Goal: Information Seeking & Learning: Learn about a topic

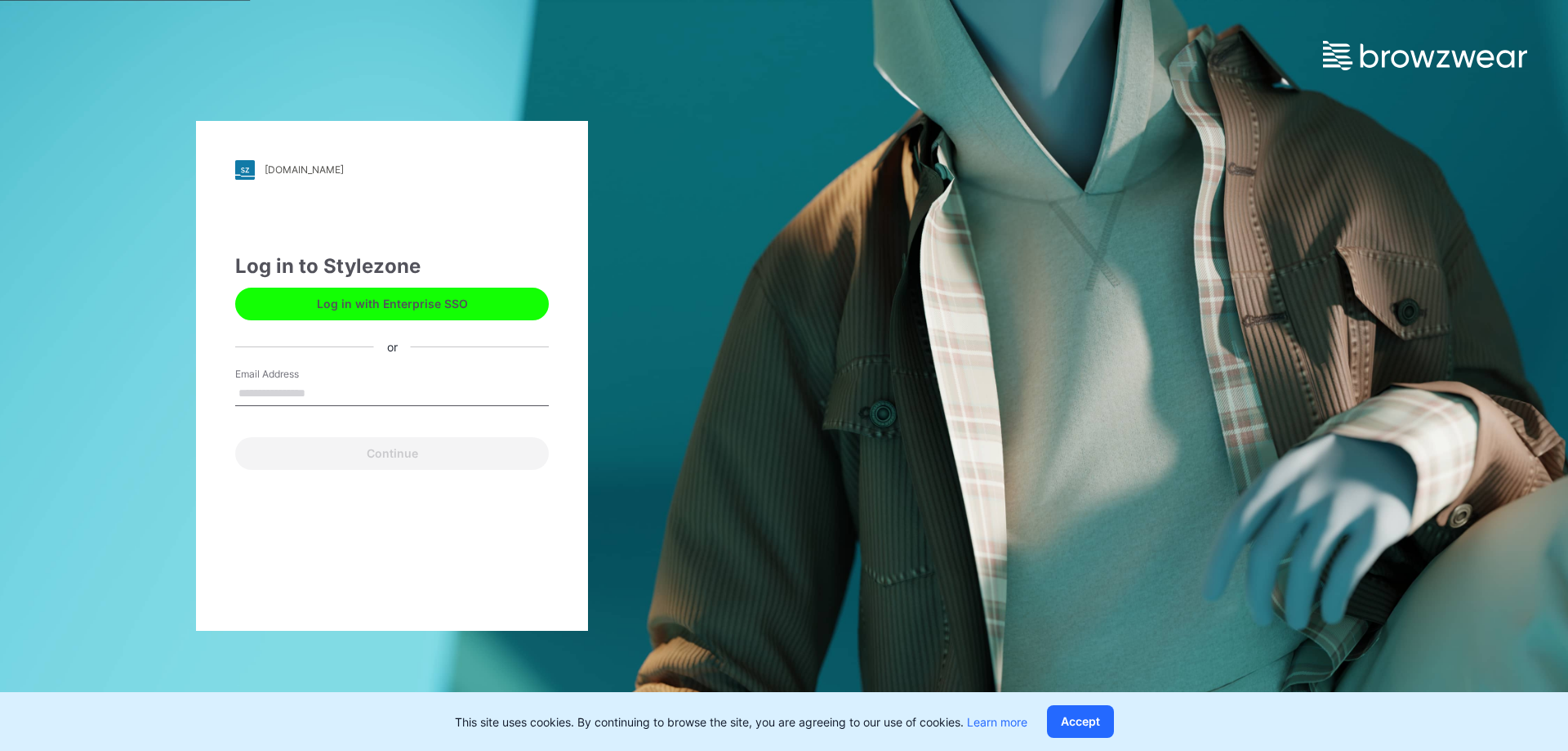
click at [420, 306] on button "Log in with Enterprise SSO" at bounding box center [392, 304] width 313 height 33
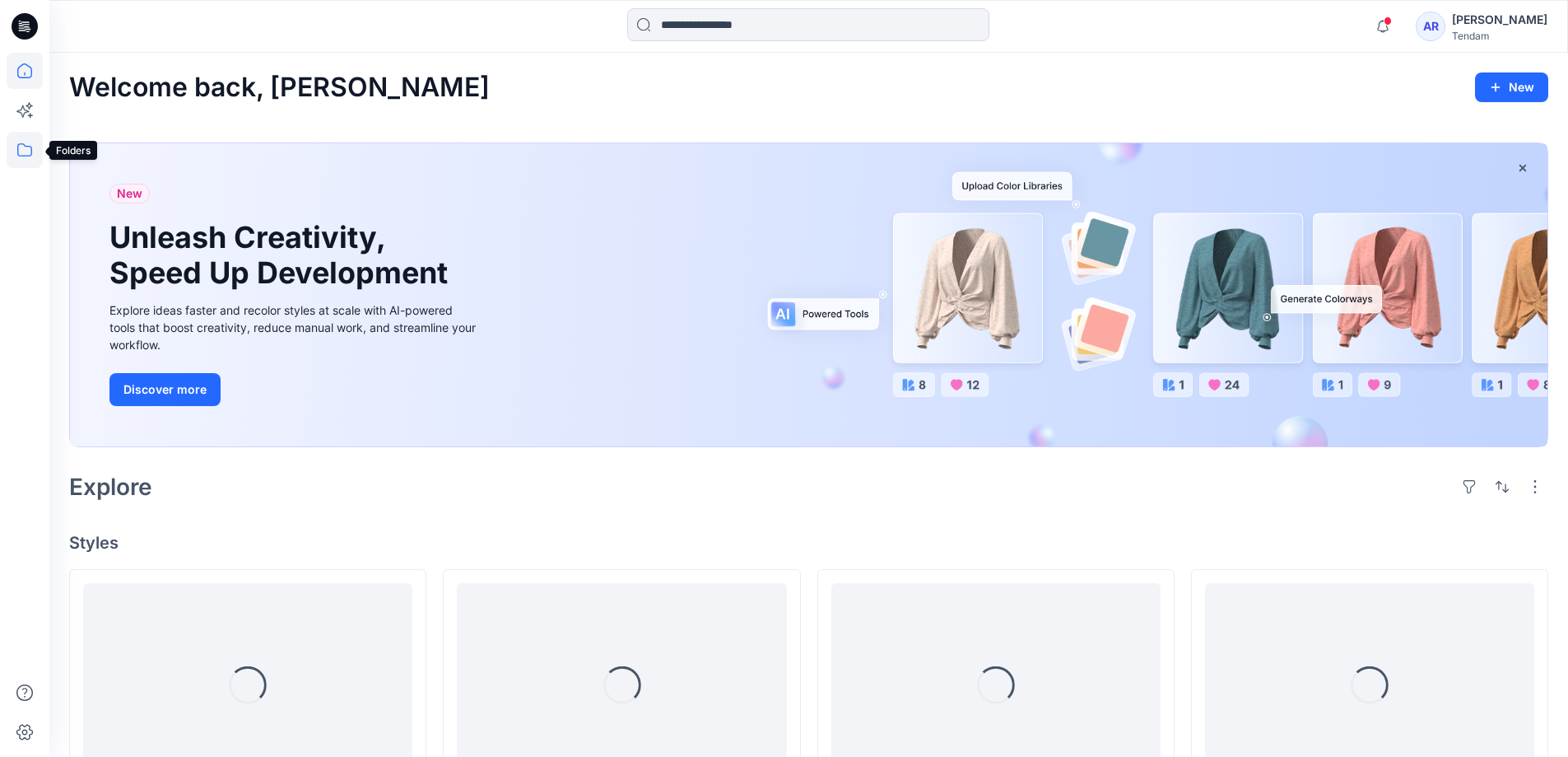
click at [29, 149] on icon at bounding box center [24, 150] width 37 height 37
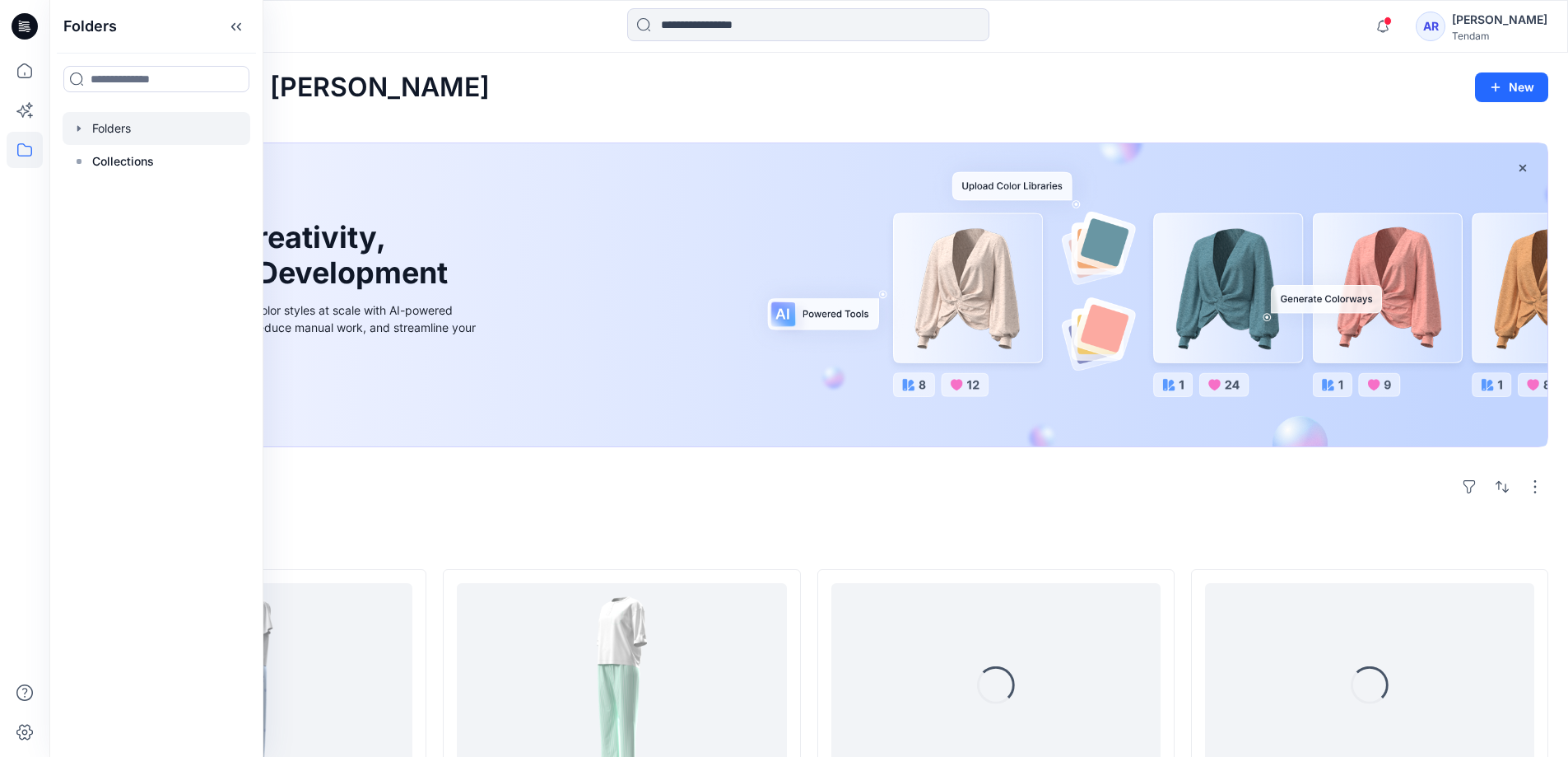
click at [81, 128] on icon "button" at bounding box center [79, 129] width 13 height 13
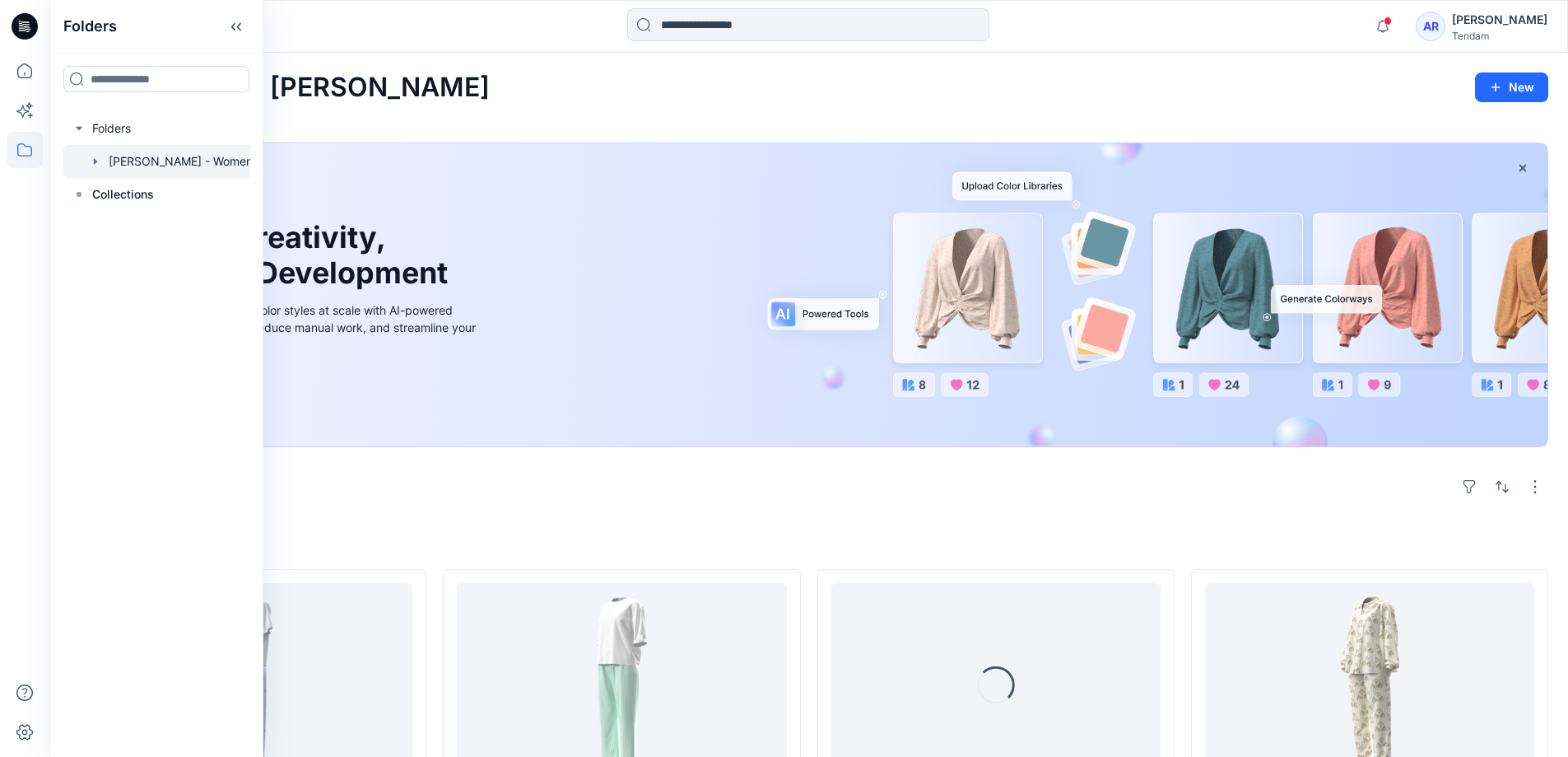
click at [127, 154] on div at bounding box center [178, 161] width 230 height 33
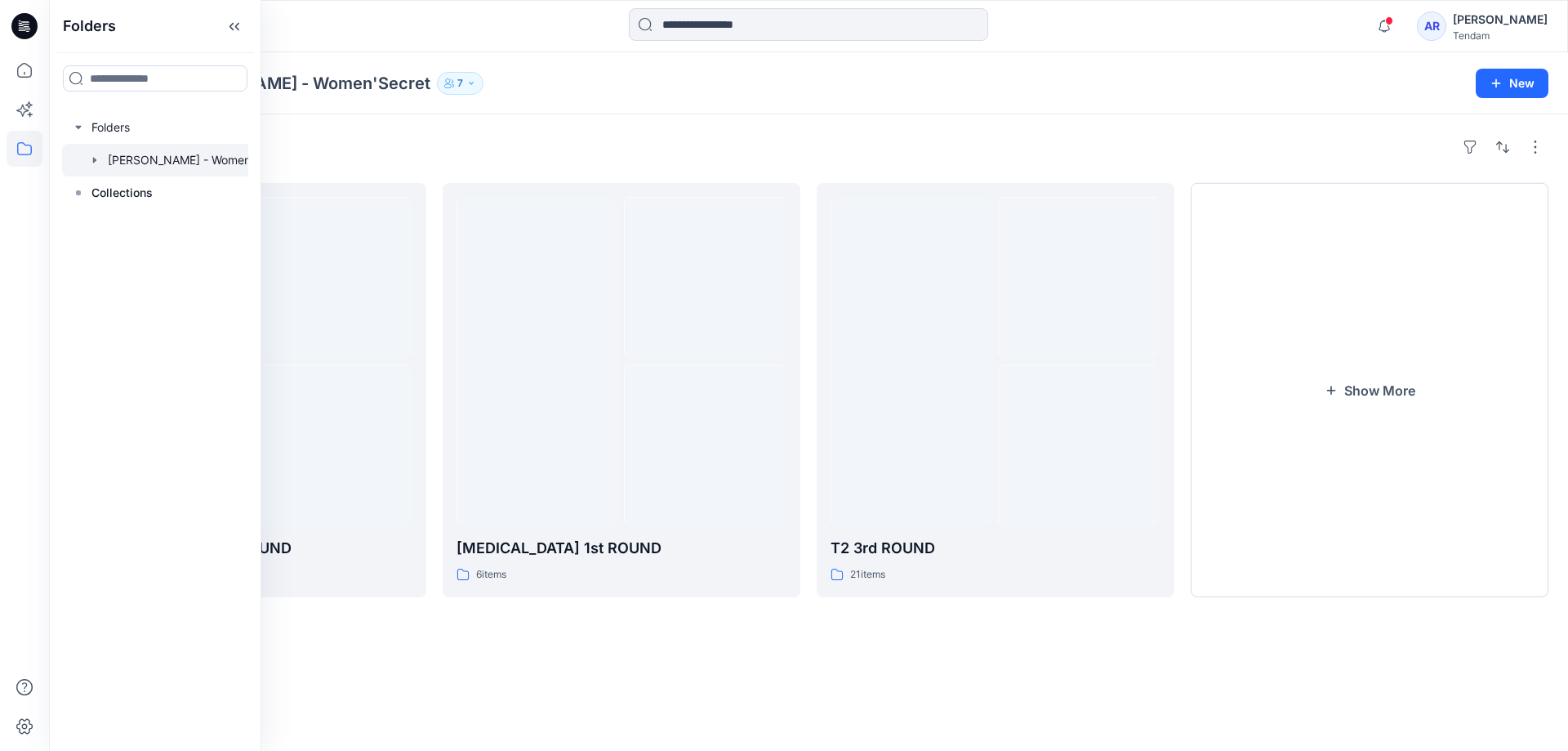
click at [96, 162] on icon "button" at bounding box center [95, 159] width 13 height 13
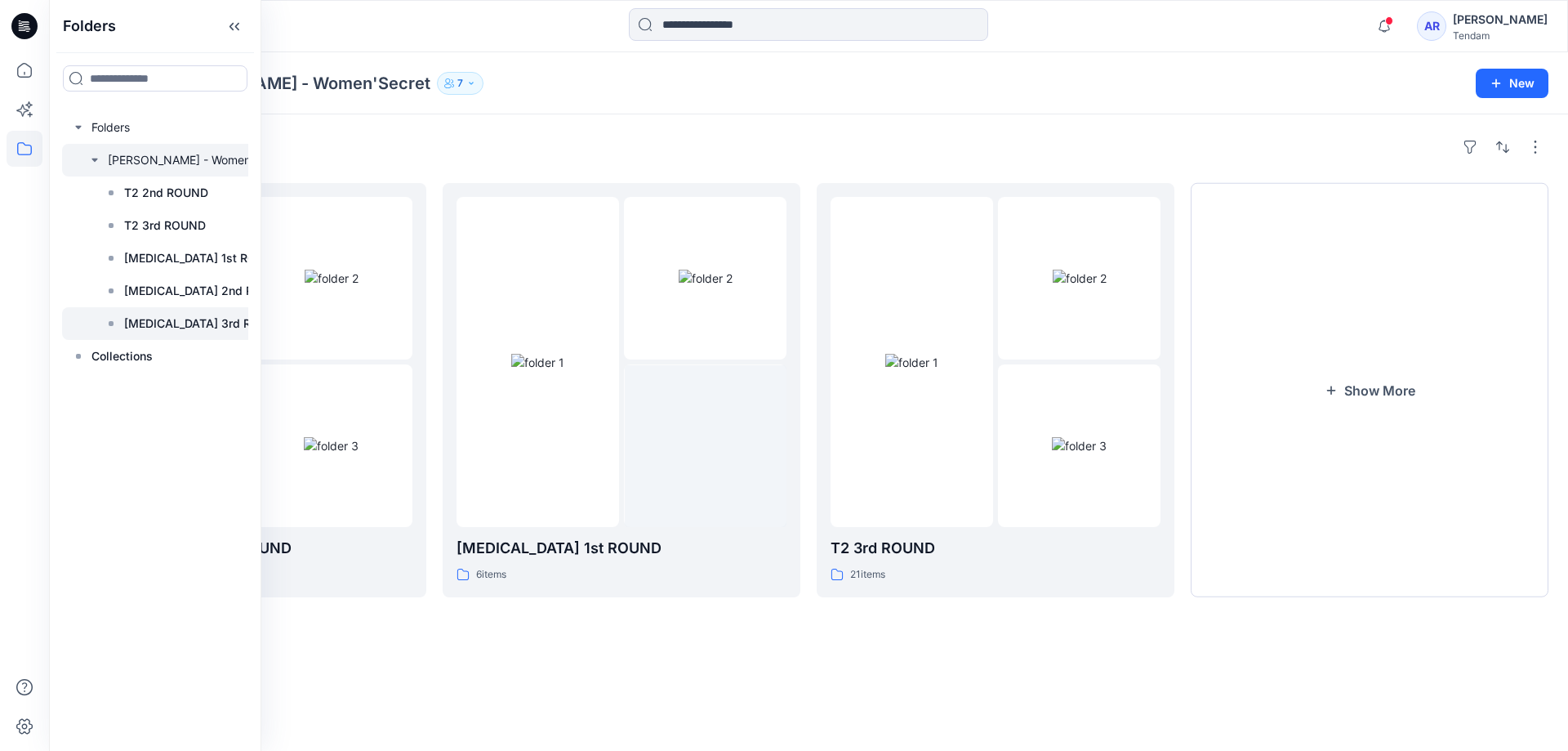
click at [169, 324] on p "T3 3rd ROUND" at bounding box center [205, 323] width 161 height 19
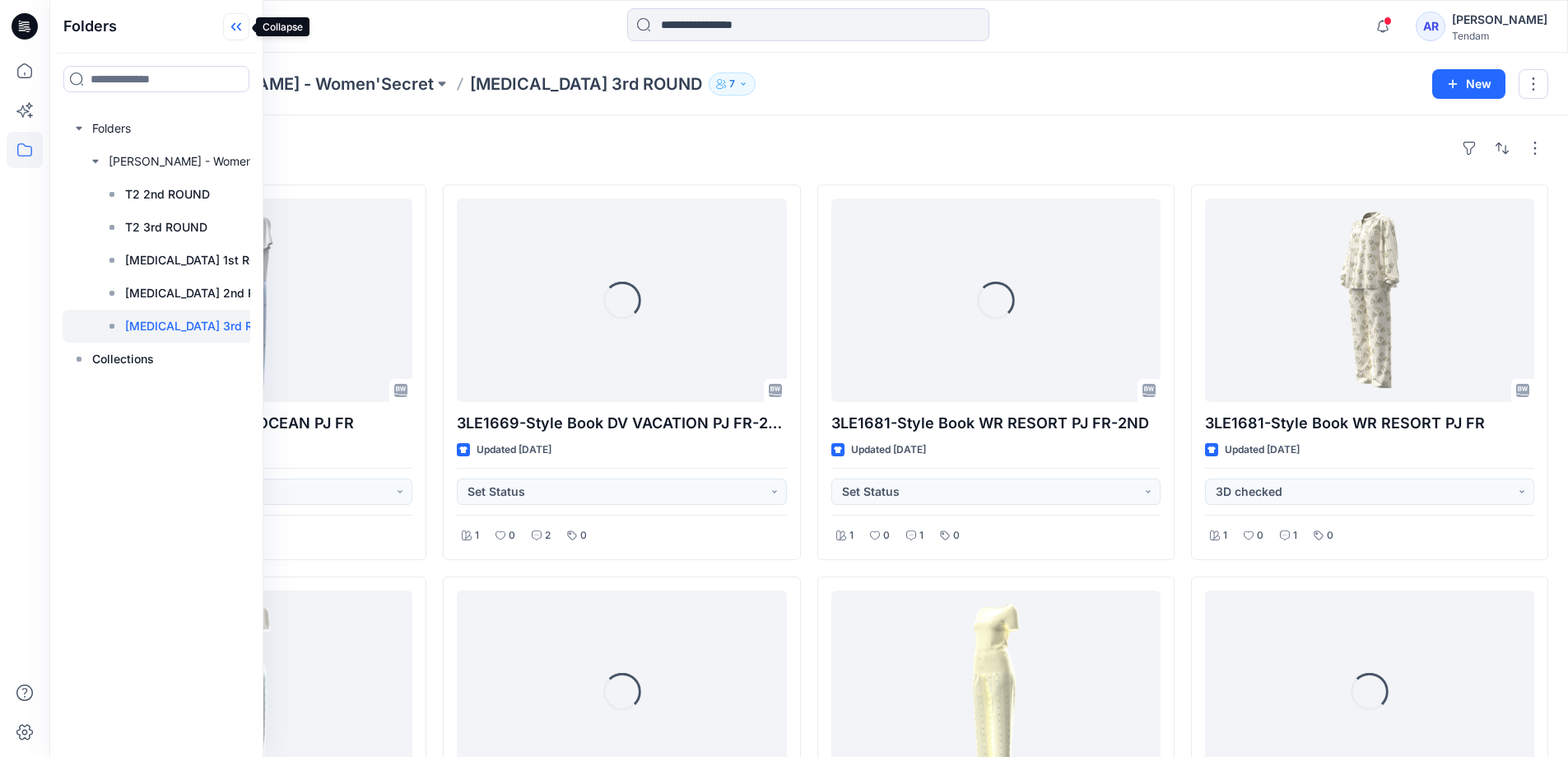
click at [229, 30] on icon at bounding box center [236, 27] width 27 height 27
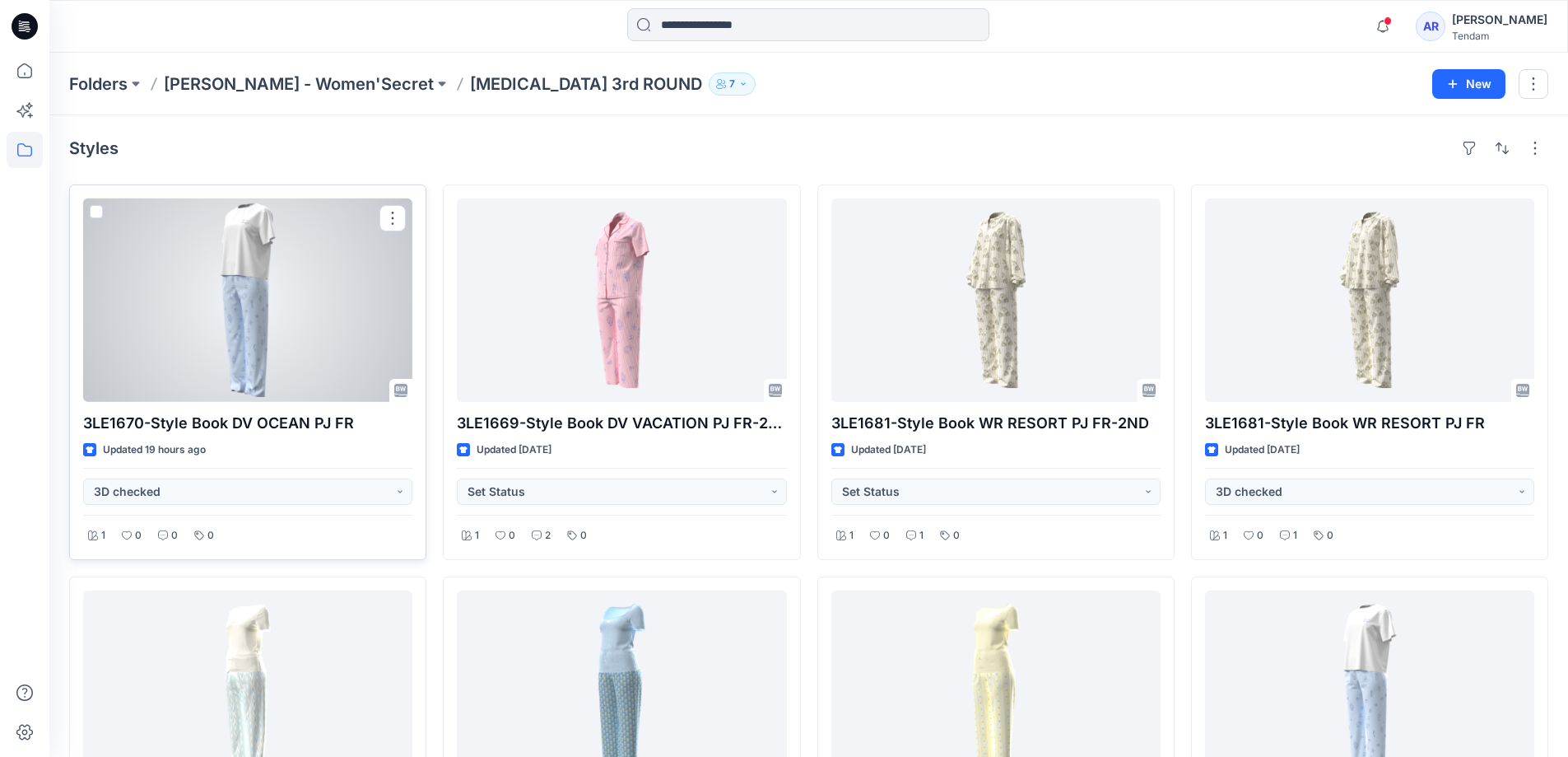
click at [250, 315] on div at bounding box center [247, 300] width 329 height 204
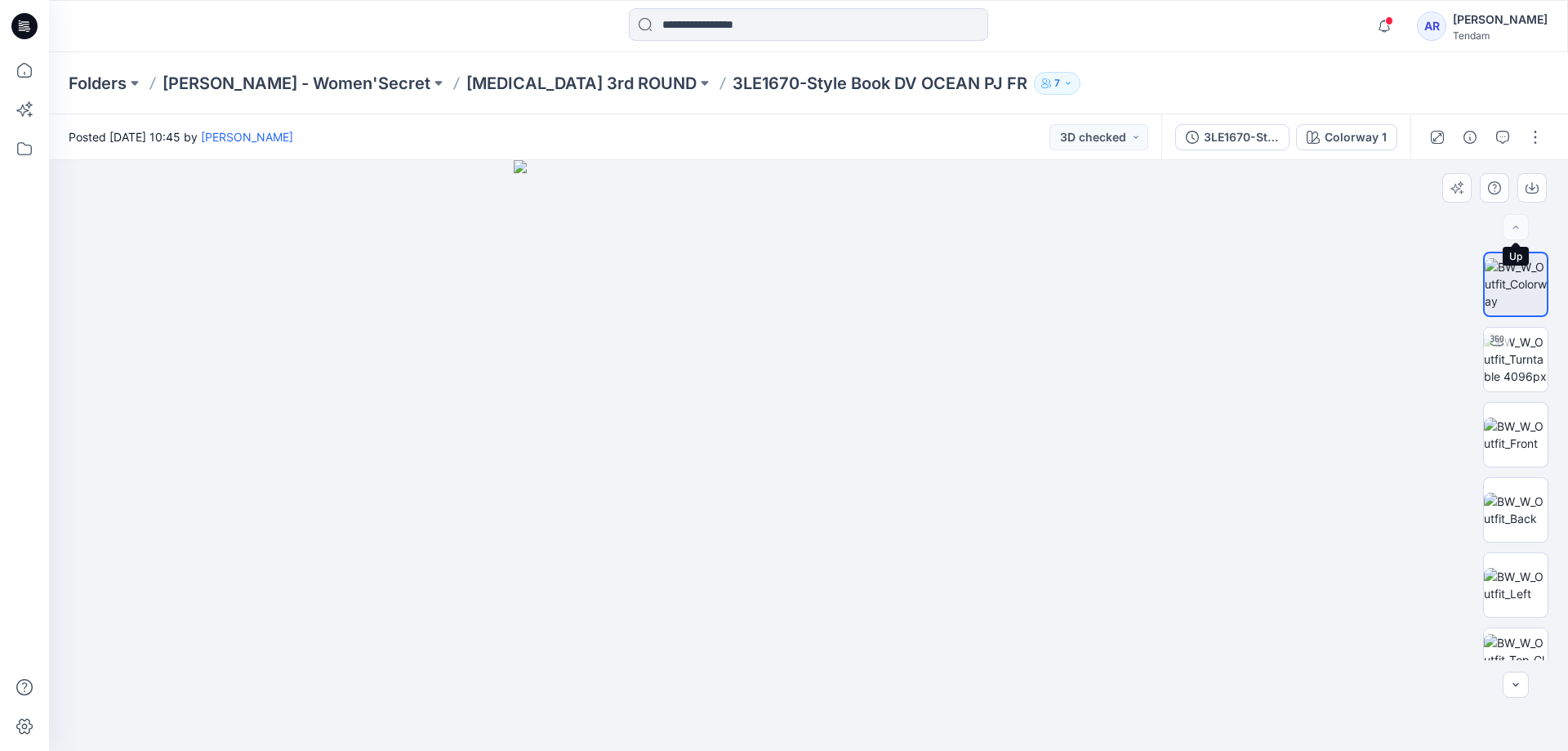
click at [1515, 227] on div at bounding box center [1517, 228] width 27 height 27
click at [1134, 134] on button "3D checked" at bounding box center [1100, 137] width 99 height 27
click at [1194, 192] on div at bounding box center [808, 455] width 1519 height 591
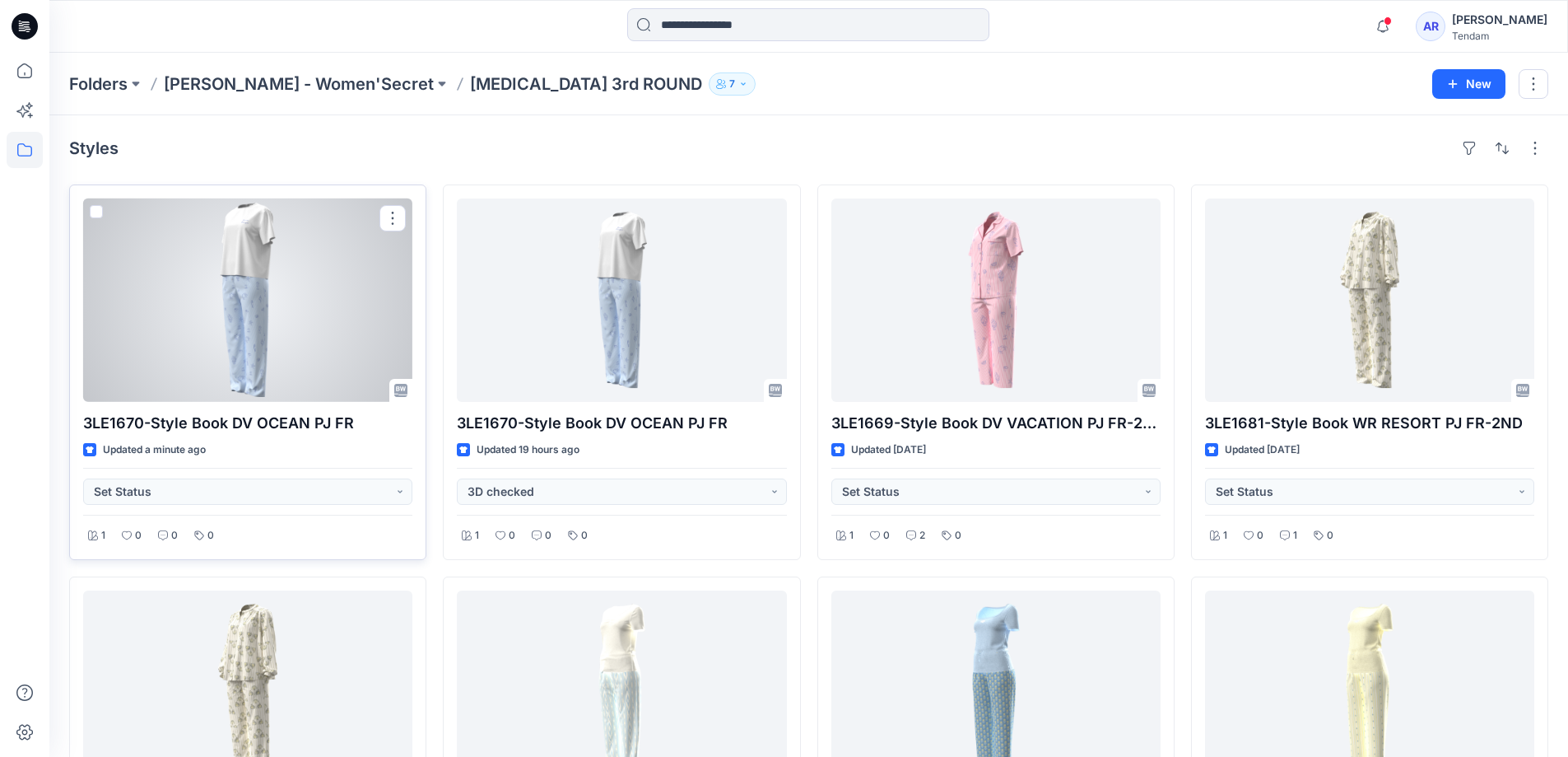
click at [248, 325] on div at bounding box center [247, 300] width 329 height 204
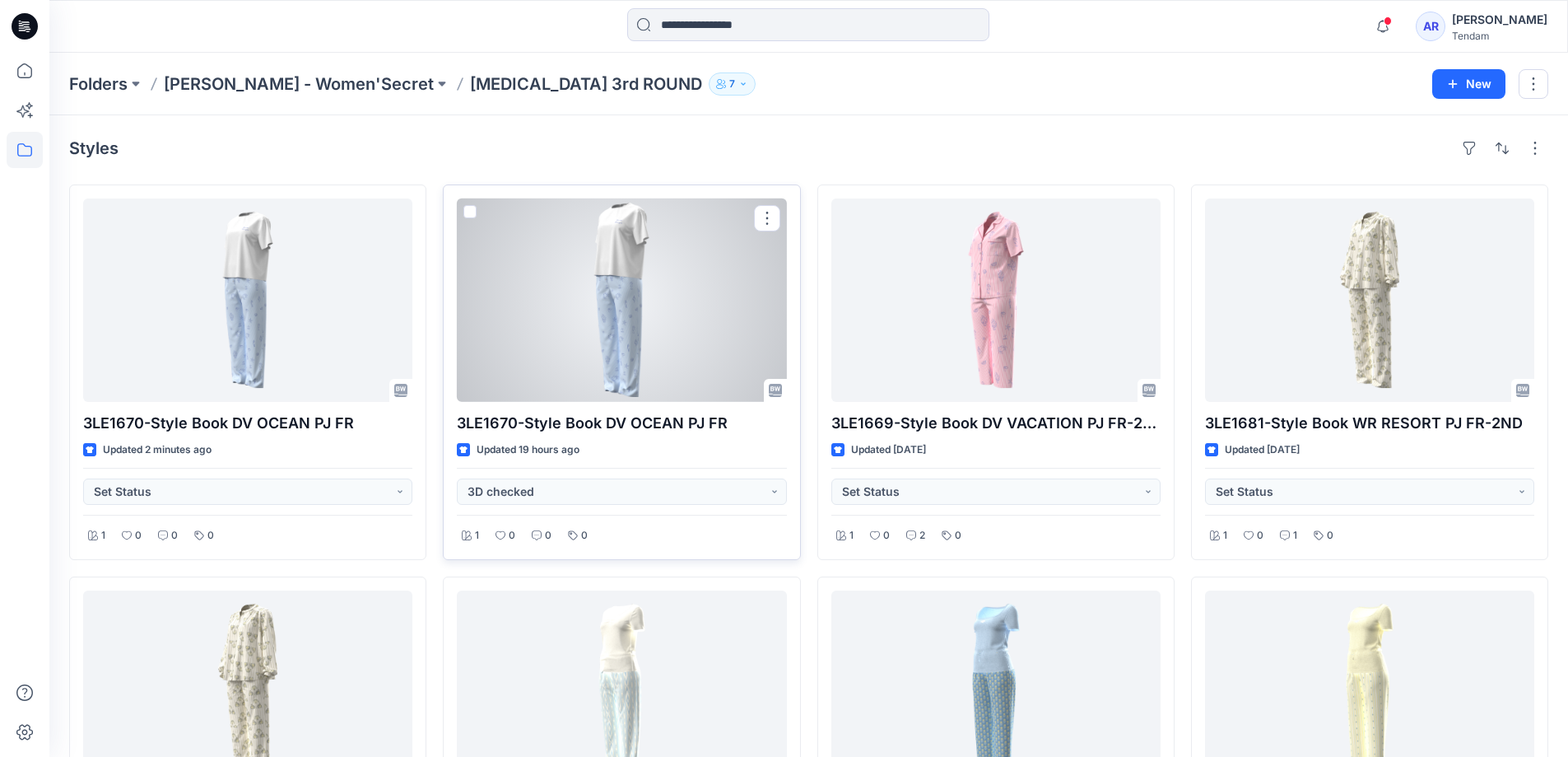
click at [613, 448] on div "Updated 19 hours ago" at bounding box center [621, 449] width 329 height 17
click at [591, 384] on div at bounding box center [621, 300] width 329 height 204
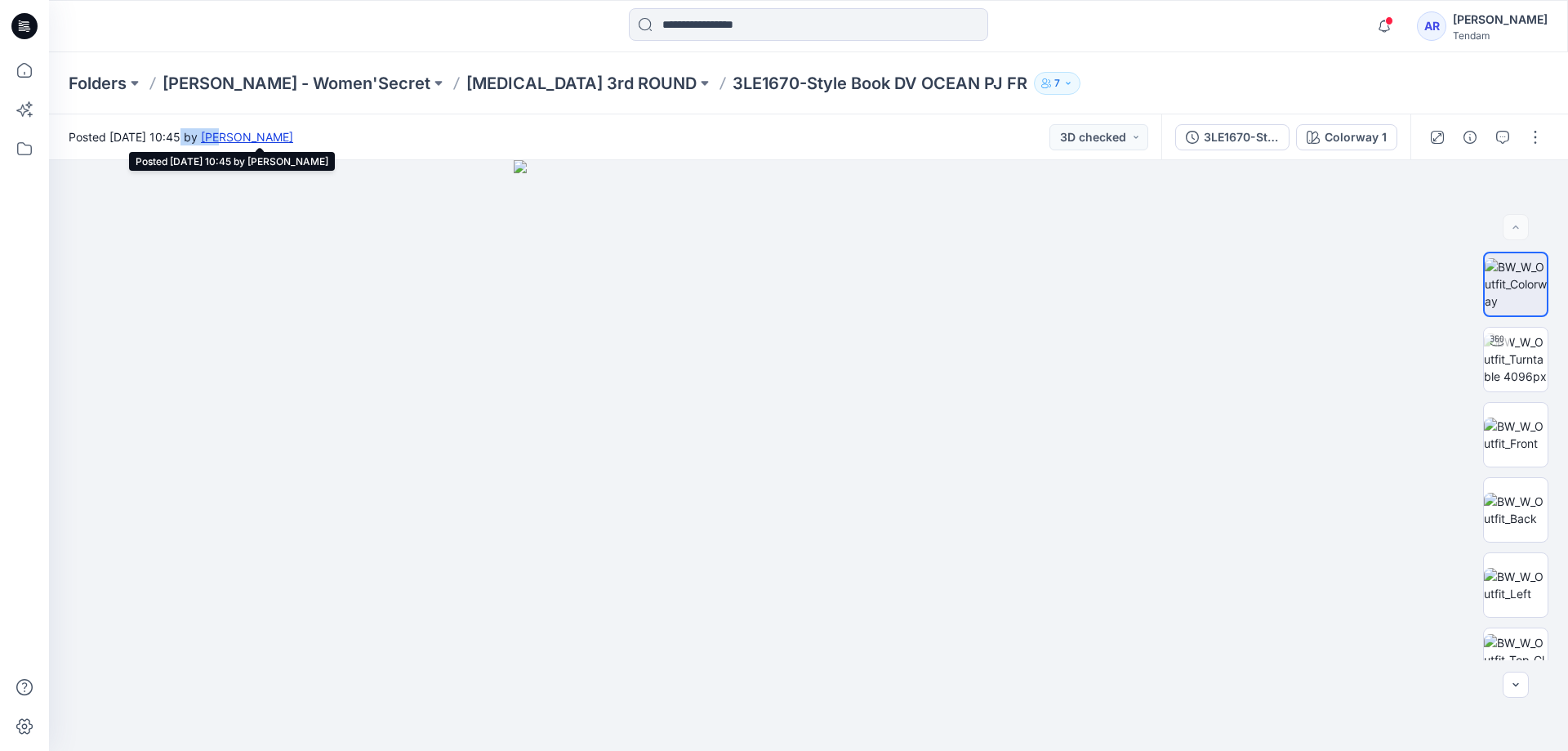
drag, startPoint x: 185, startPoint y: 140, endPoint x: 361, endPoint y: 139, distance: 176.0
click at [293, 139] on span "Posted Wednesday, September 03, 2025 10:45 by Azizur Rahman Tipu" at bounding box center [181, 136] width 225 height 17
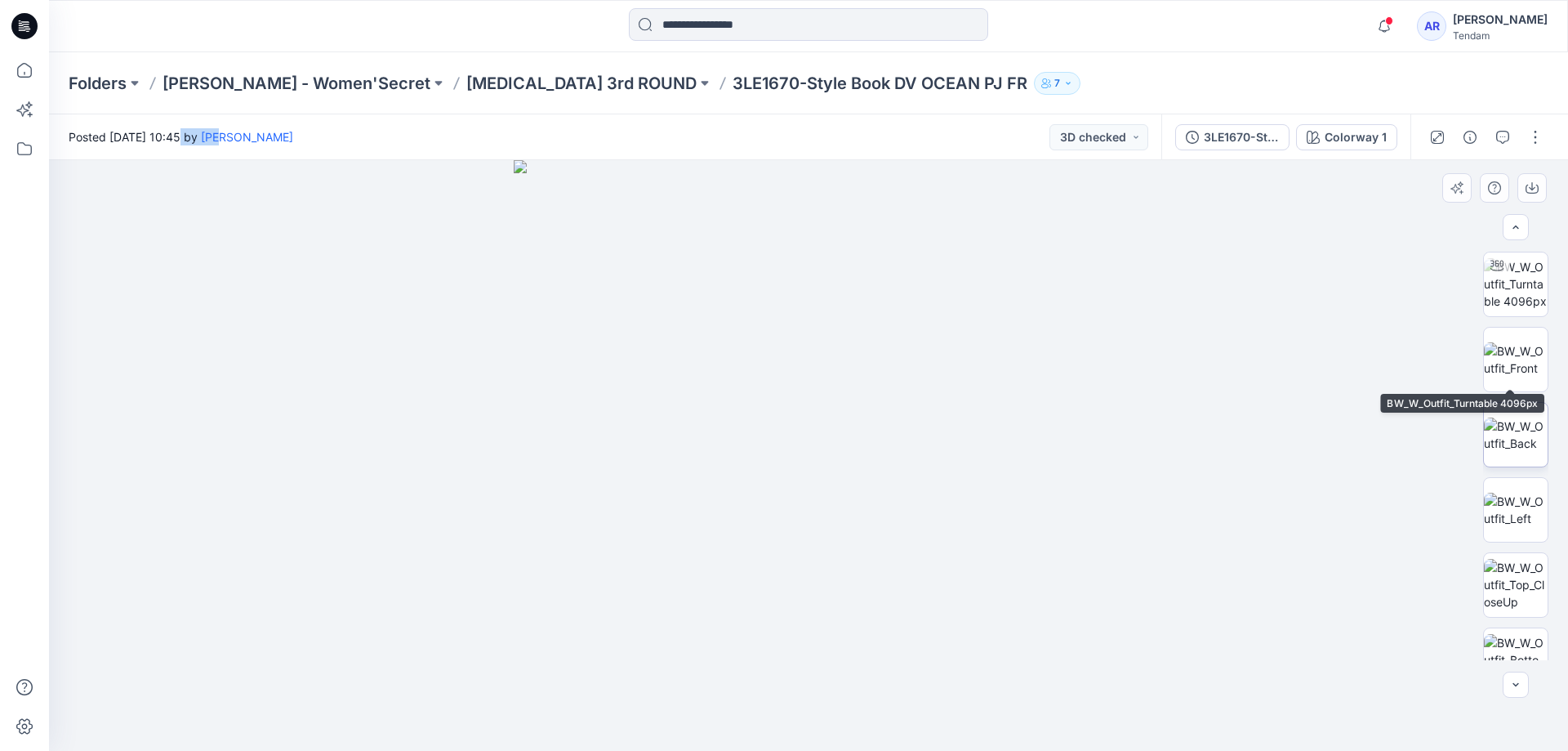
scroll to position [108, 0]
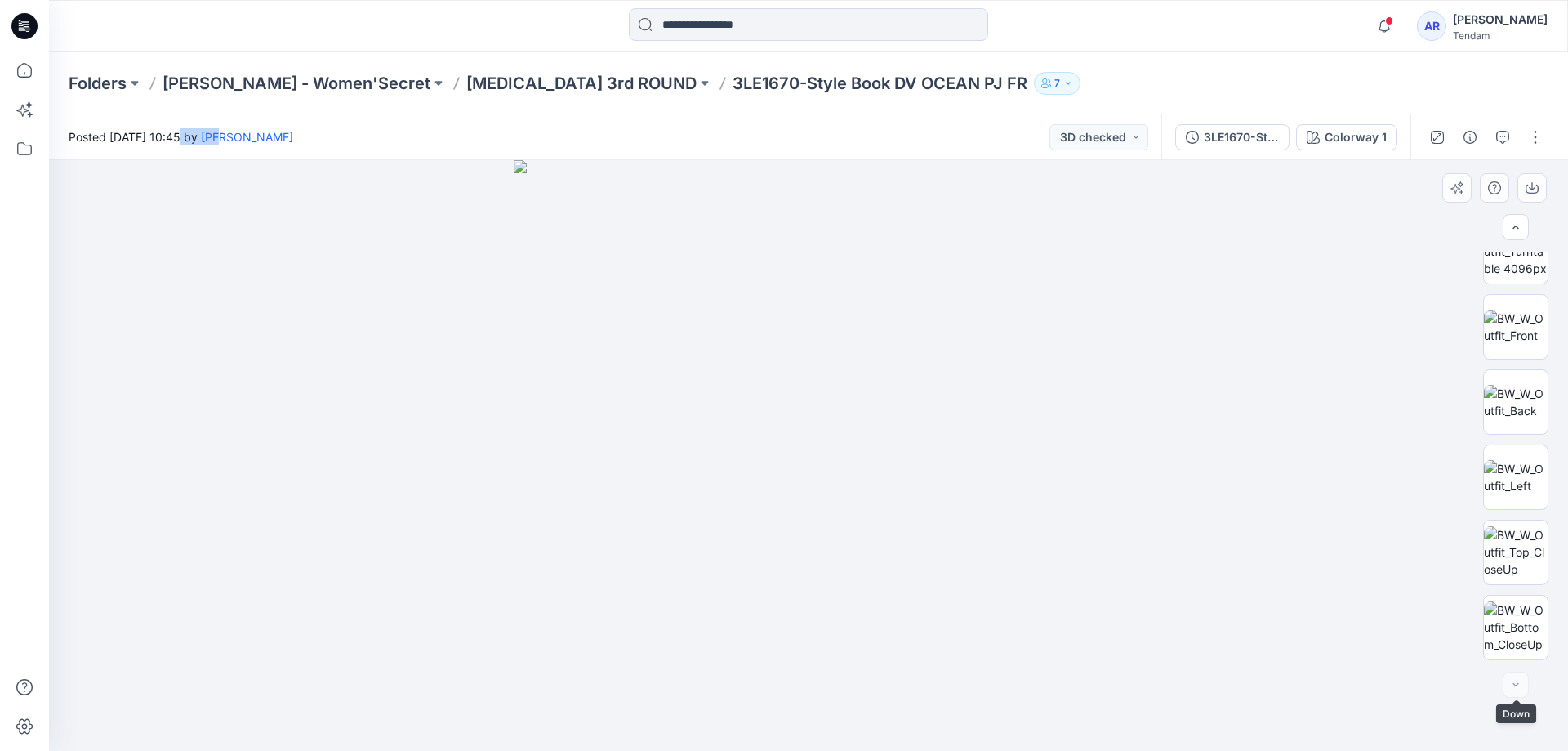
click at [1520, 685] on div at bounding box center [1517, 685] width 27 height 27
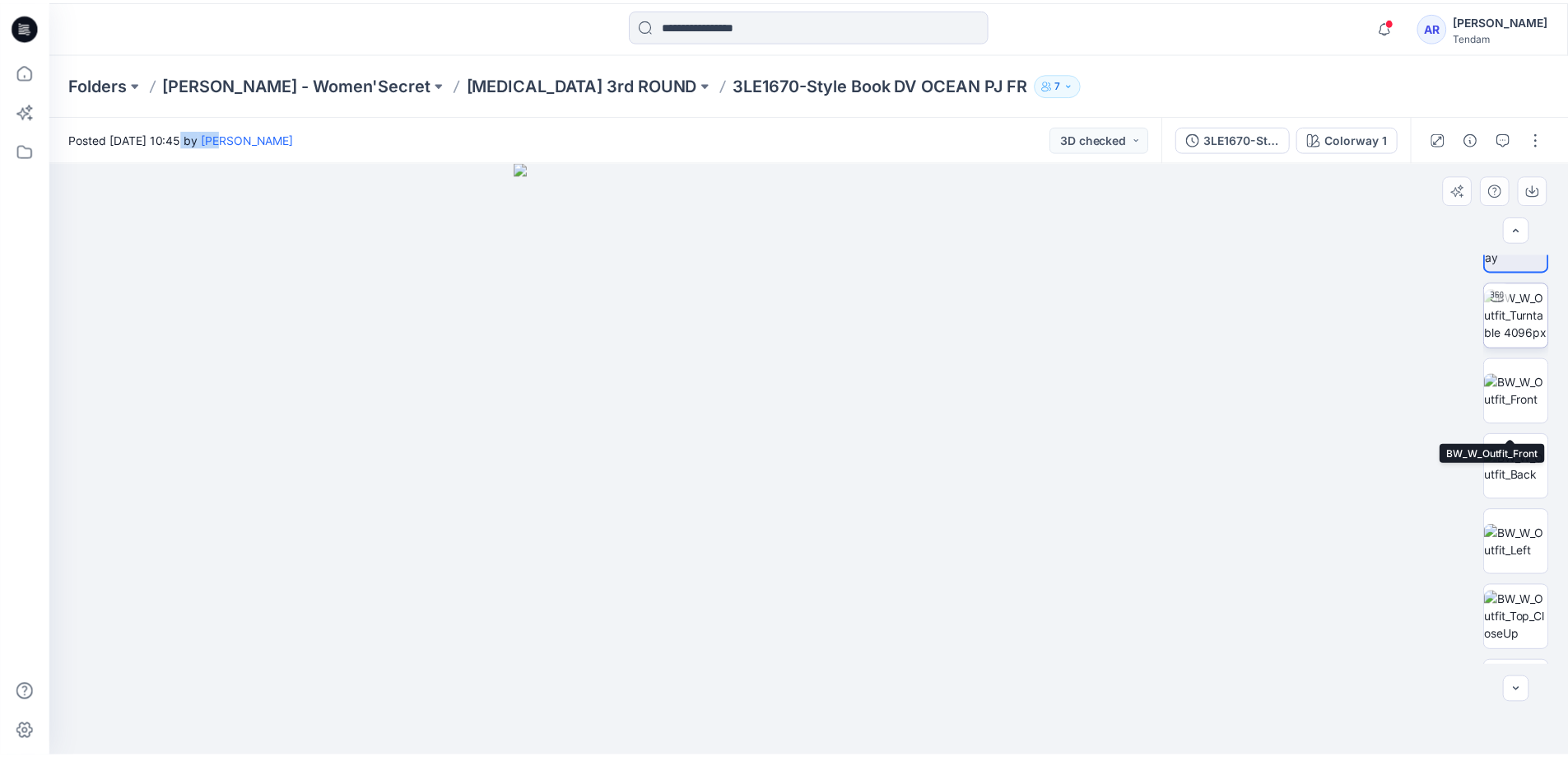
scroll to position [0, 0]
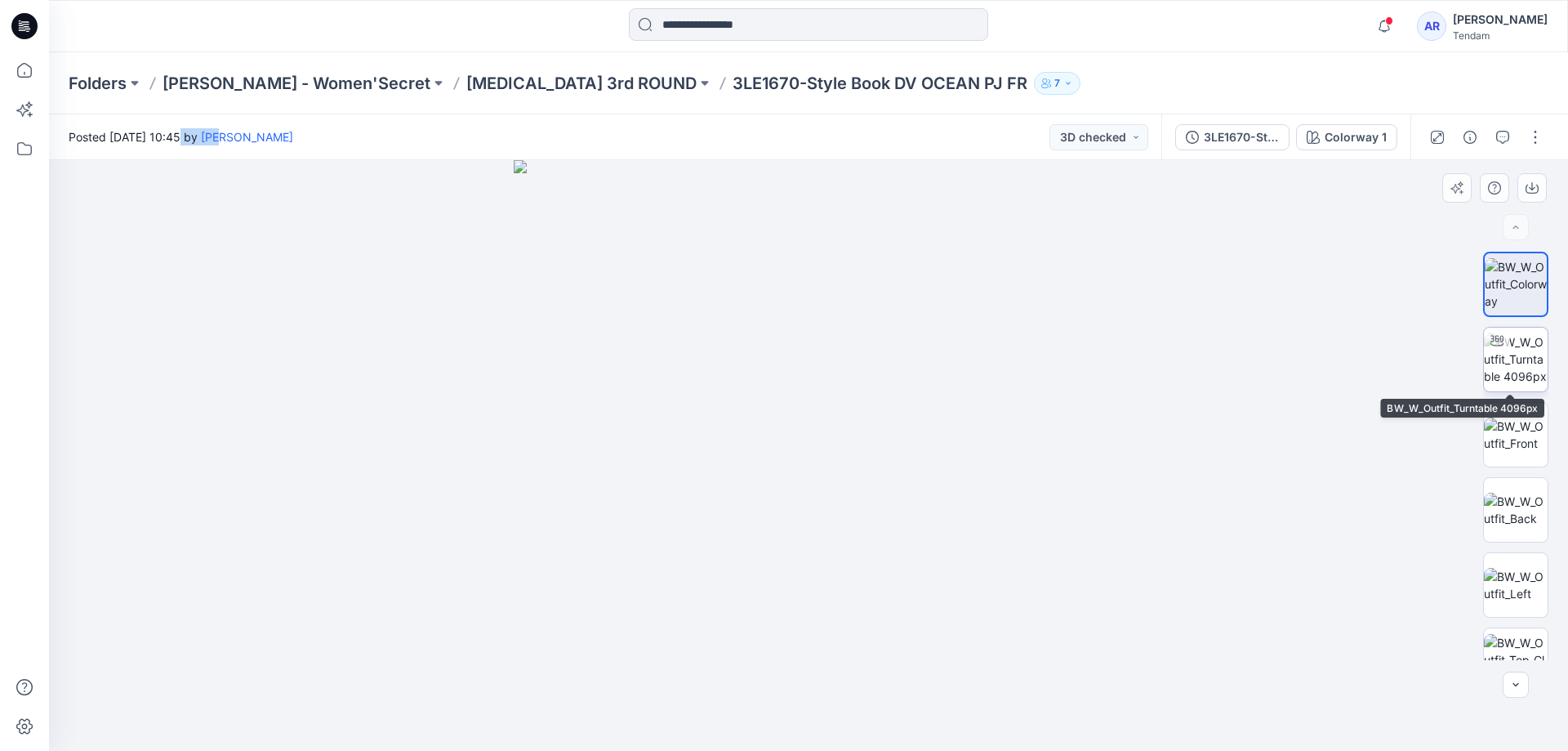
click at [1518, 359] on img at bounding box center [1516, 359] width 64 height 51
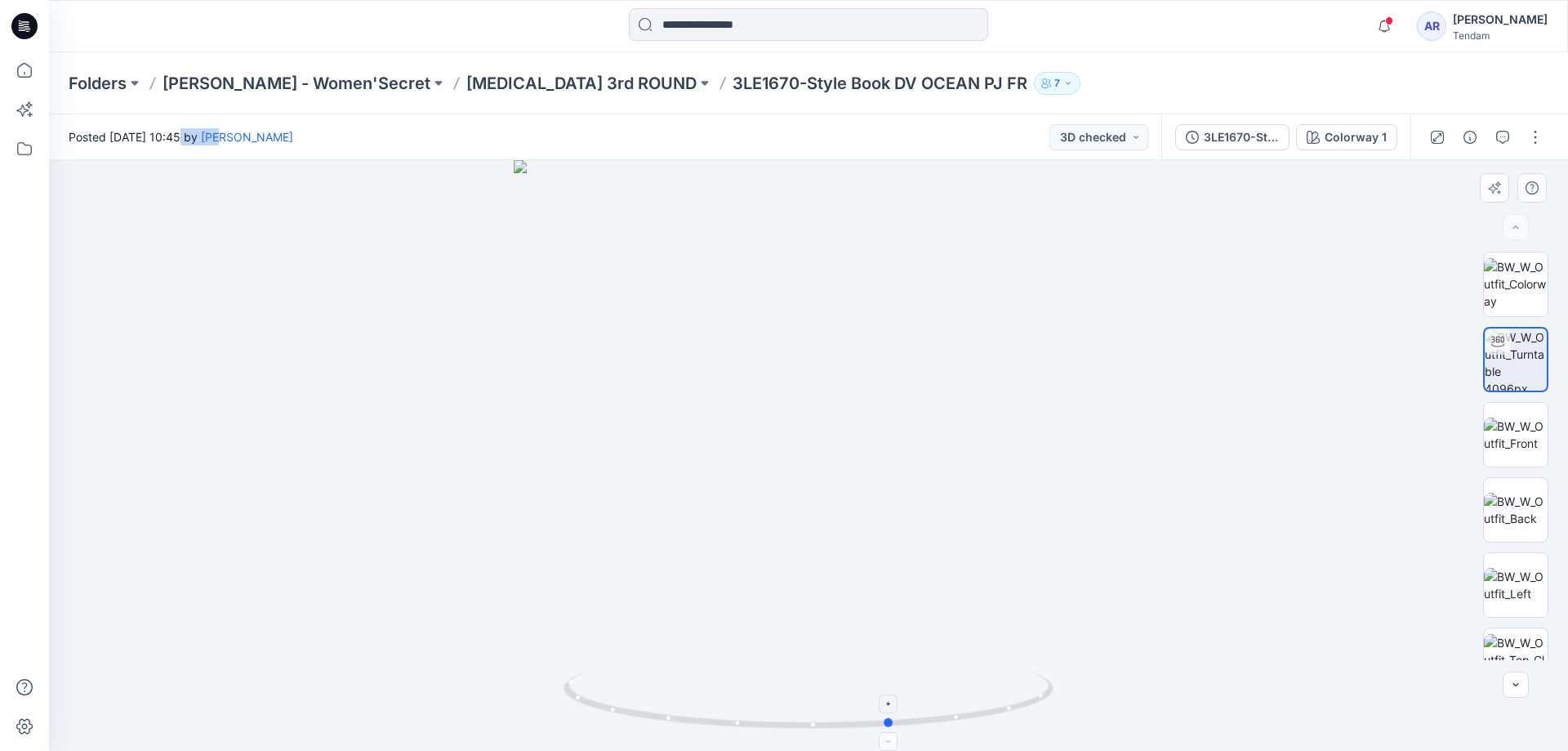
drag, startPoint x: 808, startPoint y: 731, endPoint x: 947, endPoint y: 730, distance: 139.0
click at [948, 732] on icon at bounding box center [811, 701] width 494 height 61
drag, startPoint x: 944, startPoint y: 723, endPoint x: 524, endPoint y: 391, distance: 535.4
click at [960, 709] on icon at bounding box center [811, 701] width 494 height 61
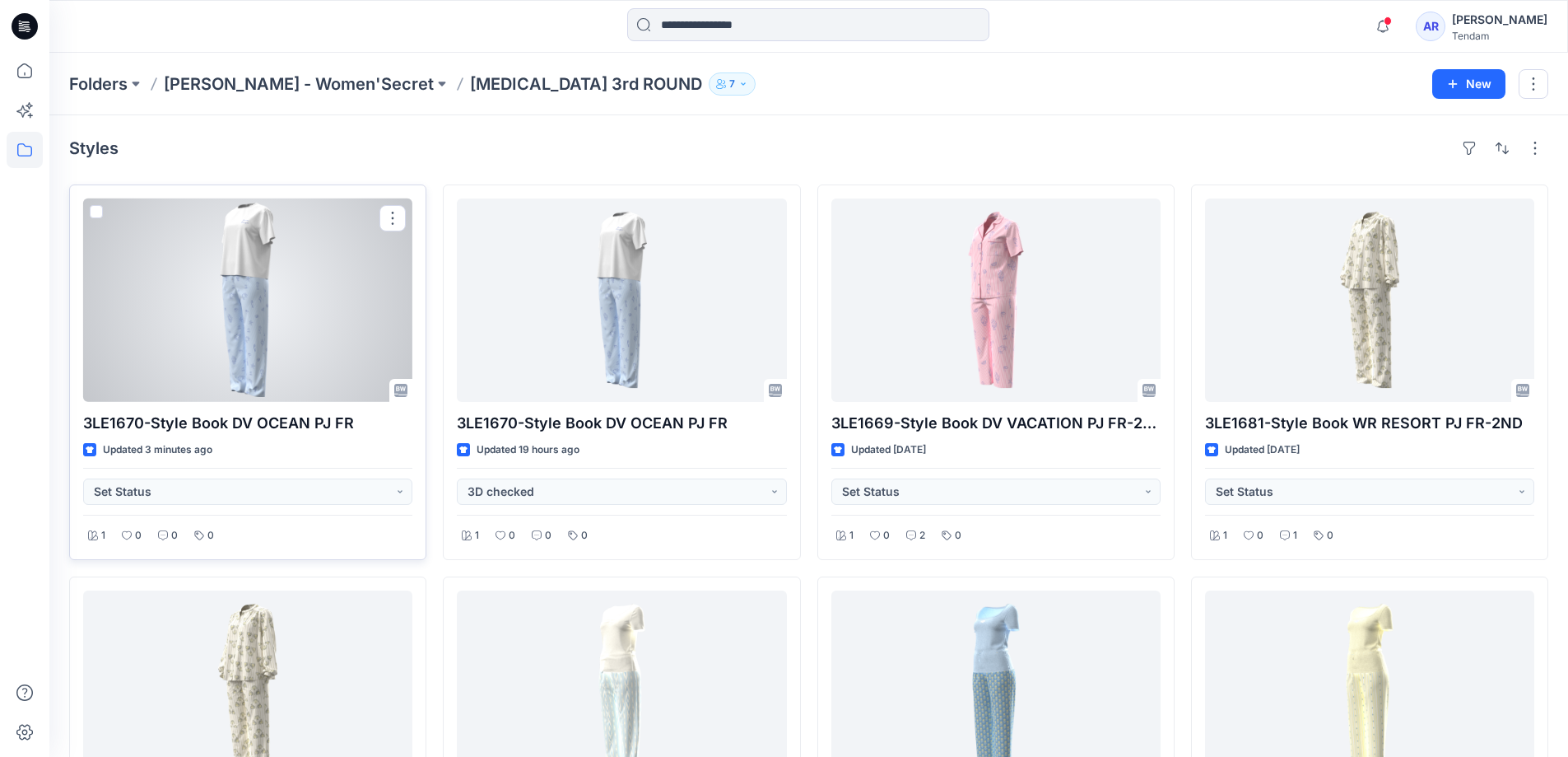
click at [250, 356] on div at bounding box center [247, 300] width 329 height 204
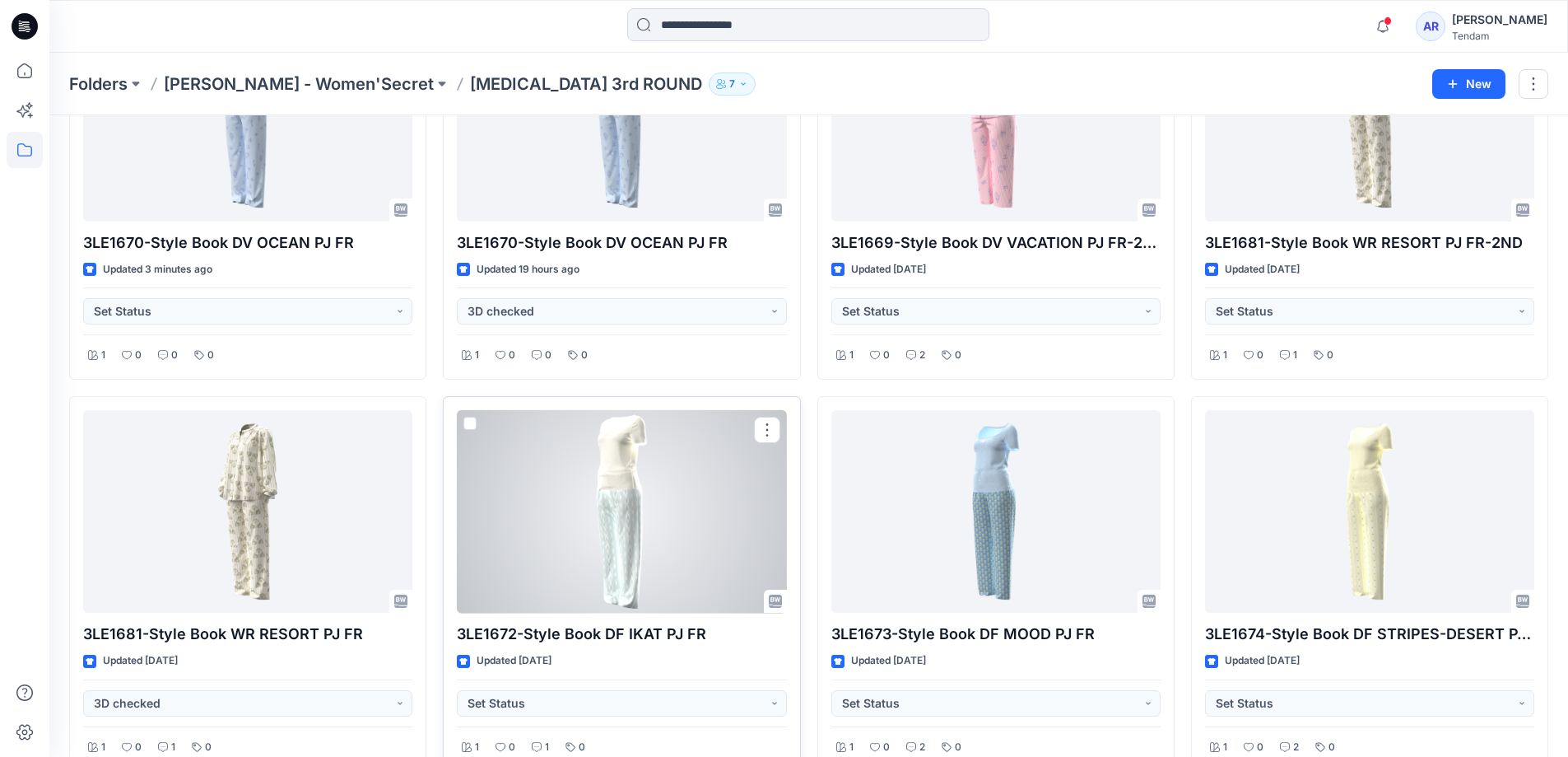
scroll to position [82, 0]
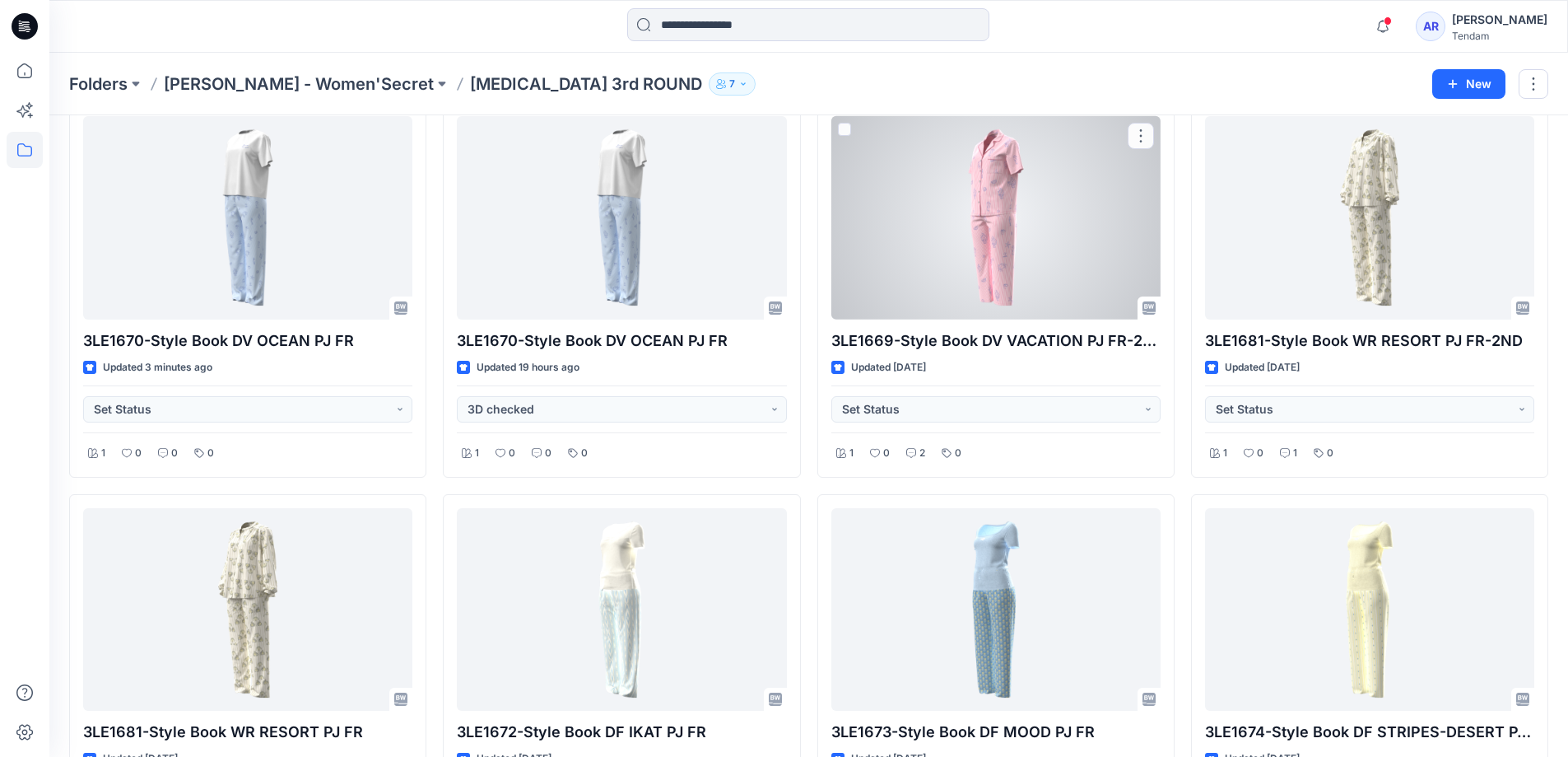
click at [944, 250] on div at bounding box center [996, 218] width 329 height 204
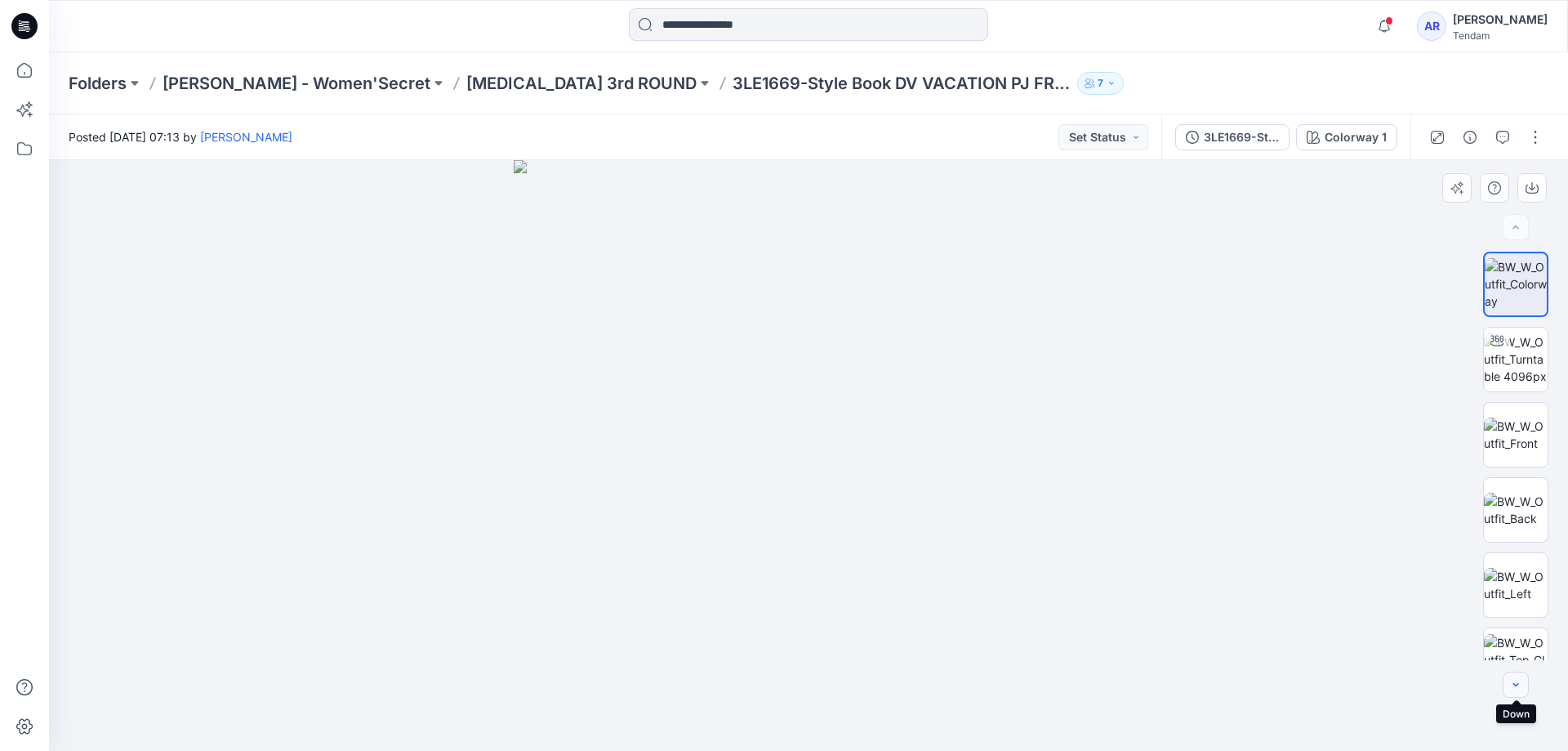
click at [1517, 680] on icon "button" at bounding box center [1516, 685] width 13 height 13
click at [1516, 681] on icon "button" at bounding box center [1516, 685] width 13 height 13
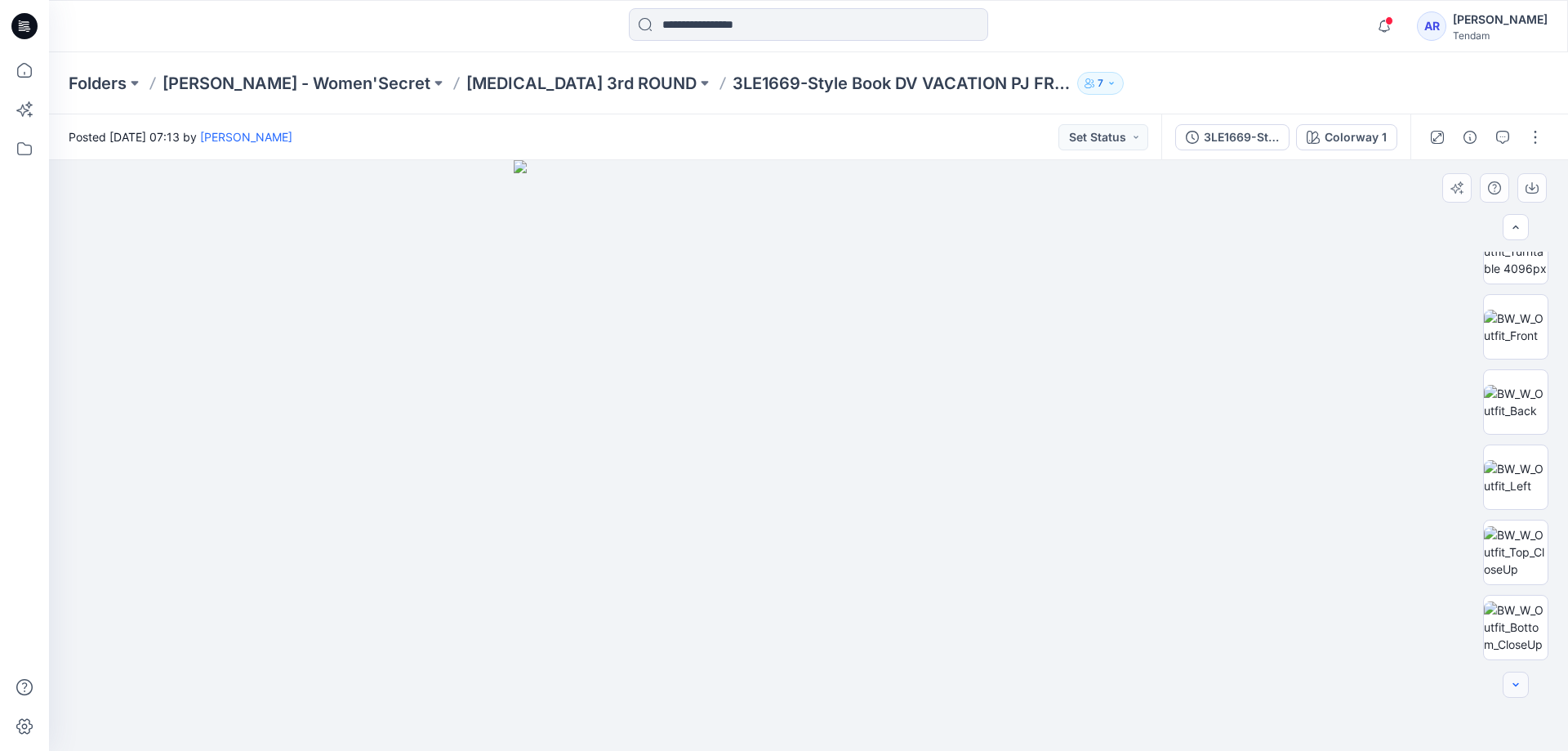
click at [1515, 682] on div at bounding box center [1517, 685] width 27 height 27
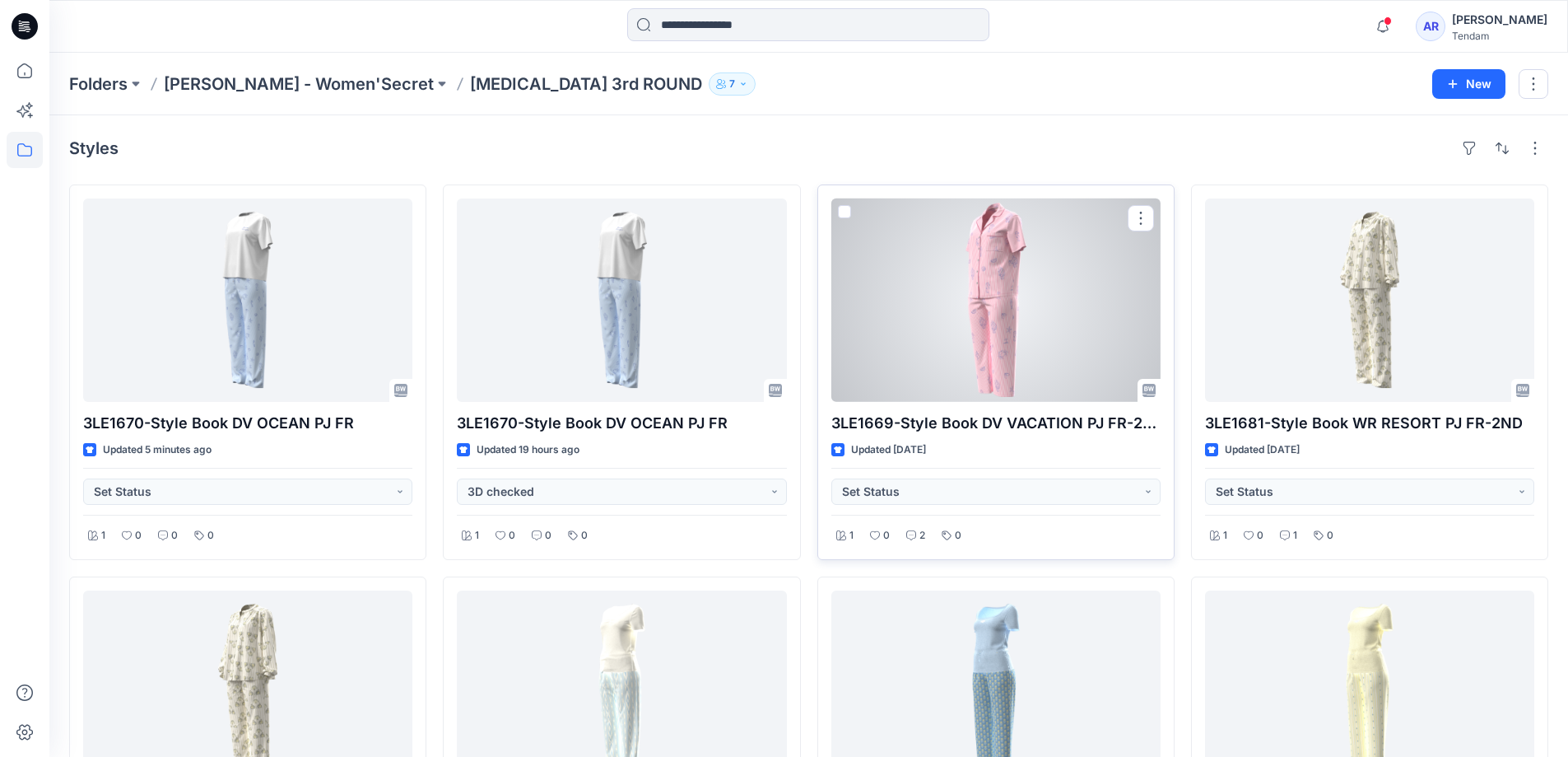
click at [1053, 380] on div at bounding box center [996, 300] width 329 height 204
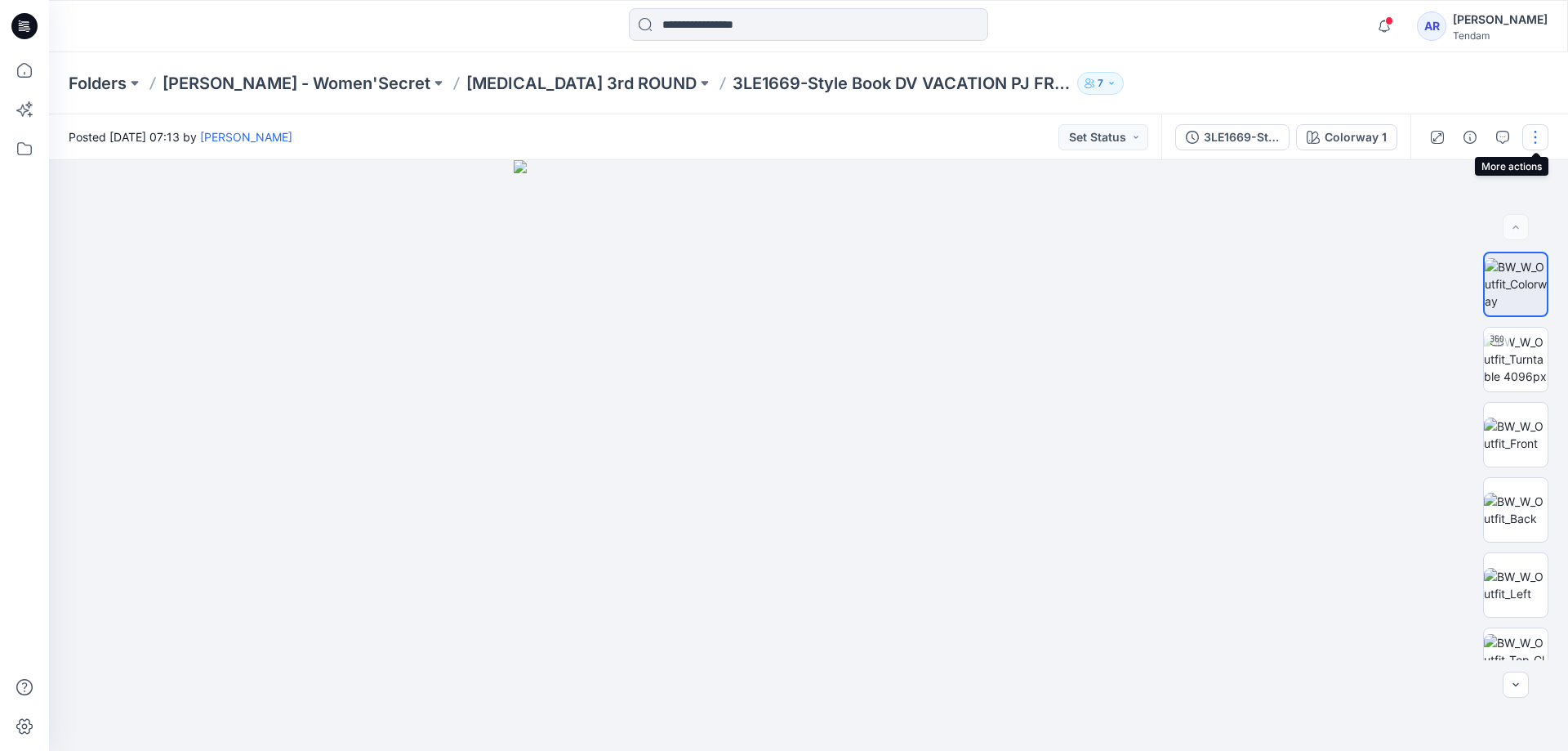
click at [1533, 143] on button "button" at bounding box center [1536, 137] width 27 height 27
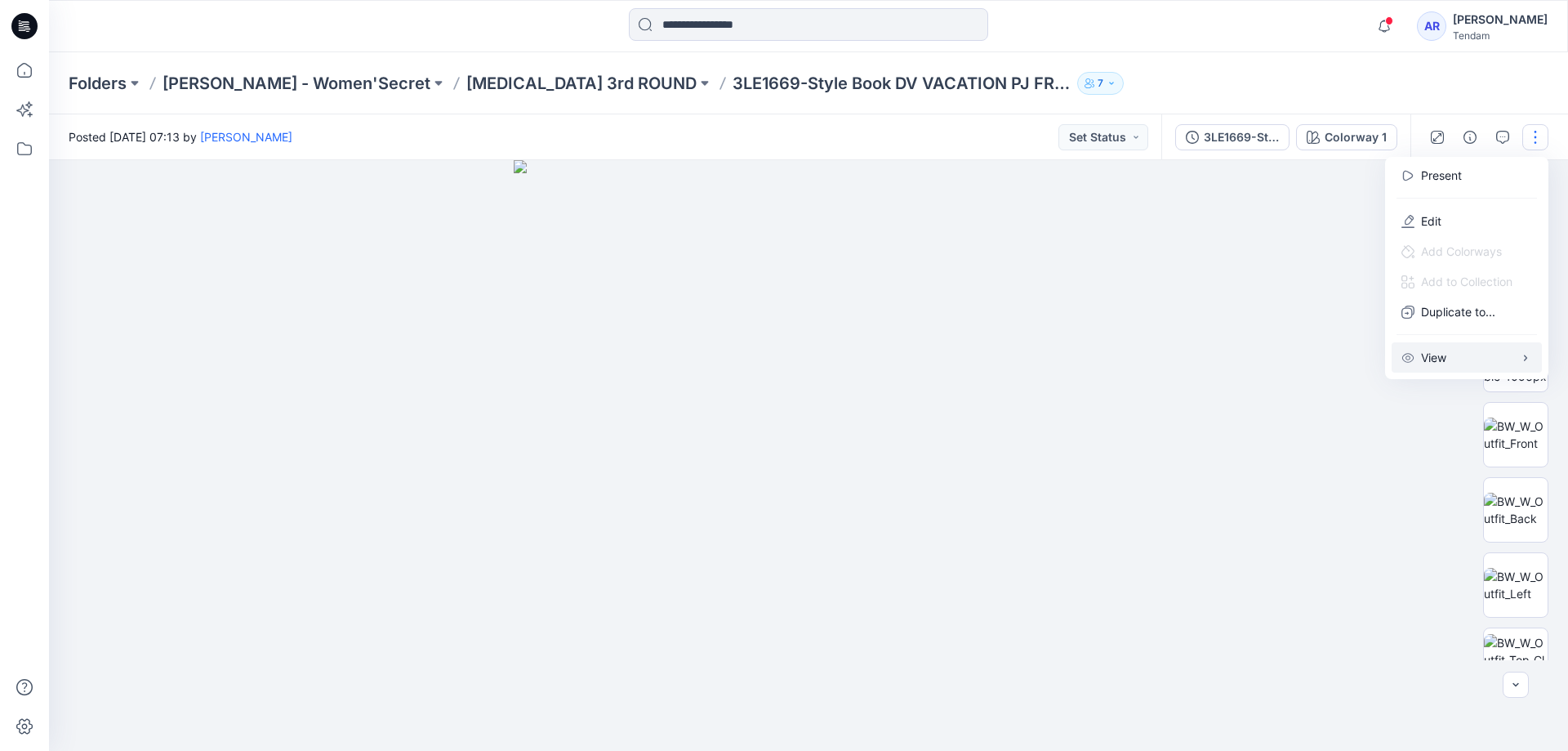
click at [1453, 354] on button "View" at bounding box center [1467, 358] width 151 height 30
click at [1471, 136] on icon "button" at bounding box center [1470, 137] width 13 height 13
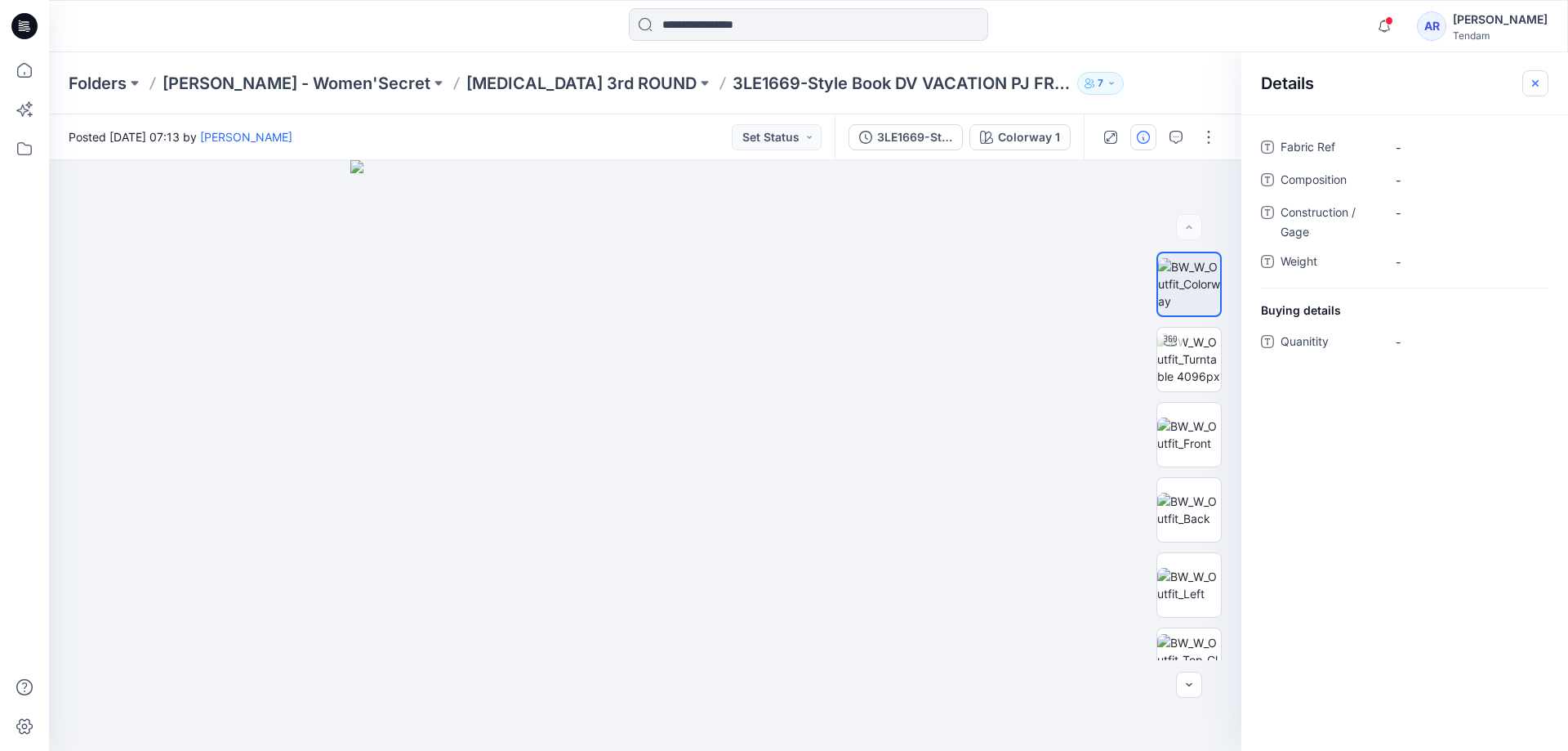
click at [1533, 89] on button "button" at bounding box center [1536, 83] width 27 height 27
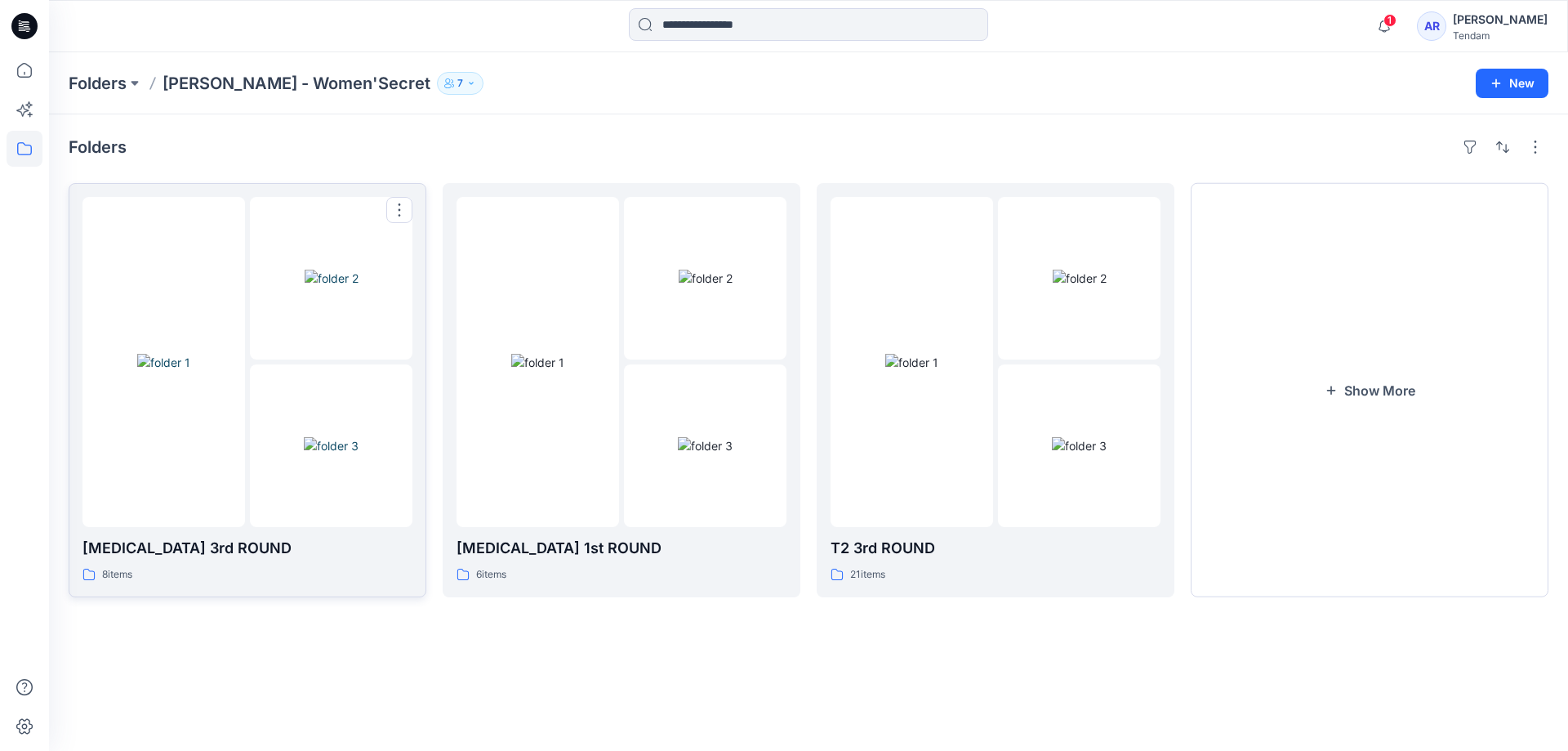
click at [190, 371] on img at bounding box center [164, 361] width 53 height 17
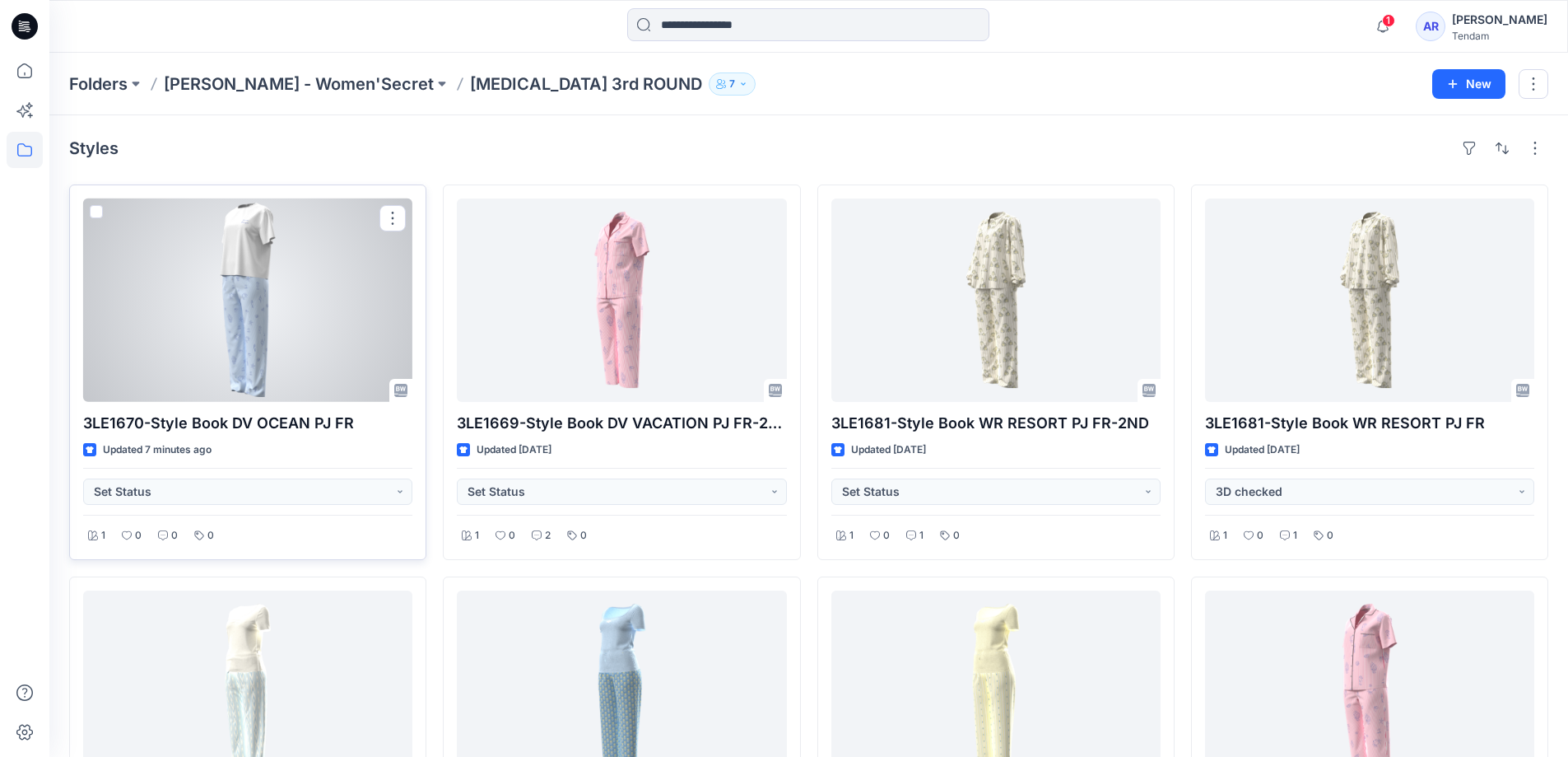
click at [245, 369] on div at bounding box center [247, 300] width 329 height 204
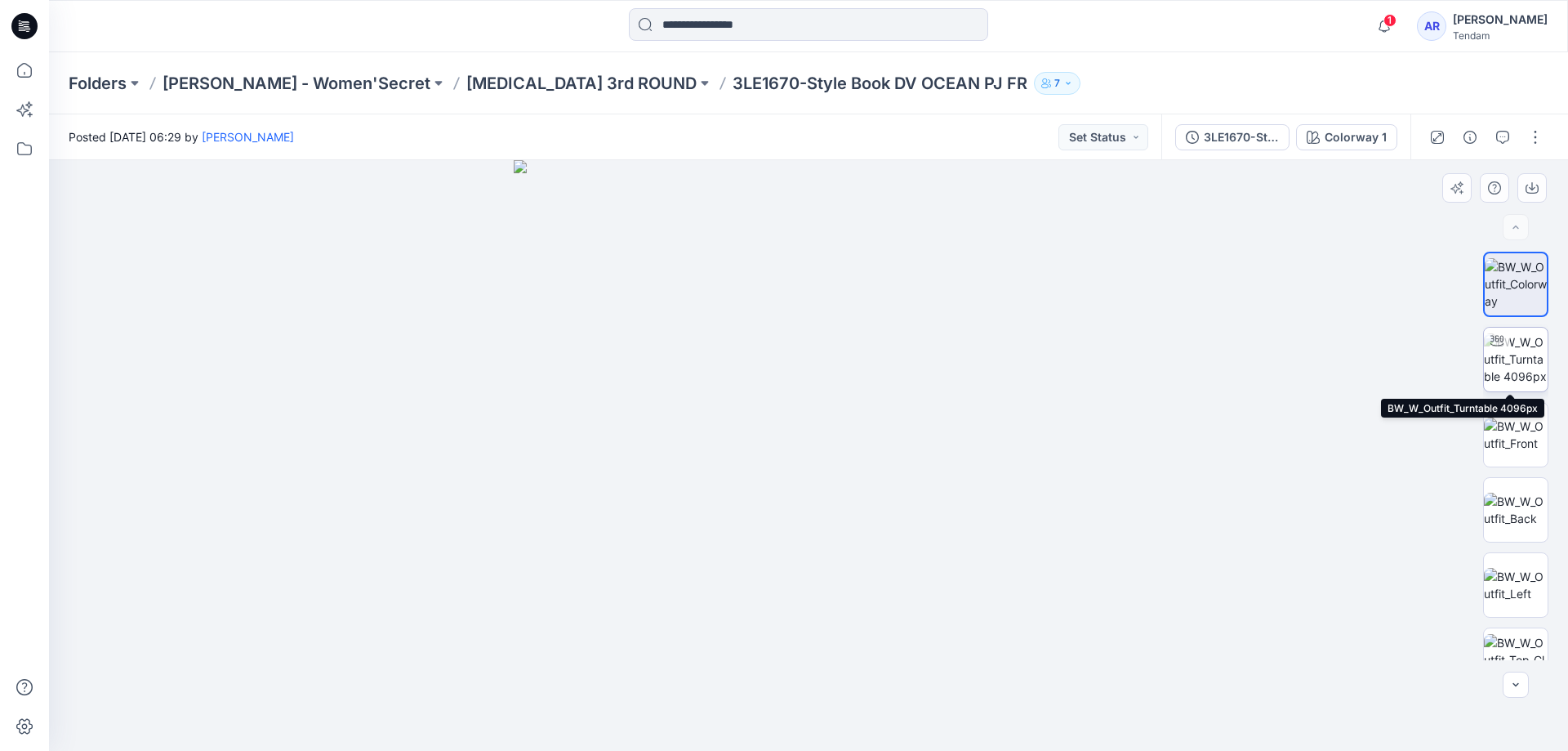
click at [1525, 378] on img at bounding box center [1516, 359] width 64 height 51
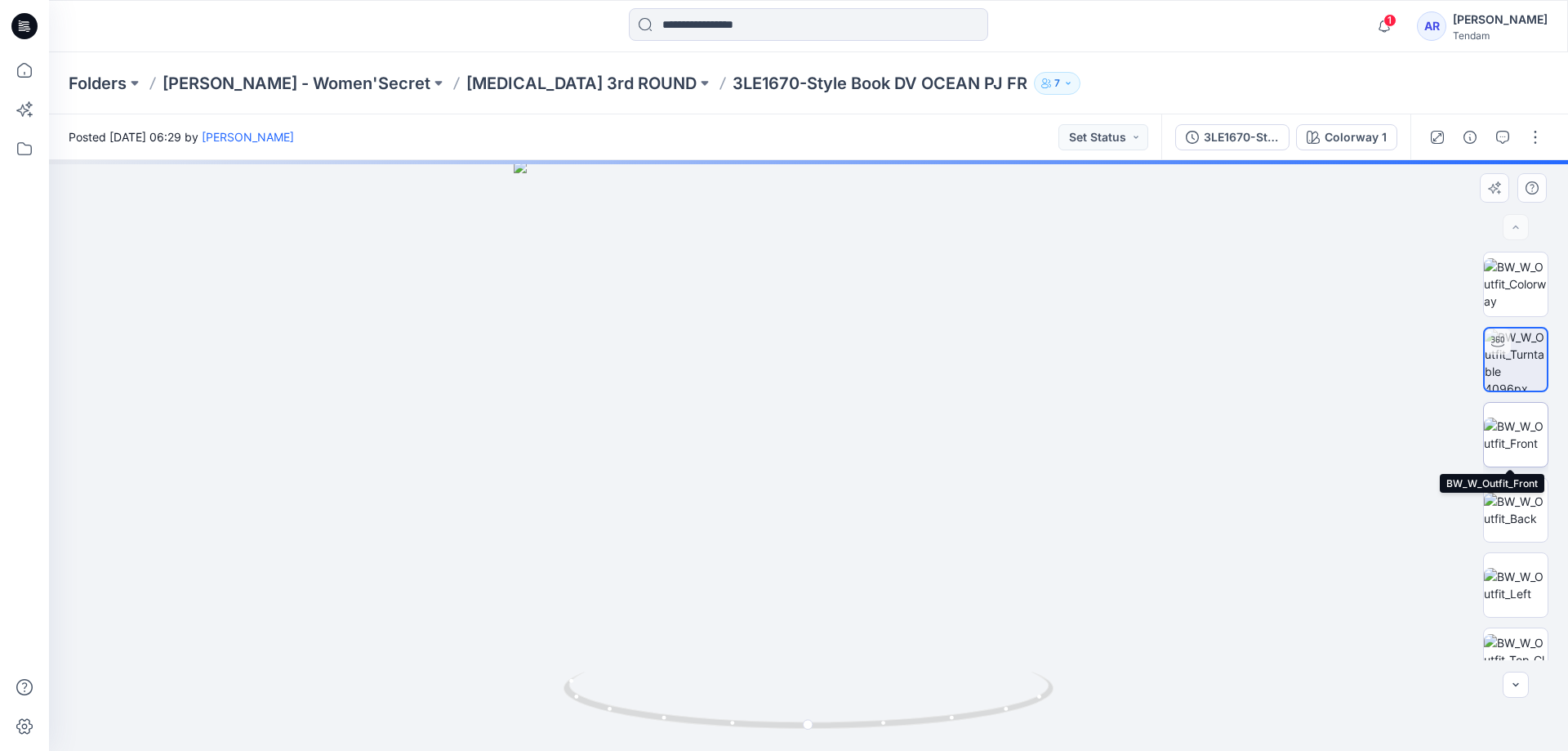
click at [1524, 444] on img at bounding box center [1516, 434] width 64 height 35
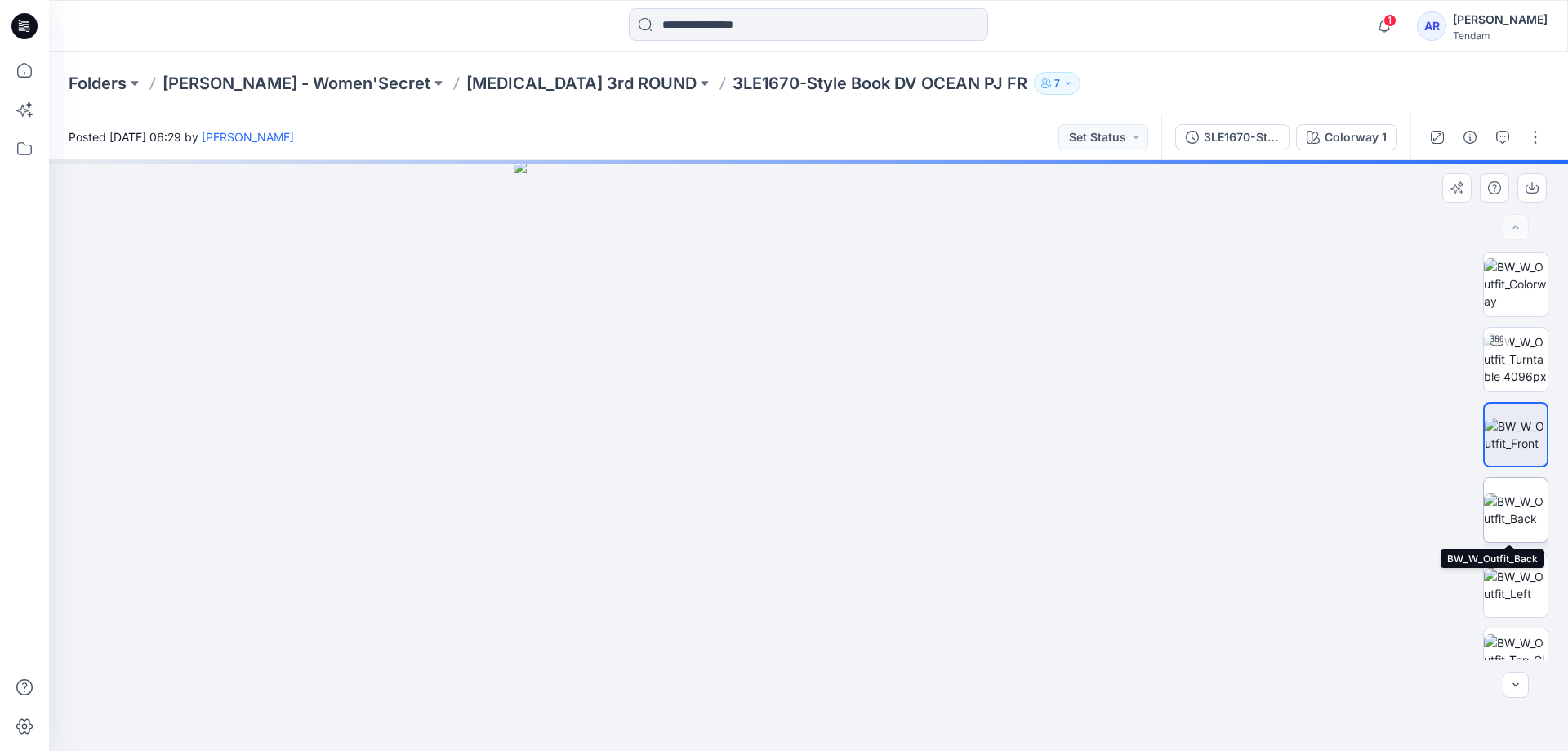
click at [1513, 518] on img at bounding box center [1516, 509] width 64 height 35
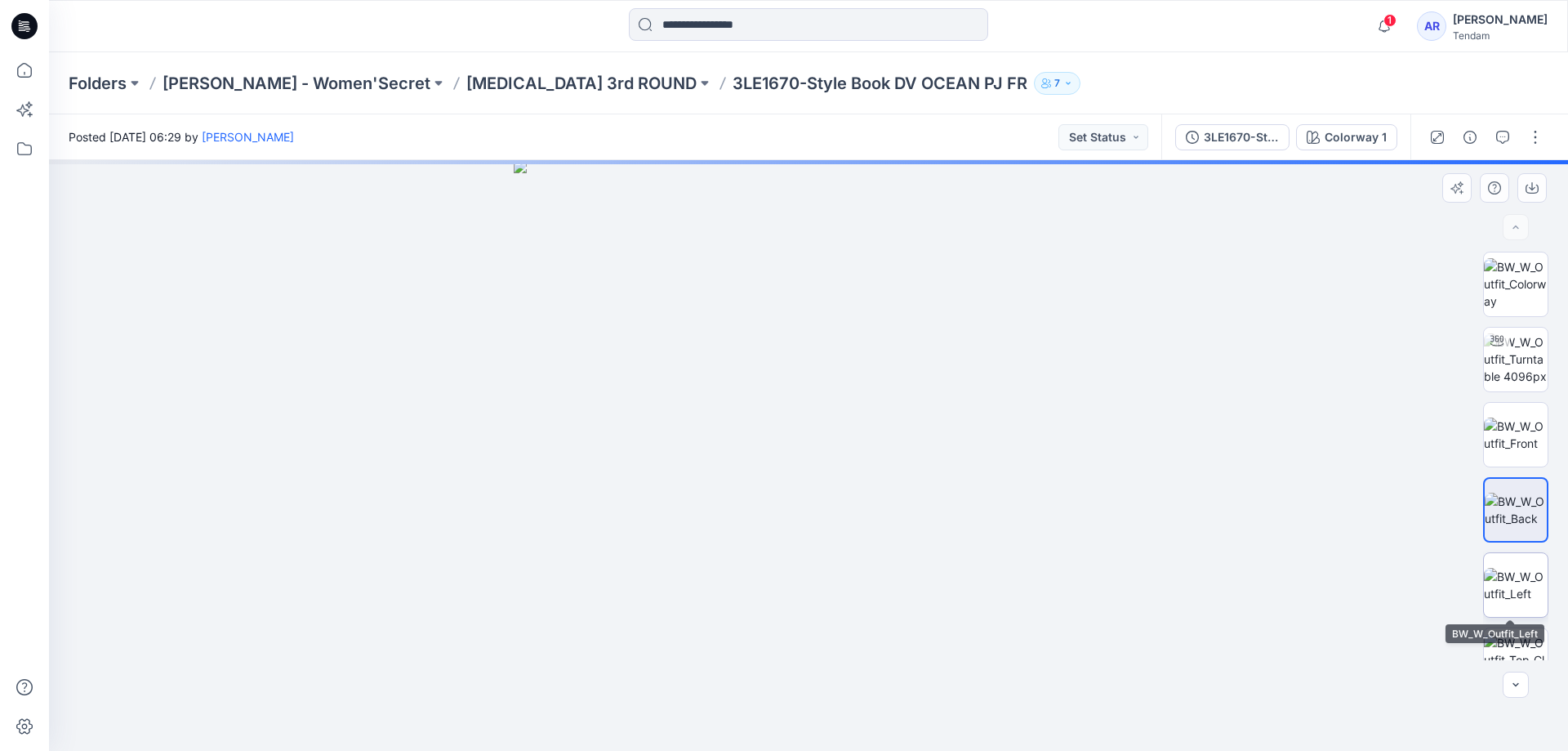
click at [1525, 596] on img at bounding box center [1516, 585] width 64 height 35
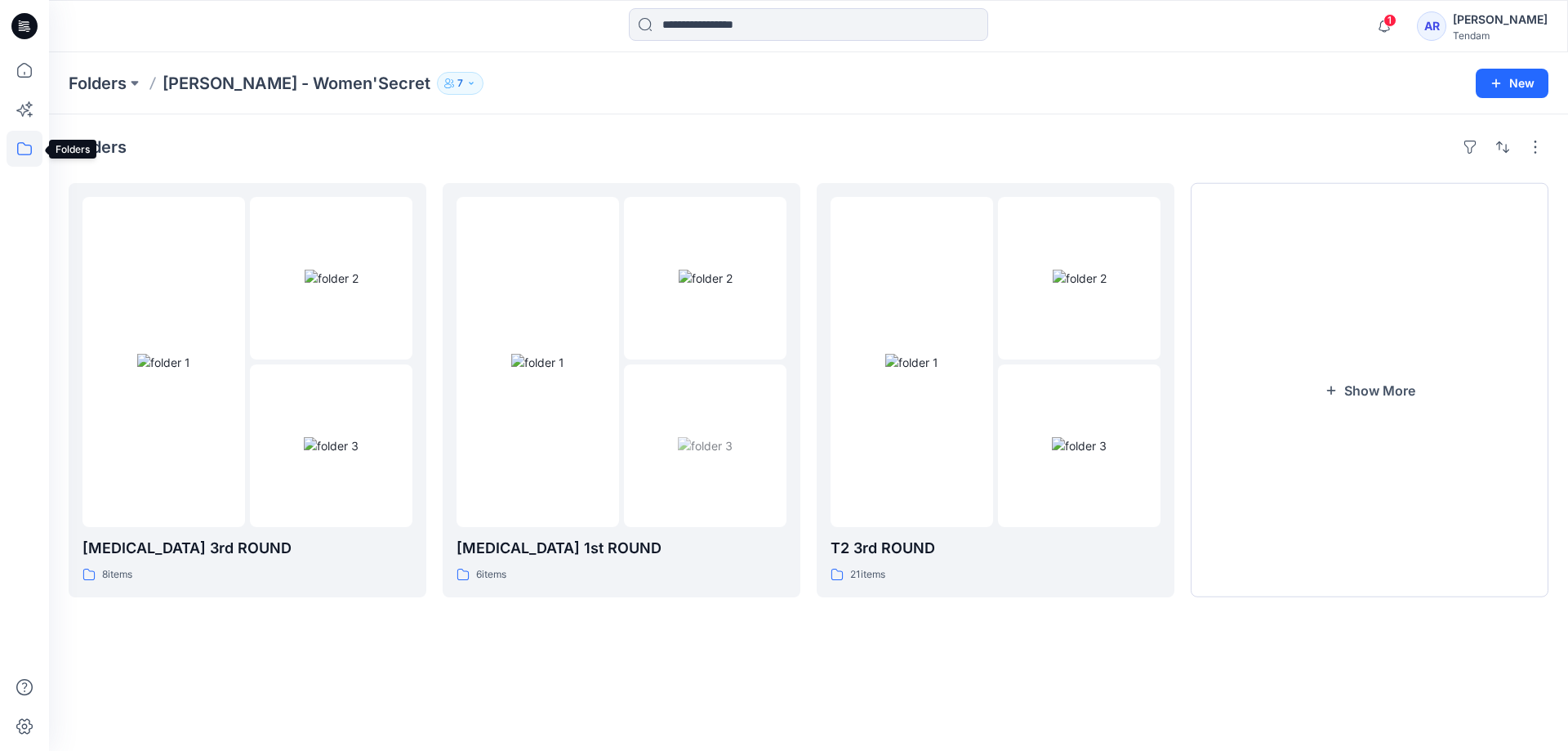
click at [30, 151] on icon at bounding box center [24, 149] width 36 height 36
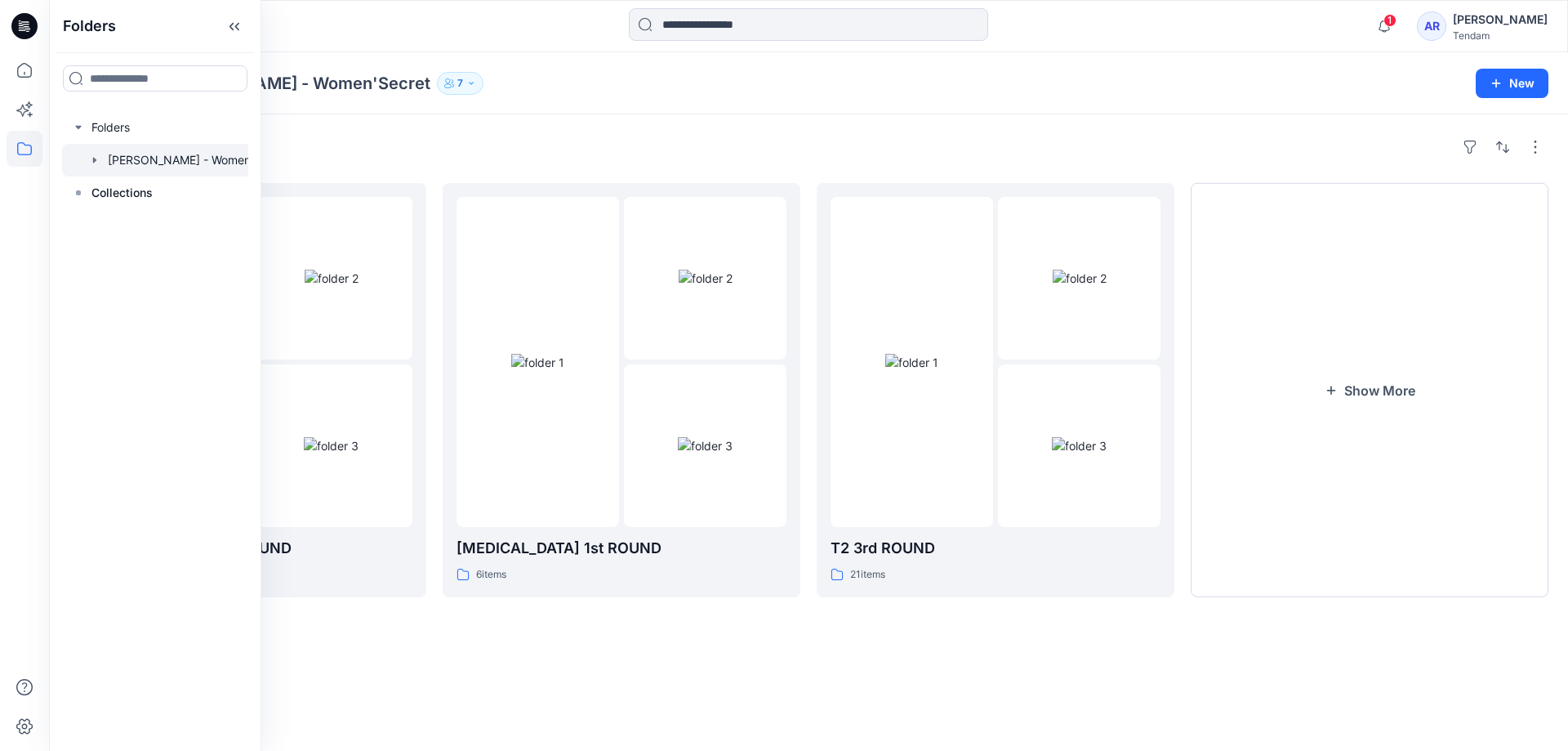
click at [98, 164] on icon "button" at bounding box center [95, 159] width 13 height 13
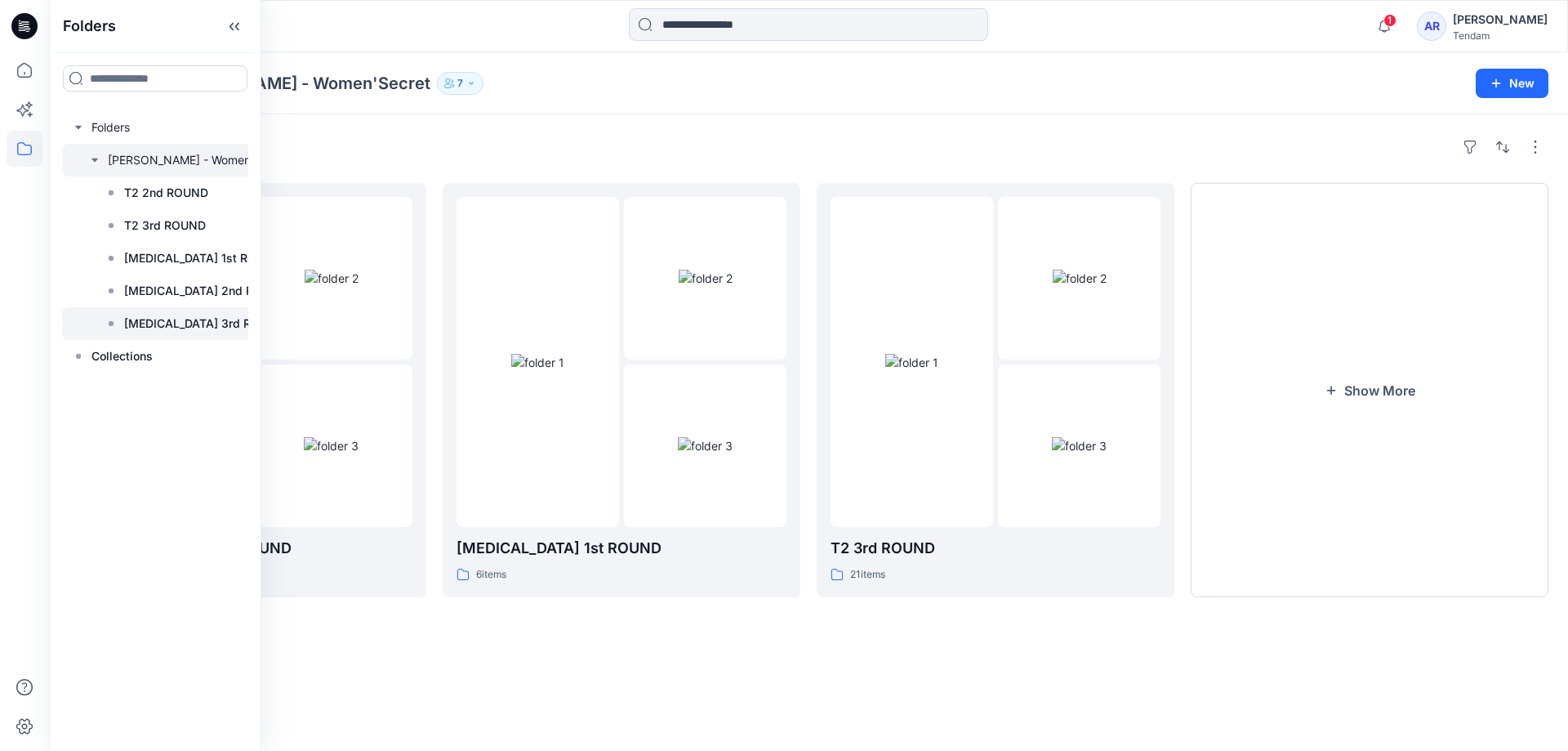
click at [161, 324] on p "T3 3rd ROUND" at bounding box center [205, 323] width 161 height 19
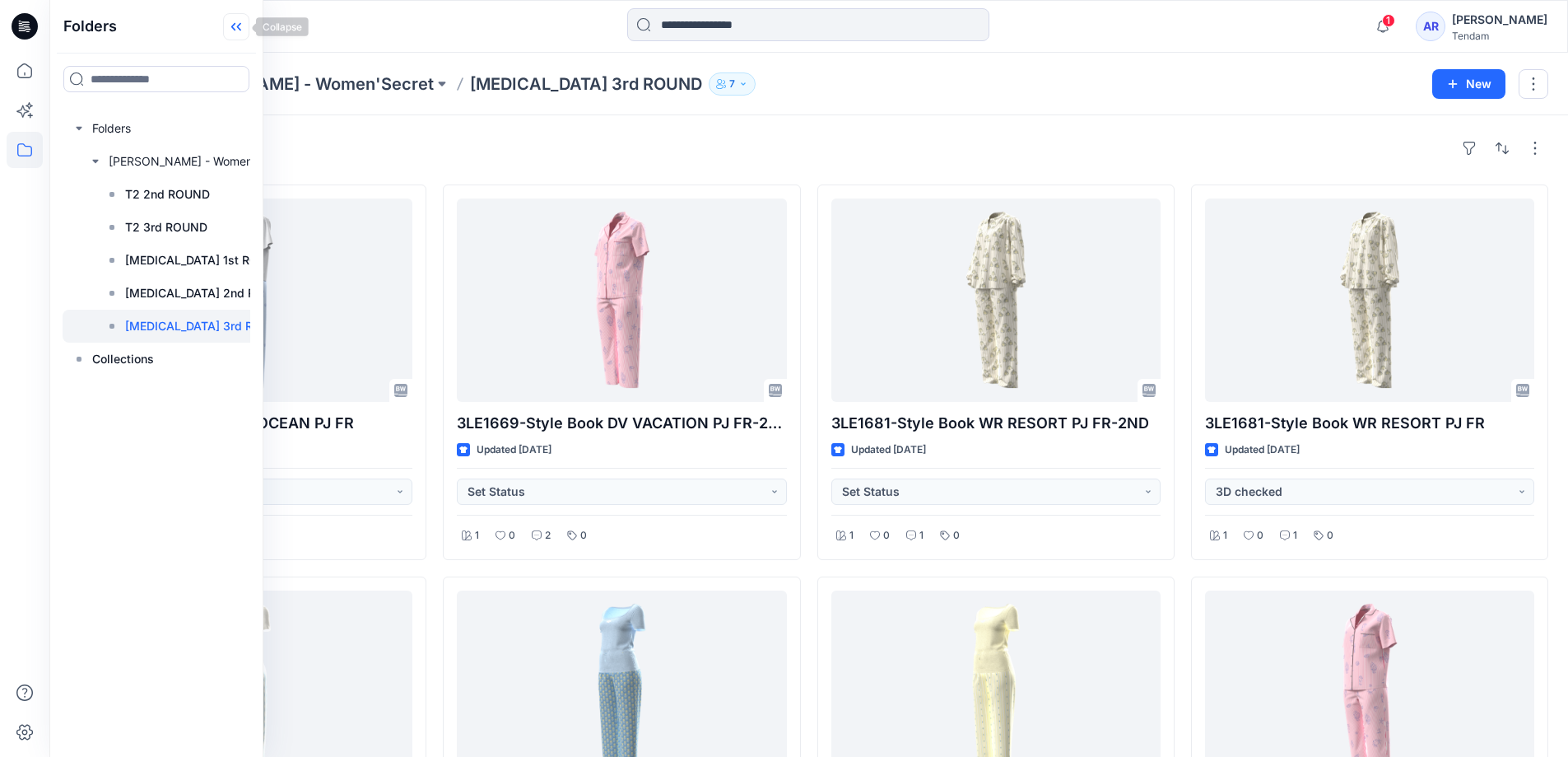
click at [239, 27] on icon at bounding box center [239, 27] width 4 height 8
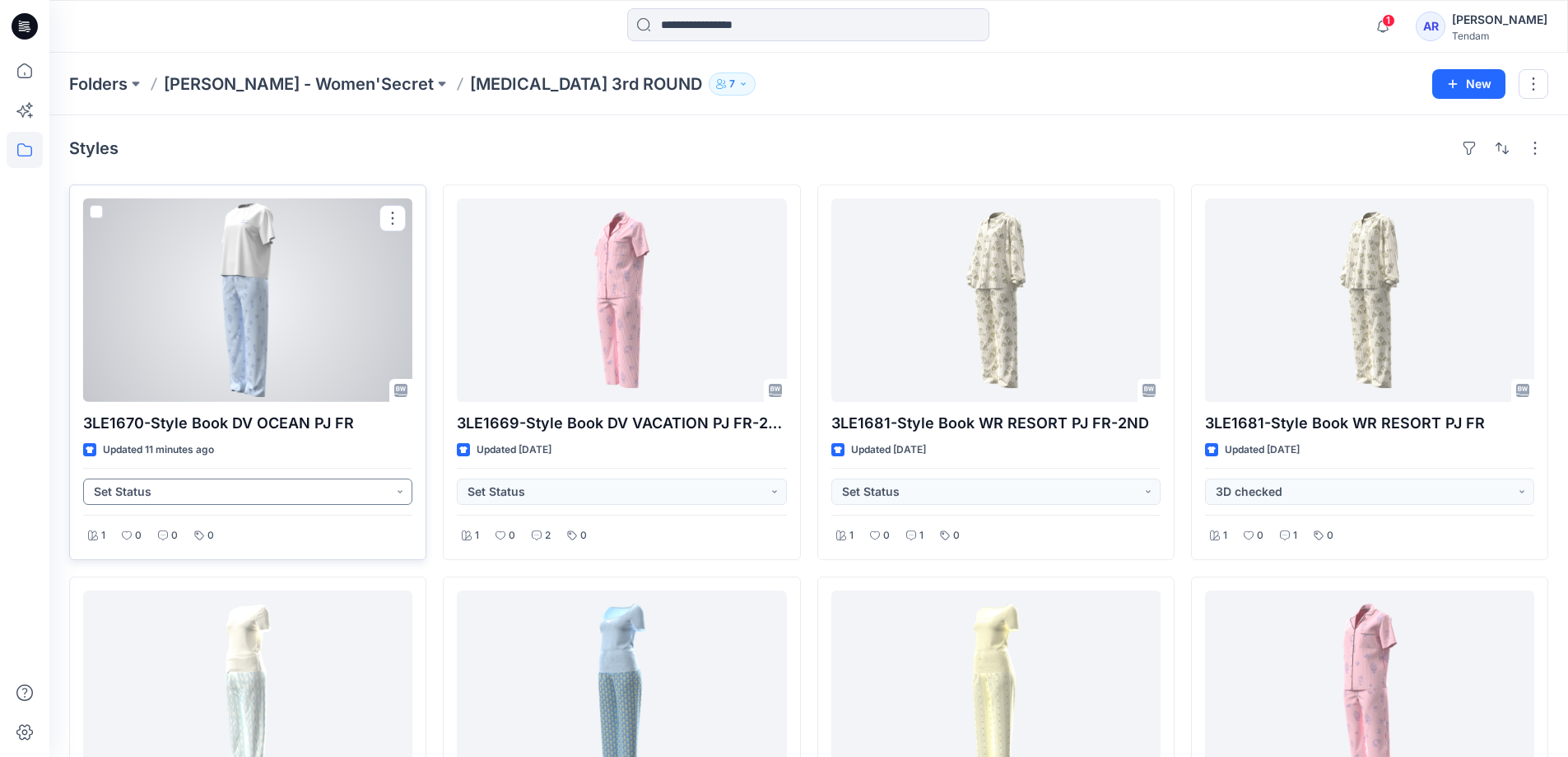
click at [163, 497] on button "Set Status" at bounding box center [247, 492] width 329 height 27
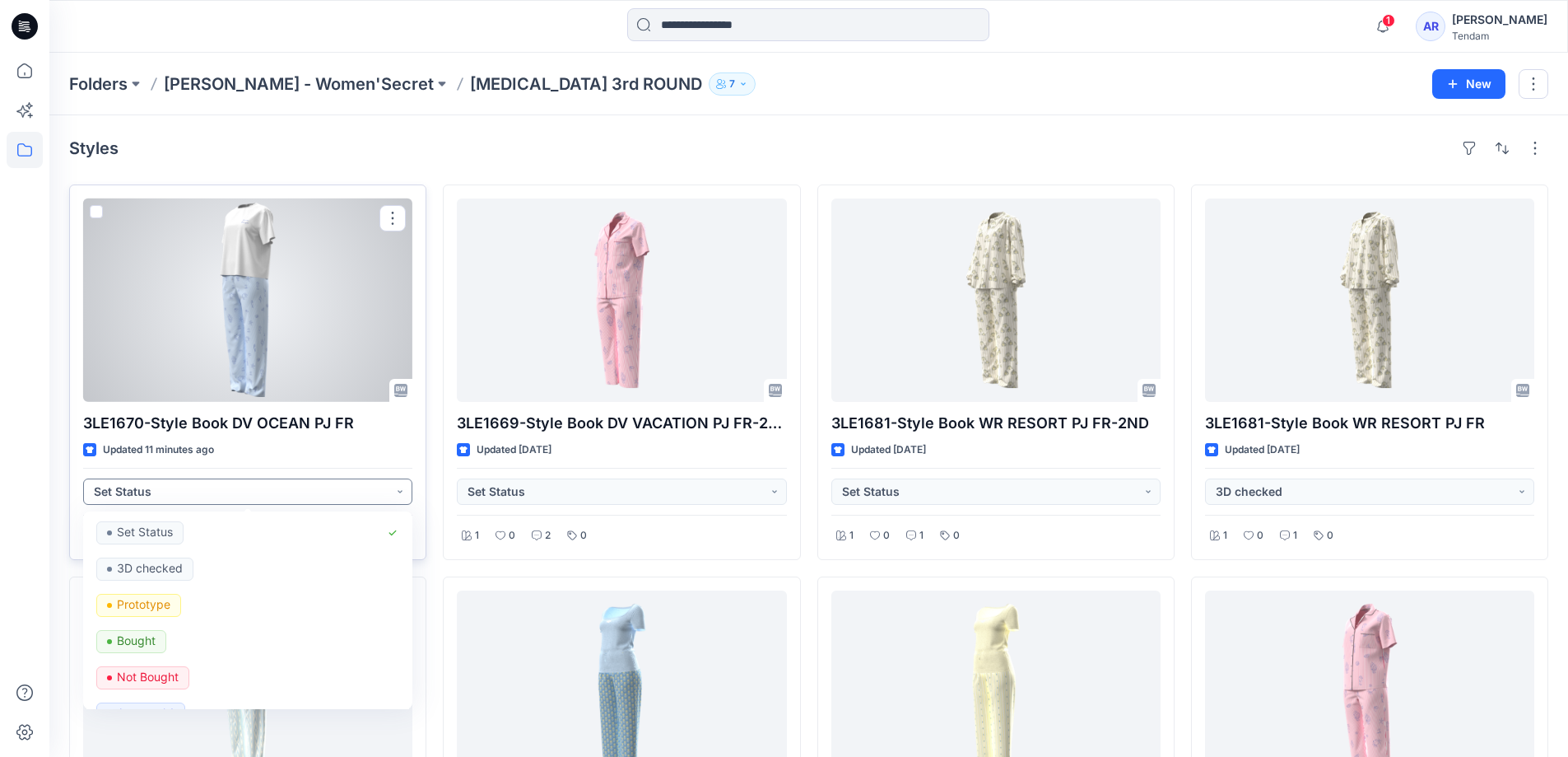
click at [163, 497] on button "Set Status" at bounding box center [247, 492] width 329 height 27
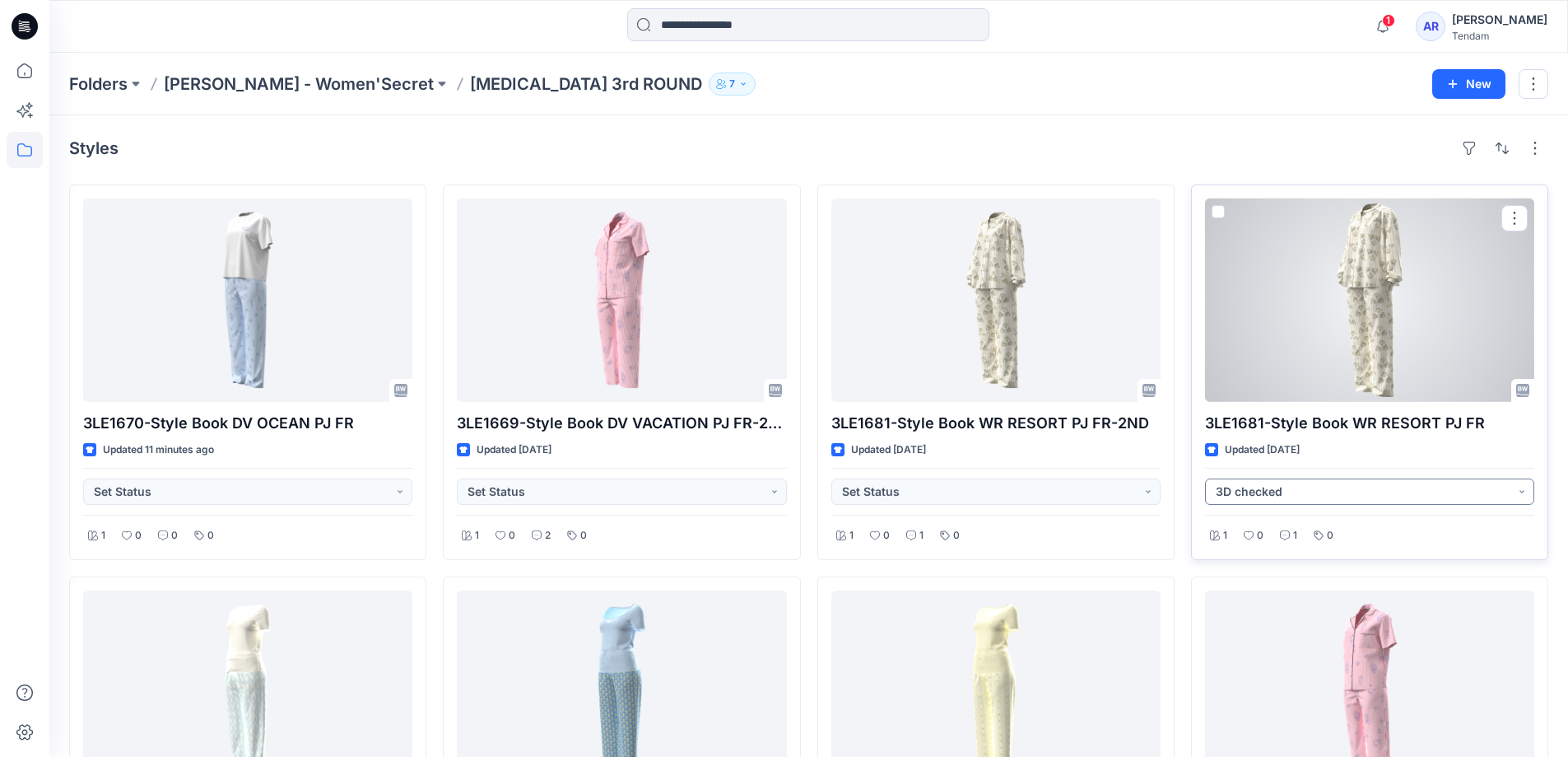
click at [1357, 489] on button "3D checked" at bounding box center [1370, 492] width 329 height 27
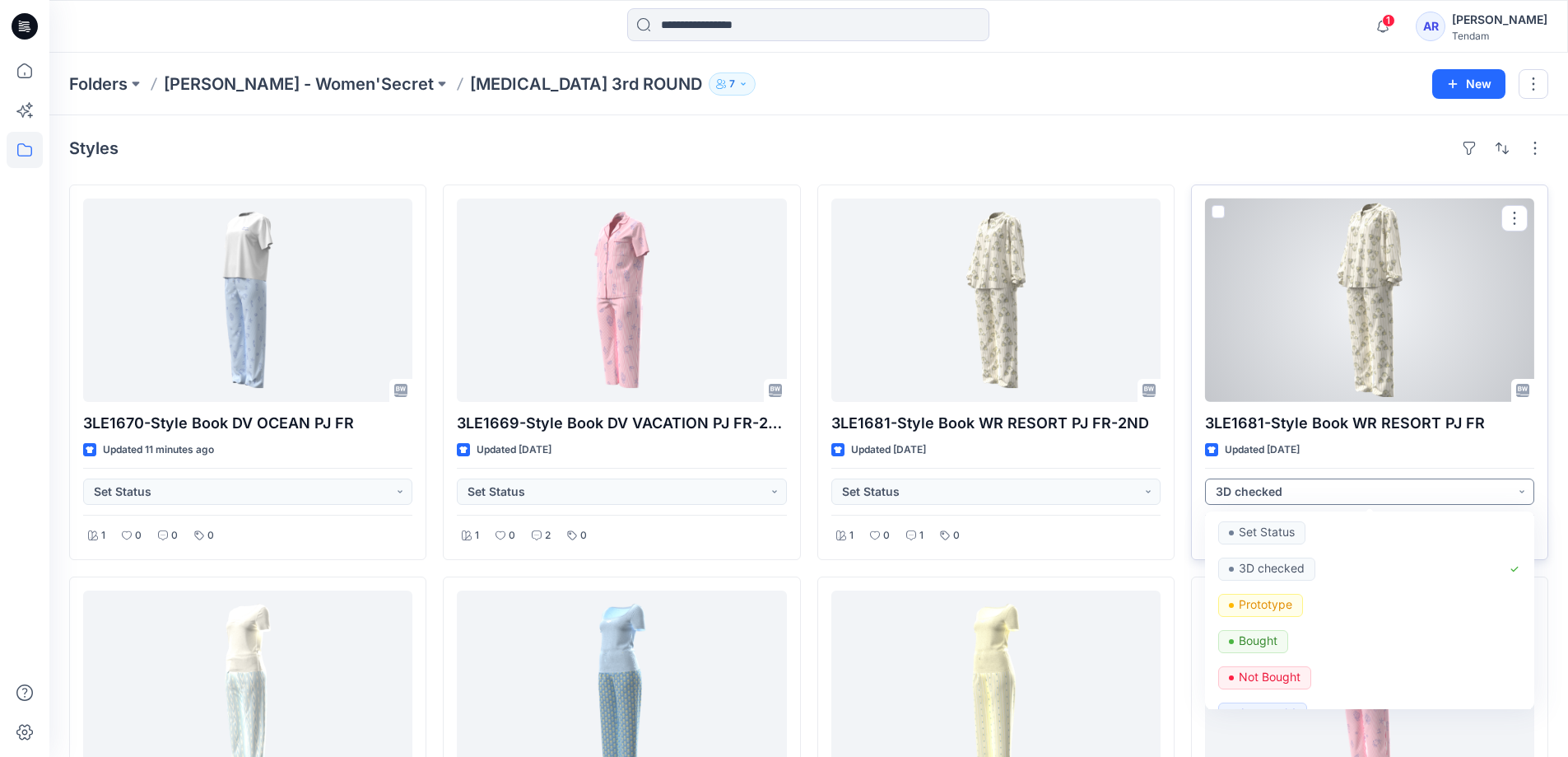
click at [1357, 489] on button "3D checked" at bounding box center [1370, 492] width 329 height 27
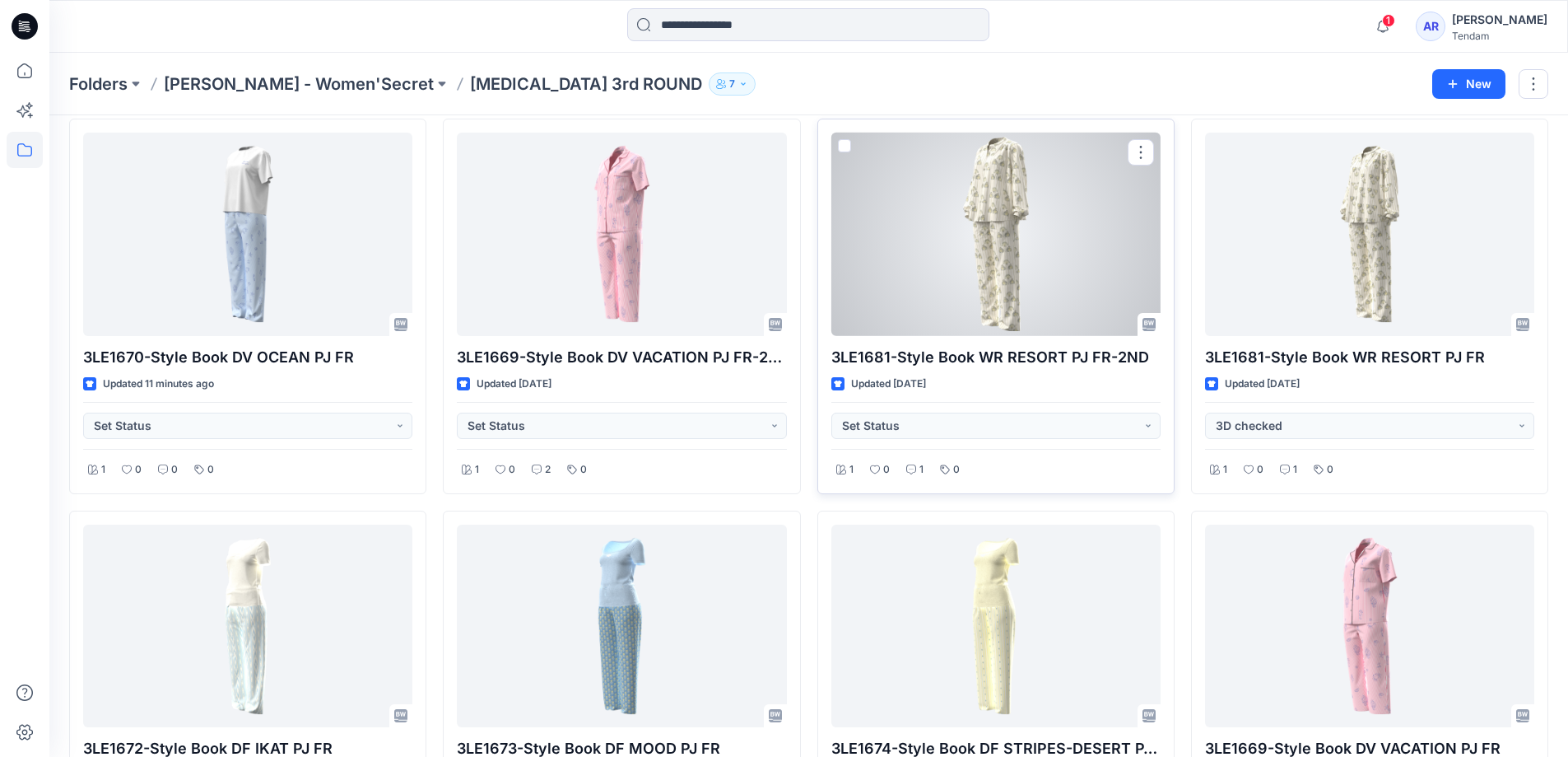
scroll to position [50, 0]
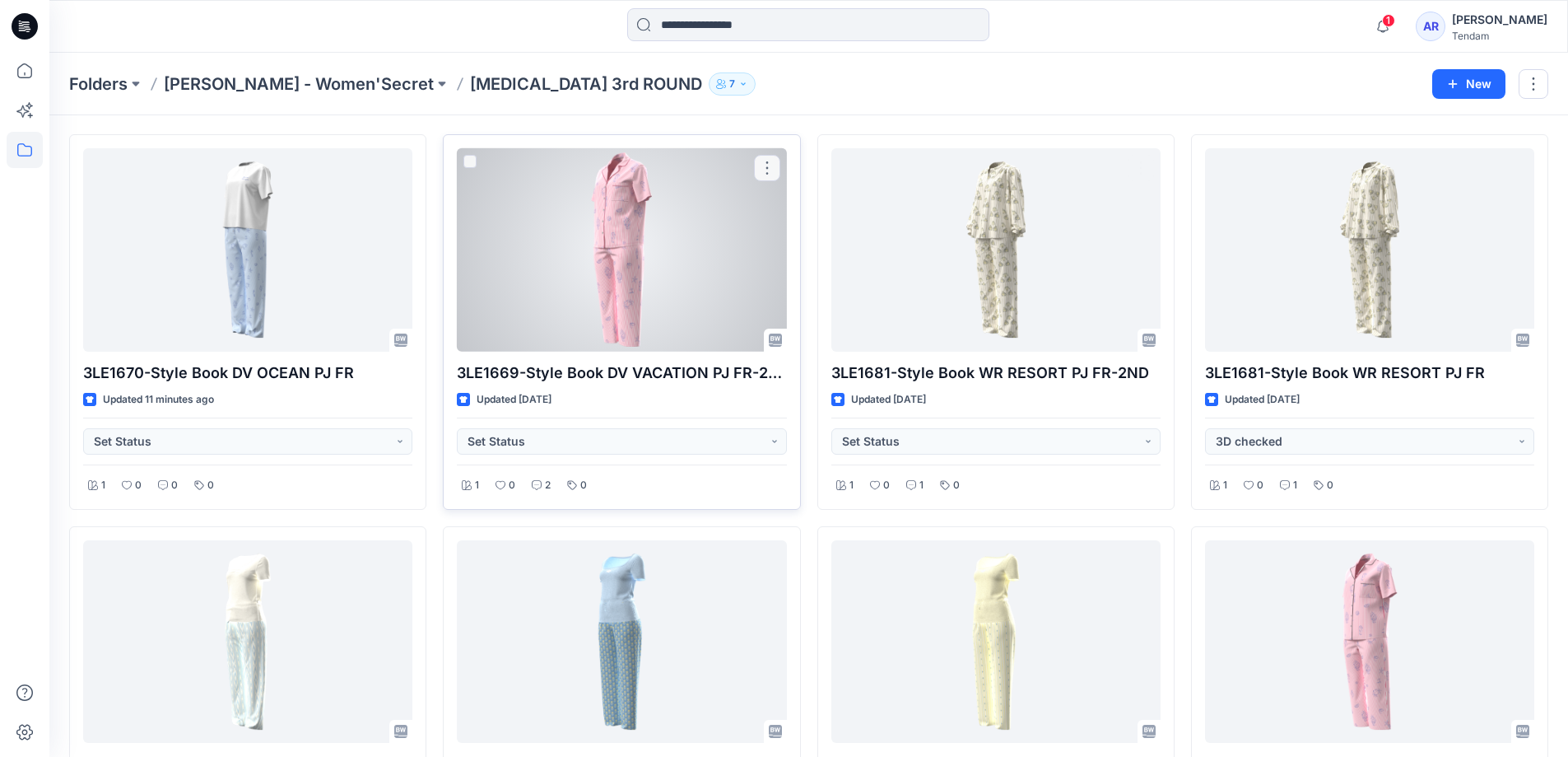
click at [546, 254] on div at bounding box center [621, 250] width 329 height 204
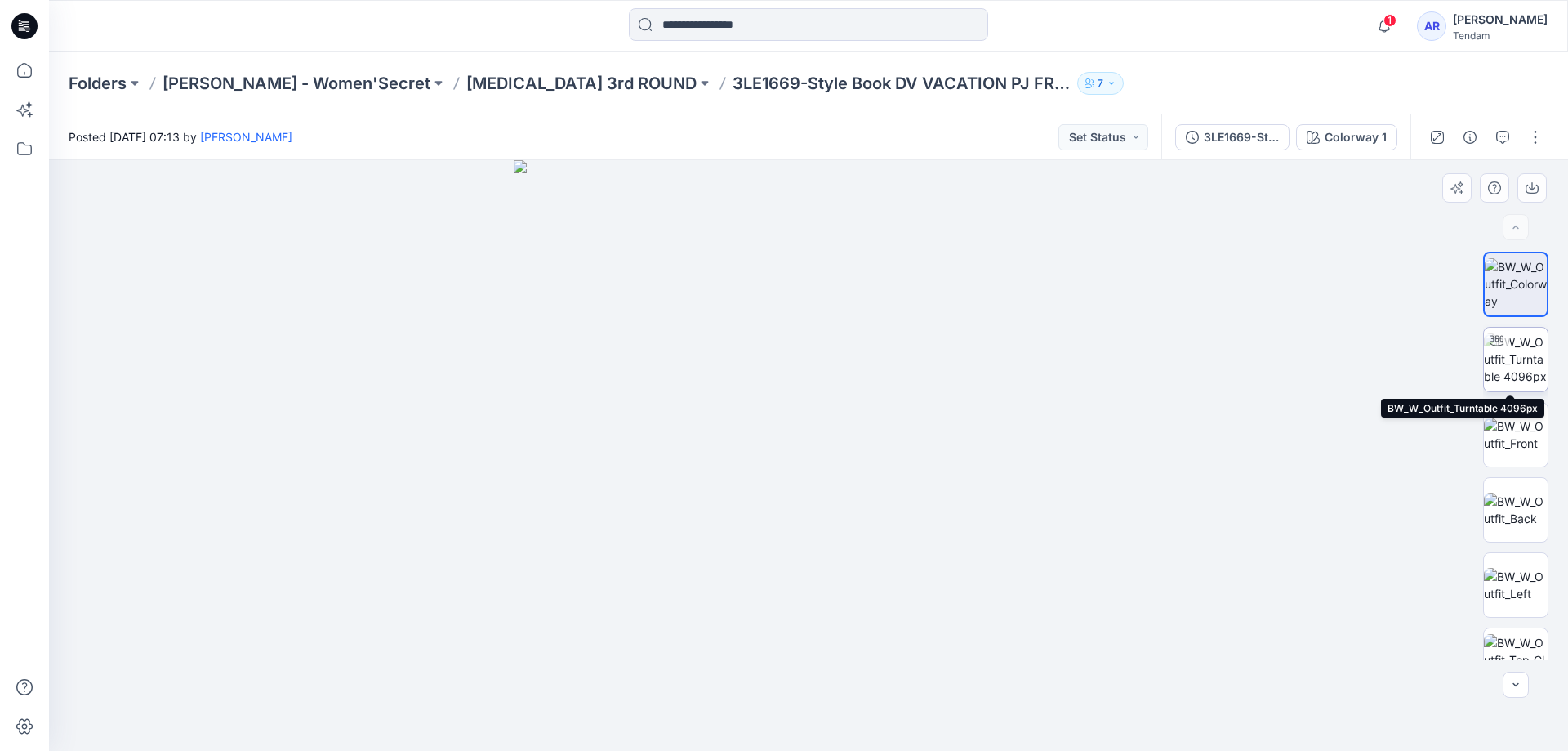
click at [1533, 363] on img at bounding box center [1516, 359] width 64 height 51
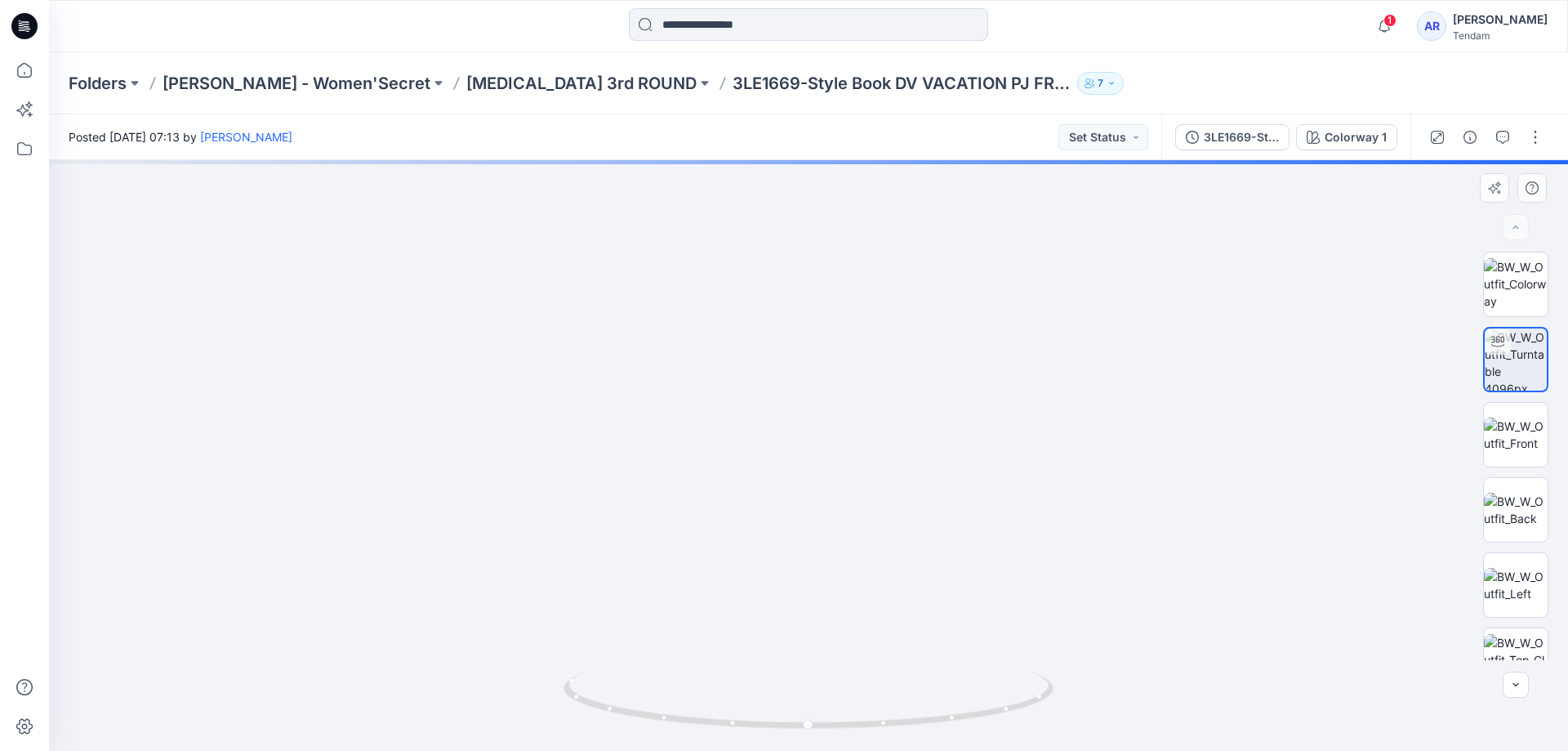
click at [825, 417] on img at bounding box center [807, 287] width 1265 height 928
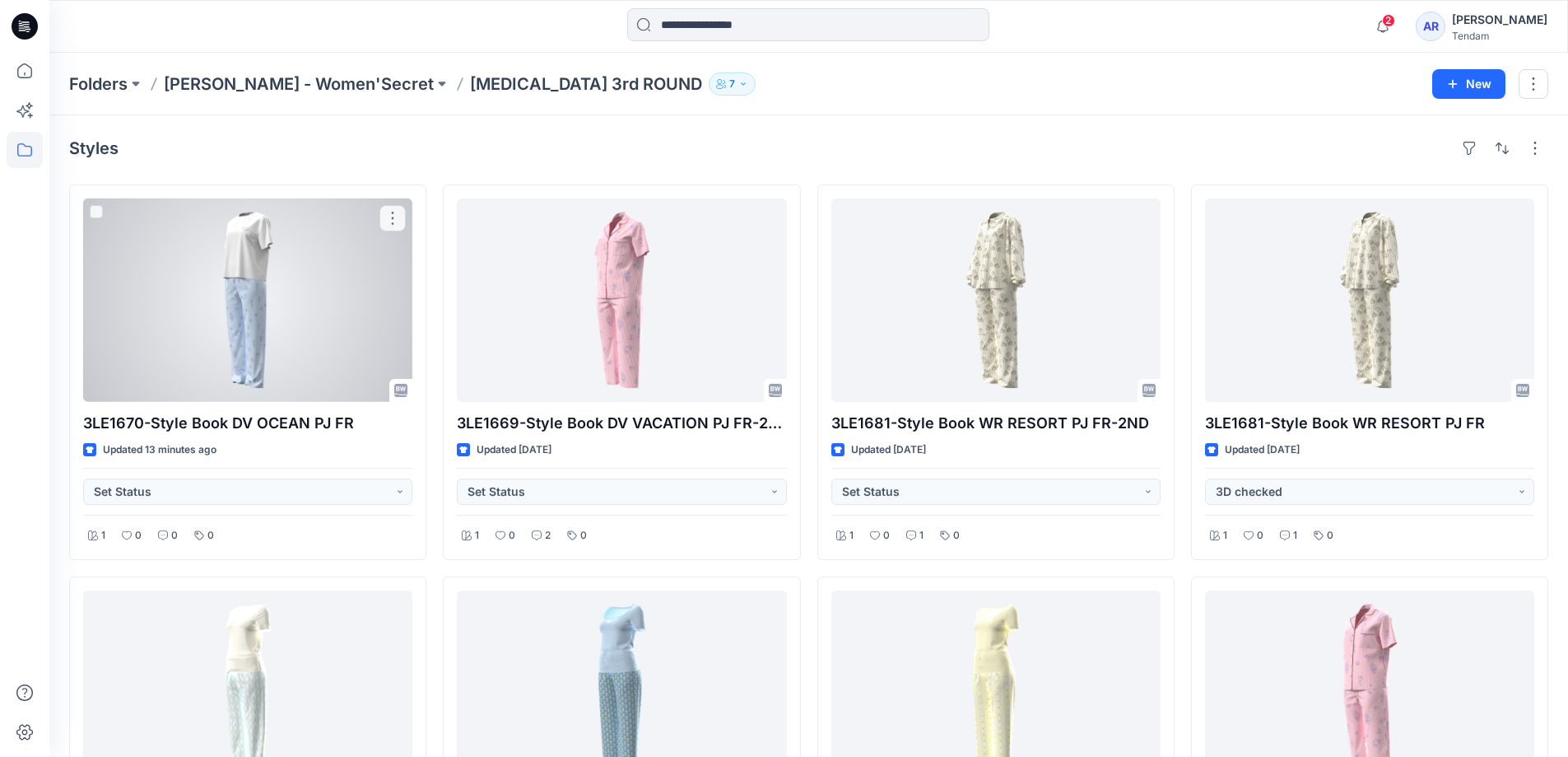
click at [356, 329] on div at bounding box center [247, 300] width 329 height 204
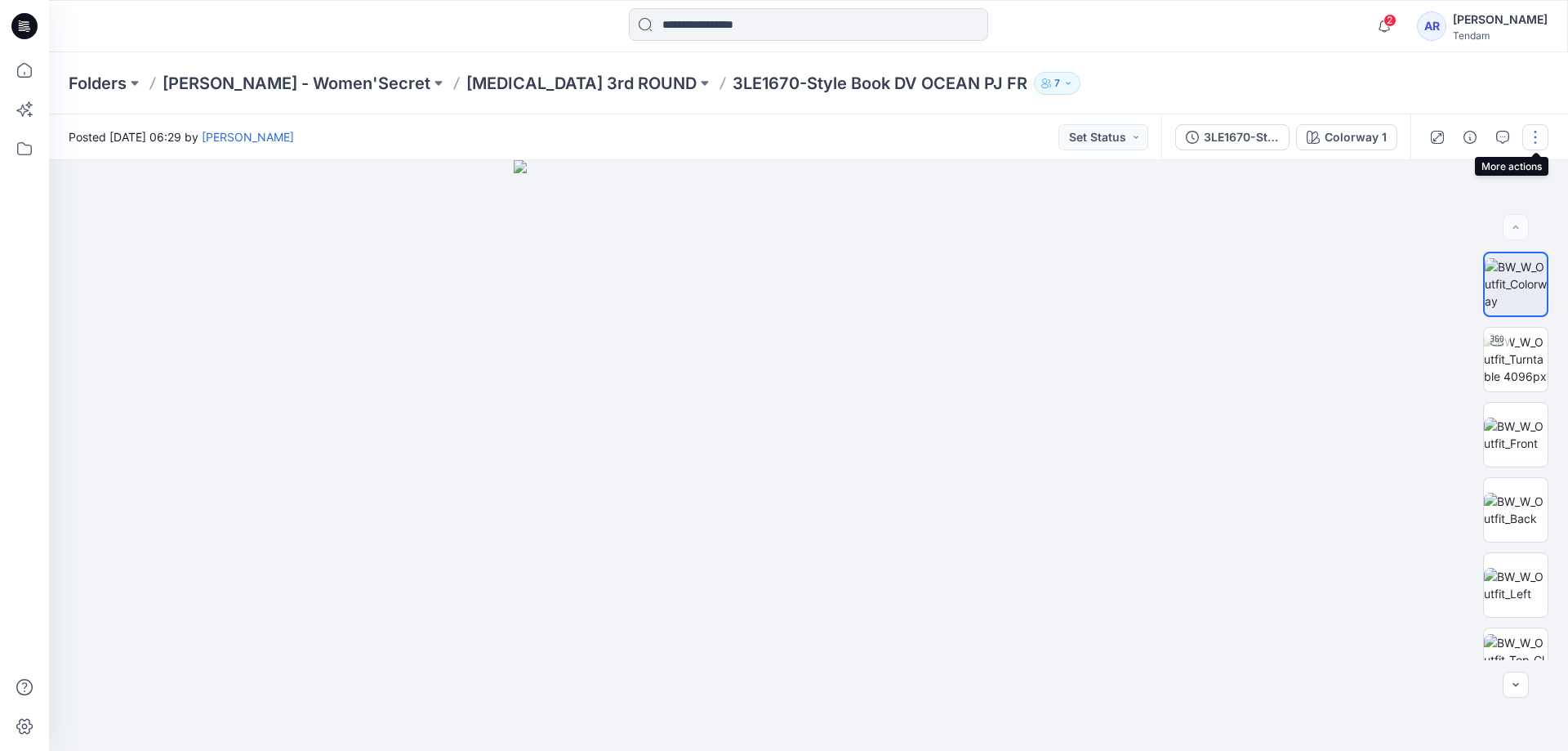
click at [1533, 138] on button "button" at bounding box center [1536, 137] width 27 height 27
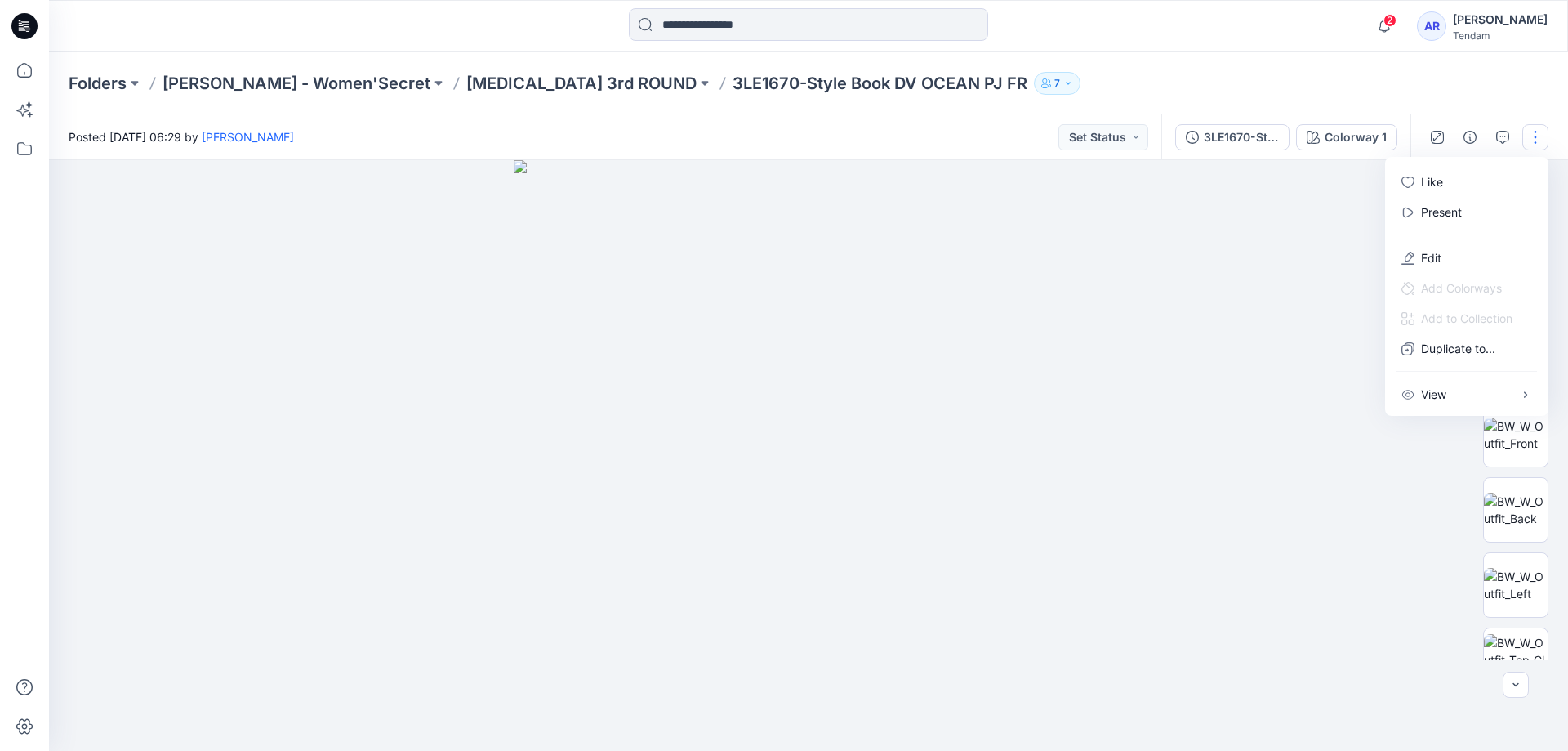
click at [1428, 89] on div "Folders MONDOL - Women'Secret T3 3rd ROUND 3LE1670-Style Book DV OCEAN PJ FR 7" at bounding box center [808, 83] width 1519 height 62
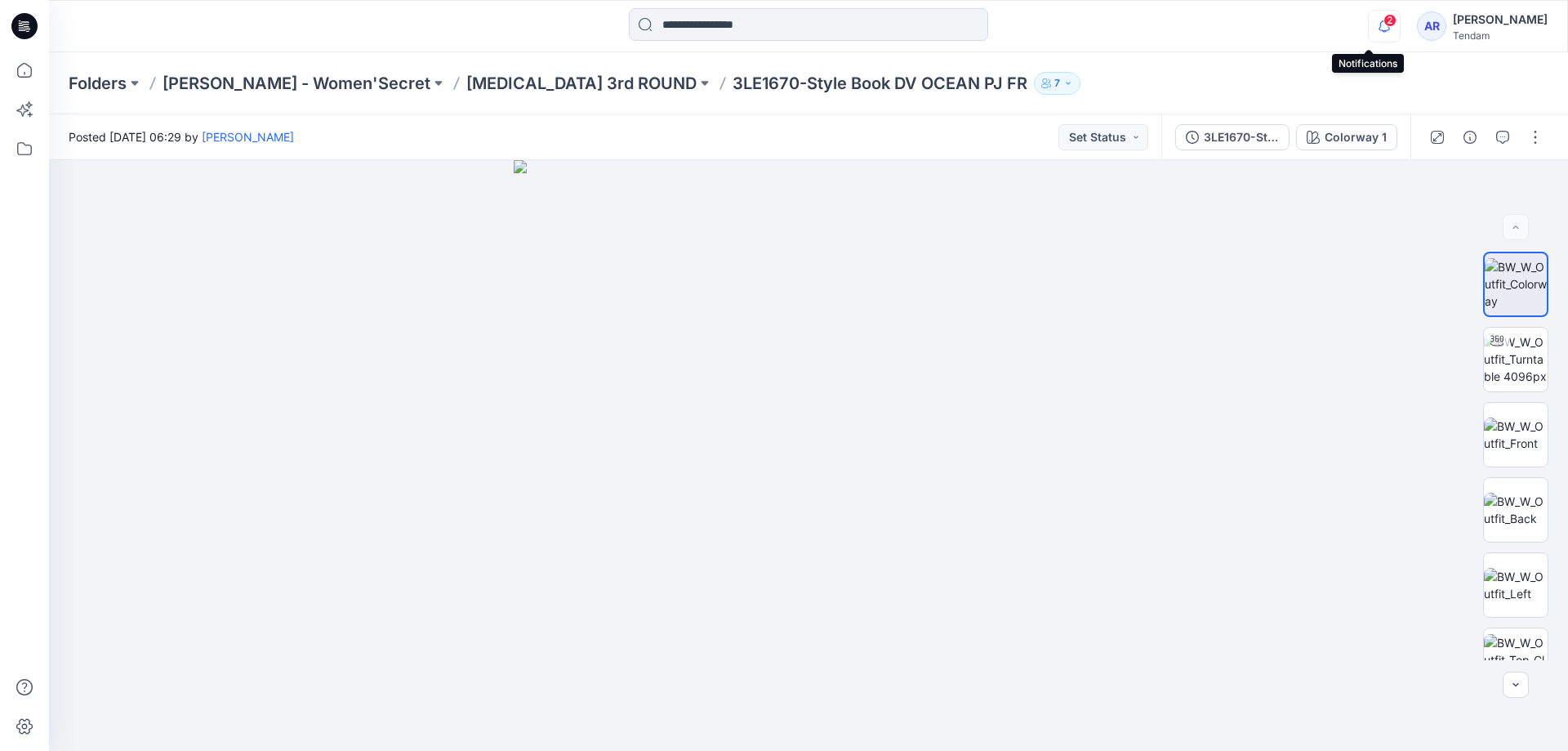
click at [1369, 22] on icon "button" at bounding box center [1384, 26] width 31 height 33
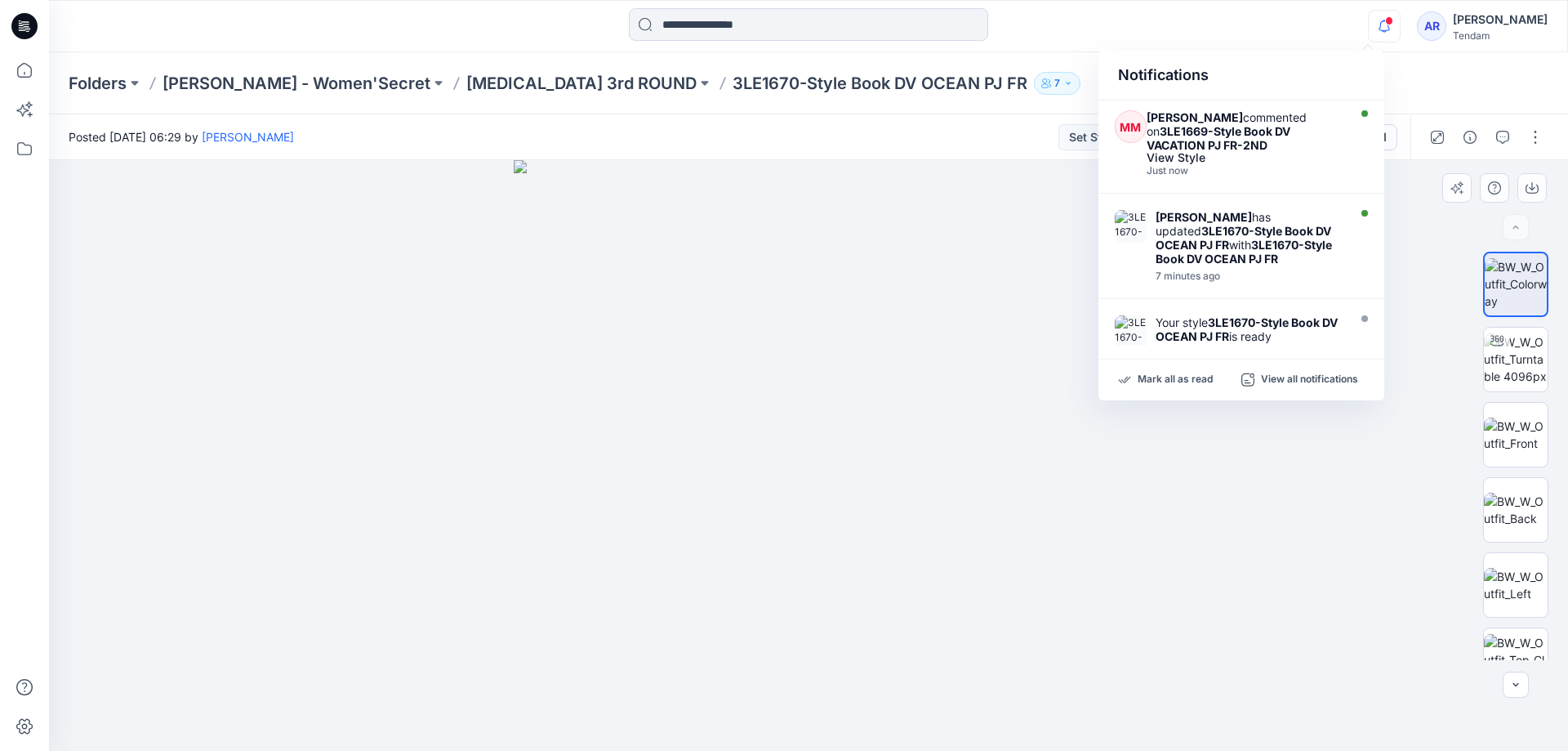
click at [1193, 523] on div at bounding box center [808, 455] width 1519 height 591
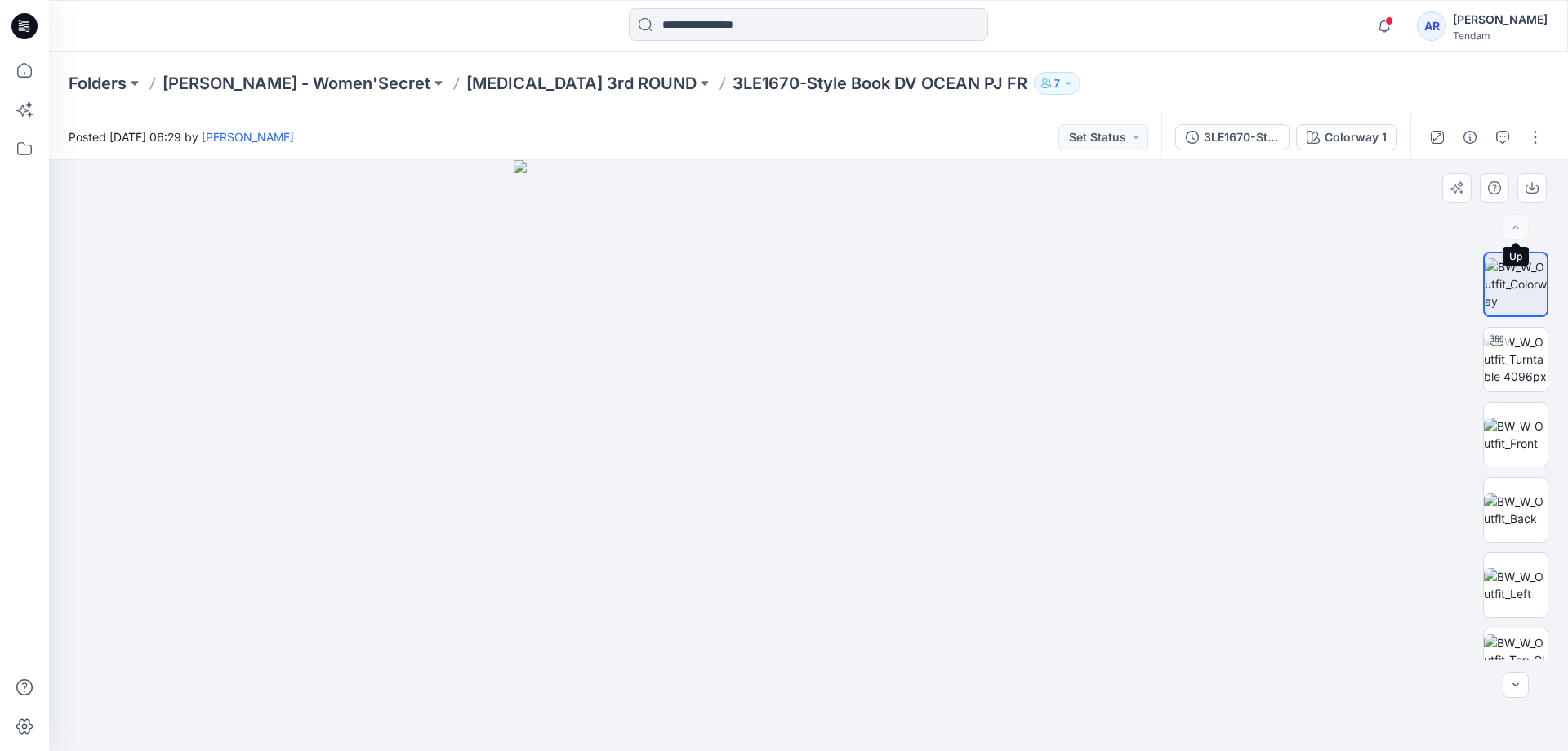
click at [1522, 227] on div at bounding box center [1517, 228] width 27 height 27
click at [1533, 135] on button "button" at bounding box center [1536, 137] width 27 height 27
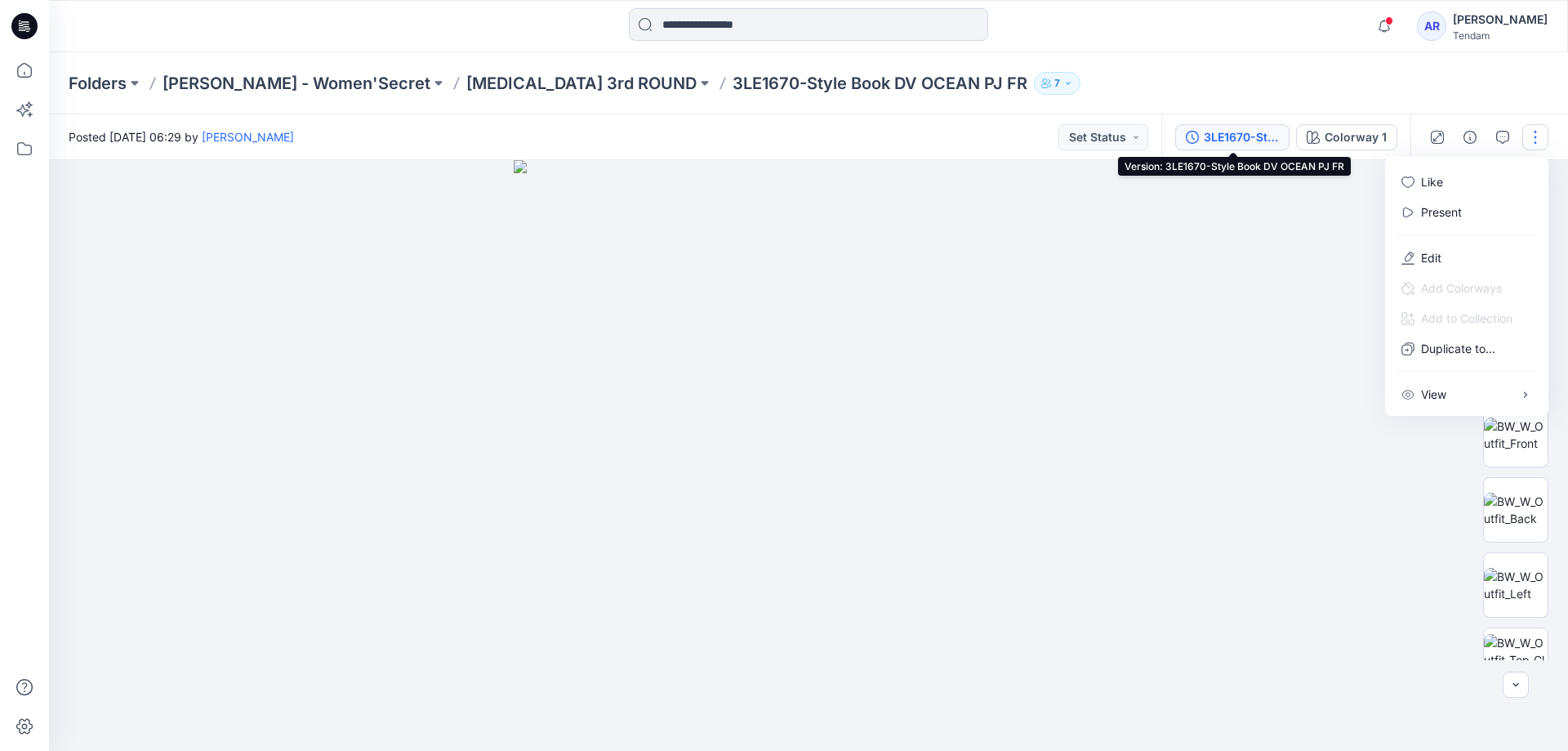
click at [1269, 132] on div "3LE1670-Style Book DV OCEAN PJ FR" at bounding box center [1241, 137] width 75 height 18
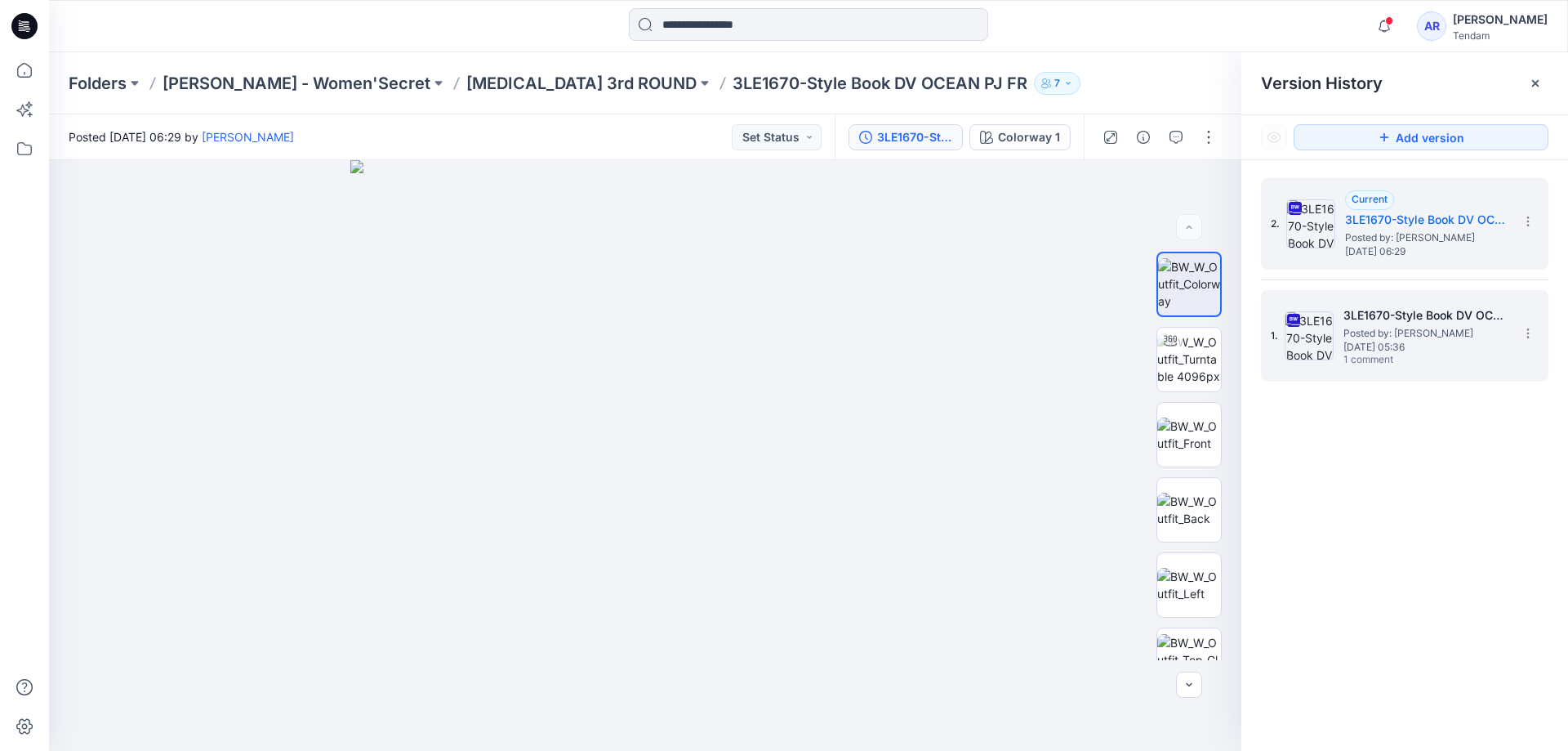
click at [1429, 332] on span "Posted by: Azizur Rahman Tipu" at bounding box center [1425, 333] width 164 height 16
click at [1416, 246] on span "Thursday, September 04, 2025 06:29" at bounding box center [1426, 252] width 164 height 12
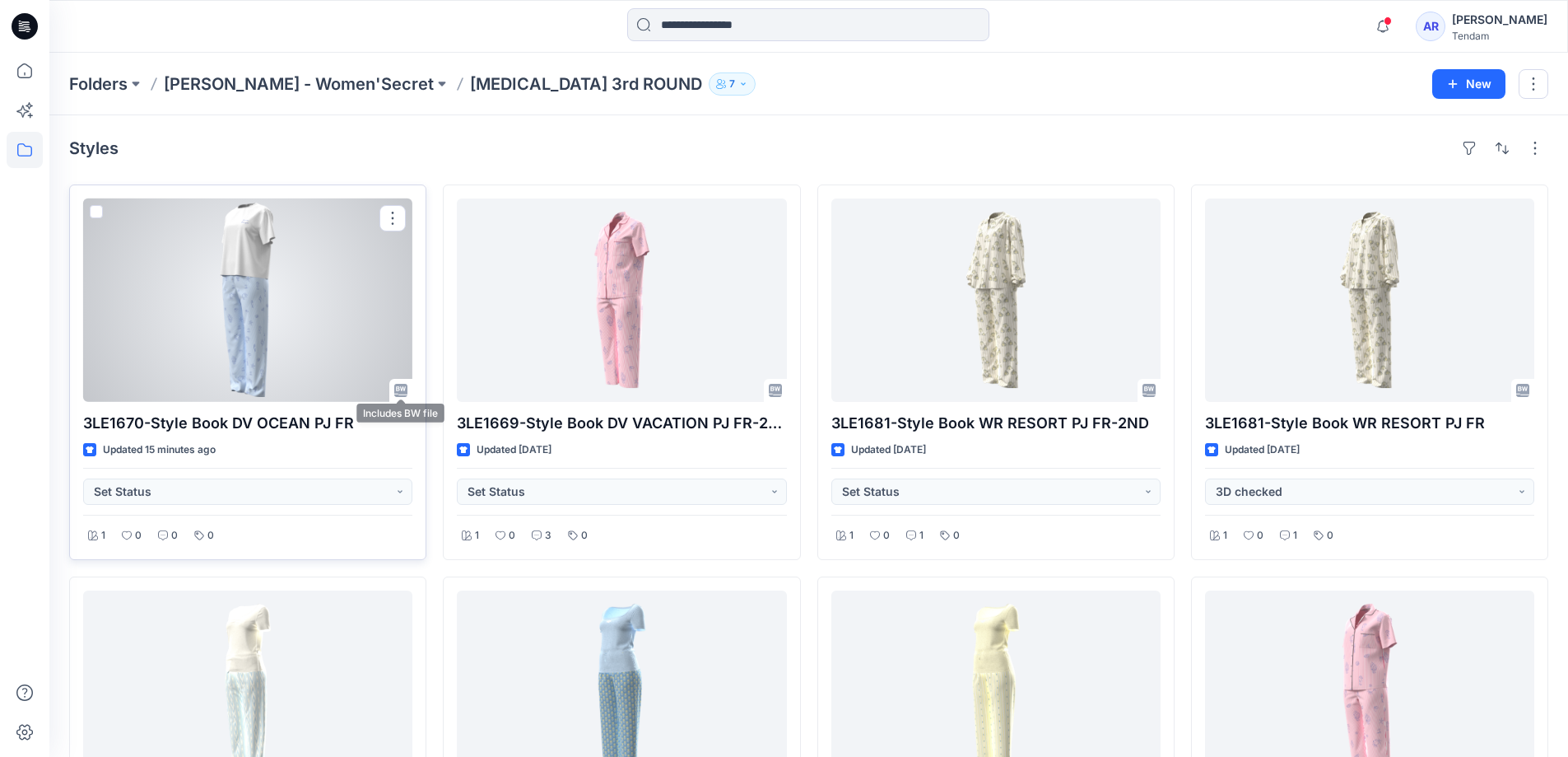
click at [307, 365] on div at bounding box center [247, 300] width 329 height 204
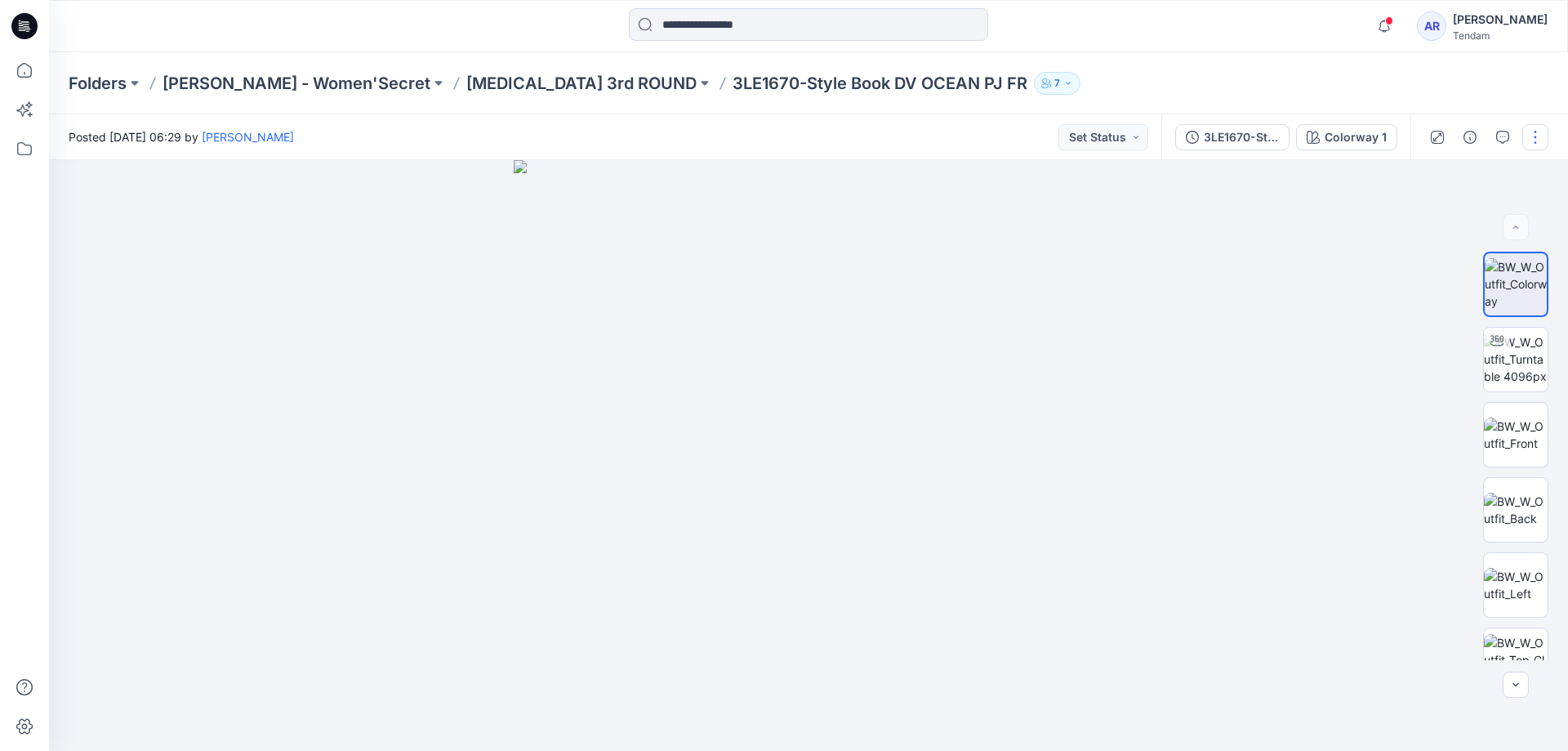
click at [1532, 141] on button "button" at bounding box center [1536, 137] width 27 height 27
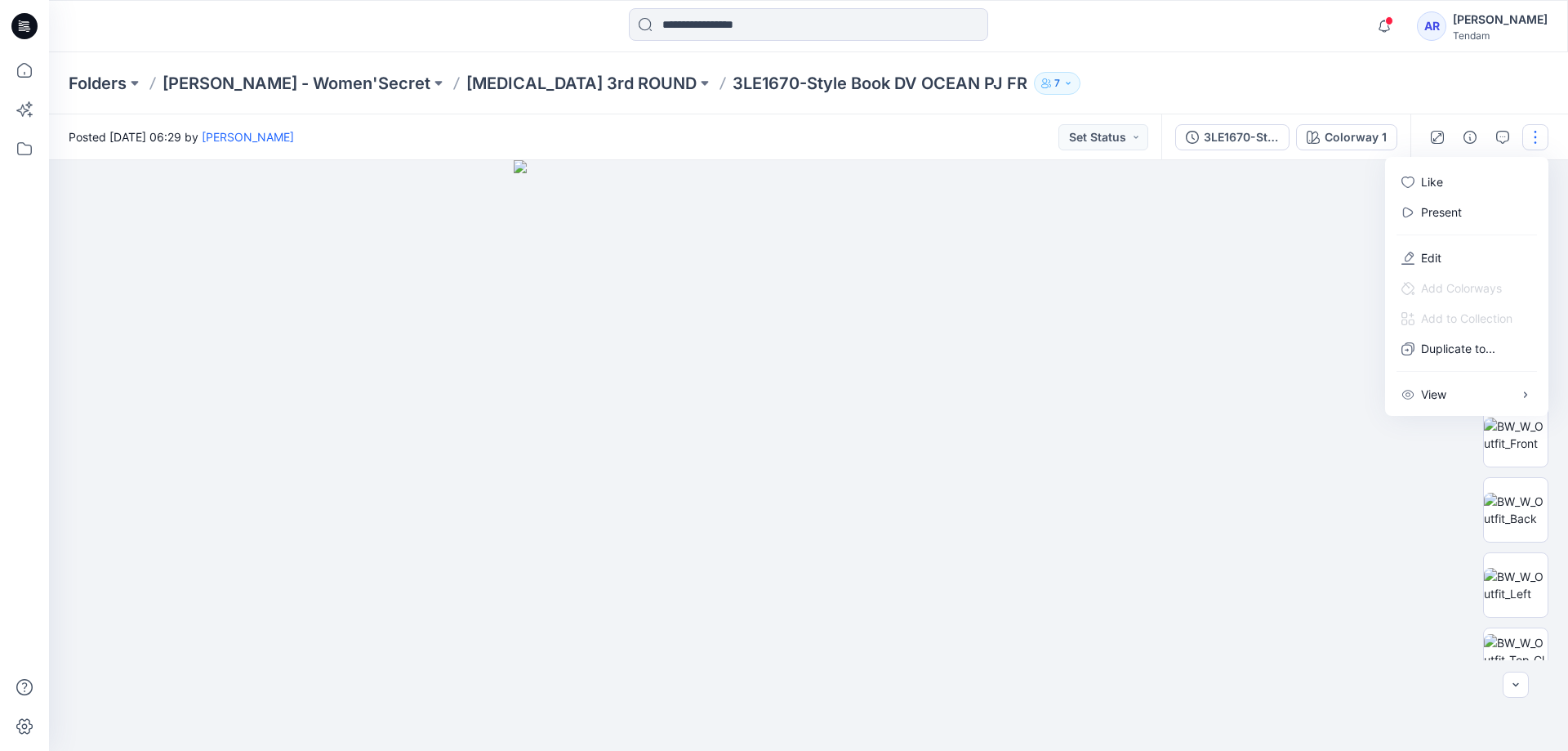
click at [1293, 191] on div at bounding box center [808, 455] width 1519 height 591
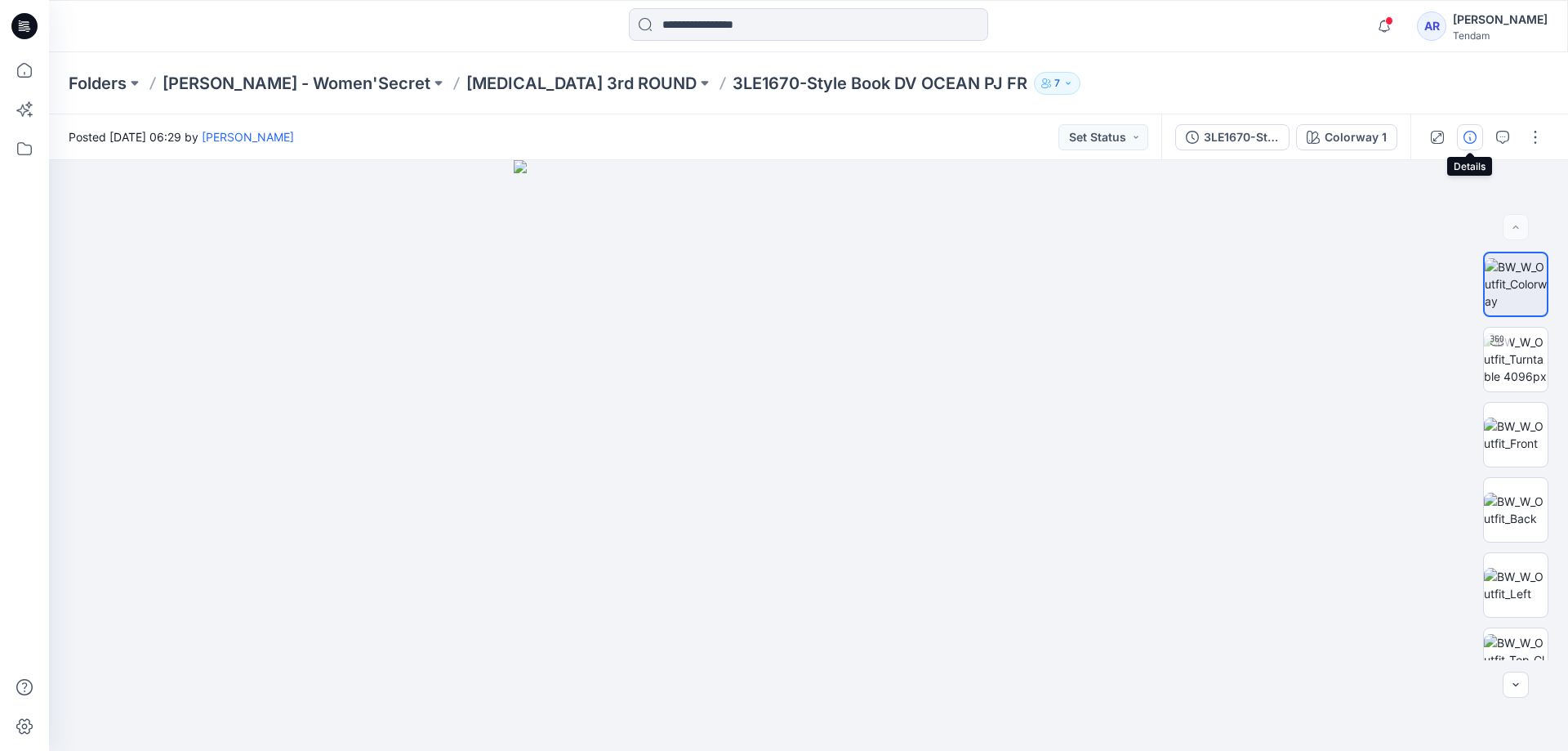
click at [1476, 136] on icon "button" at bounding box center [1470, 137] width 13 height 13
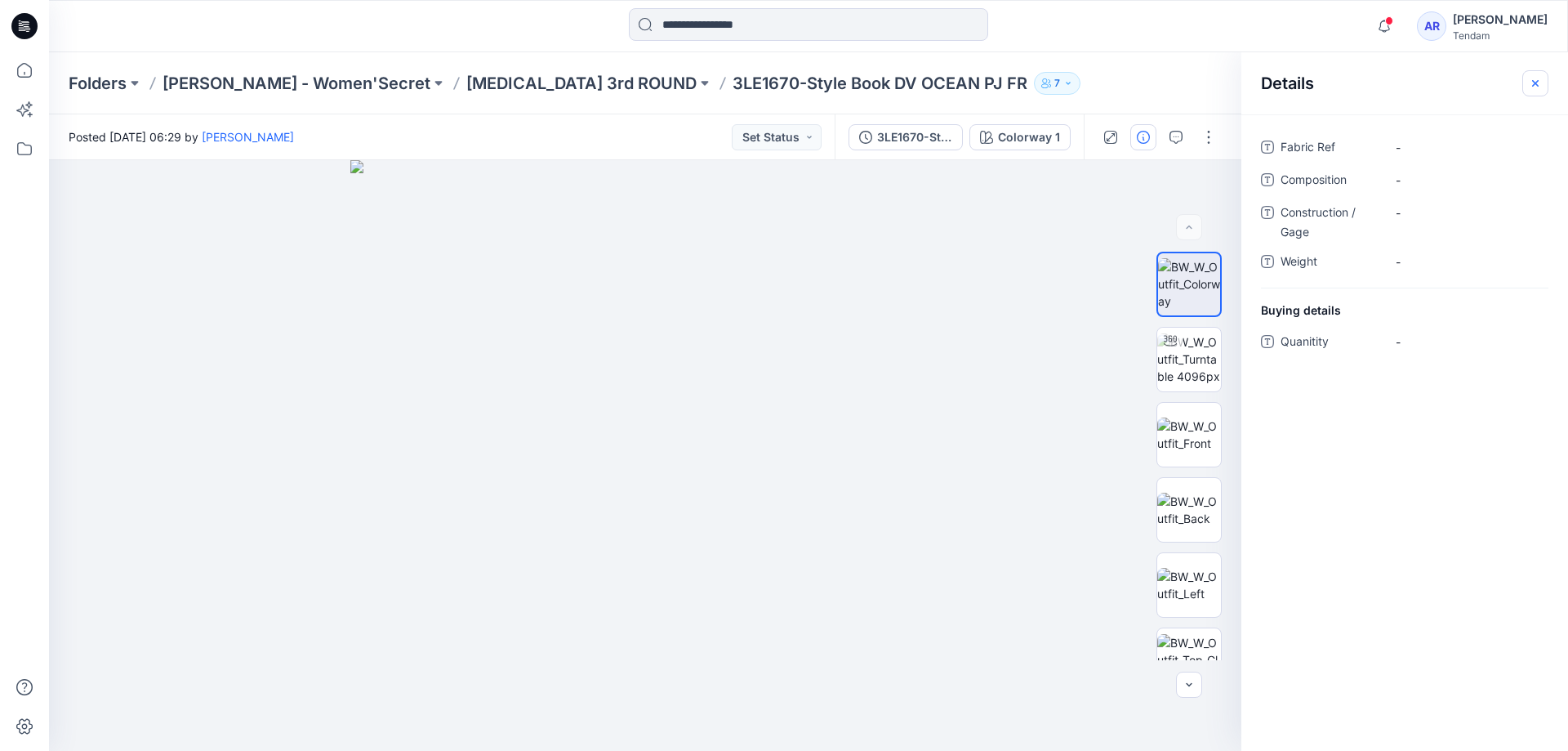
click at [1533, 88] on icon "button" at bounding box center [1535, 83] width 13 height 13
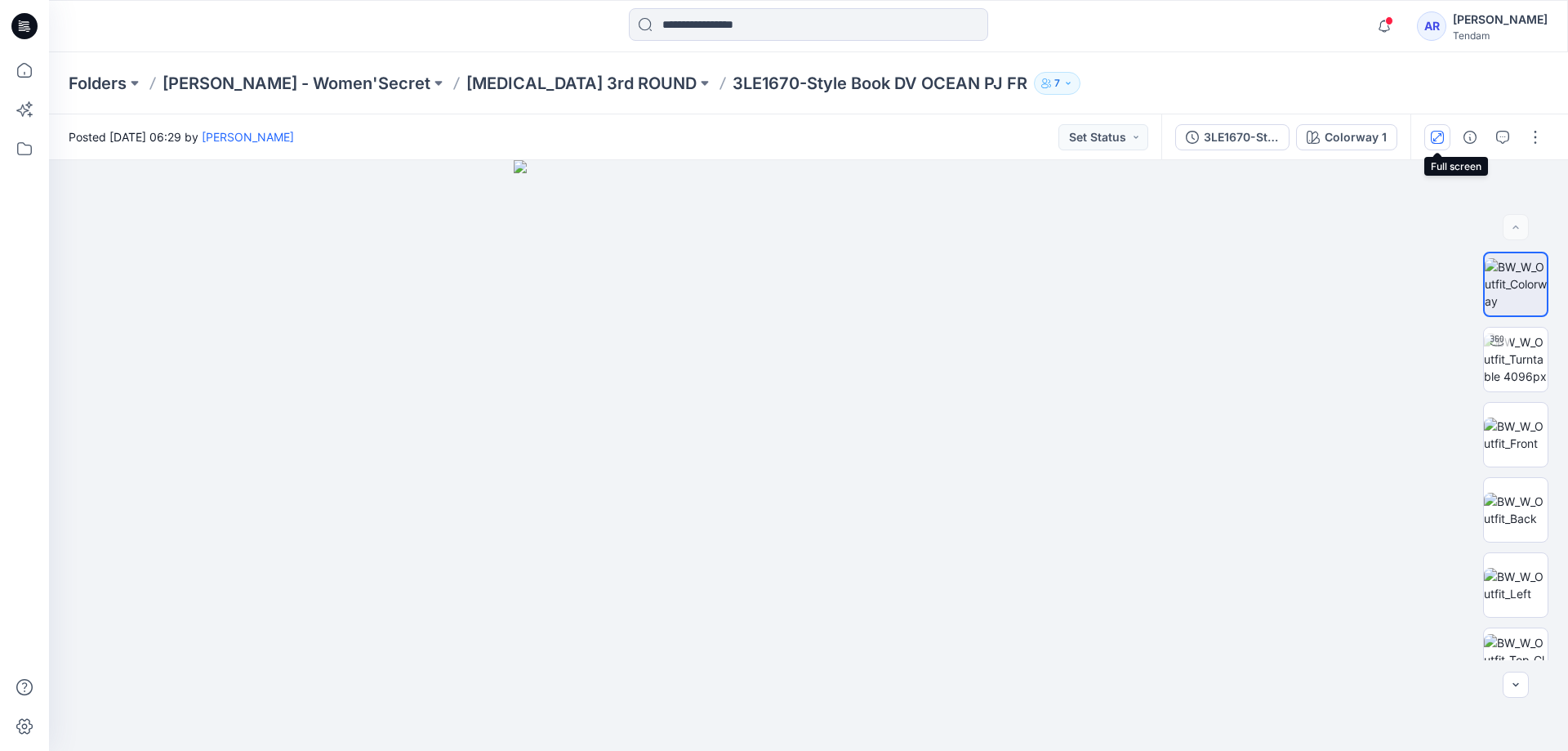
click at [1441, 135] on icon "button" at bounding box center [1437, 135] width 8 height 8
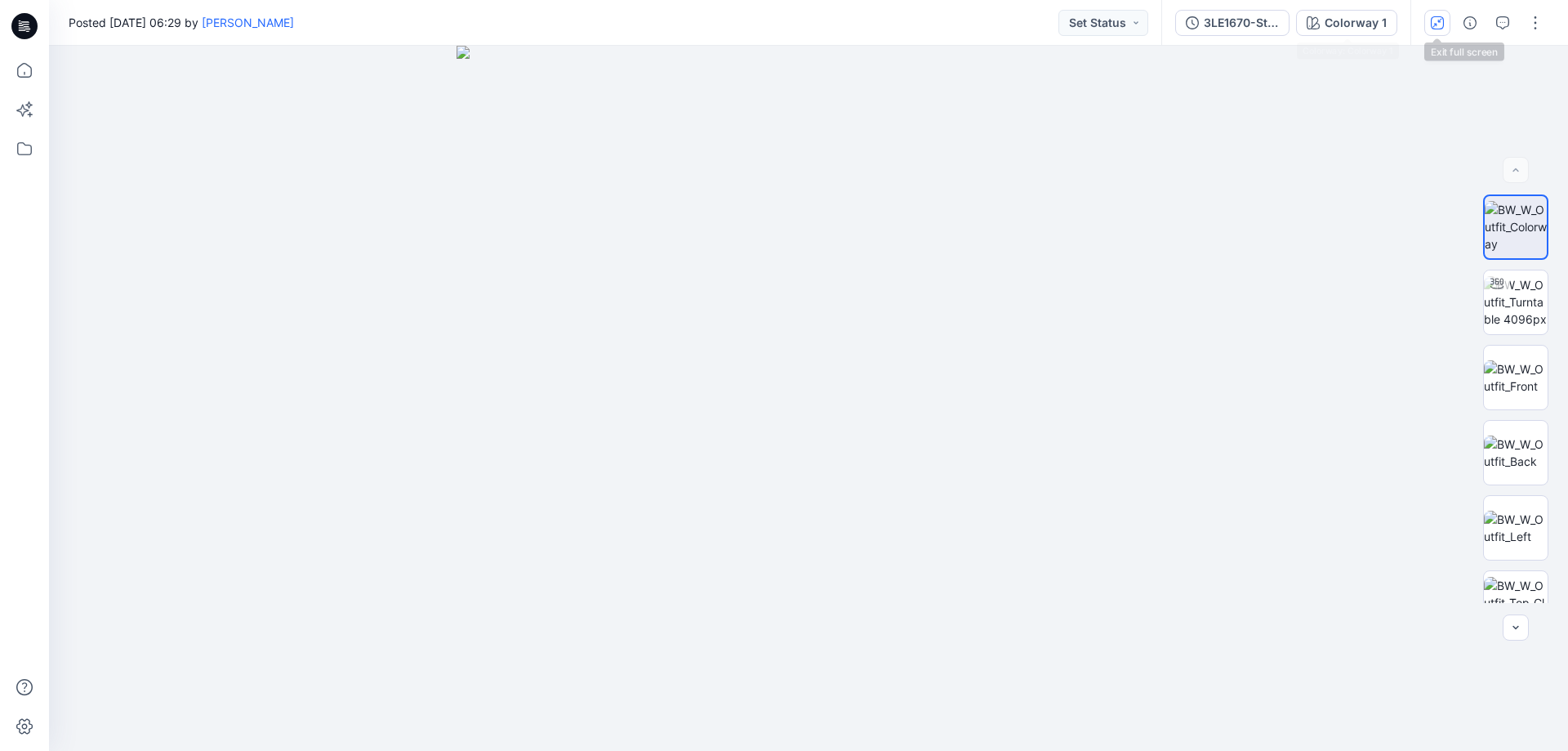
click at [1447, 23] on button "button" at bounding box center [1438, 23] width 27 height 27
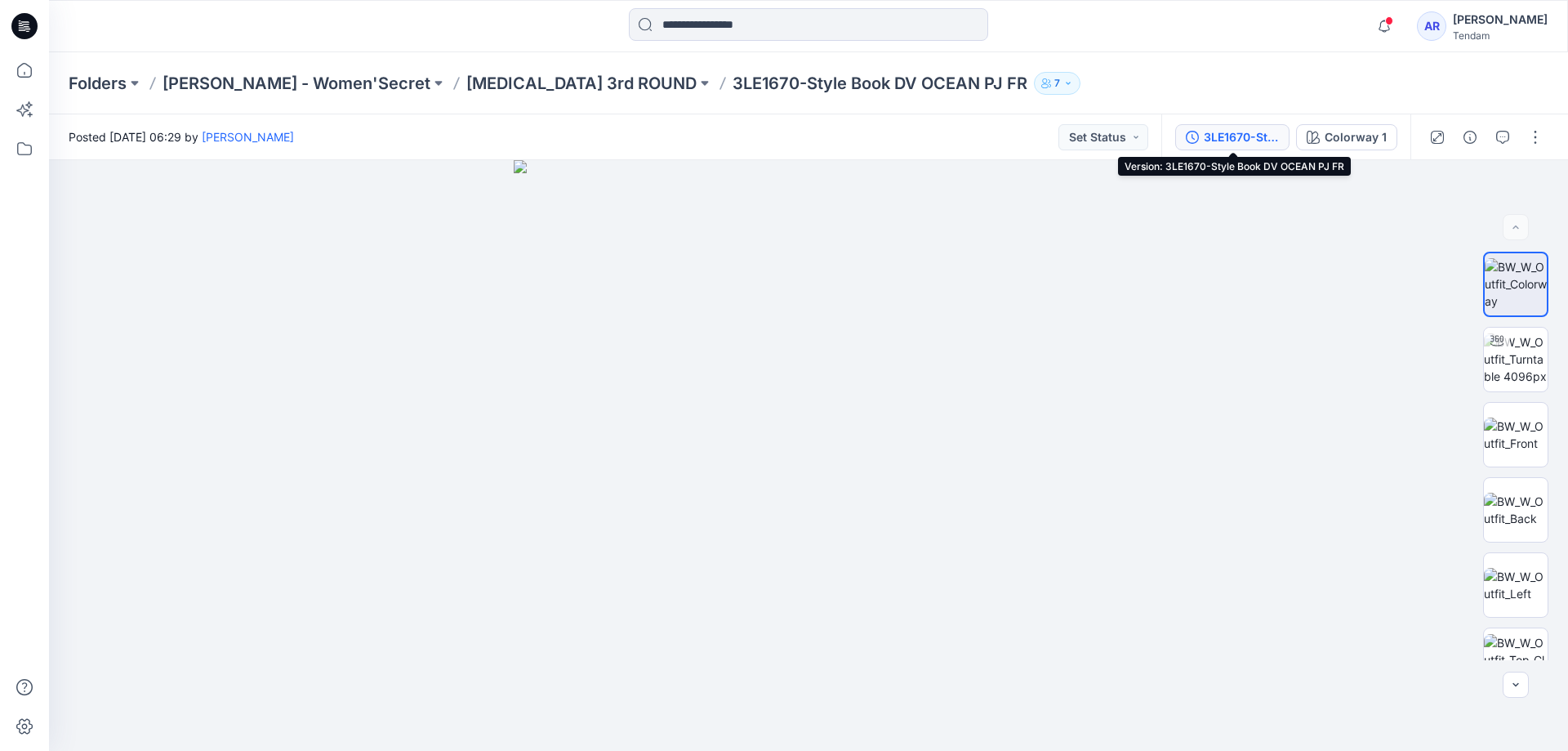
click at [1267, 141] on div "3LE1670-Style Book DV OCEAN PJ FR" at bounding box center [1241, 137] width 75 height 18
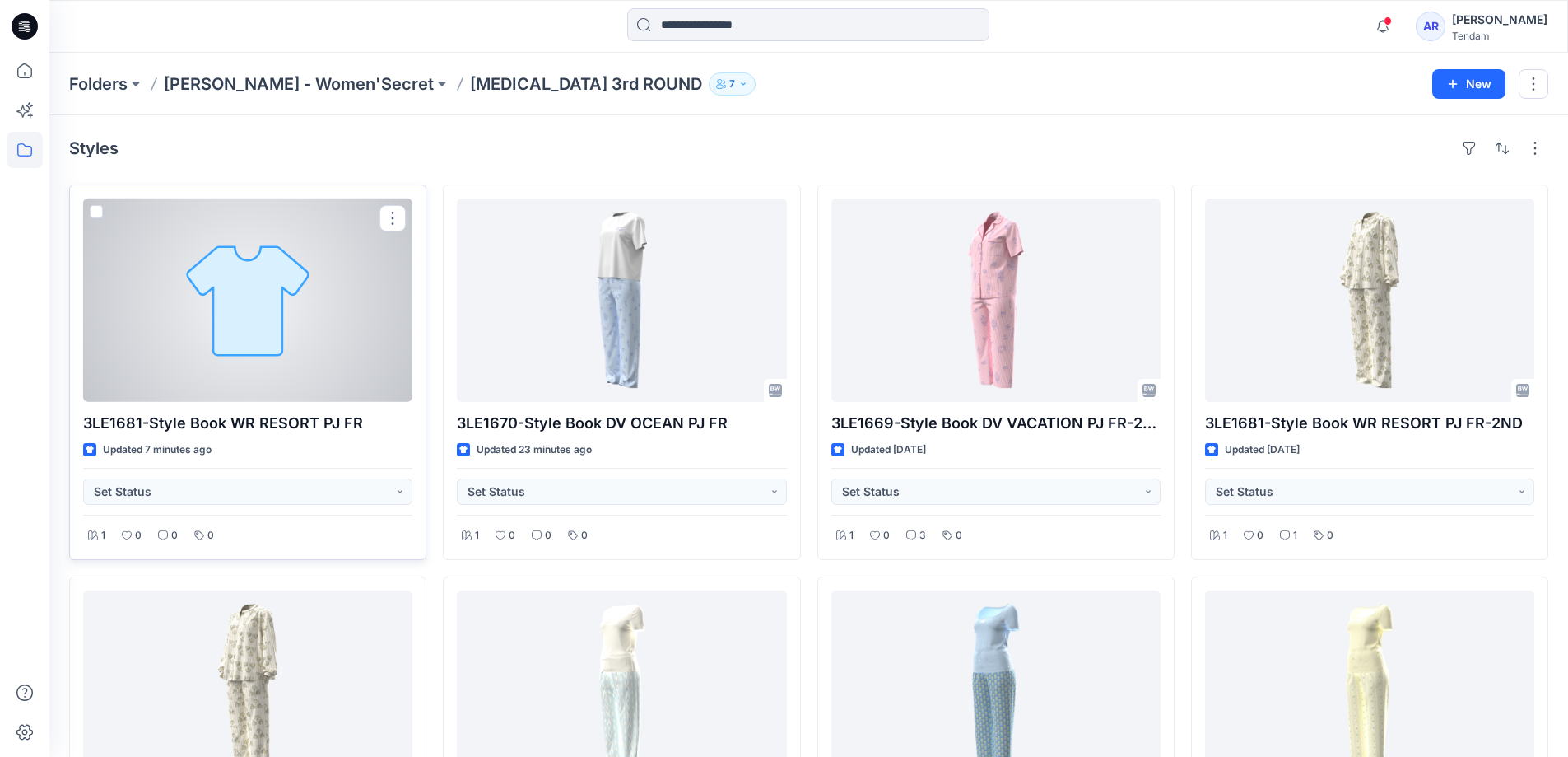
click at [318, 443] on div "Updated 7 minutes ago" at bounding box center [247, 449] width 329 height 17
click at [326, 429] on p "3LE1681-Style Book WR RESORT PJ FR" at bounding box center [247, 423] width 329 height 23
click at [333, 379] on div at bounding box center [247, 300] width 329 height 204
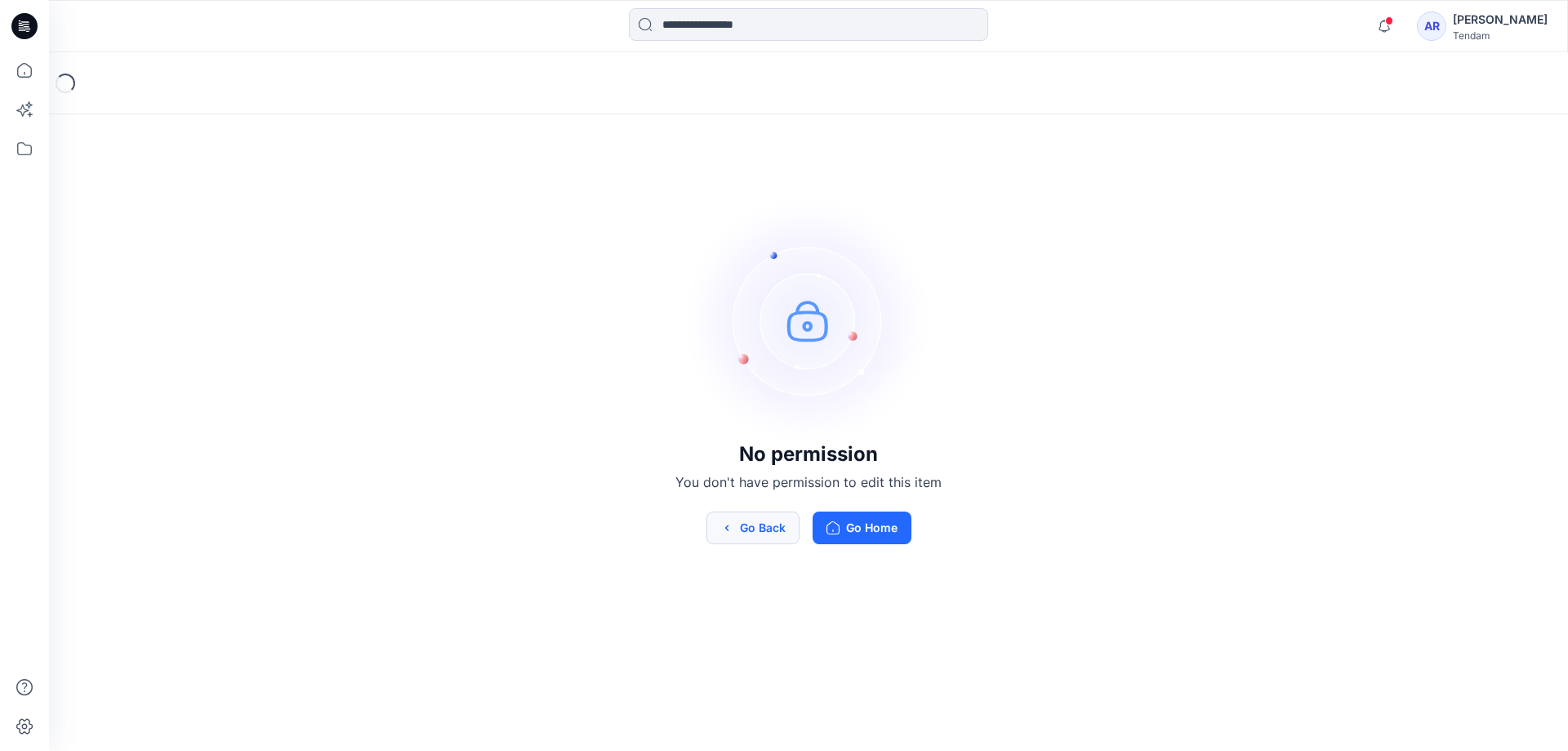
click at [792, 533] on button "Go Back" at bounding box center [753, 528] width 93 height 33
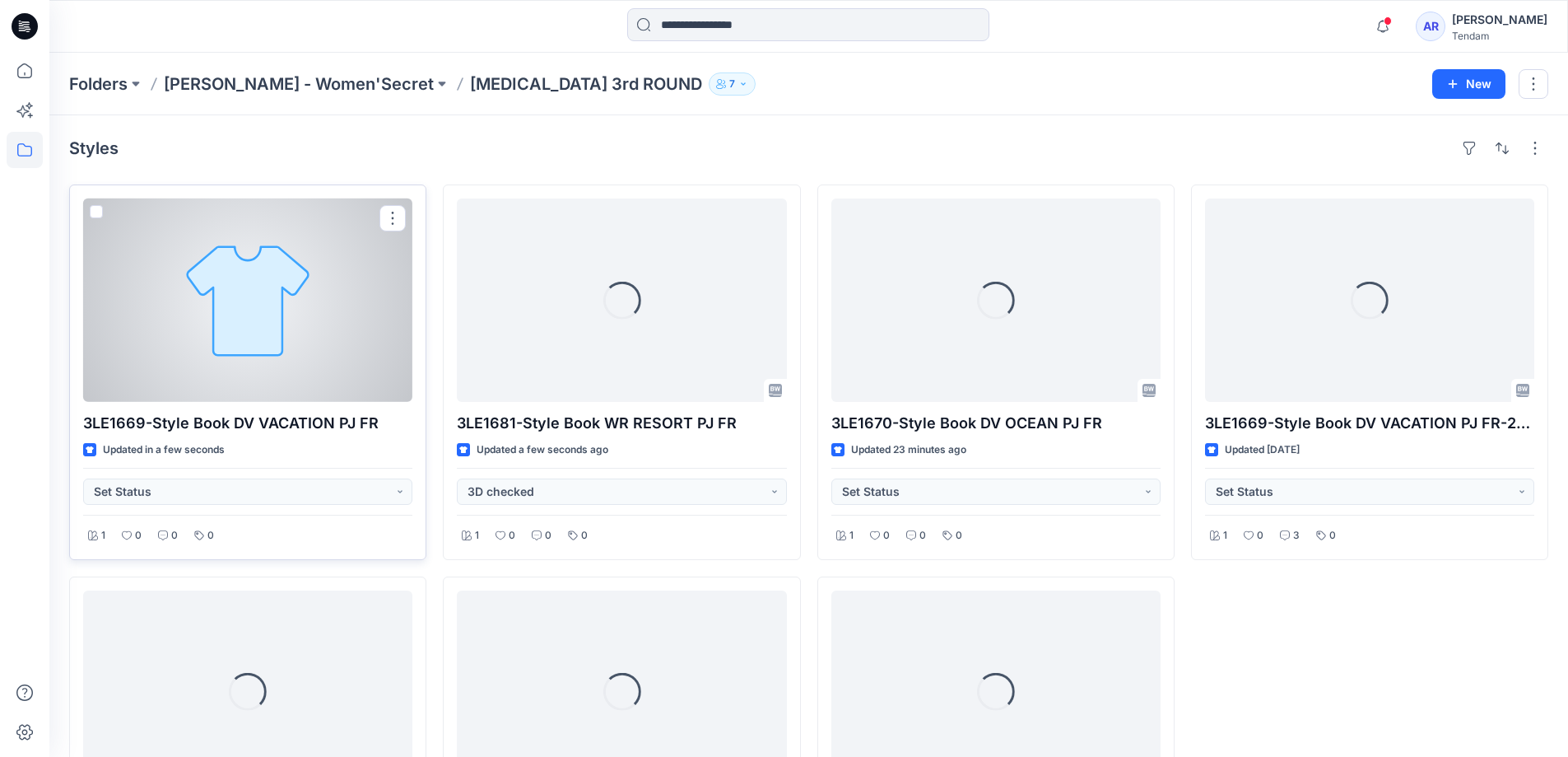
click at [241, 418] on p "3LE1669-Style Book DV VACATION PJ FR" at bounding box center [247, 423] width 329 height 23
click at [271, 336] on div at bounding box center [247, 300] width 329 height 204
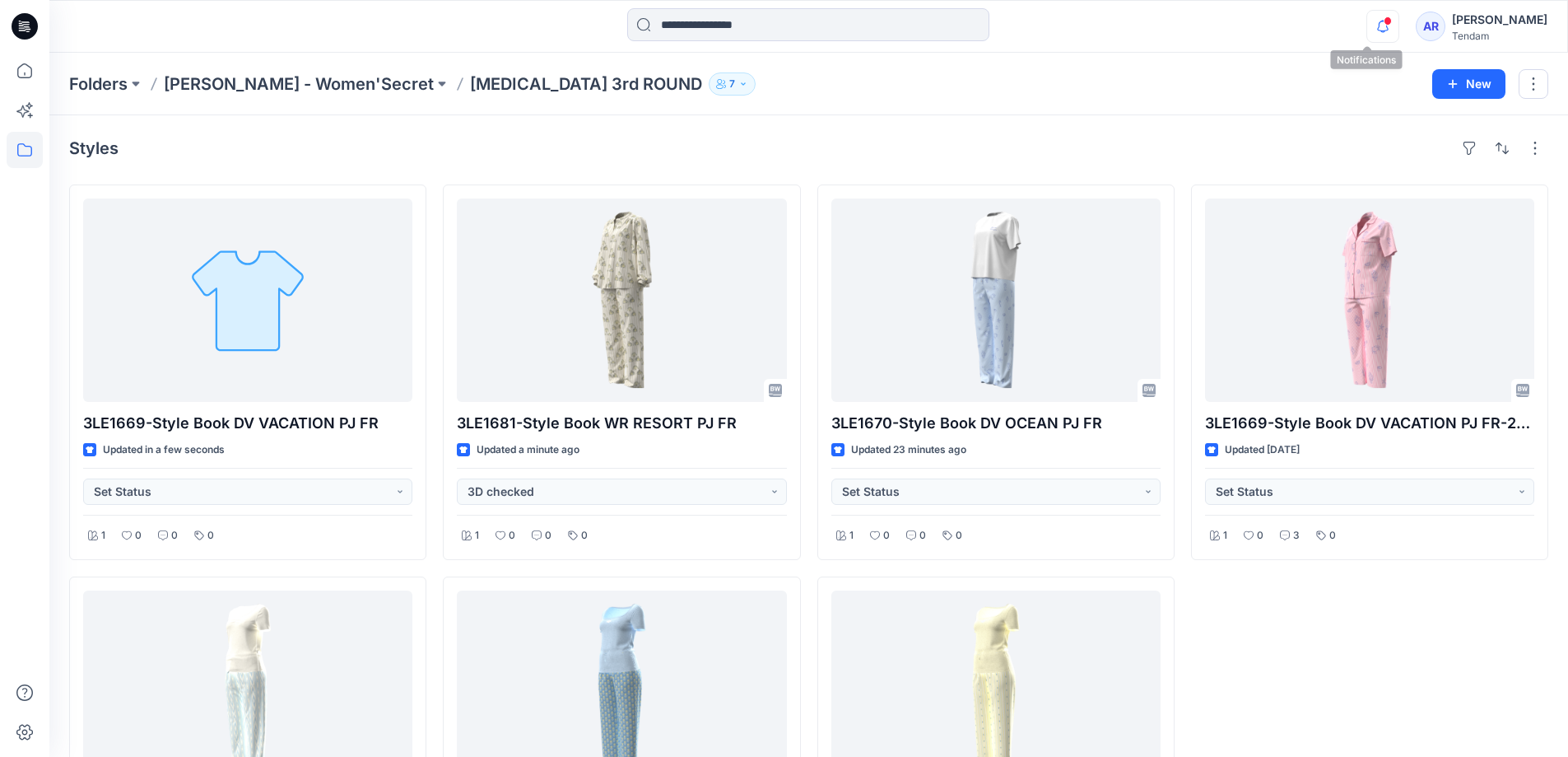
click at [1370, 29] on icon "button" at bounding box center [1382, 26] width 31 height 33
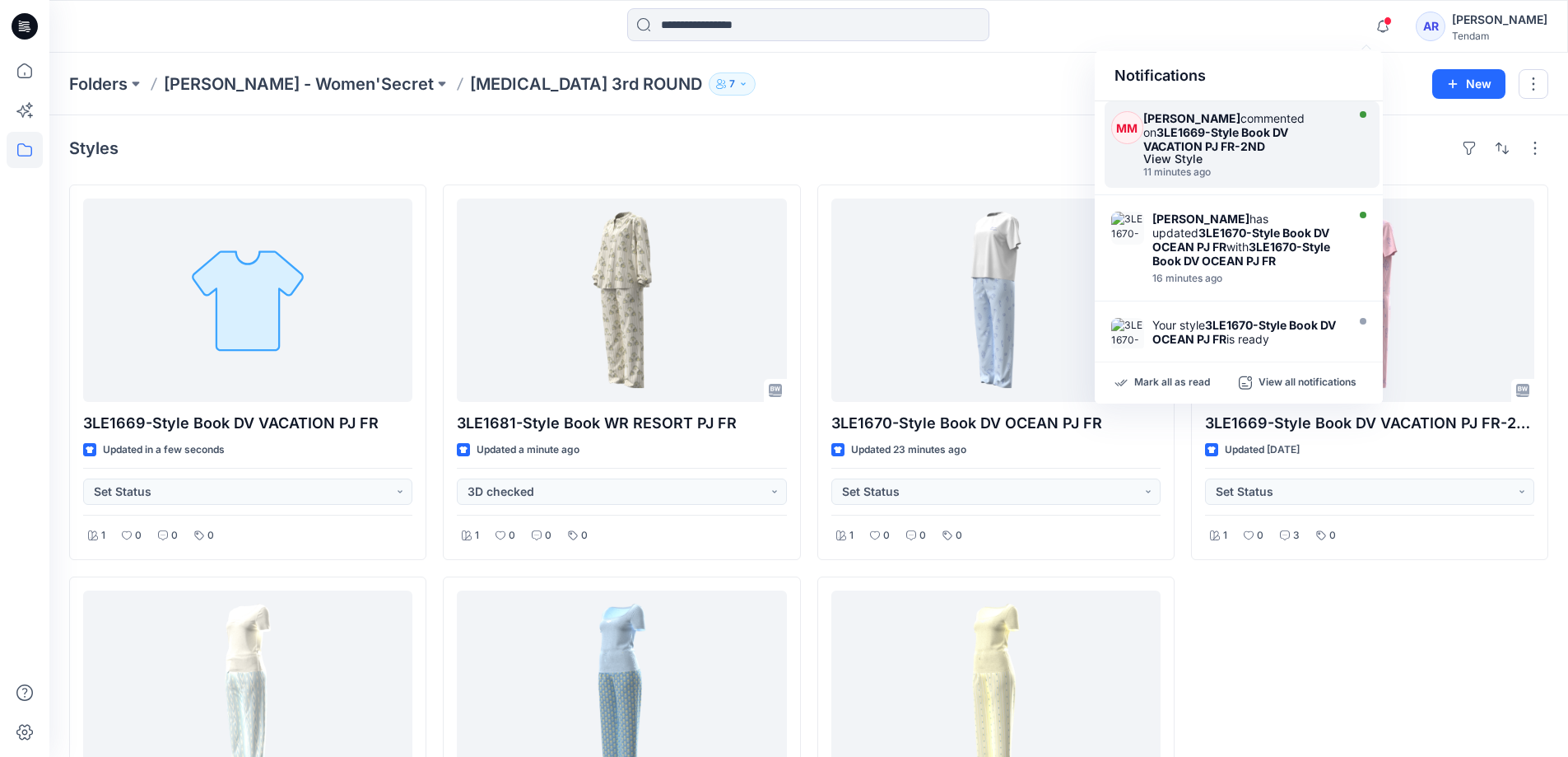
click at [1227, 159] on div "View Style" at bounding box center [1241, 159] width 197 height 12
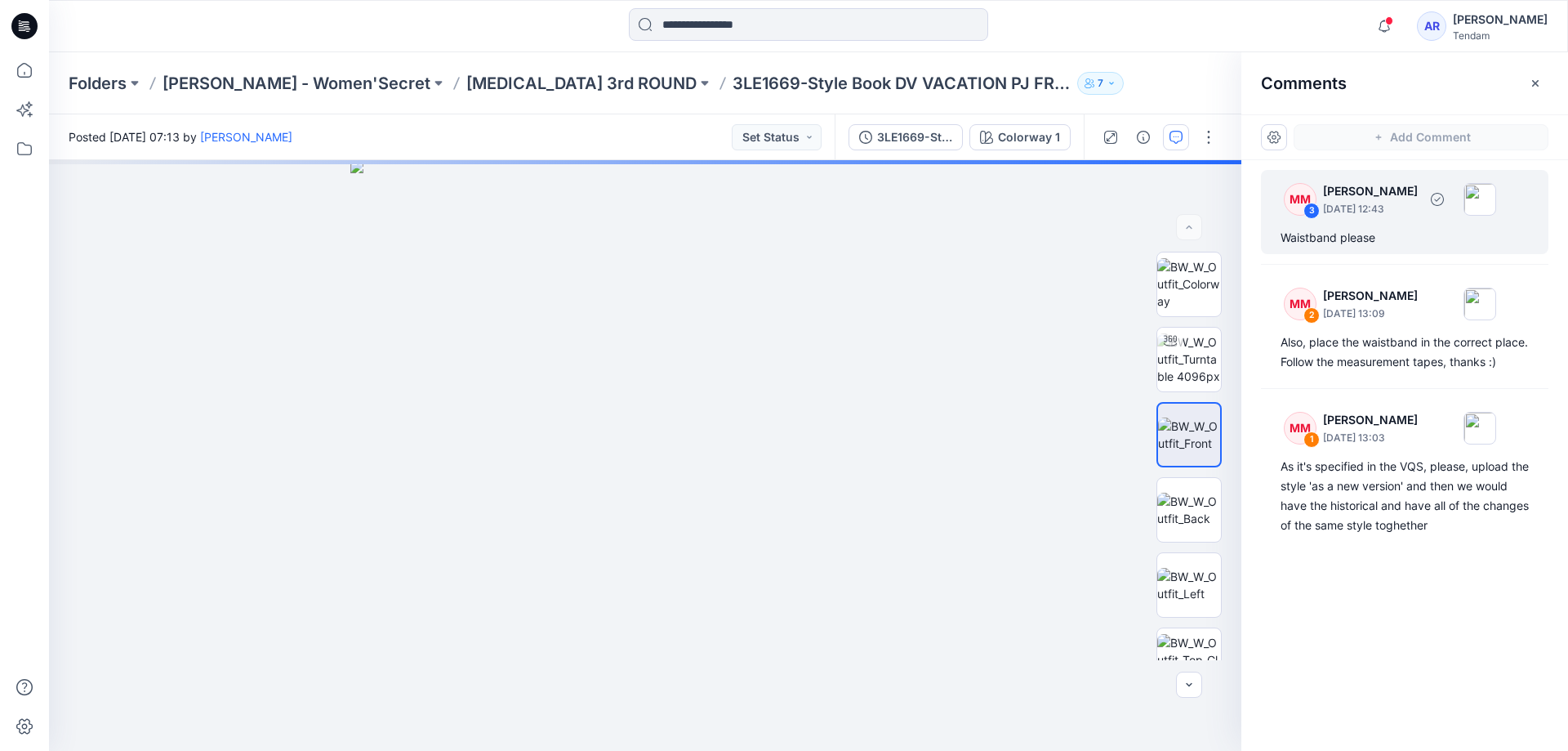
click at [1341, 194] on p "Marta Miquel" at bounding box center [1371, 191] width 95 height 19
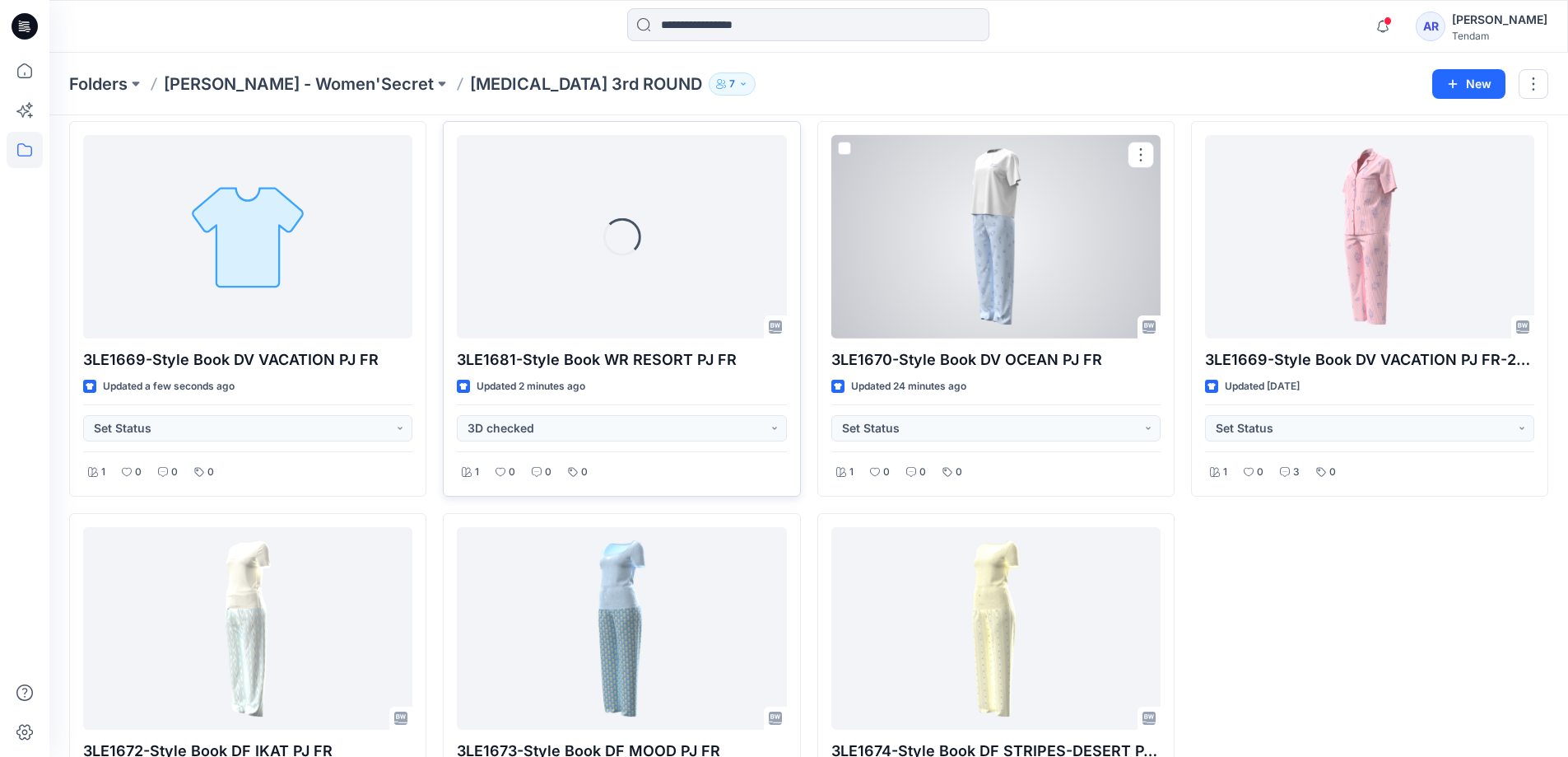
scroll to position [82, 0]
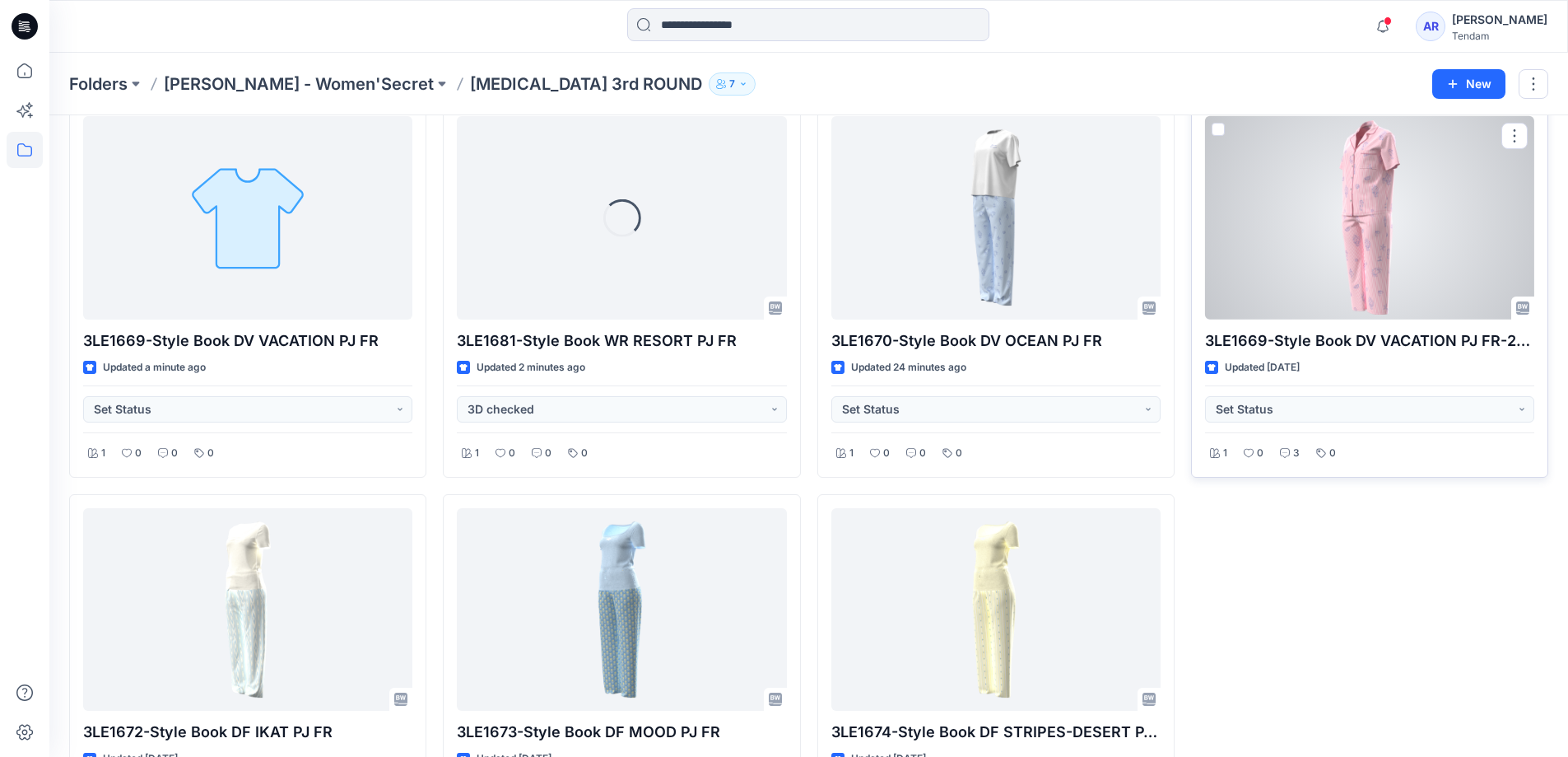
click at [1332, 292] on div at bounding box center [1370, 218] width 329 height 204
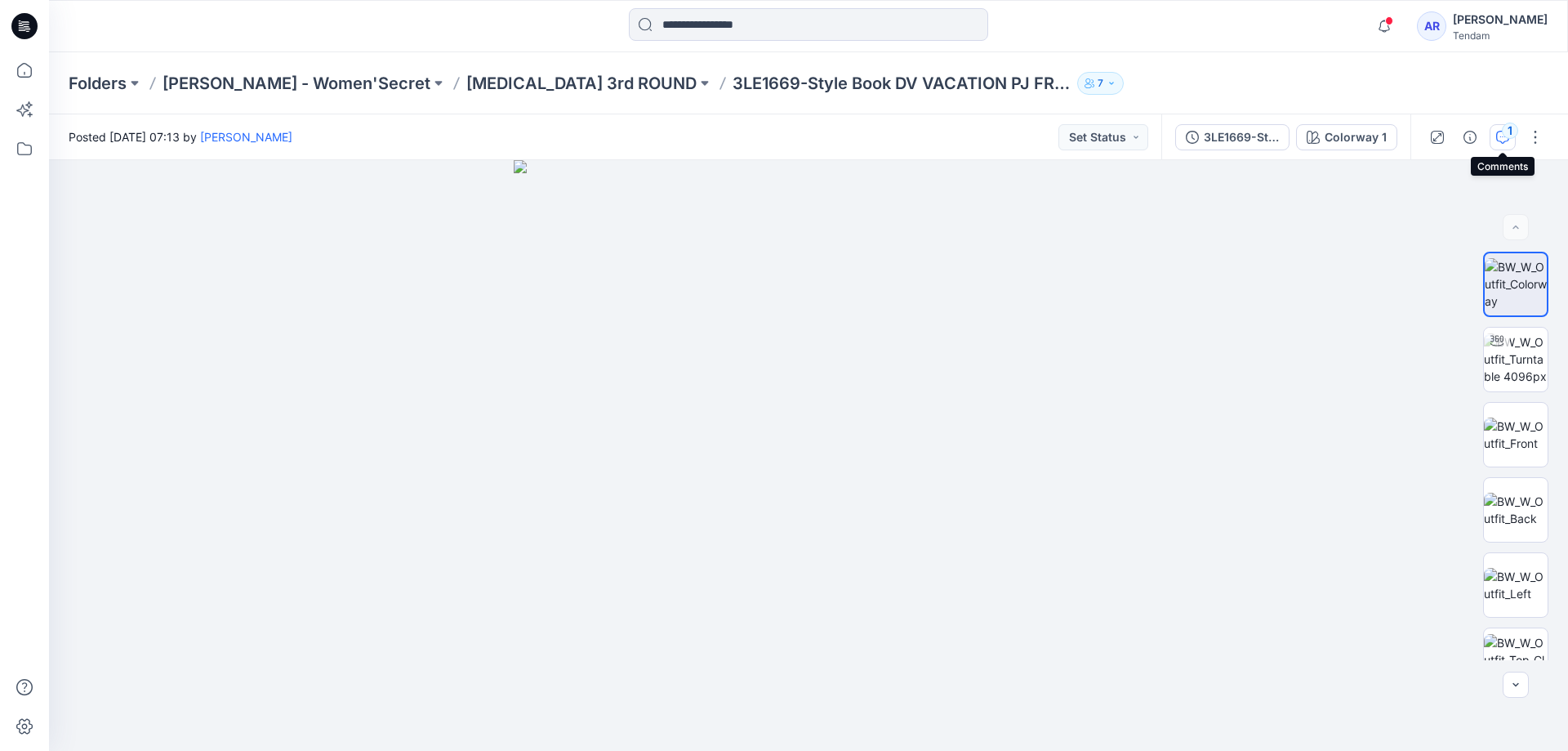
click at [1511, 137] on div "1" at bounding box center [1510, 130] width 16 height 16
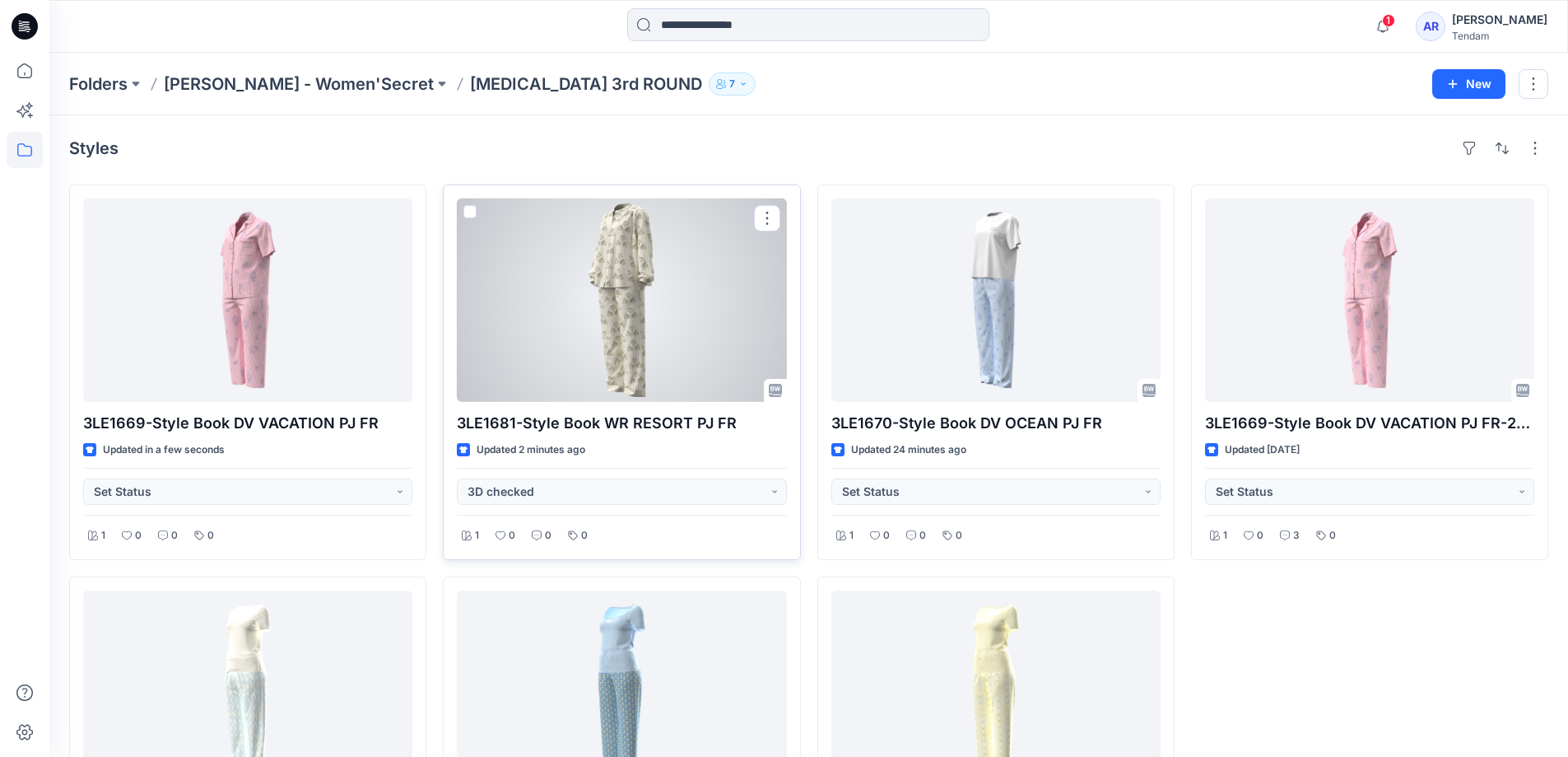
click at [645, 275] on div at bounding box center [621, 300] width 329 height 204
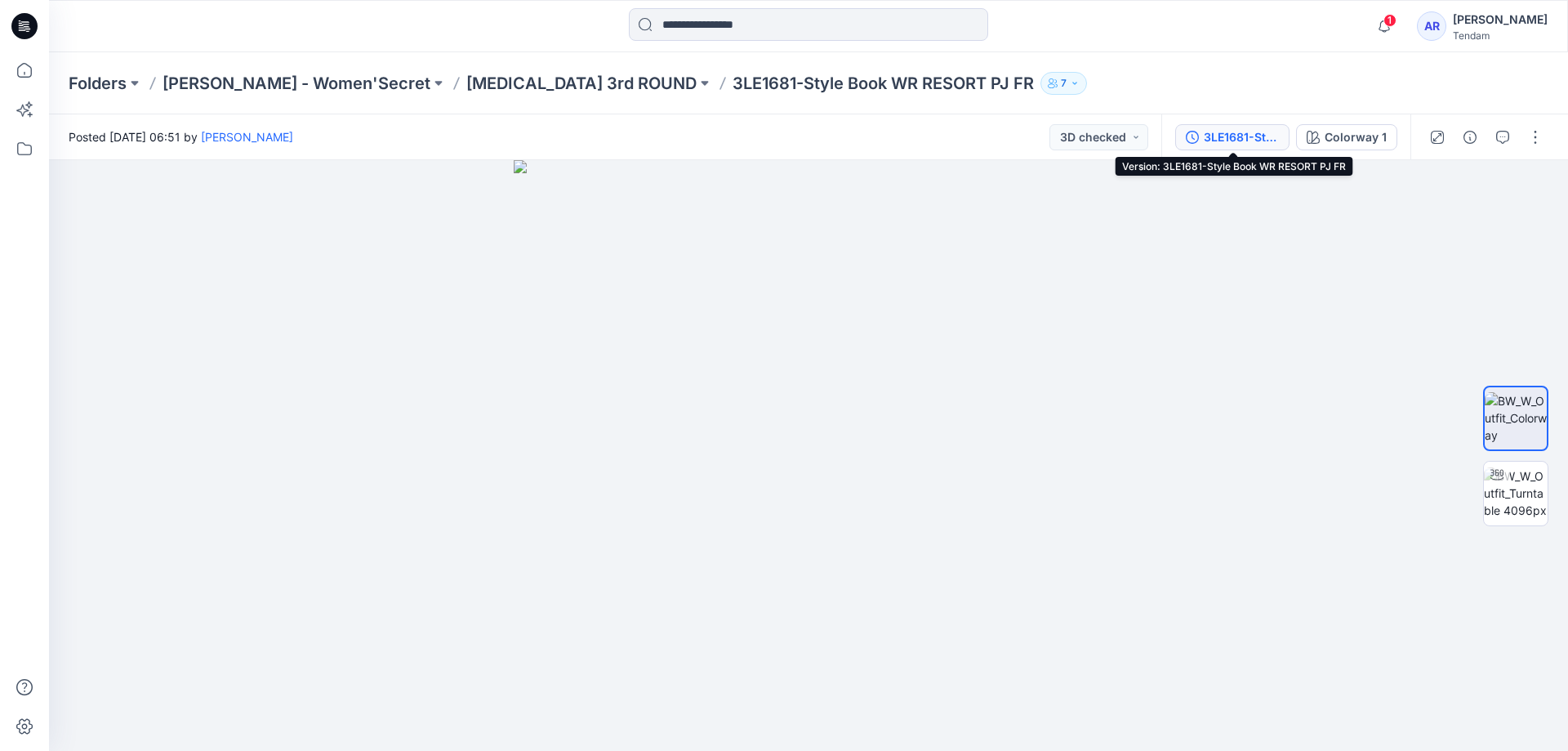
click at [1269, 142] on div "3LE1681-Style Book WR RESORT PJ FR" at bounding box center [1241, 137] width 75 height 18
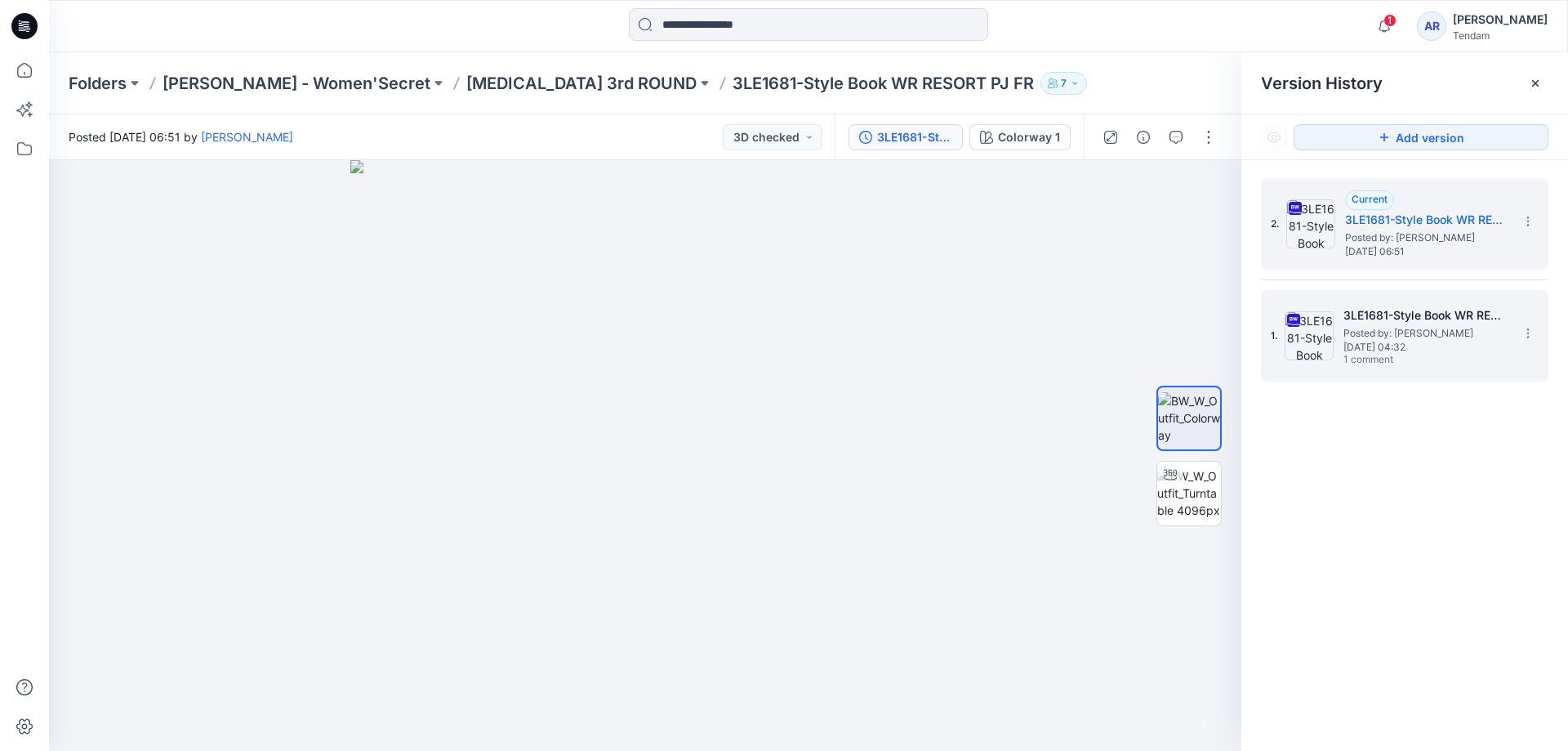
click at [1413, 336] on span "Posted by: Azizur Rahman Tipu" at bounding box center [1425, 333] width 164 height 16
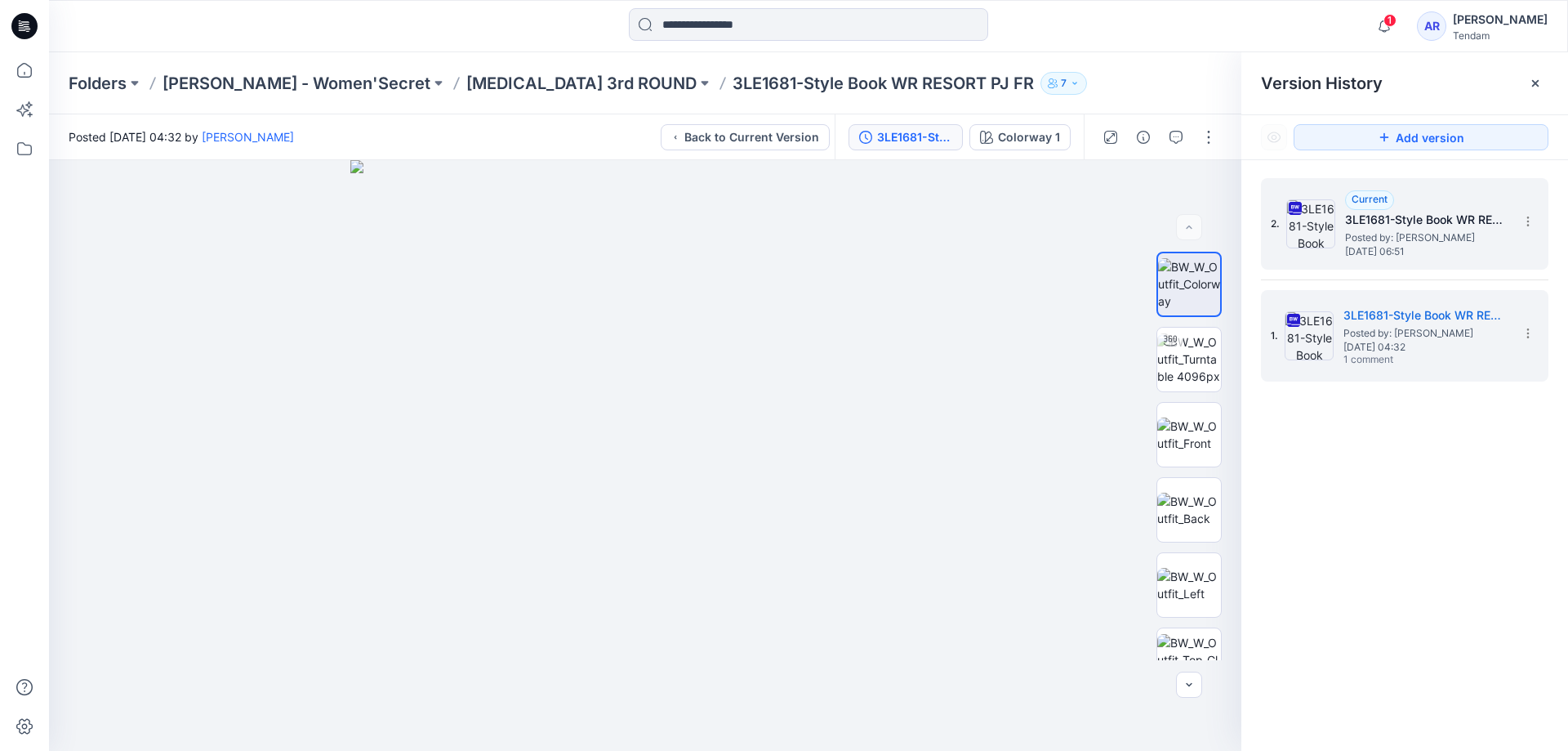
click at [1435, 221] on h5 "3LE1681-Style Book WR RESORT PJ FR" at bounding box center [1426, 220] width 164 height 19
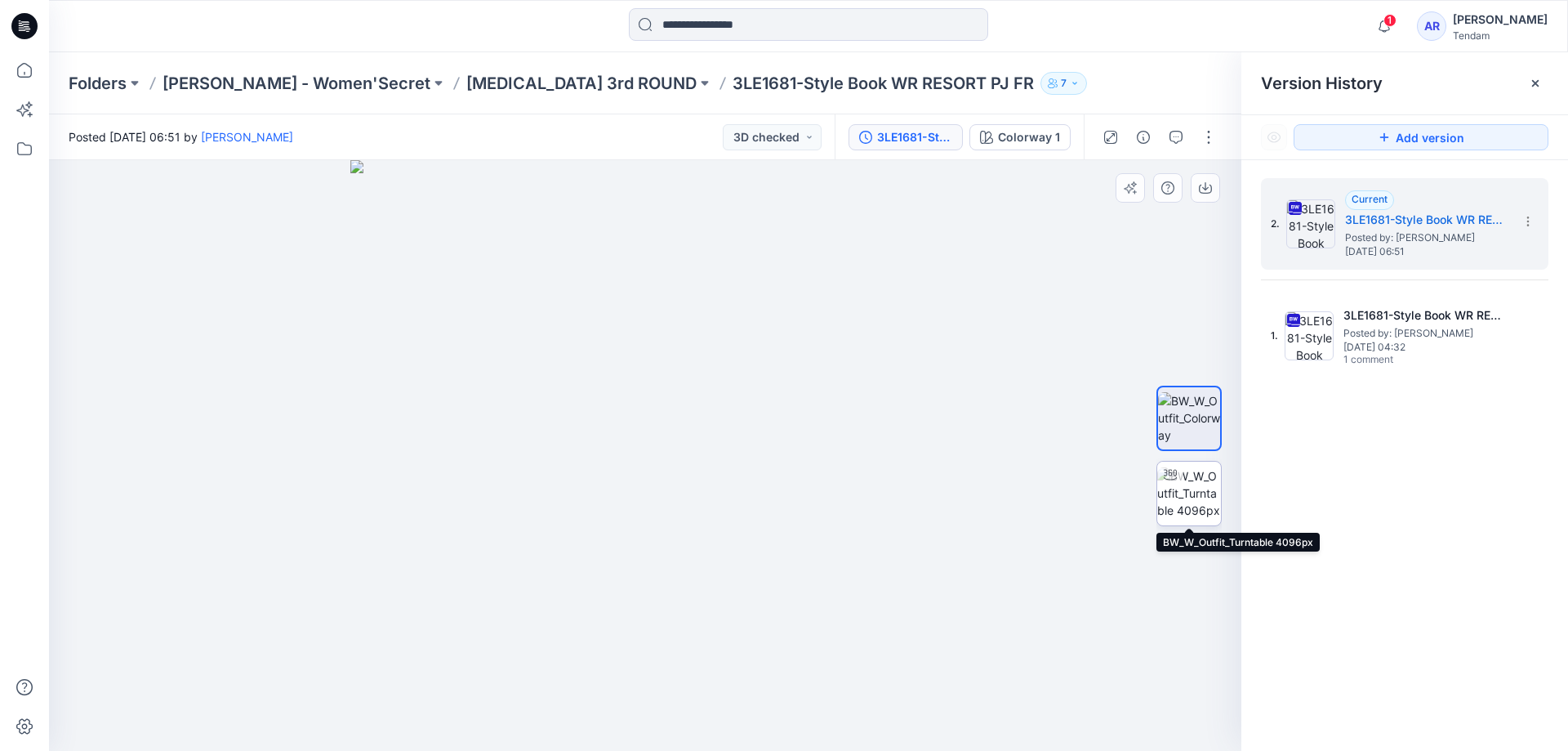
click at [1201, 500] on img at bounding box center [1189, 493] width 64 height 51
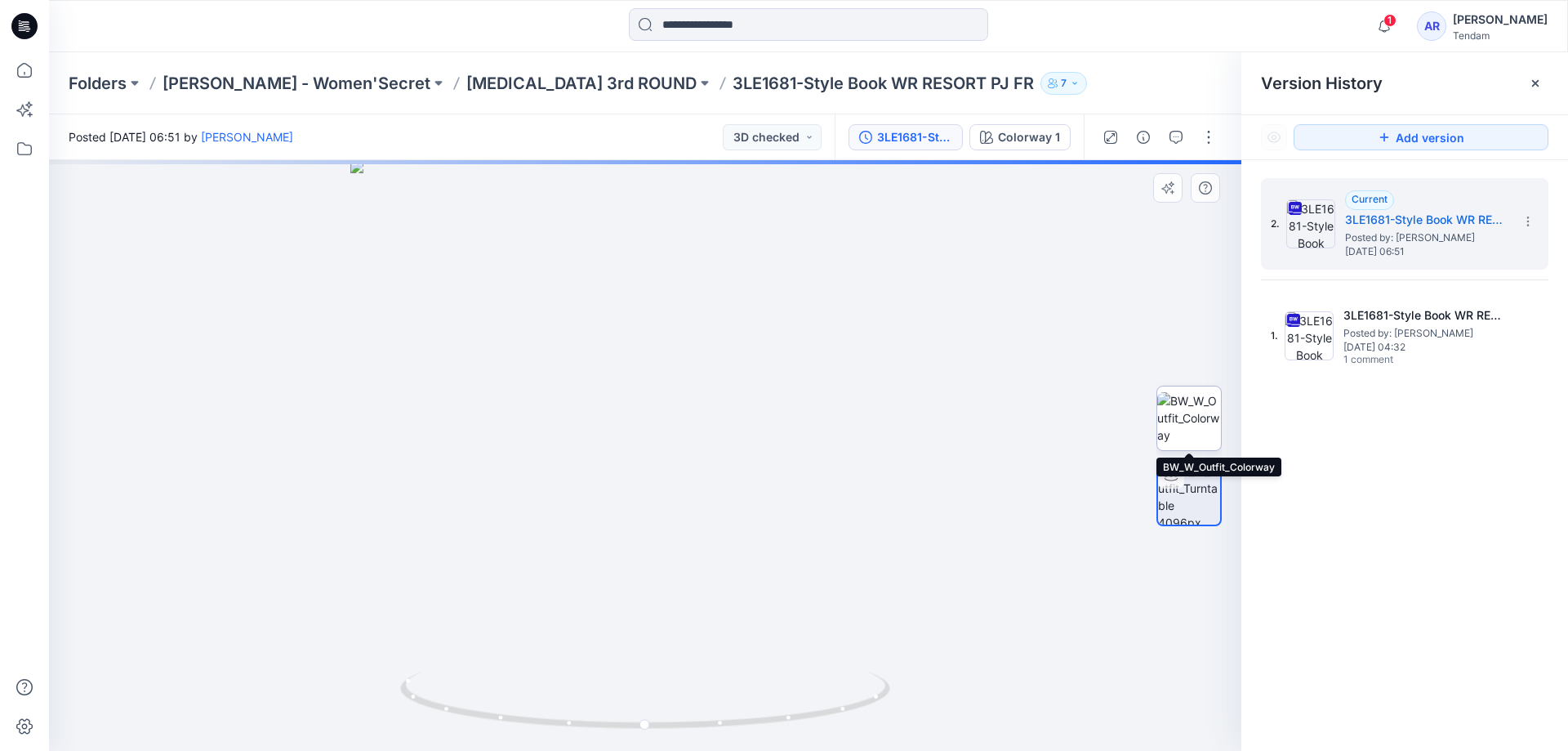
click at [1179, 417] on img at bounding box center [1189, 418] width 64 height 51
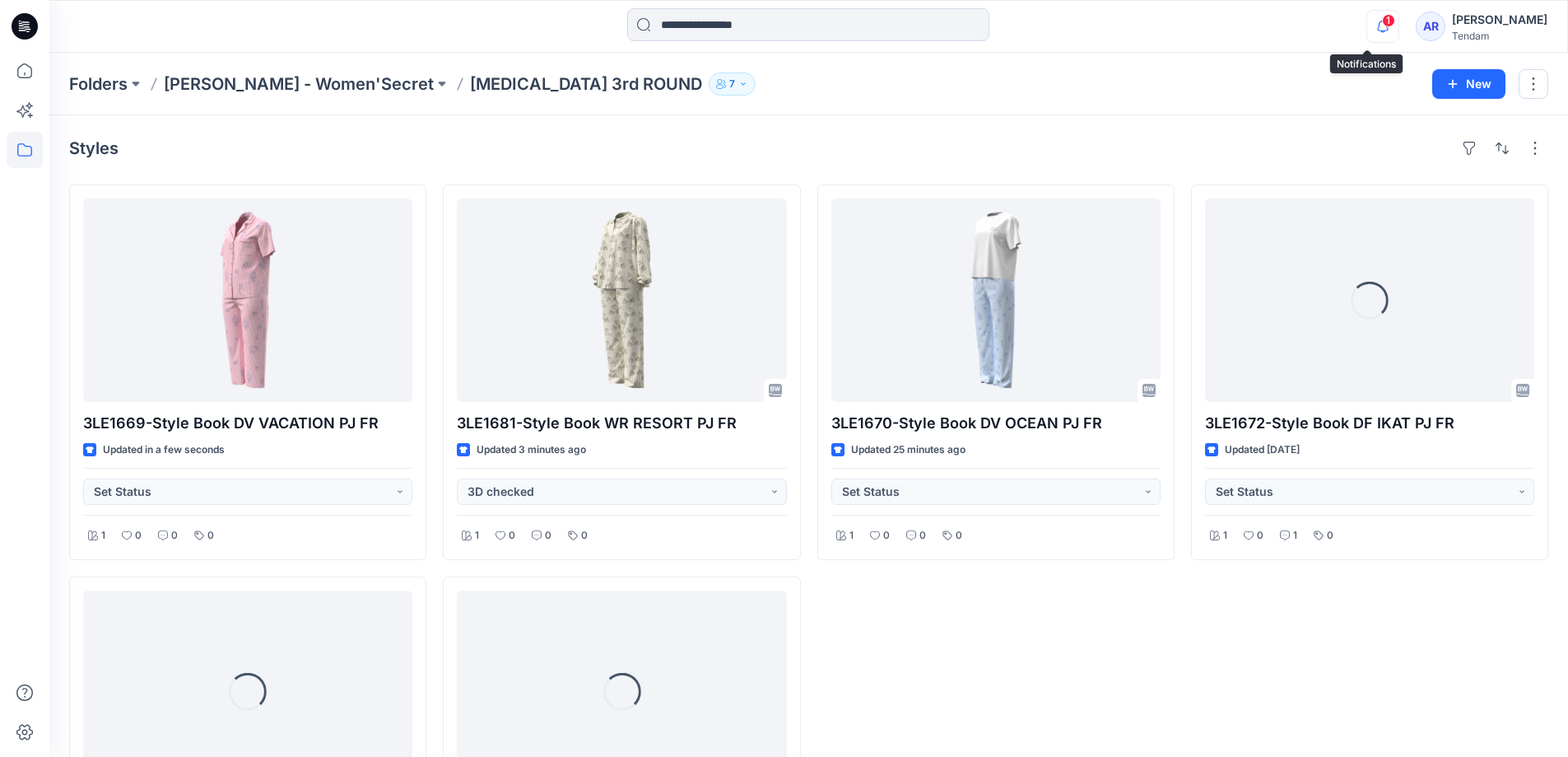
click at [1367, 24] on icon "button" at bounding box center [1382, 26] width 31 height 33
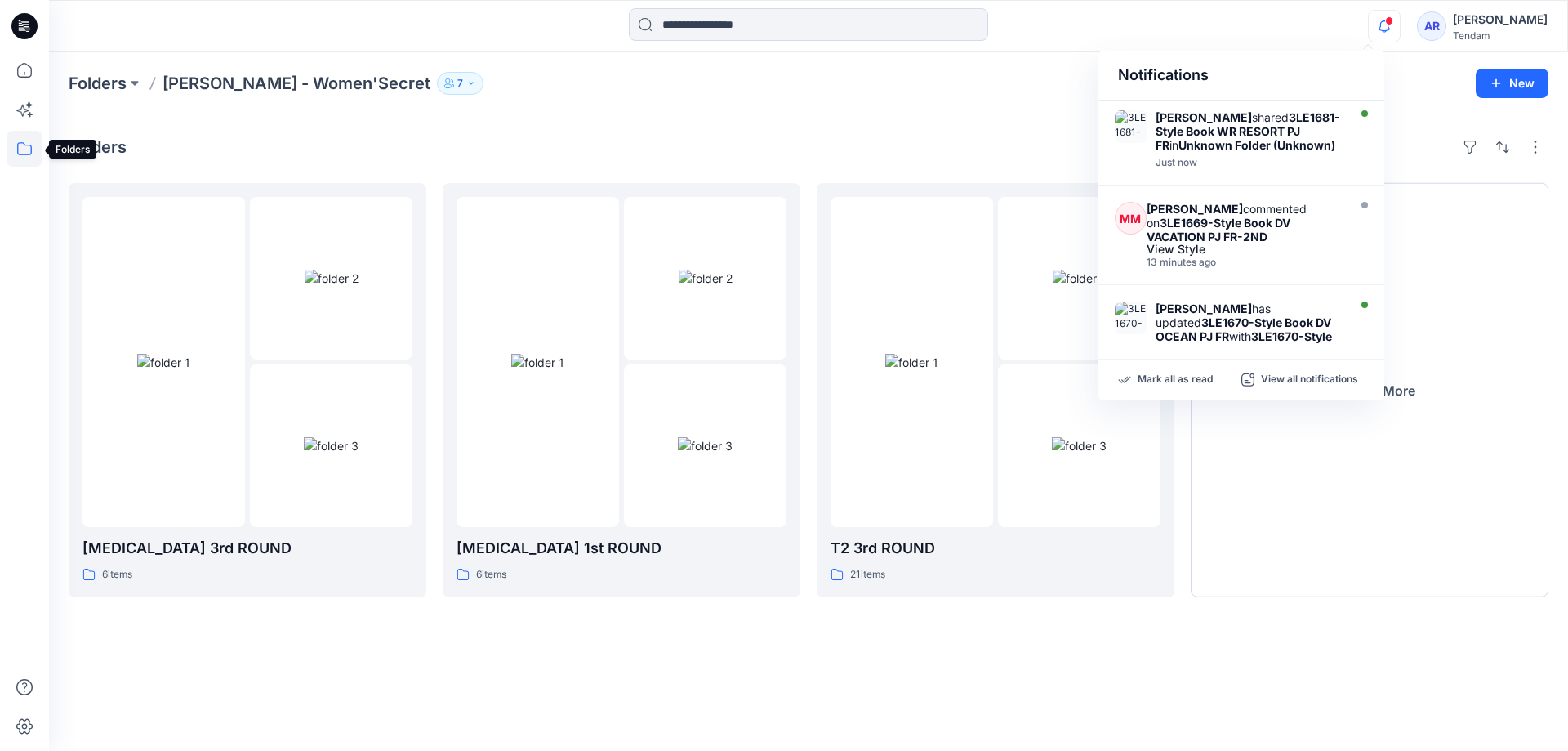
click at [26, 152] on icon at bounding box center [24, 149] width 36 height 36
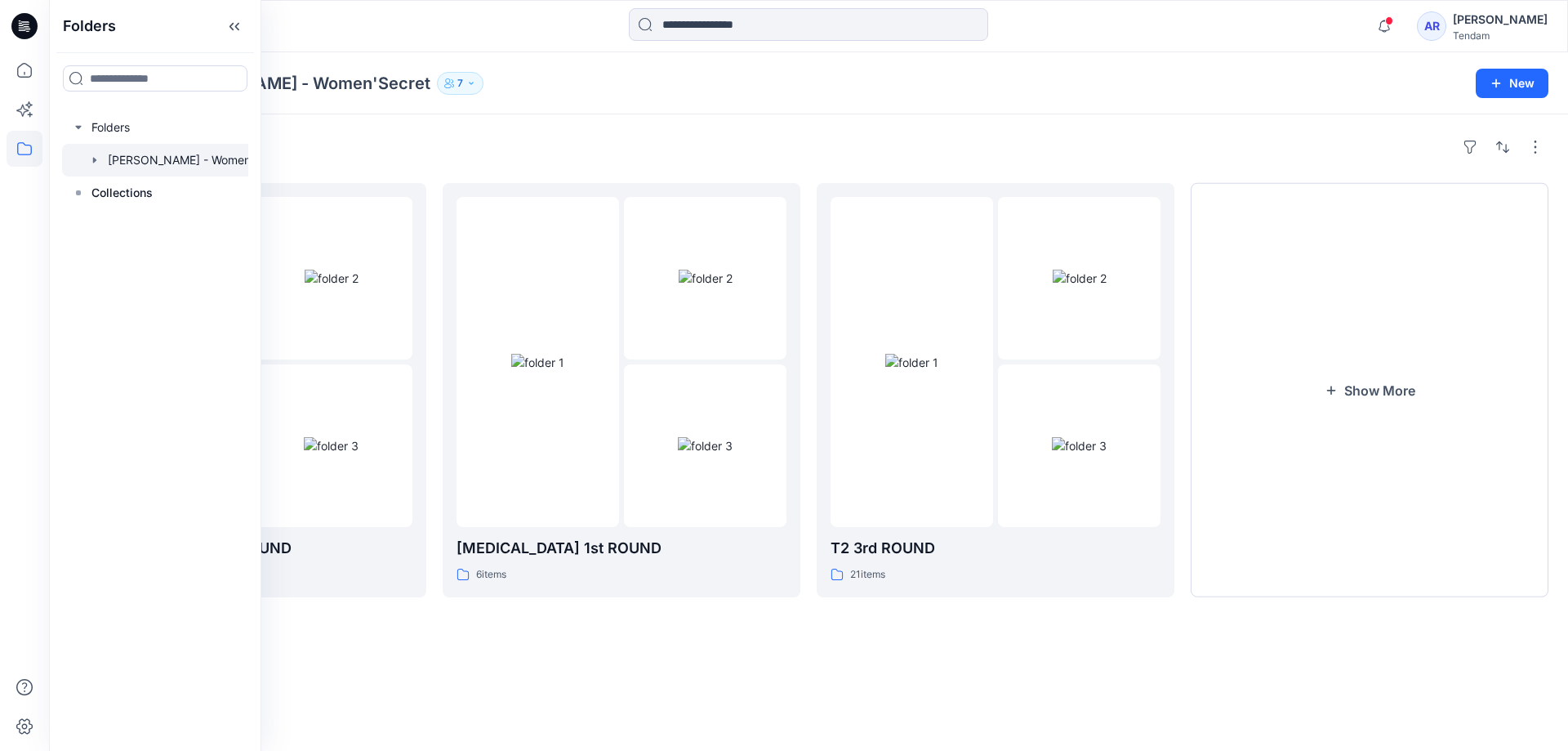
click at [96, 164] on icon "button" at bounding box center [95, 159] width 13 height 13
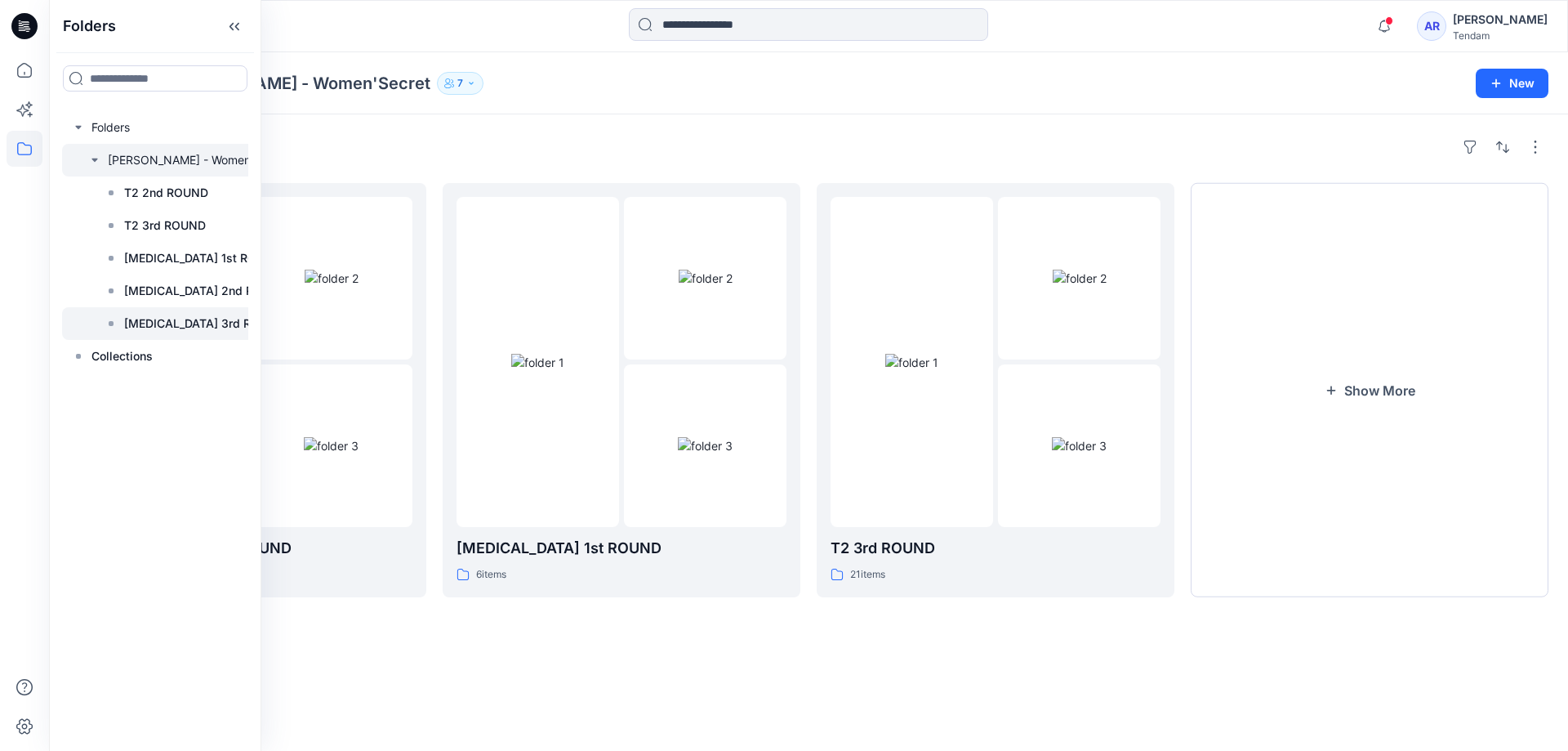
click at [142, 324] on p "T3 3rd ROUND" at bounding box center [205, 323] width 161 height 19
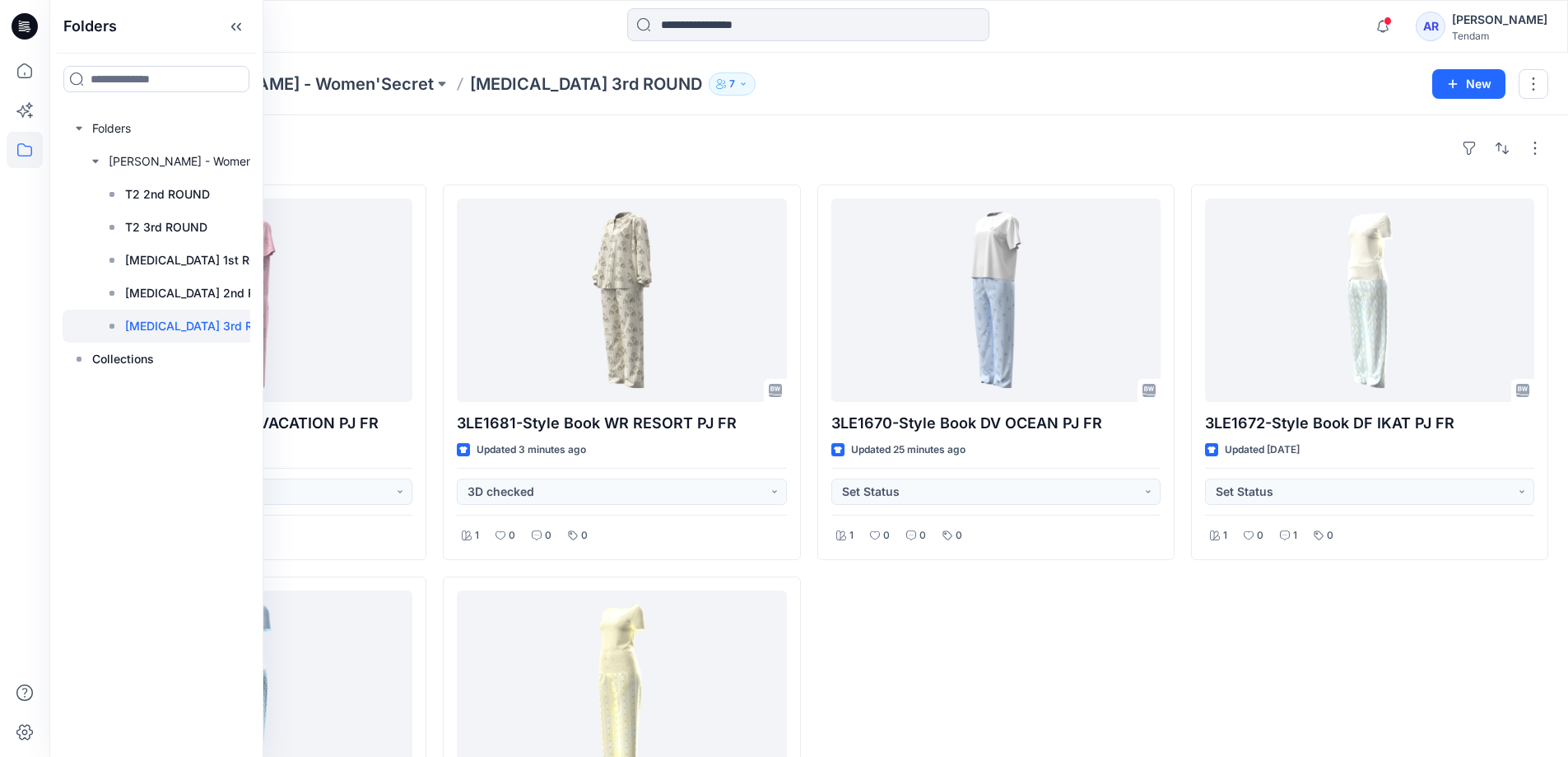
click at [1161, 79] on div "Folders MONDOL - Women'Secret T3 3rd ROUND 7" at bounding box center [744, 84] width 1351 height 23
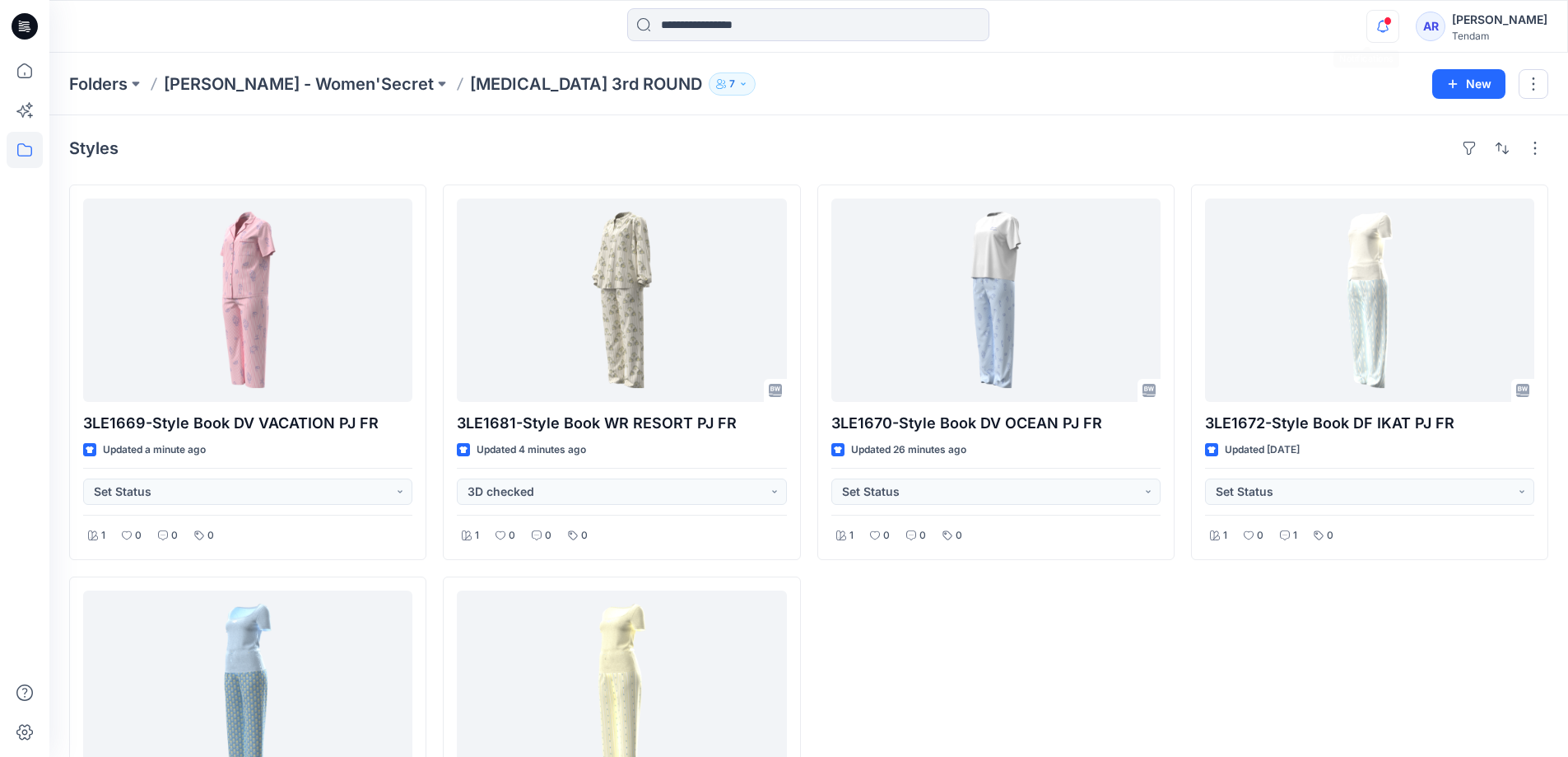
click at [1367, 27] on icon "button" at bounding box center [1382, 26] width 31 height 33
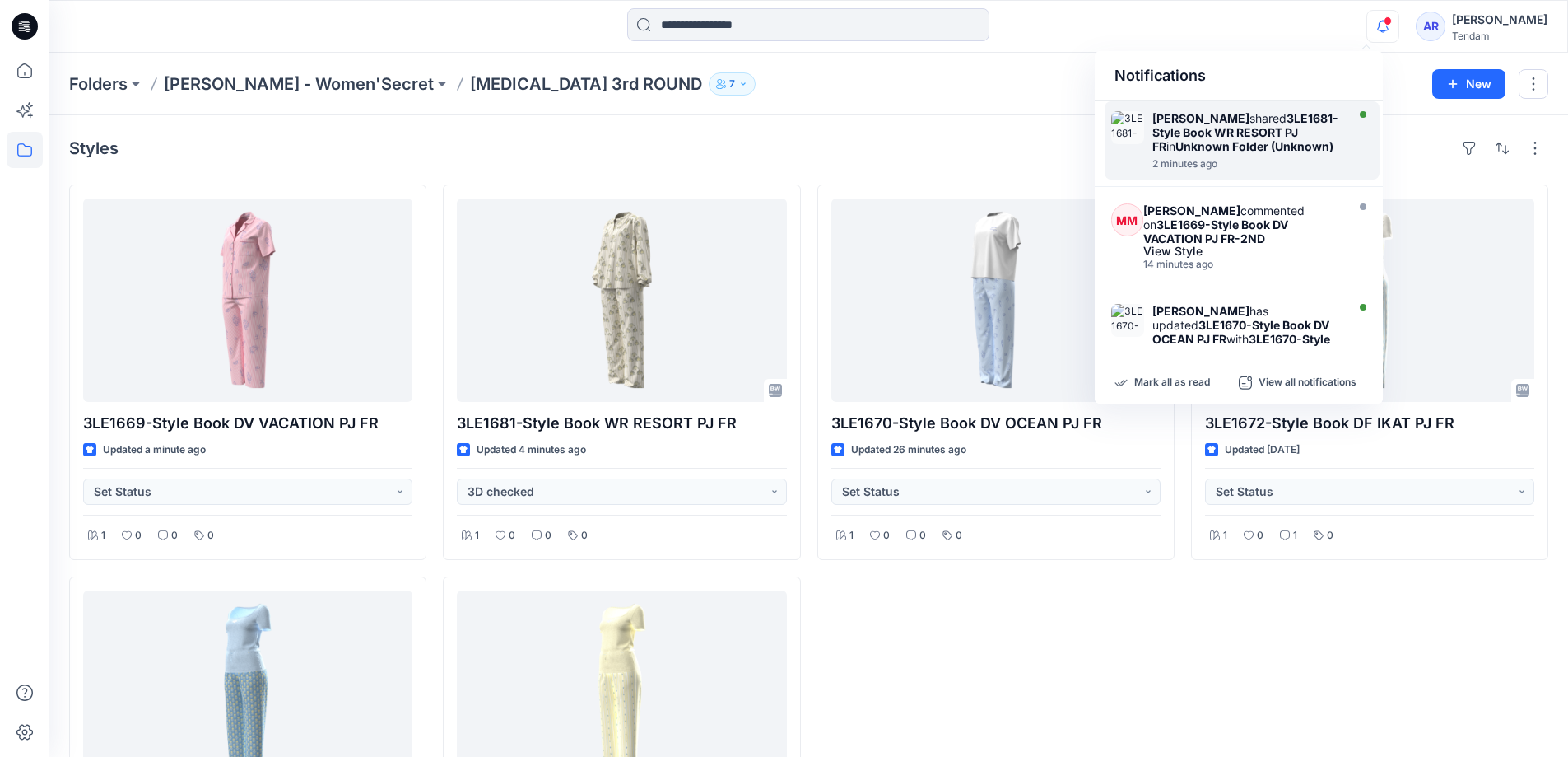
click at [1223, 134] on strong "3LE1681-Style Book WR RESORT PJ FR" at bounding box center [1246, 132] width 187 height 42
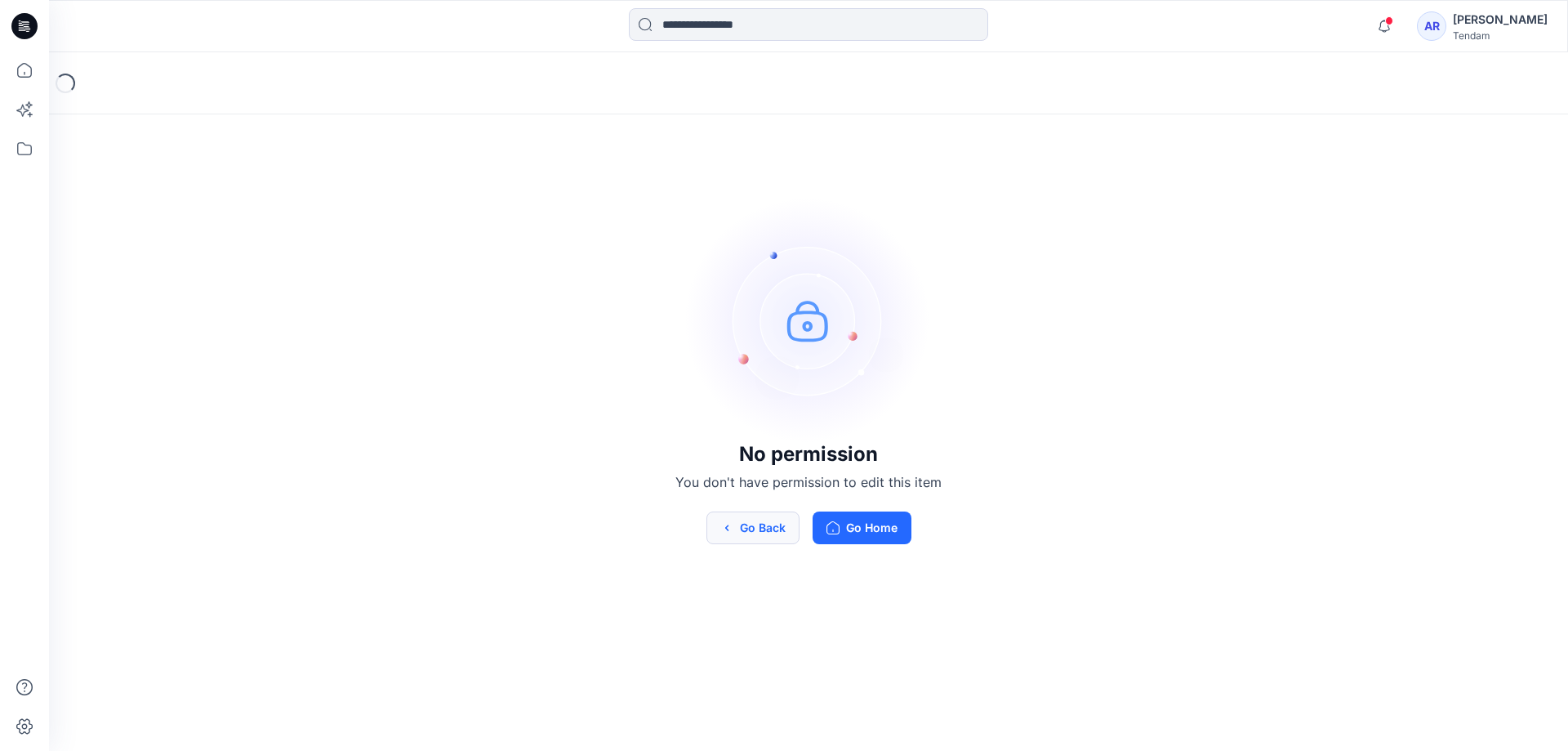
click at [735, 536] on button "Go Back" at bounding box center [753, 528] width 93 height 33
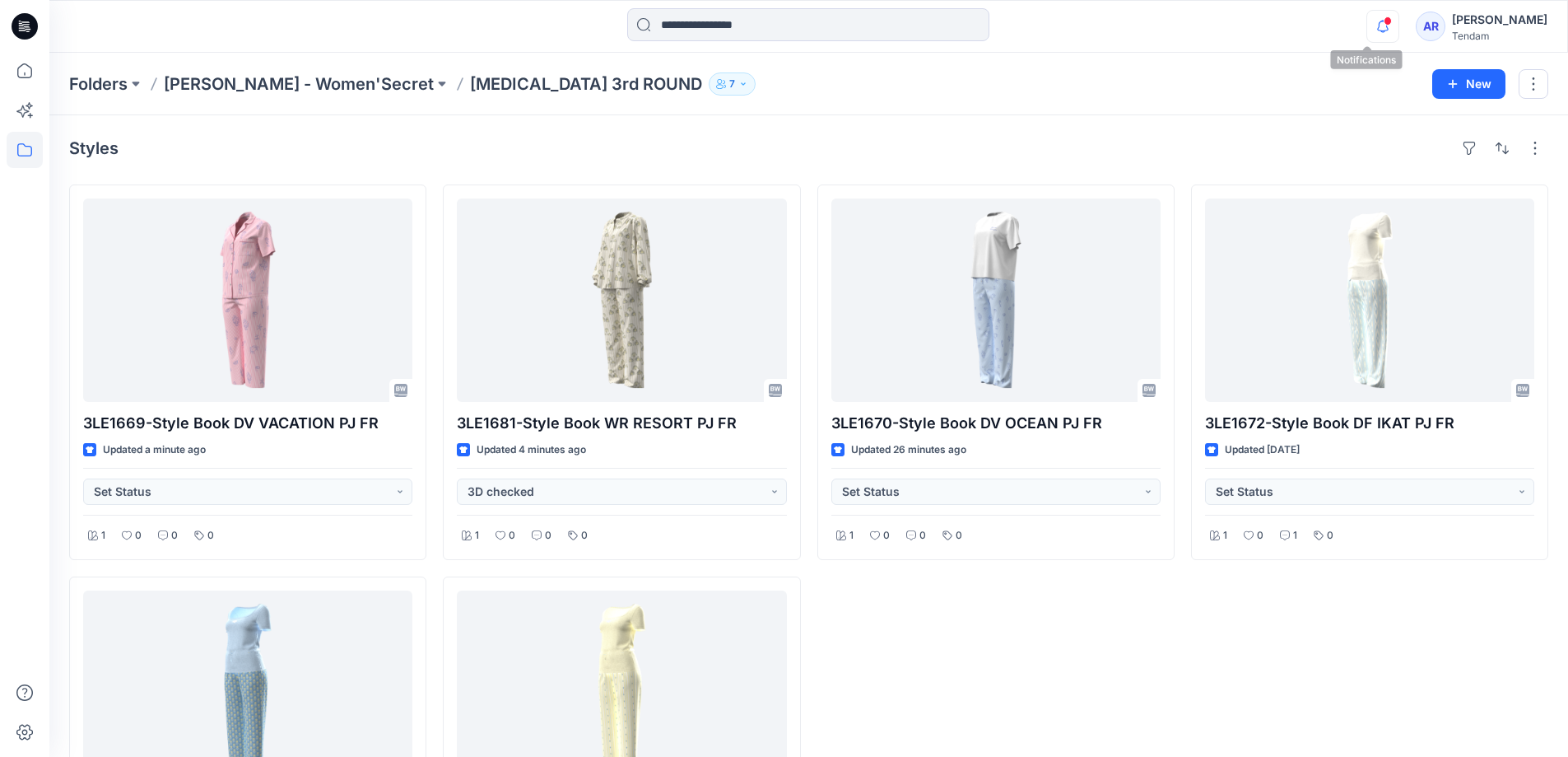
click at [1367, 37] on icon "button" at bounding box center [1382, 26] width 31 height 33
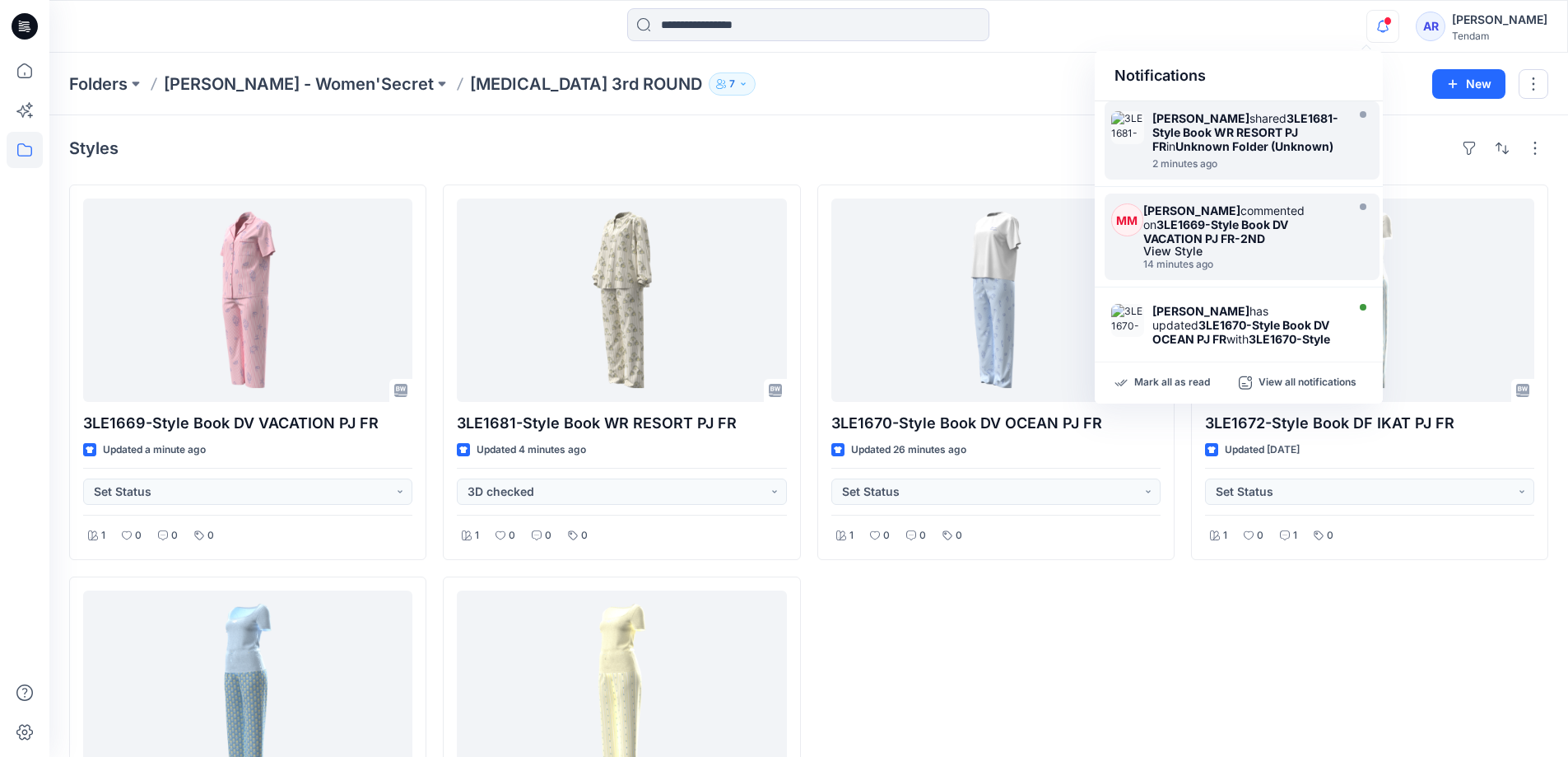
click at [1224, 243] on strong "3LE1669-Style Book DV VACATION PJ FR-2ND" at bounding box center [1215, 231] width 145 height 28
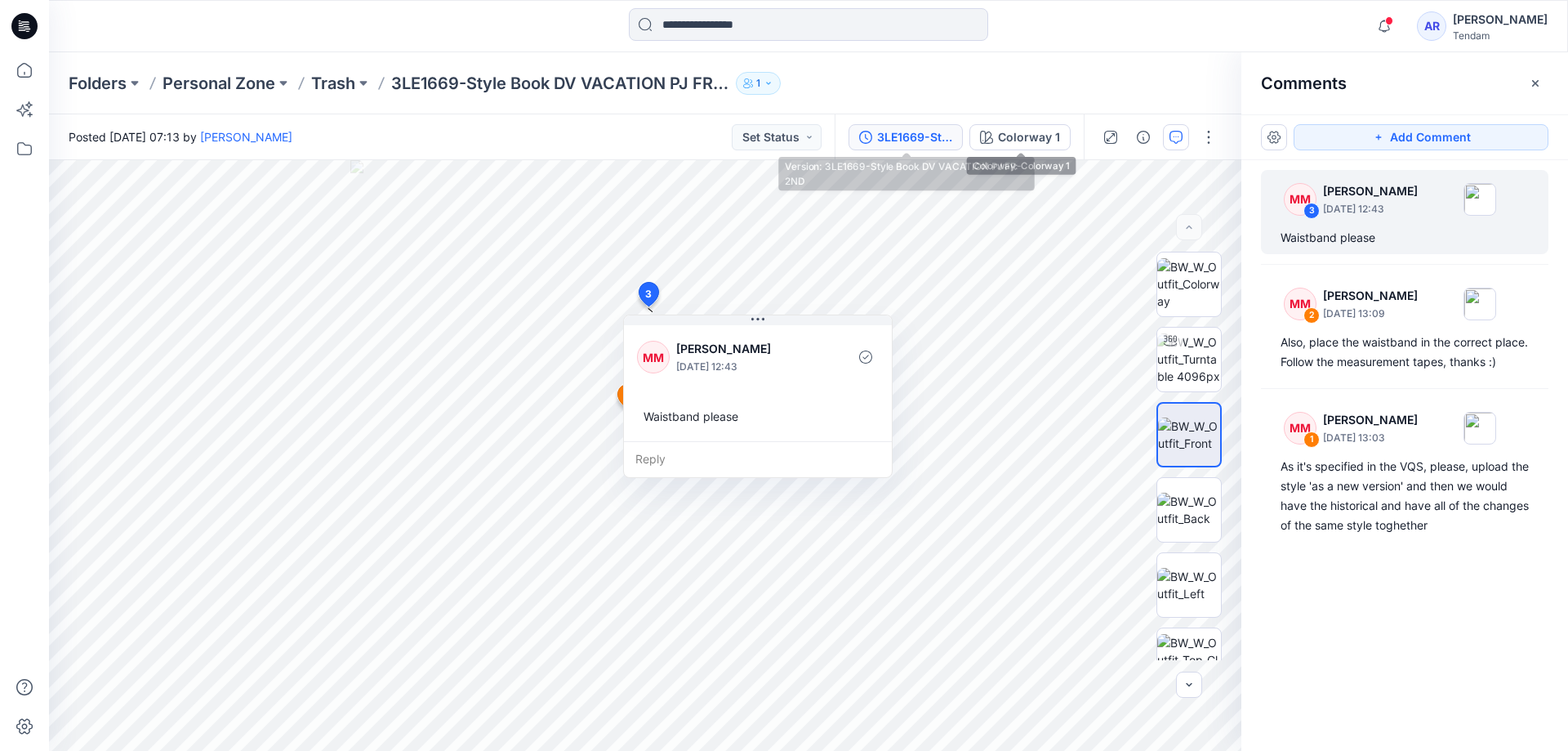
click at [944, 132] on div "3LE1669-Style Book DV VACATION PJ FR-2ND" at bounding box center [915, 137] width 75 height 18
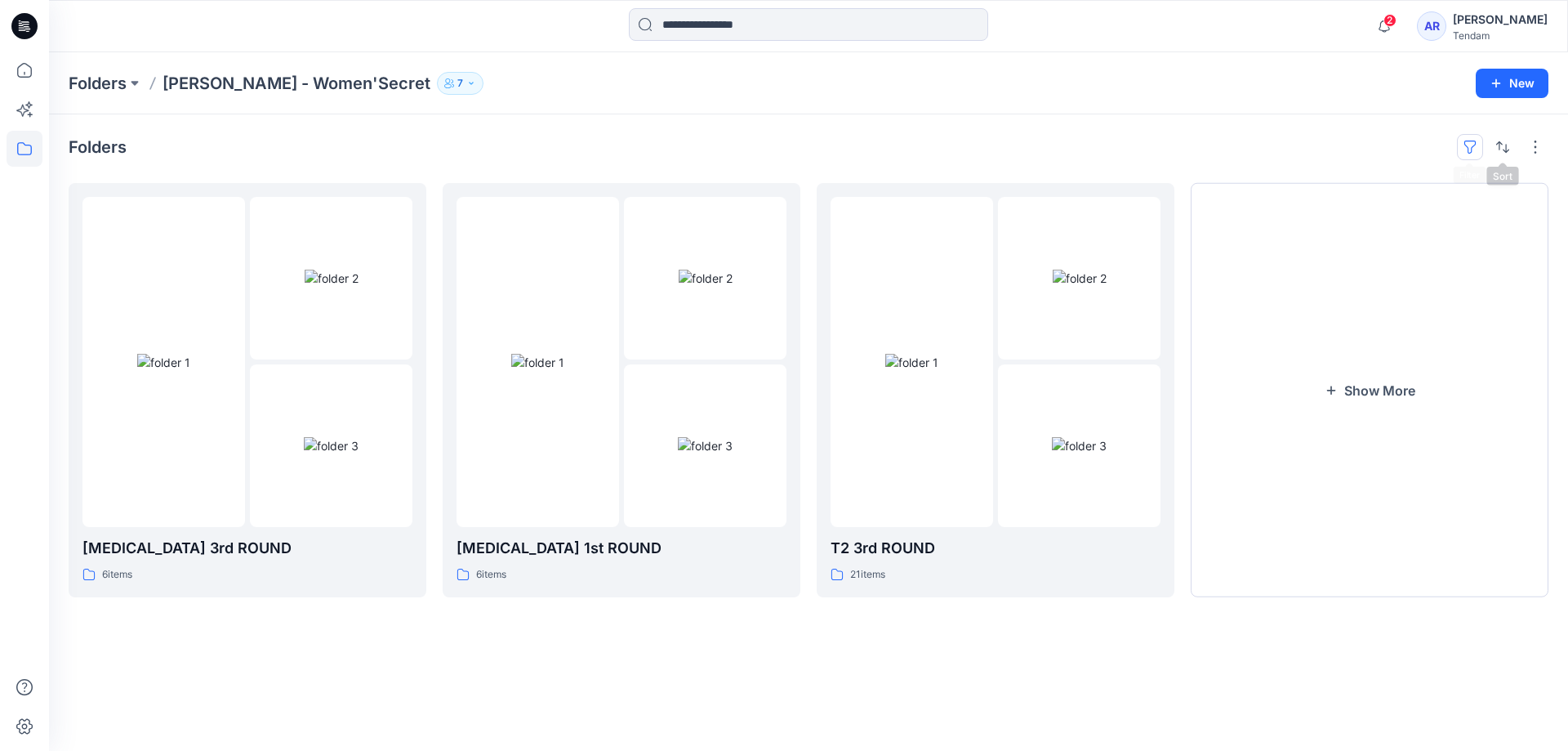
click at [1471, 151] on button "button" at bounding box center [1471, 147] width 27 height 27
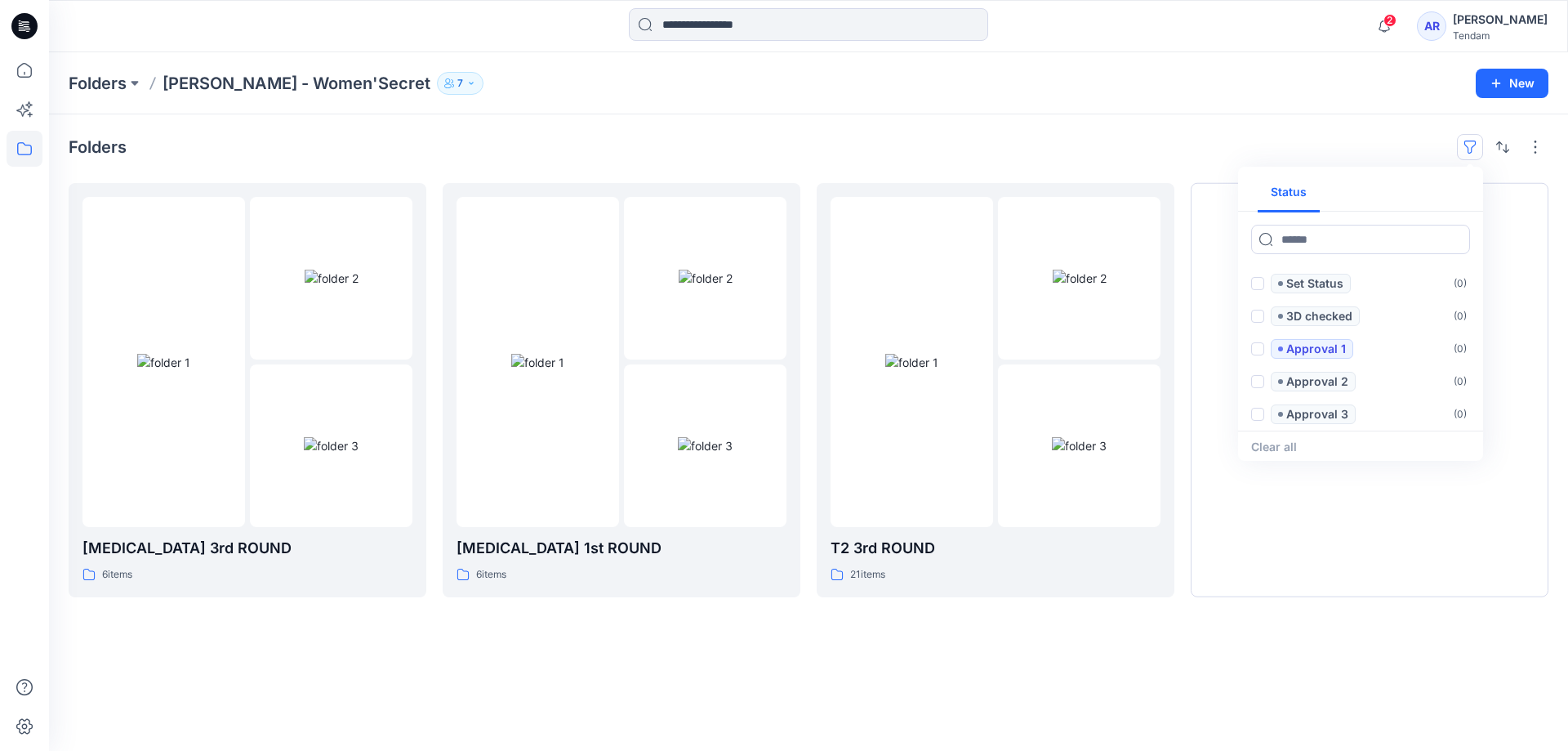
click at [1478, 152] on button "button" at bounding box center [1471, 147] width 27 height 27
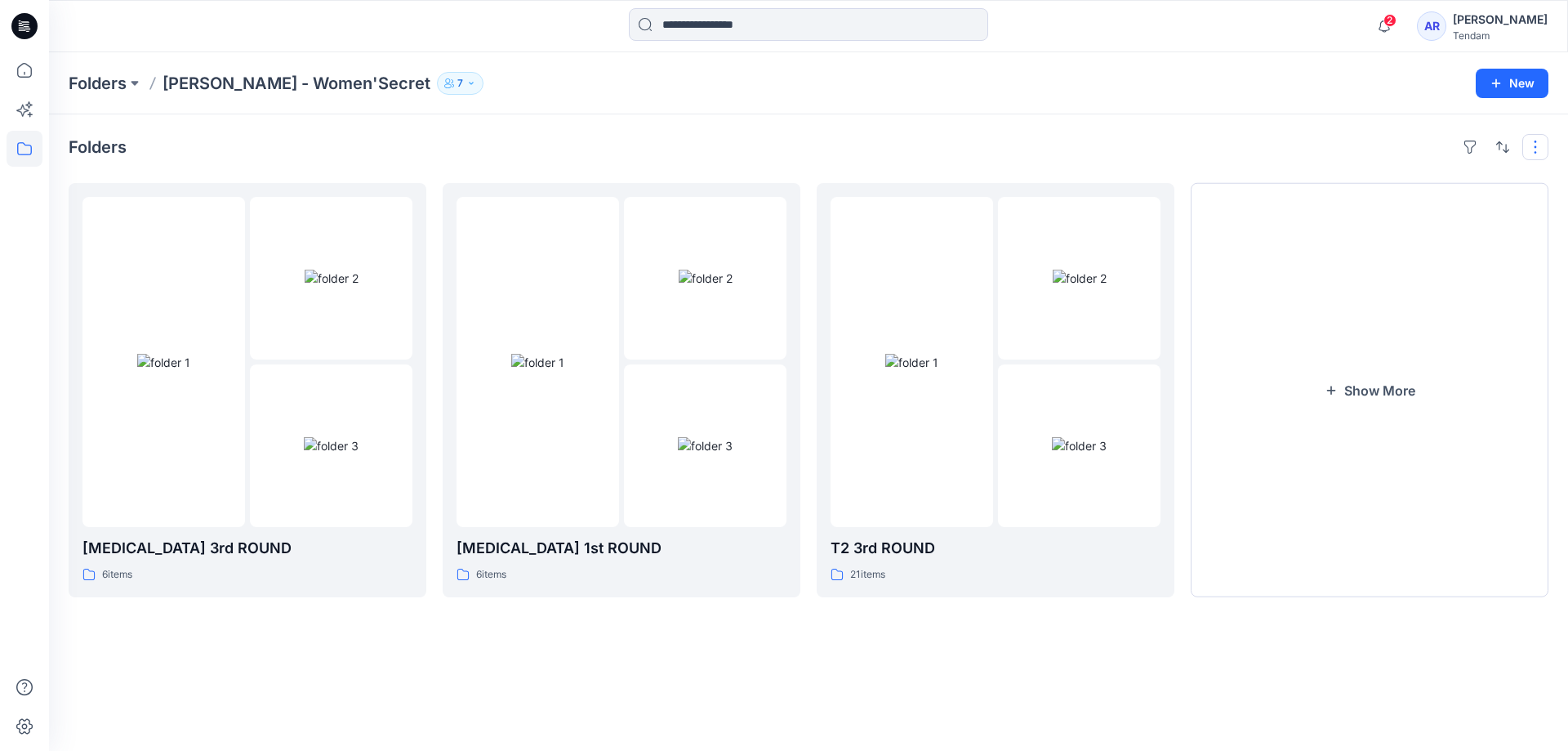
click at [1526, 153] on button "button" at bounding box center [1536, 147] width 27 height 27
click at [1309, 198] on p "Large Grid" at bounding box center [1325, 203] width 81 height 19
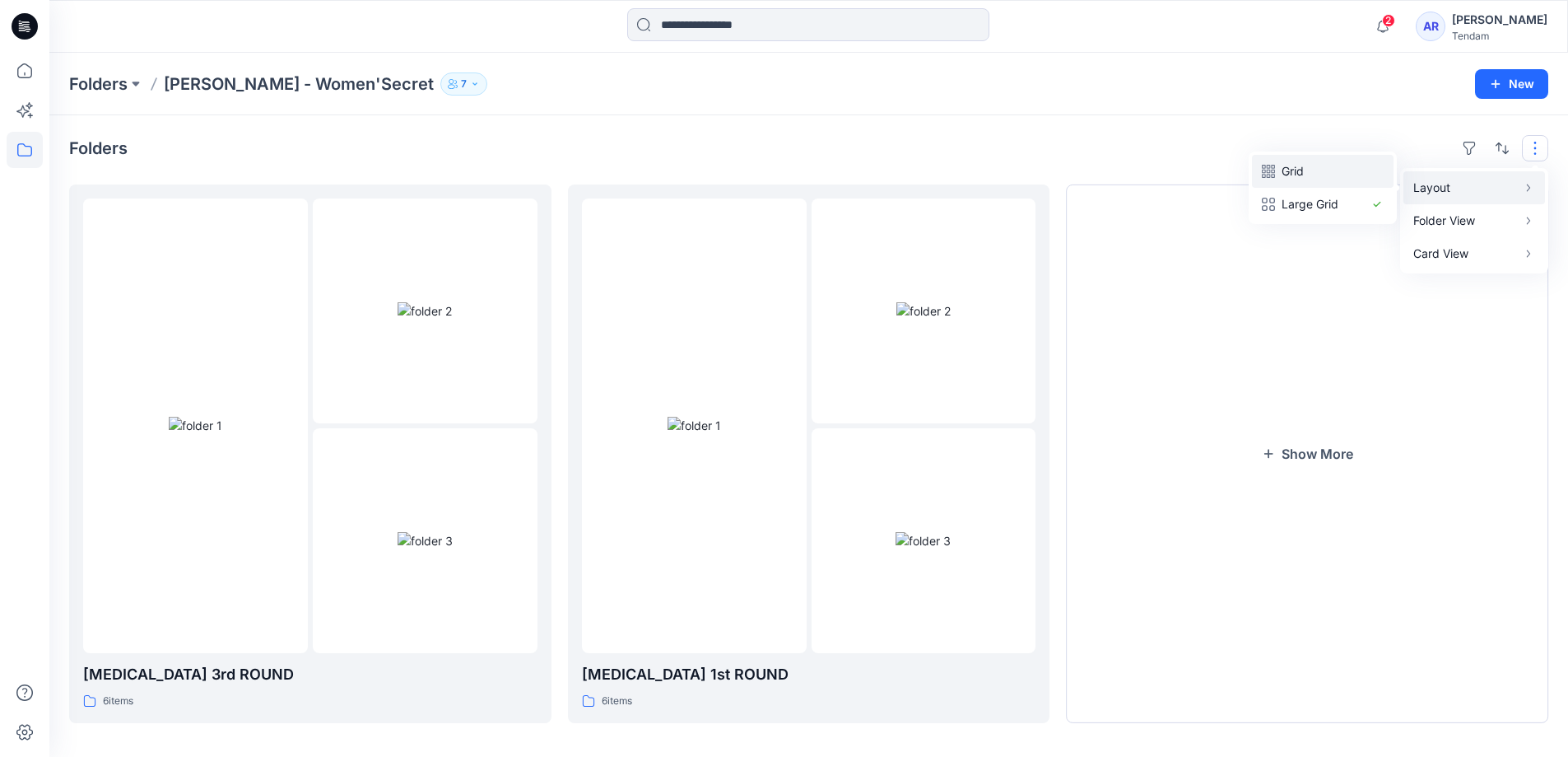
click at [1320, 176] on p "Grid" at bounding box center [1323, 171] width 82 height 20
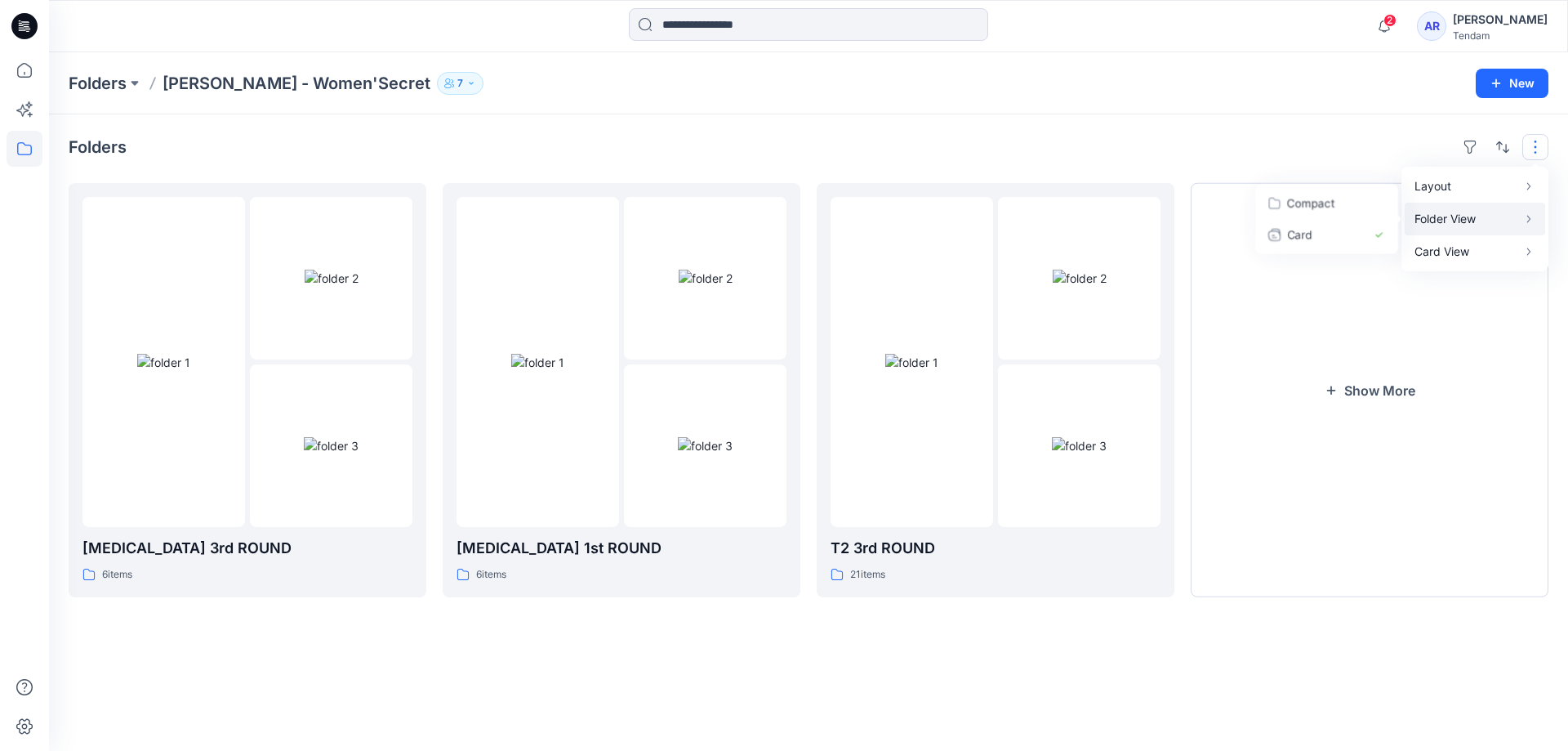
click at [1512, 216] on p "Folder View" at bounding box center [1466, 219] width 103 height 19
click at [1319, 205] on p "Compact" at bounding box center [1325, 203] width 81 height 19
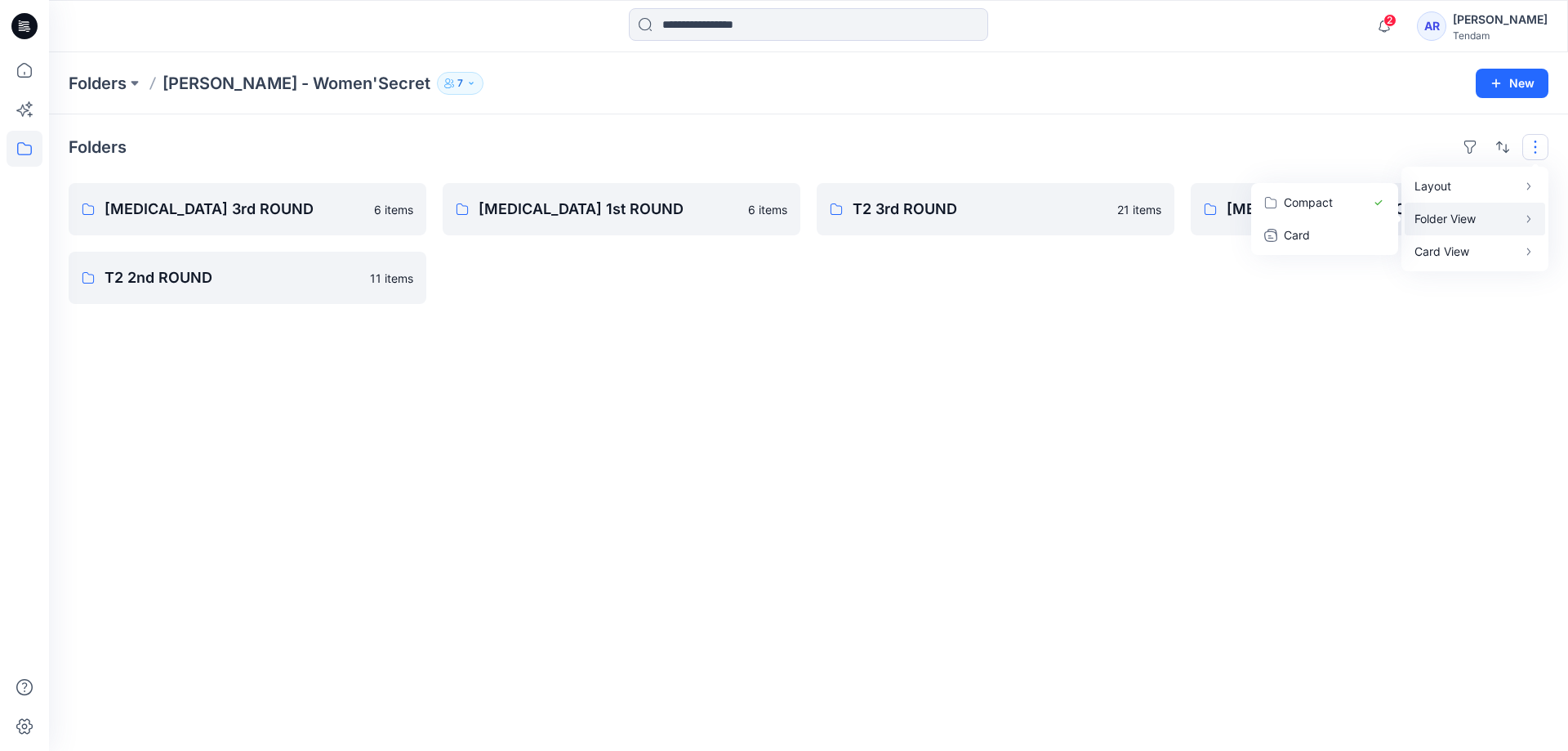
click at [1519, 215] on button "Folder View" at bounding box center [1475, 219] width 141 height 33
click at [1520, 249] on button "Card View" at bounding box center [1475, 252] width 141 height 33
click at [1513, 221] on p "Folder View" at bounding box center [1466, 219] width 103 height 19
click at [1287, 235] on p "Card" at bounding box center [1325, 236] width 81 height 19
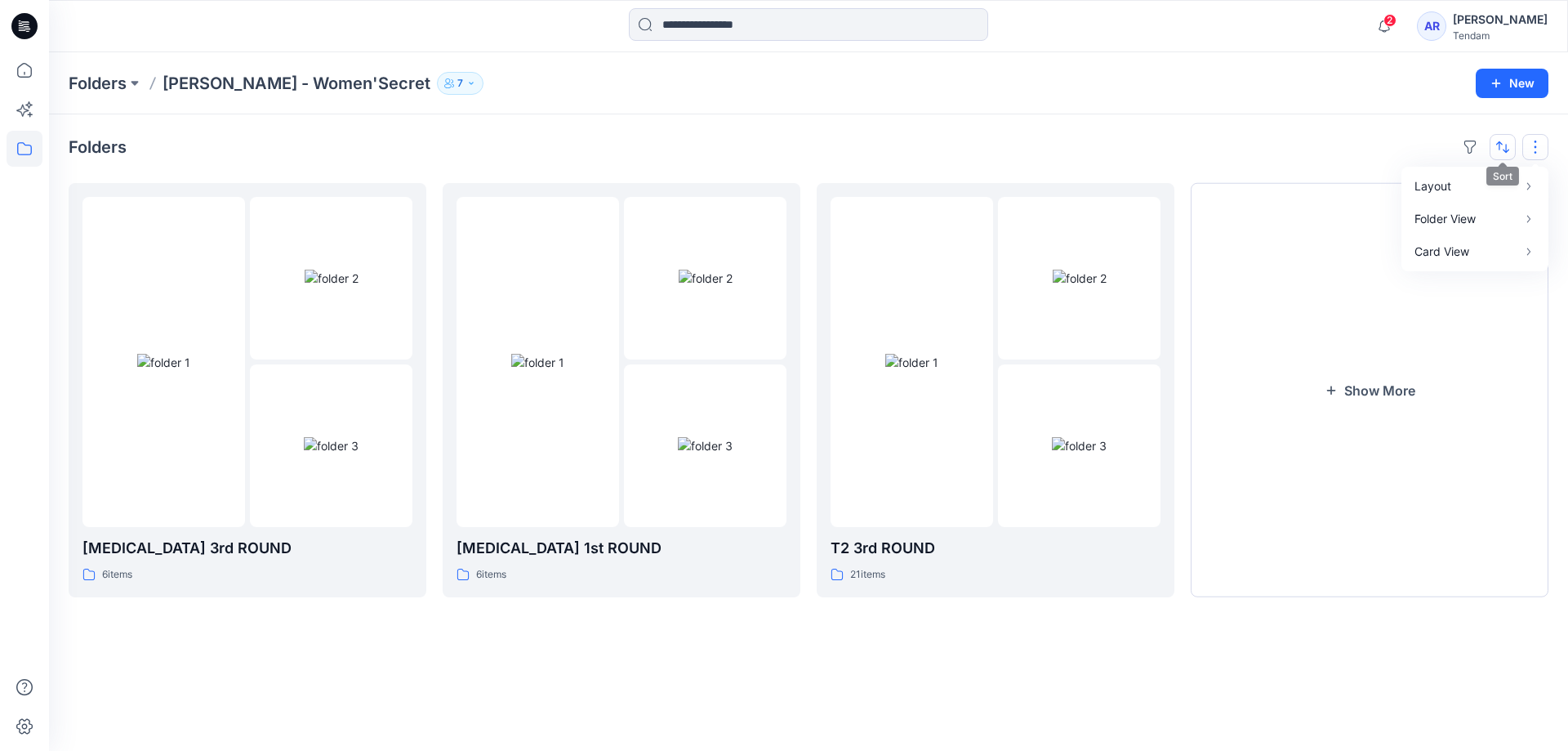
click at [1505, 148] on button "button" at bounding box center [1503, 147] width 27 height 27
click at [1434, 187] on p "Last update" at bounding box center [1448, 188] width 103 height 17
click at [1504, 149] on button "button" at bounding box center [1503, 147] width 27 height 27
click at [1506, 152] on button "button" at bounding box center [1503, 147] width 27 height 27
click at [1433, 186] on p "Last update" at bounding box center [1448, 188] width 103 height 17
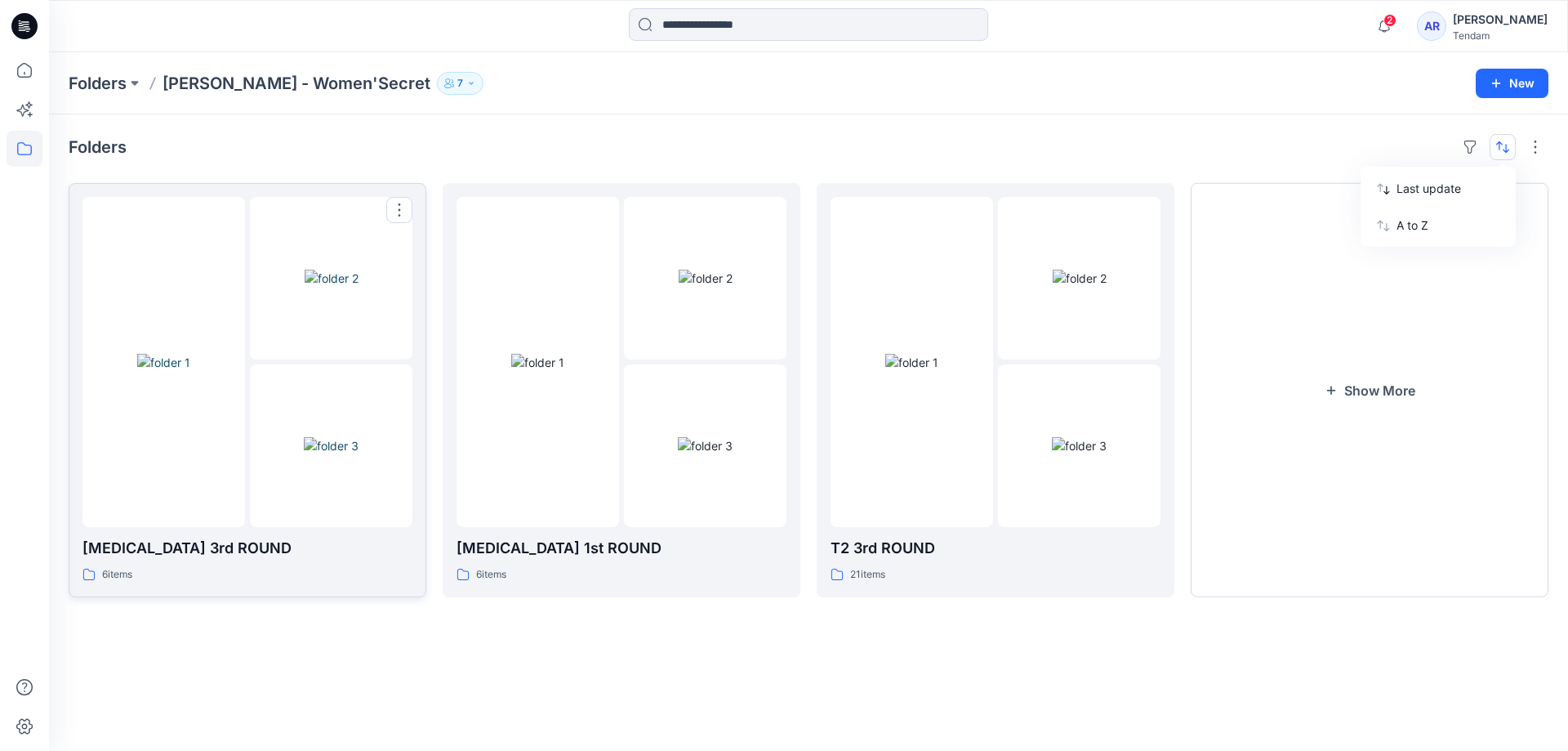
click at [190, 363] on img at bounding box center [164, 361] width 53 height 17
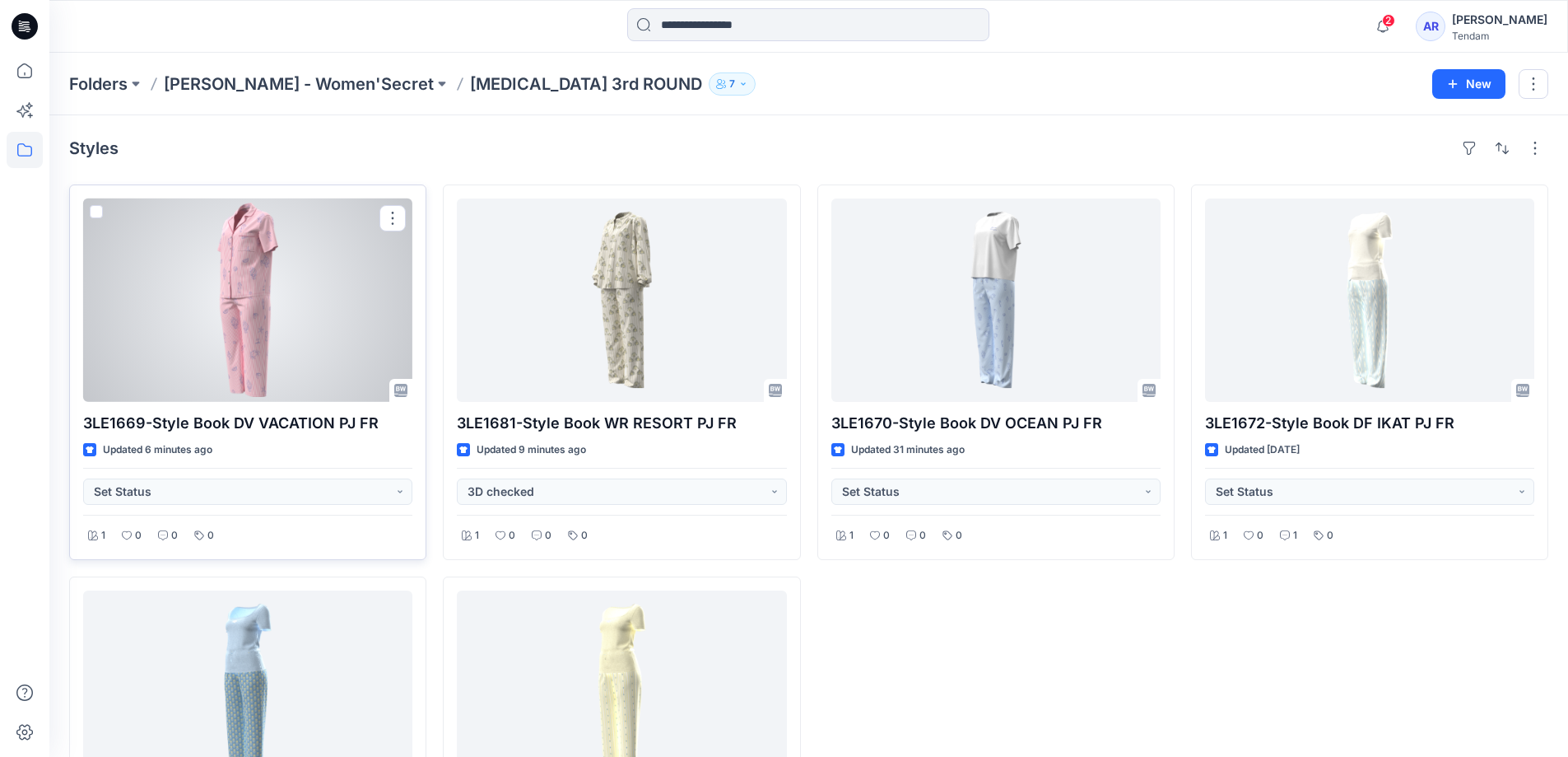
click at [248, 445] on div "Updated 6 minutes ago" at bounding box center [247, 449] width 329 height 17
click at [245, 335] on div at bounding box center [247, 300] width 329 height 204
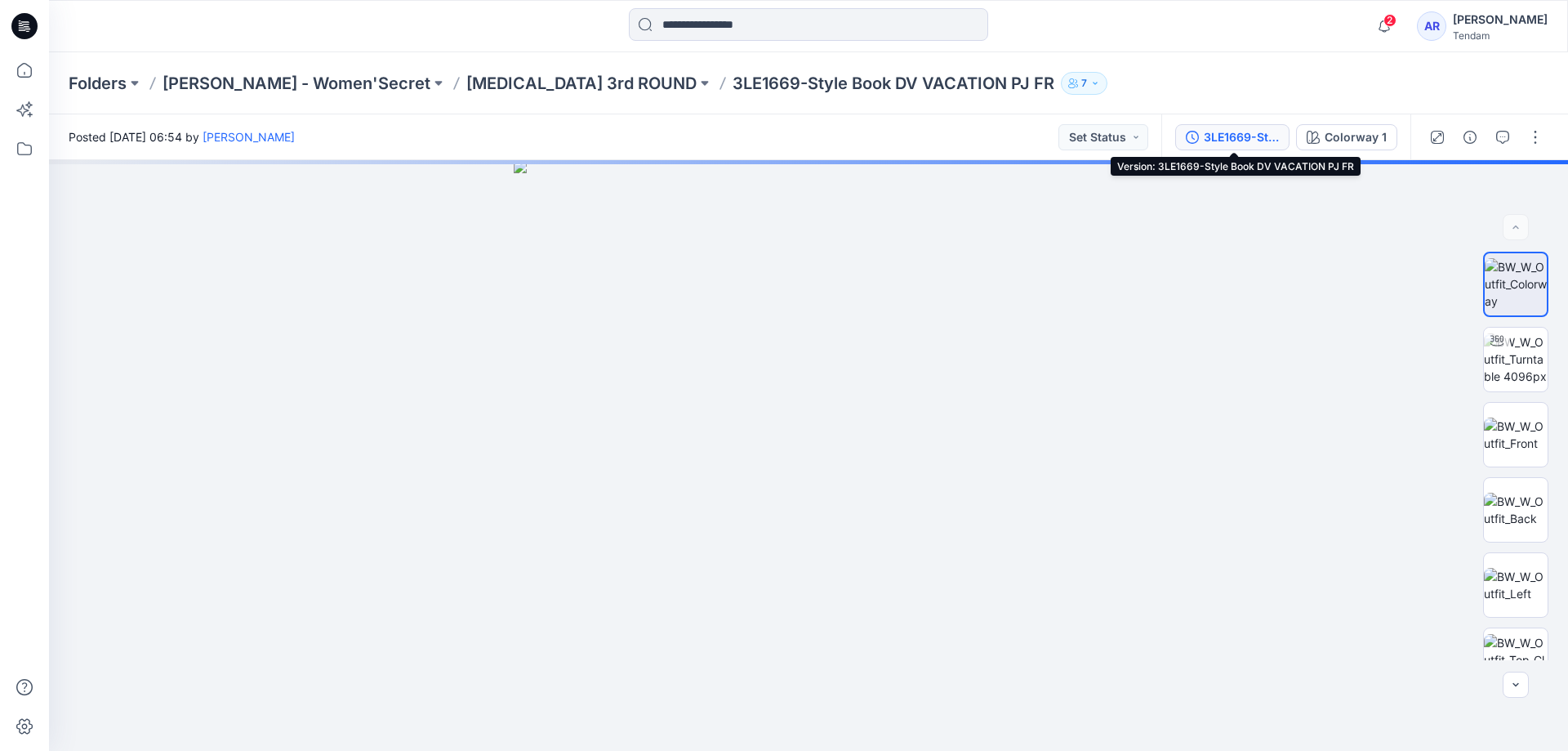
click at [1258, 136] on div "3LE1669-Style Book DV VACATION PJ FR" at bounding box center [1241, 137] width 75 height 18
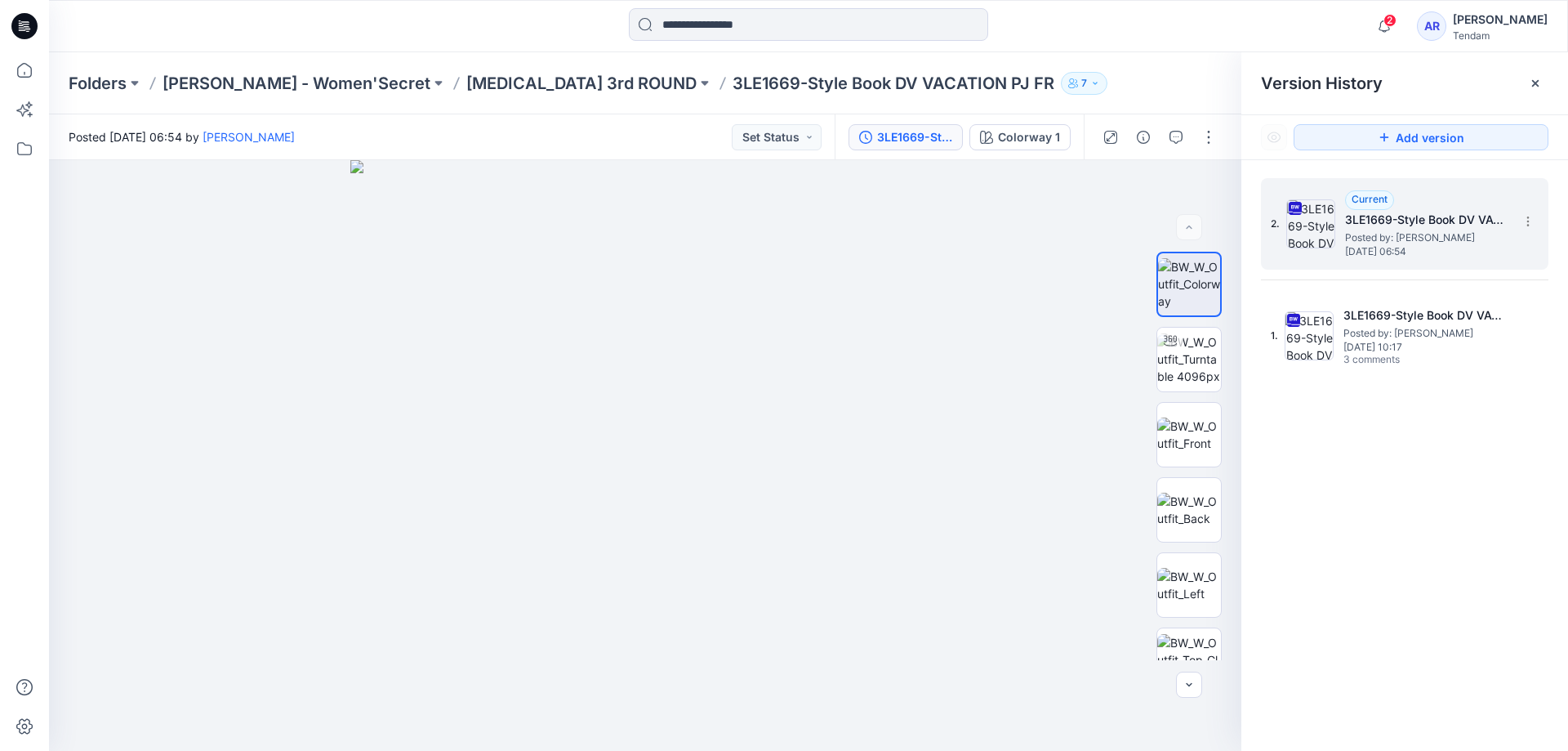
click at [1393, 235] on span "Posted by: Marta Miquel" at bounding box center [1426, 237] width 164 height 16
click at [1205, 383] on img at bounding box center [1189, 359] width 64 height 51
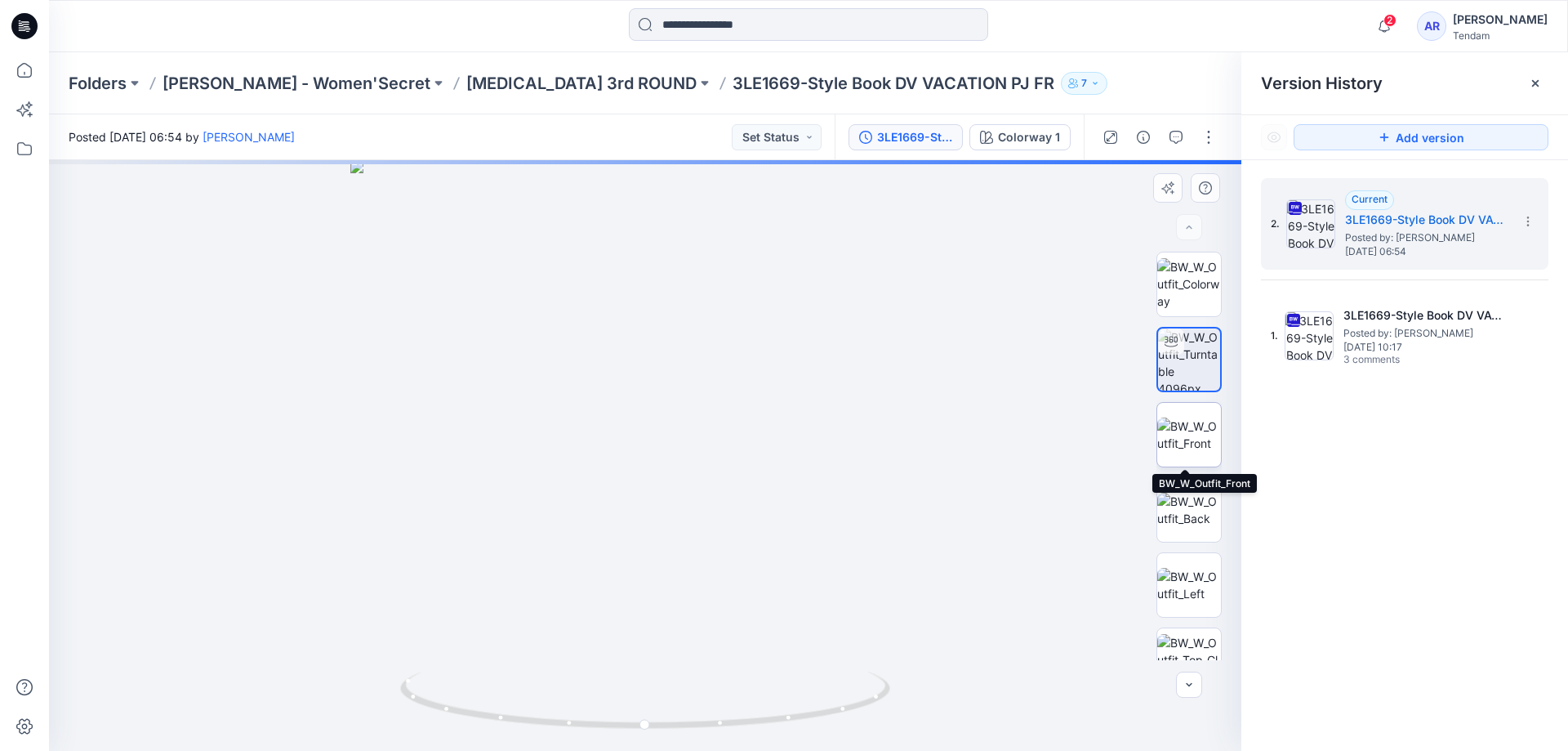
click at [1188, 434] on img at bounding box center [1189, 434] width 64 height 35
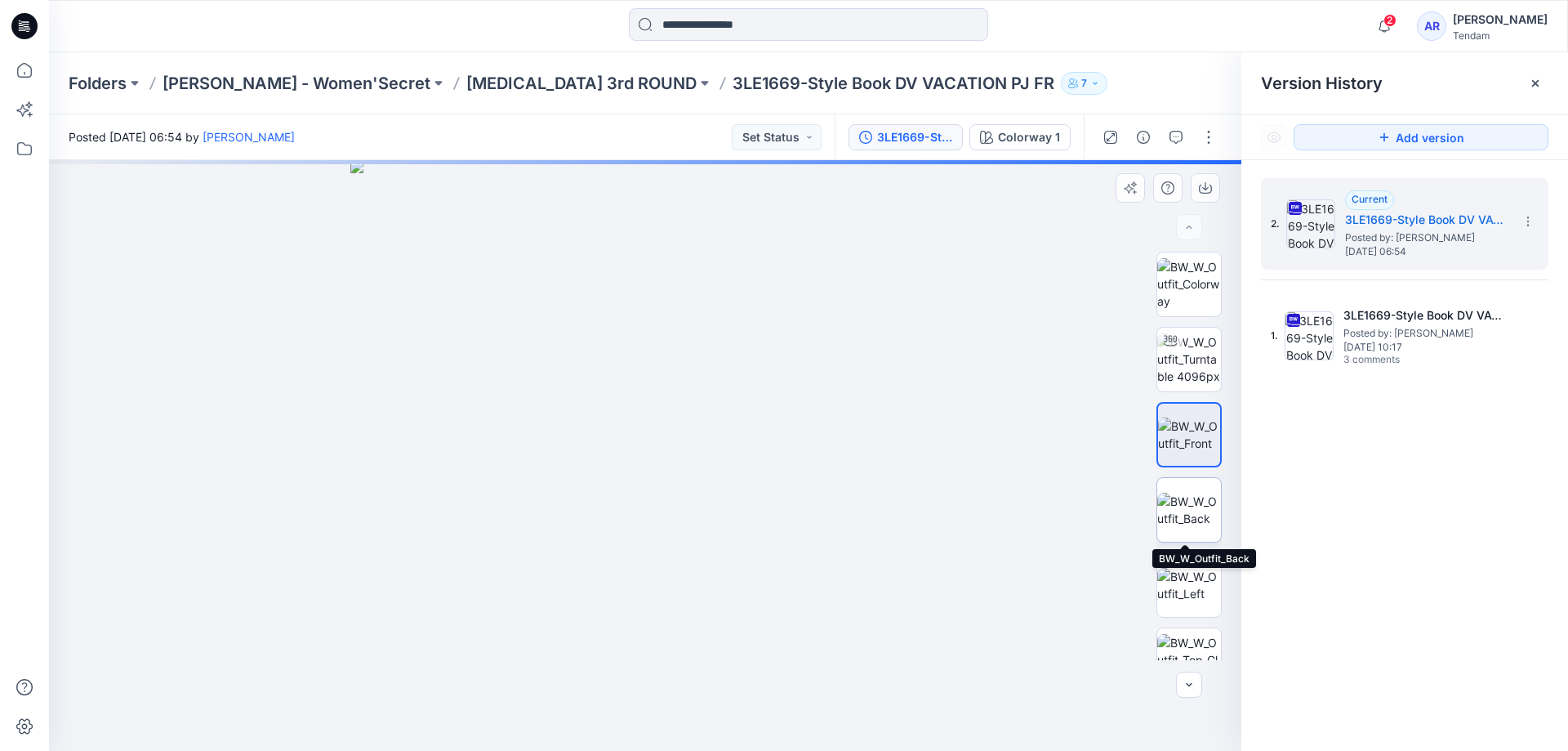
click at [1189, 500] on img at bounding box center [1189, 509] width 64 height 35
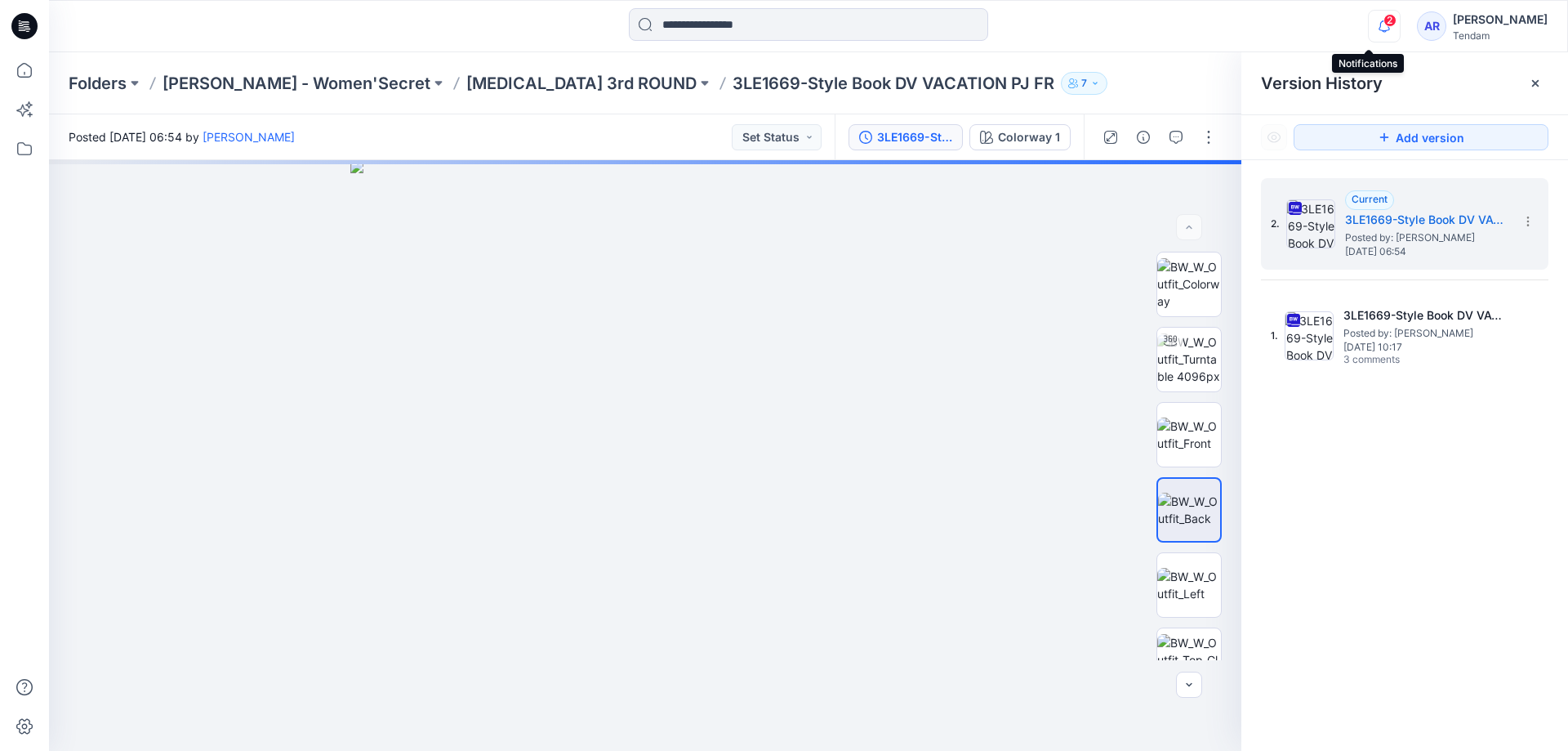
click at [1369, 25] on icon "button" at bounding box center [1384, 26] width 31 height 33
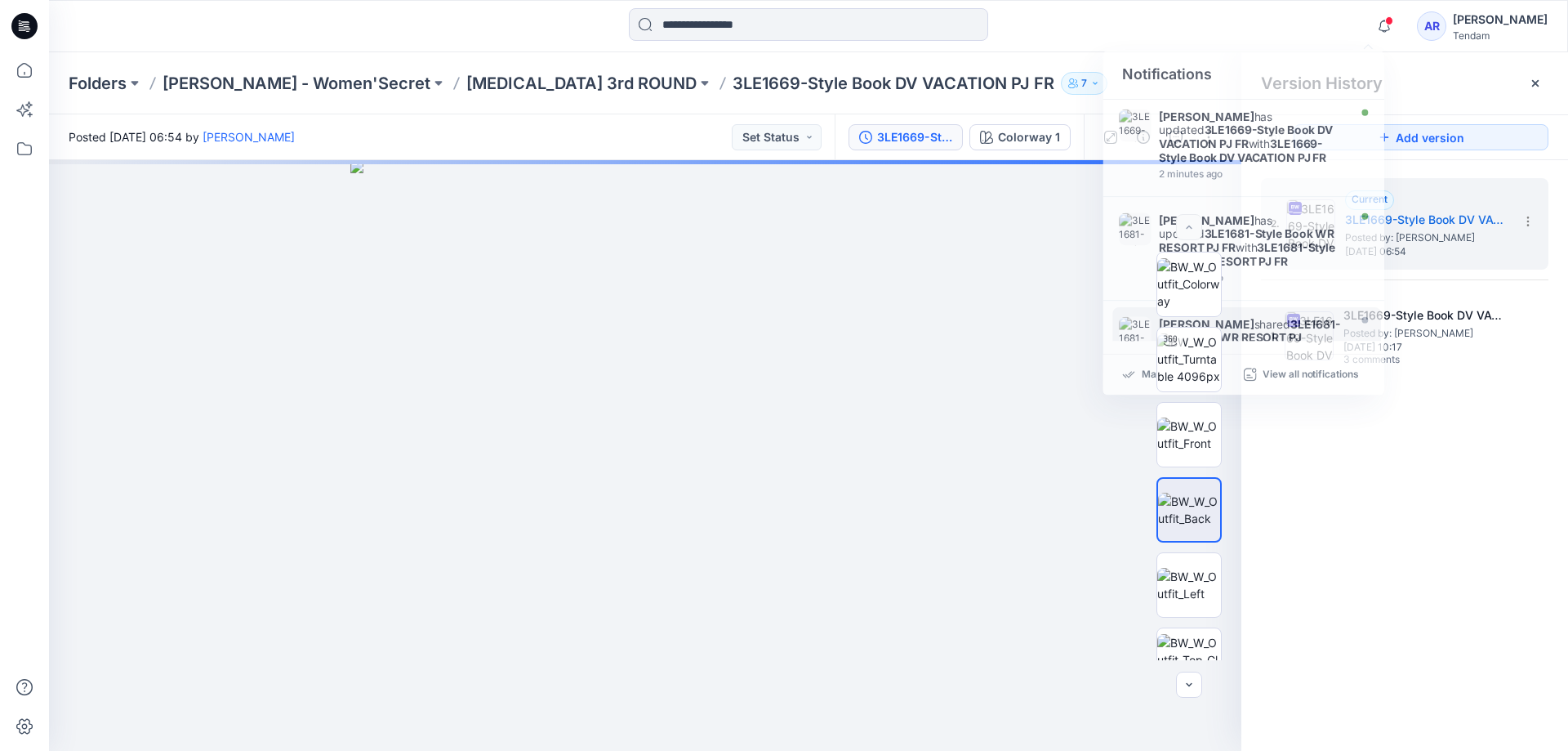
click at [1359, 509] on div "2. Current 3LE1669-Style Book DV VACATION PJ FR Posted by: Marta Miquel Thursda…" at bounding box center [1404, 468] width 327 height 615
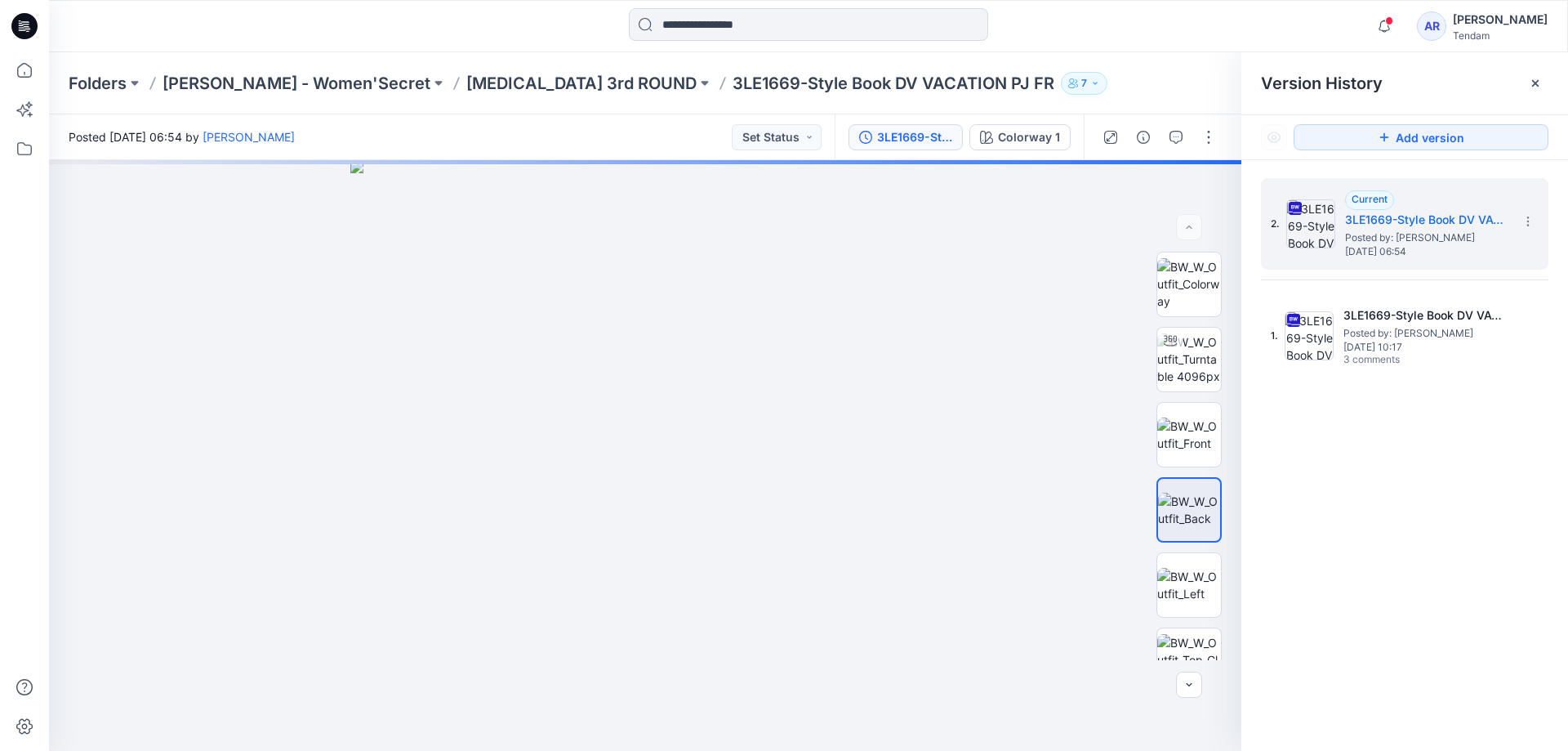
click at [1399, 519] on div "2. Current 3LE1669-Style Book DV VACATION PJ FR Posted by: Marta Miquel Thursda…" at bounding box center [1404, 468] width 327 height 615
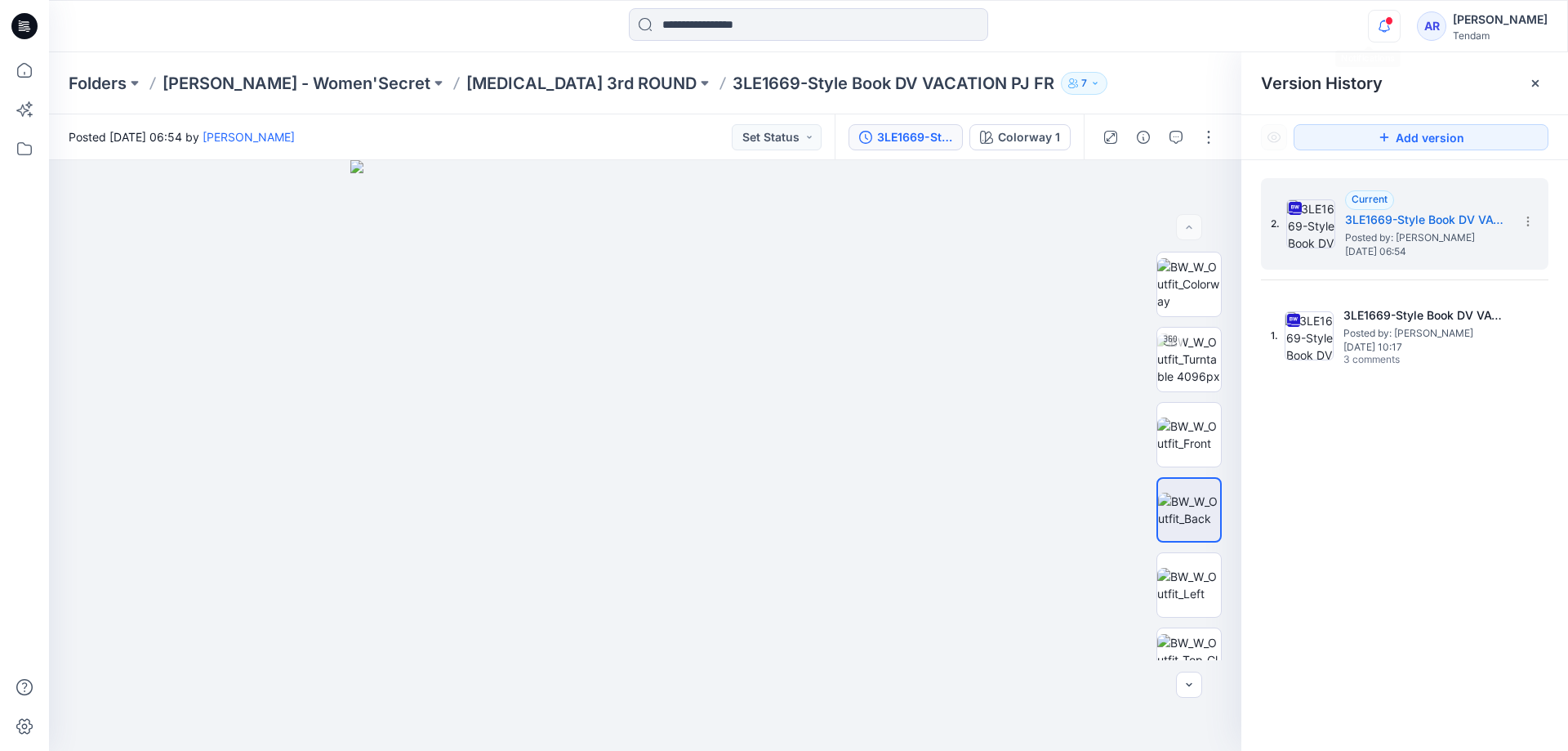
click at [1369, 27] on icon "button" at bounding box center [1384, 26] width 31 height 33
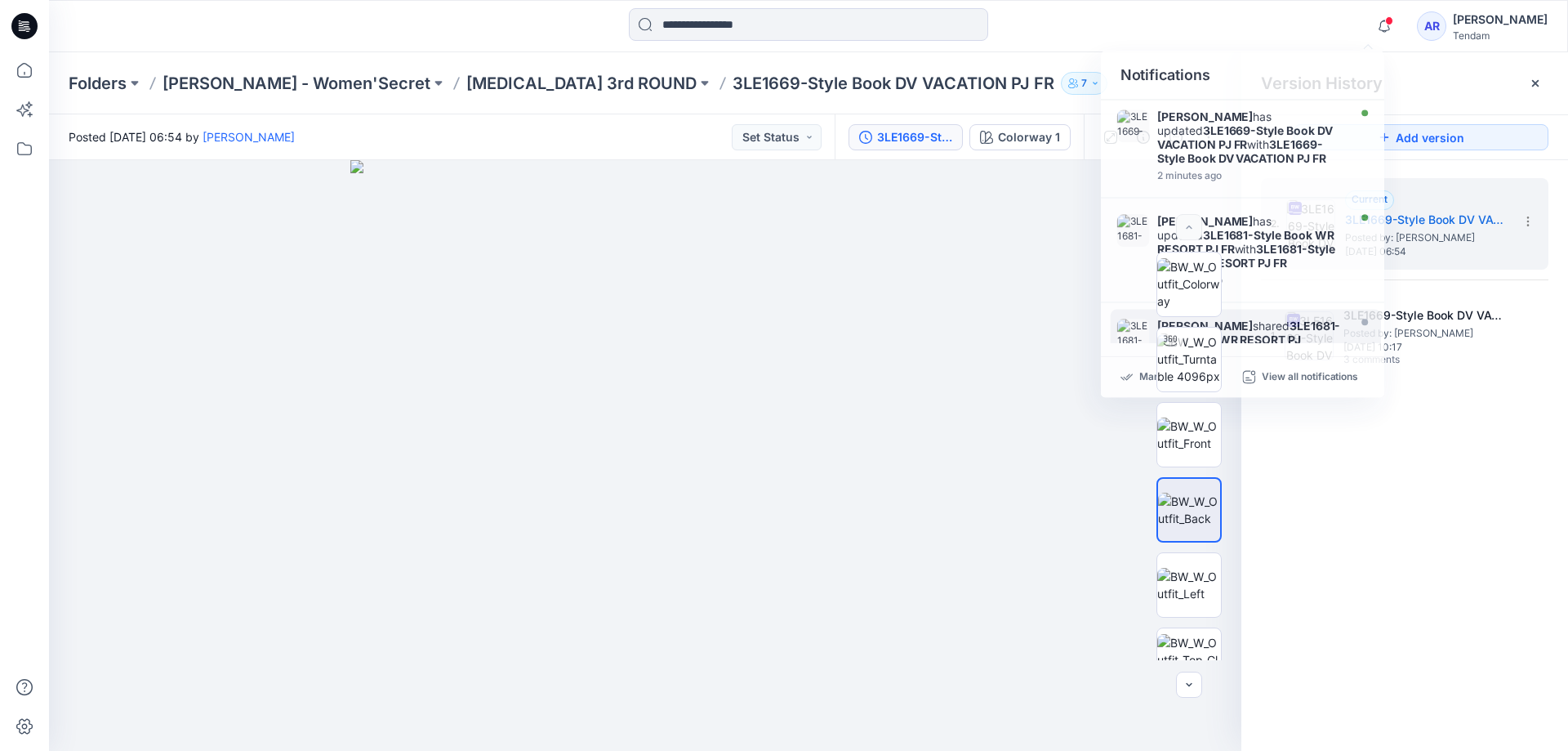
click at [1337, 586] on div "2. Current 3LE1669-Style Book DV VACATION PJ FR Posted by: Marta Miquel Thursda…" at bounding box center [1404, 468] width 327 height 615
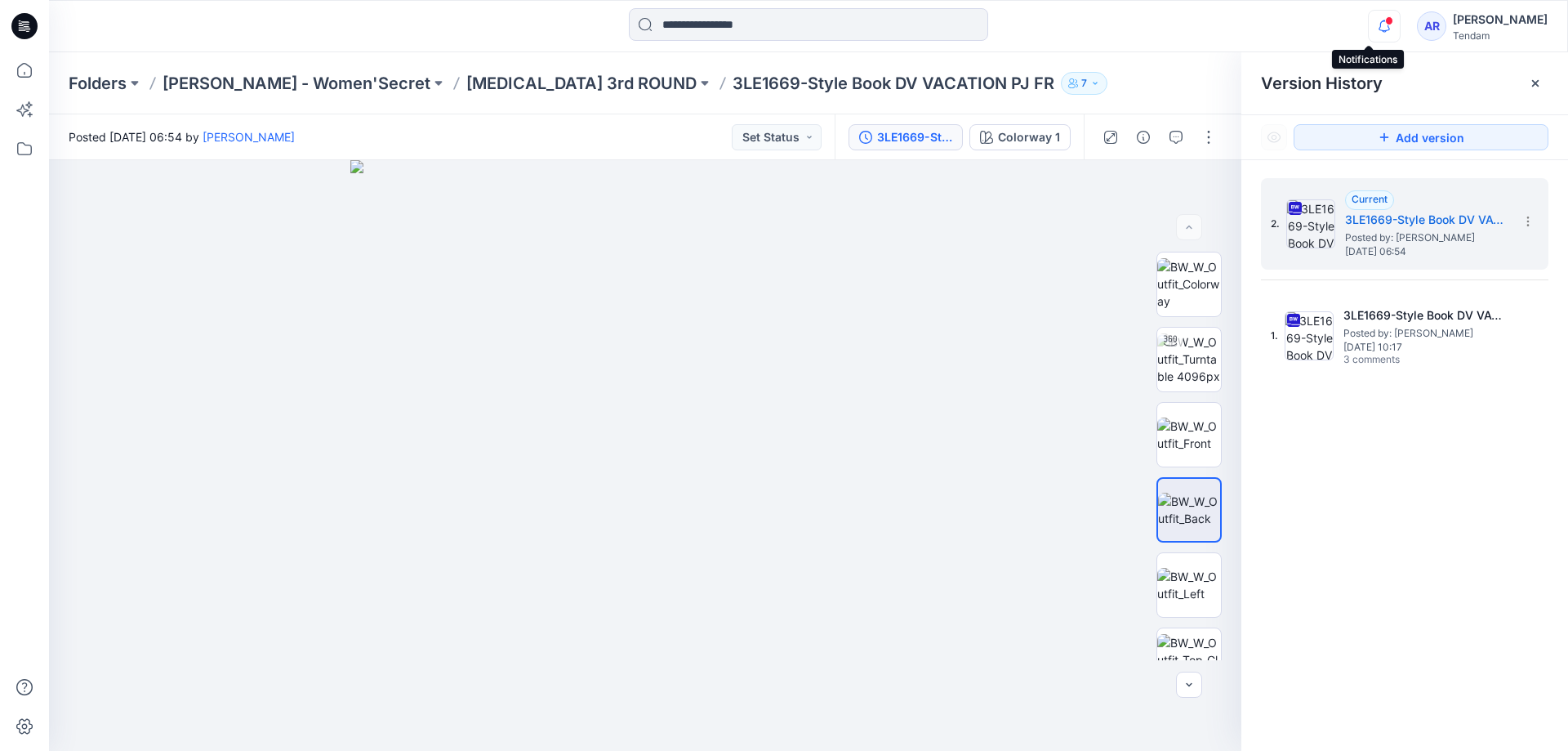
click at [1378, 30] on icon "button" at bounding box center [1384, 26] width 31 height 33
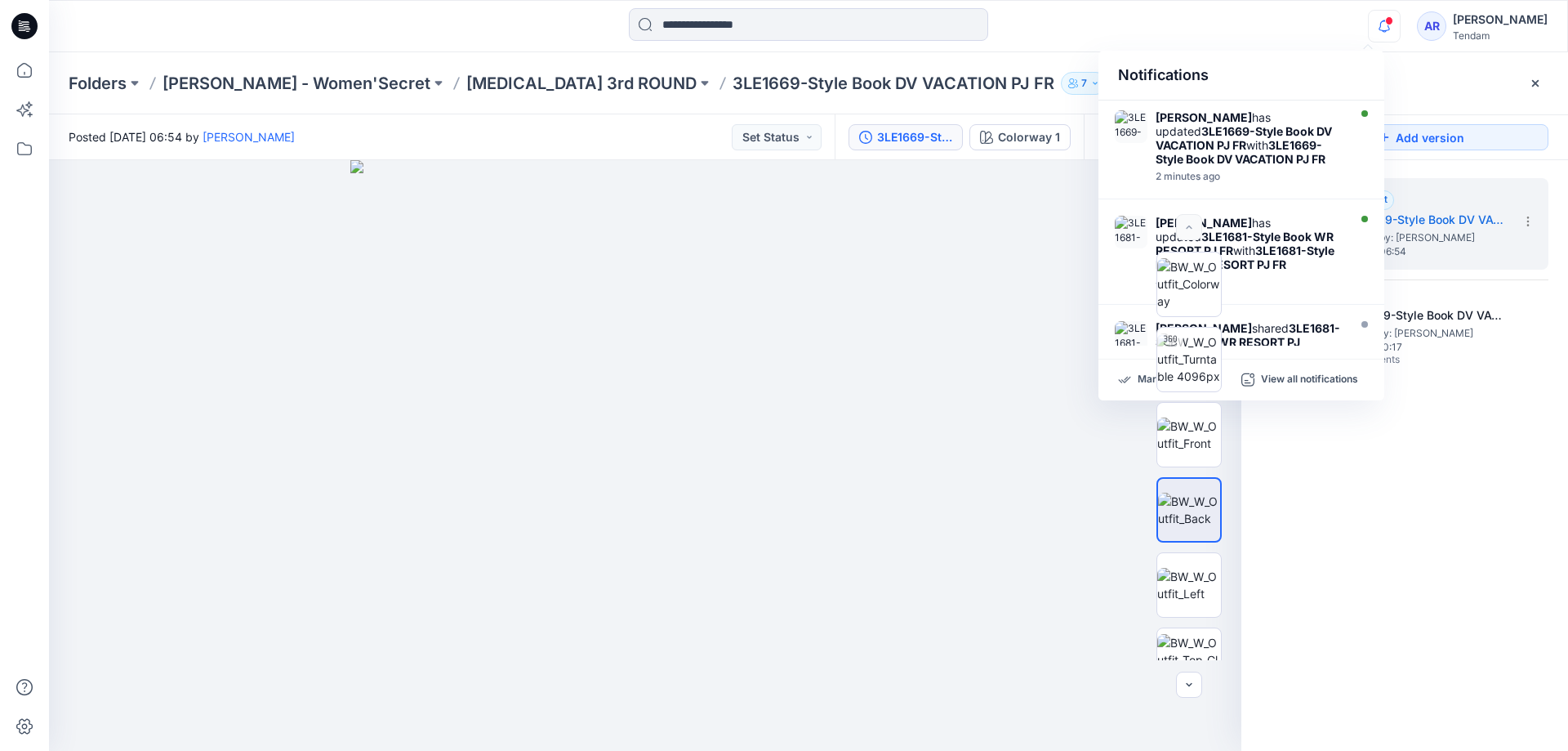
click at [1420, 538] on div "2. Current 3LE1669-Style Book DV VACATION PJ FR Posted by: Marta Miquel Thursda…" at bounding box center [1404, 468] width 327 height 615
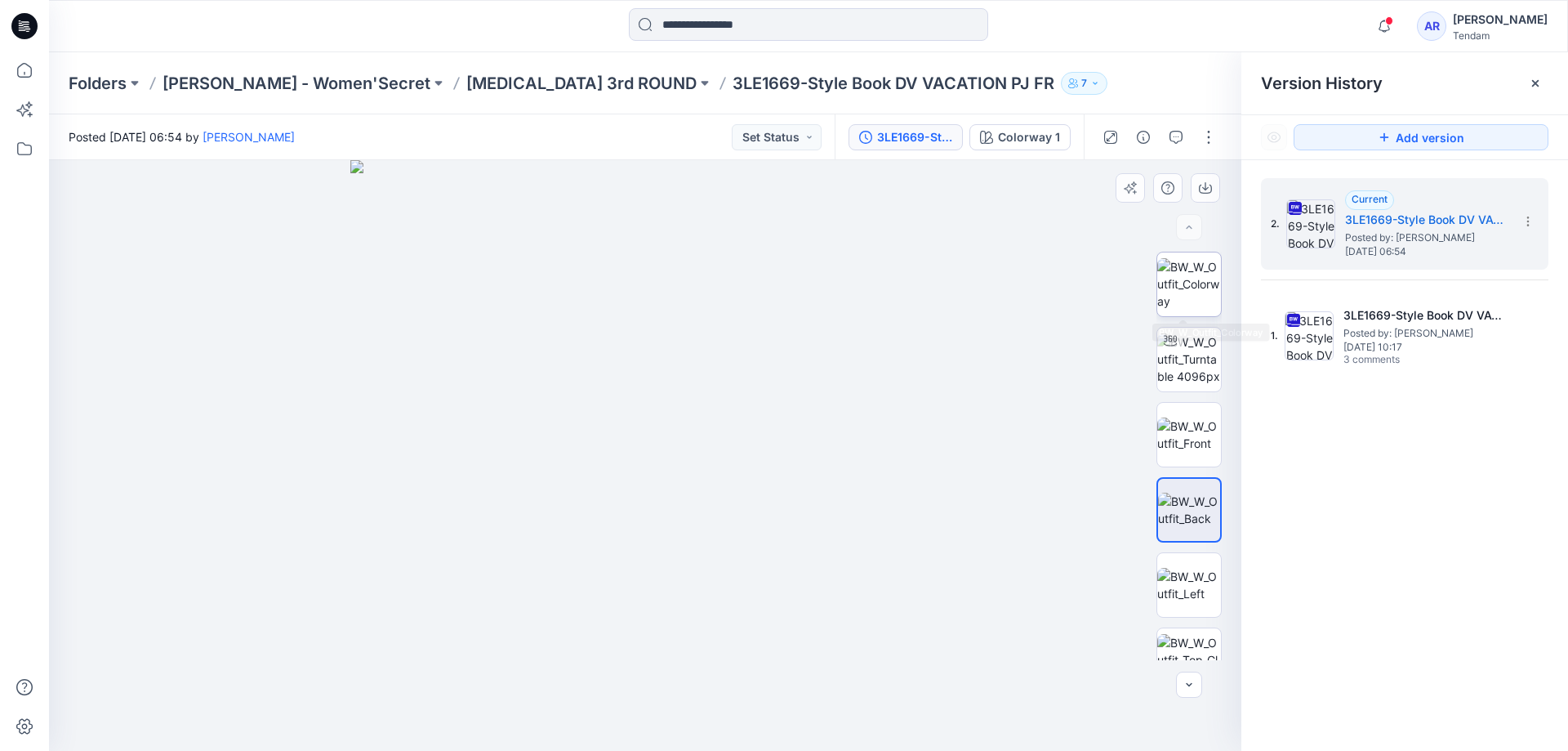
click at [1188, 290] on img at bounding box center [1189, 284] width 64 height 51
drag, startPoint x: 633, startPoint y: 302, endPoint x: 691, endPoint y: 429, distance: 139.6
click at [704, 434] on img at bounding box center [681, 107] width 2165 height 1288
drag, startPoint x: 772, startPoint y: 401, endPoint x: 776, endPoint y: 507, distance: 106.1
click at [776, 507] on img at bounding box center [778, 42] width 2896 height 1418
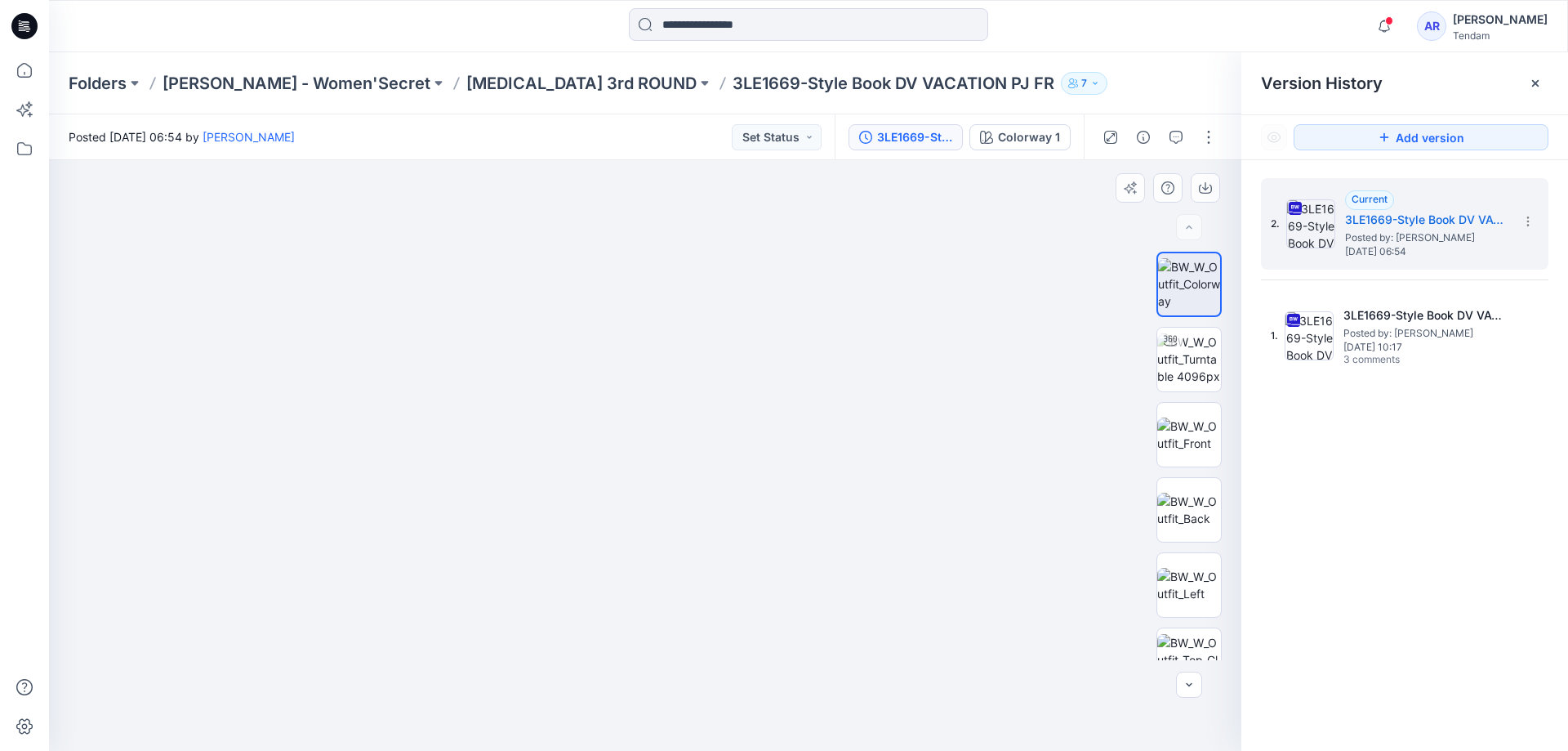
drag, startPoint x: 744, startPoint y: 379, endPoint x: 744, endPoint y: 507, distance: 128.0
click at [744, 507] on img at bounding box center [784, 74] width 2896 height 1352
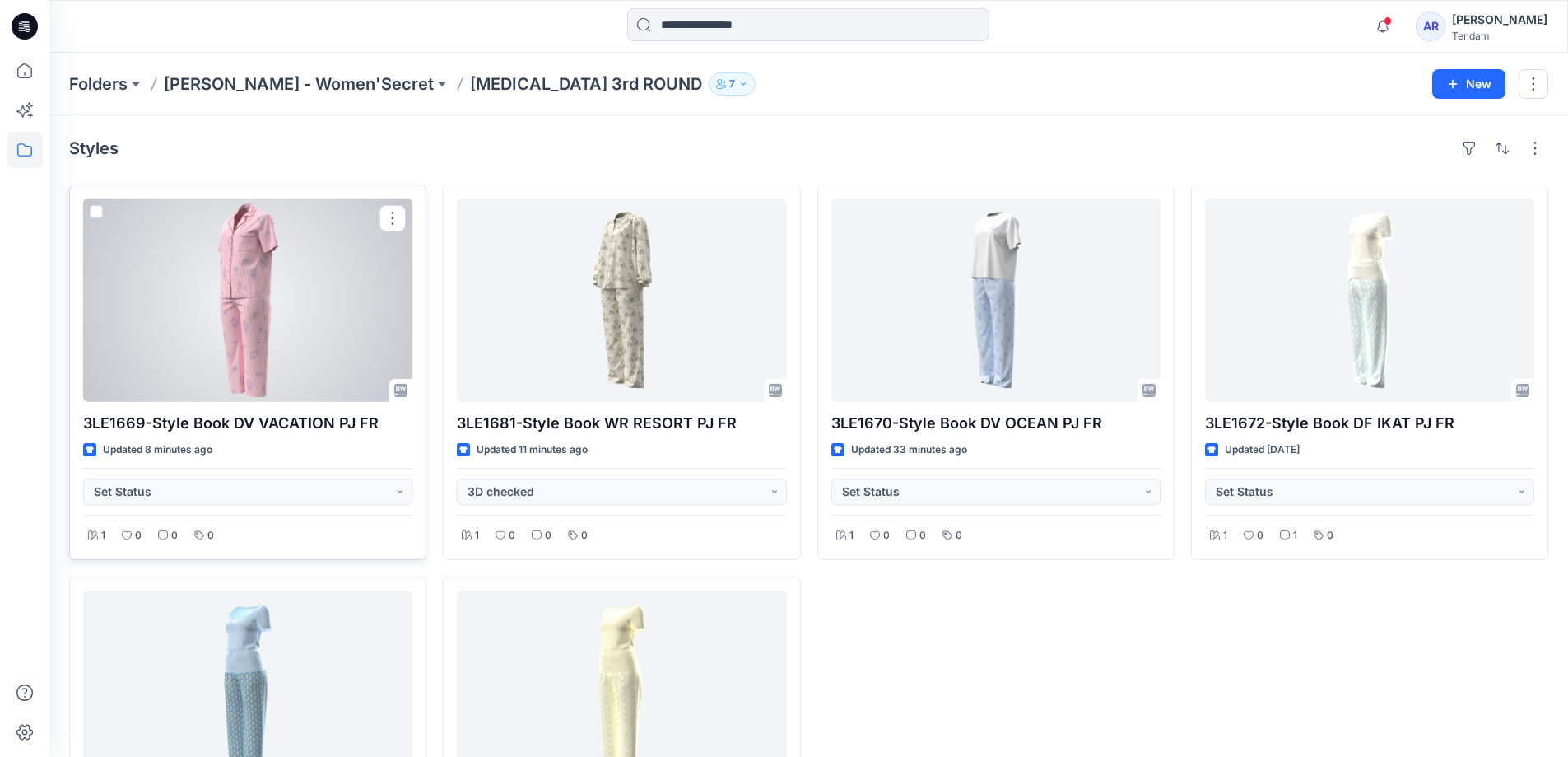
click at [266, 338] on div at bounding box center [247, 300] width 329 height 204
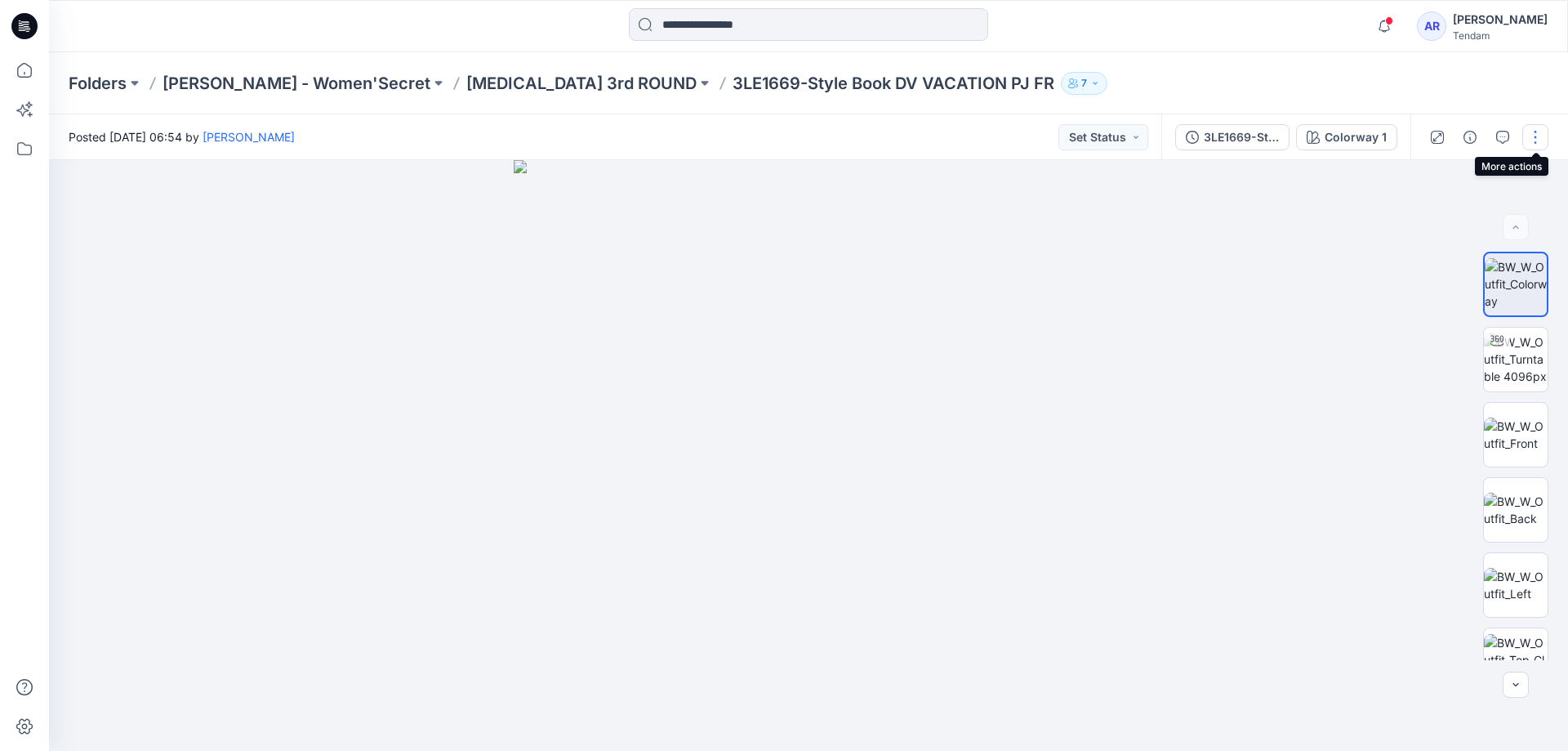
click at [1543, 142] on button "button" at bounding box center [1536, 137] width 27 height 27
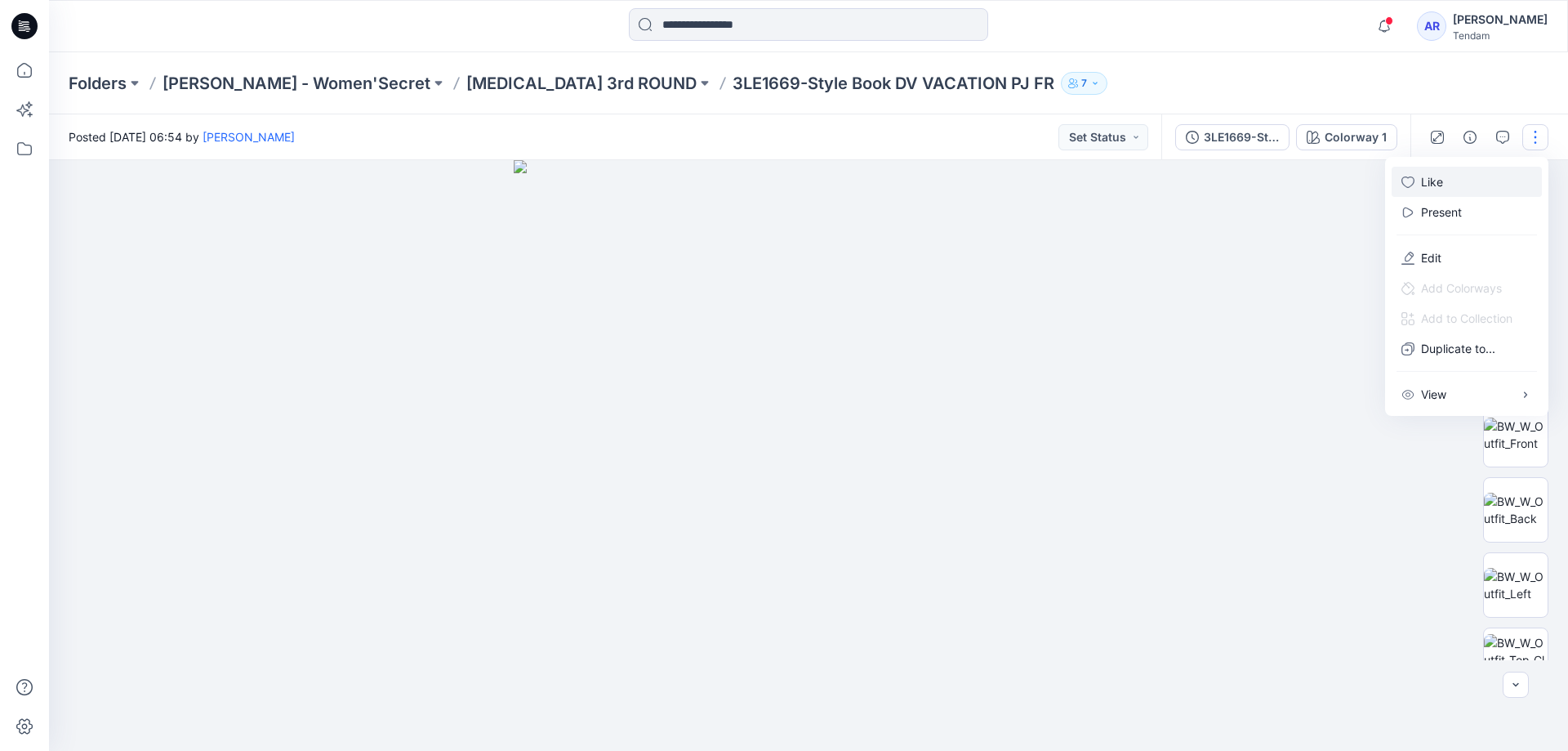
click at [1413, 179] on icon "button" at bounding box center [1408, 182] width 13 height 13
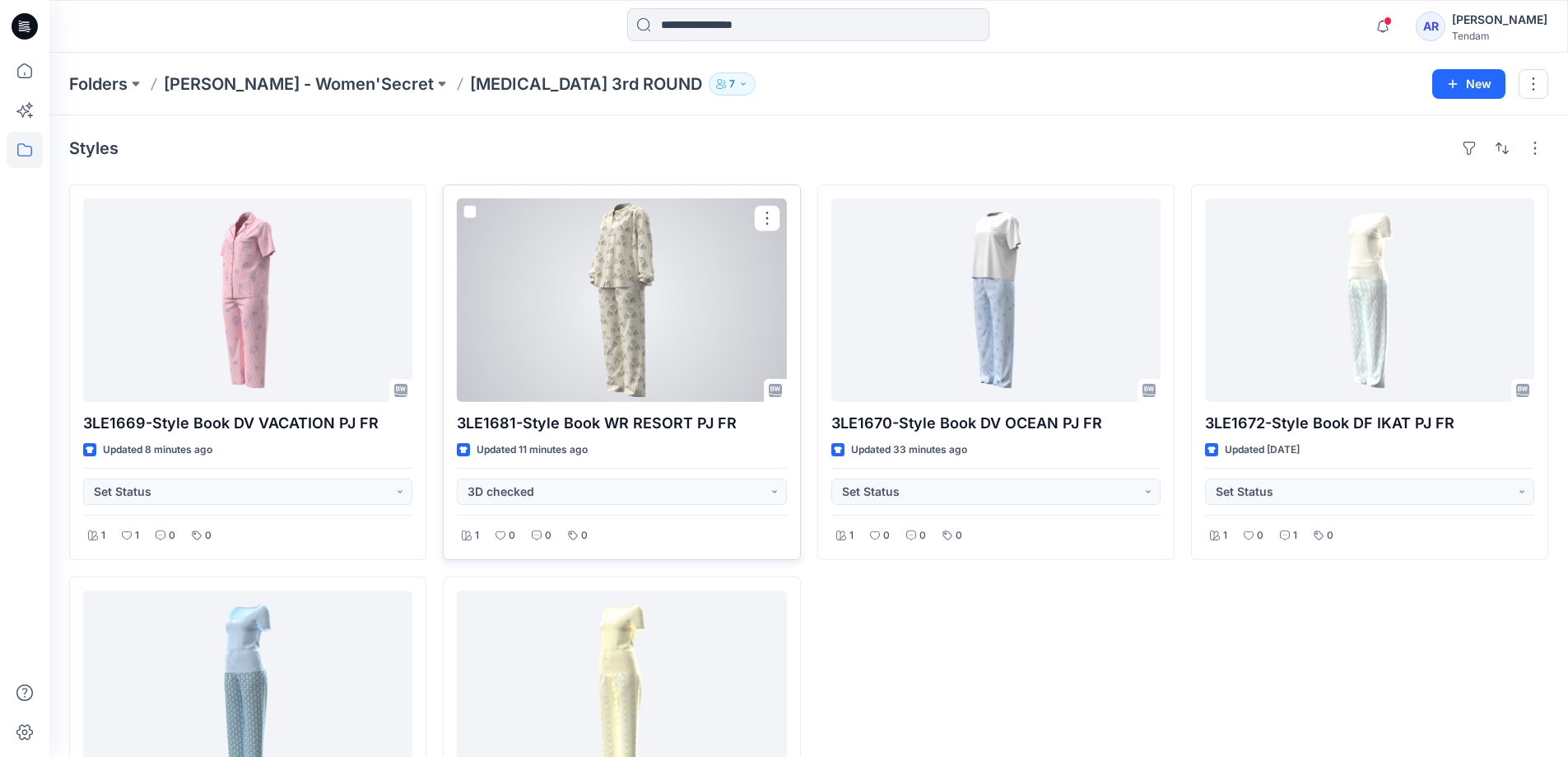
click at [598, 372] on div at bounding box center [621, 300] width 329 height 204
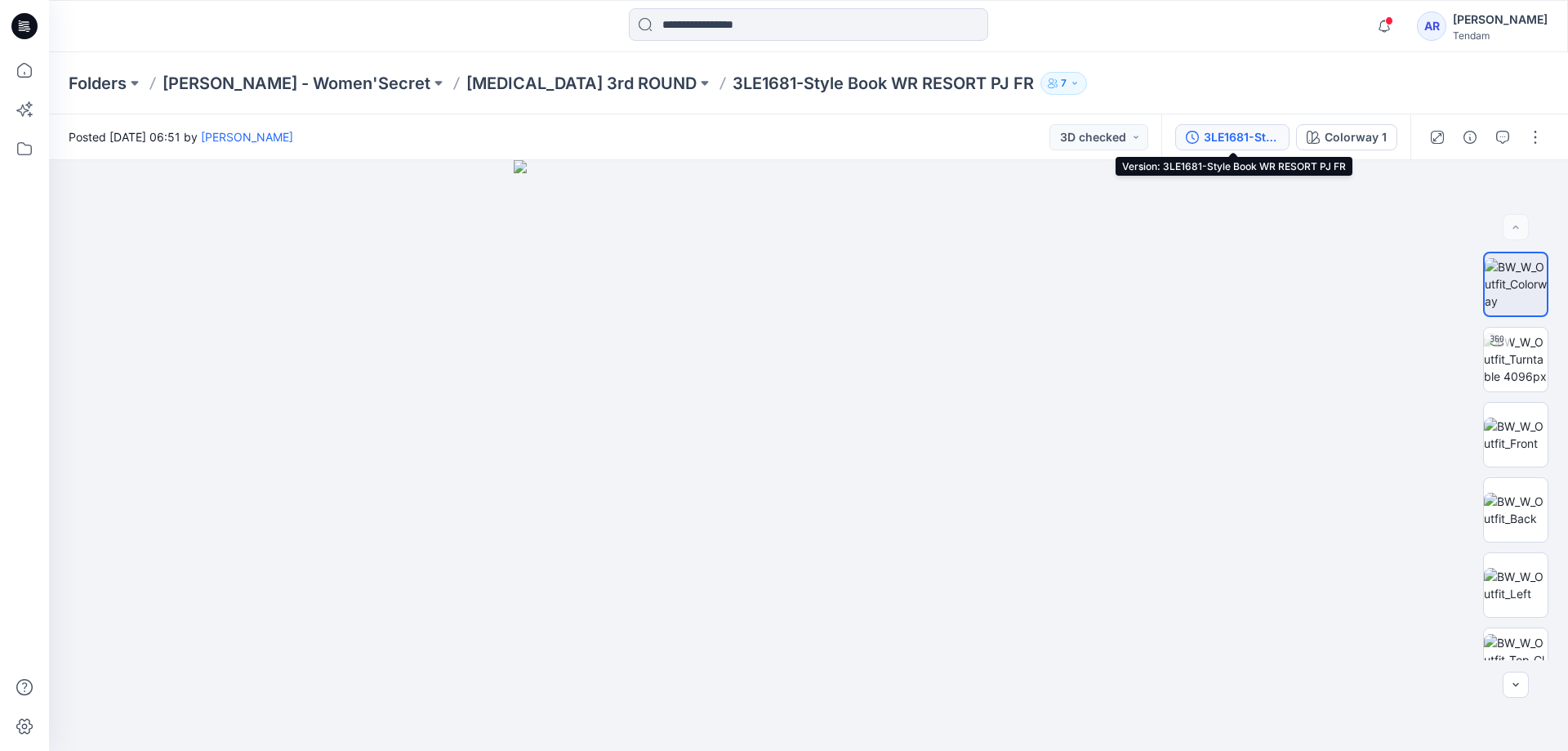
click at [1240, 140] on div "3LE1681-Style Book WR RESORT PJ FR" at bounding box center [1241, 137] width 75 height 18
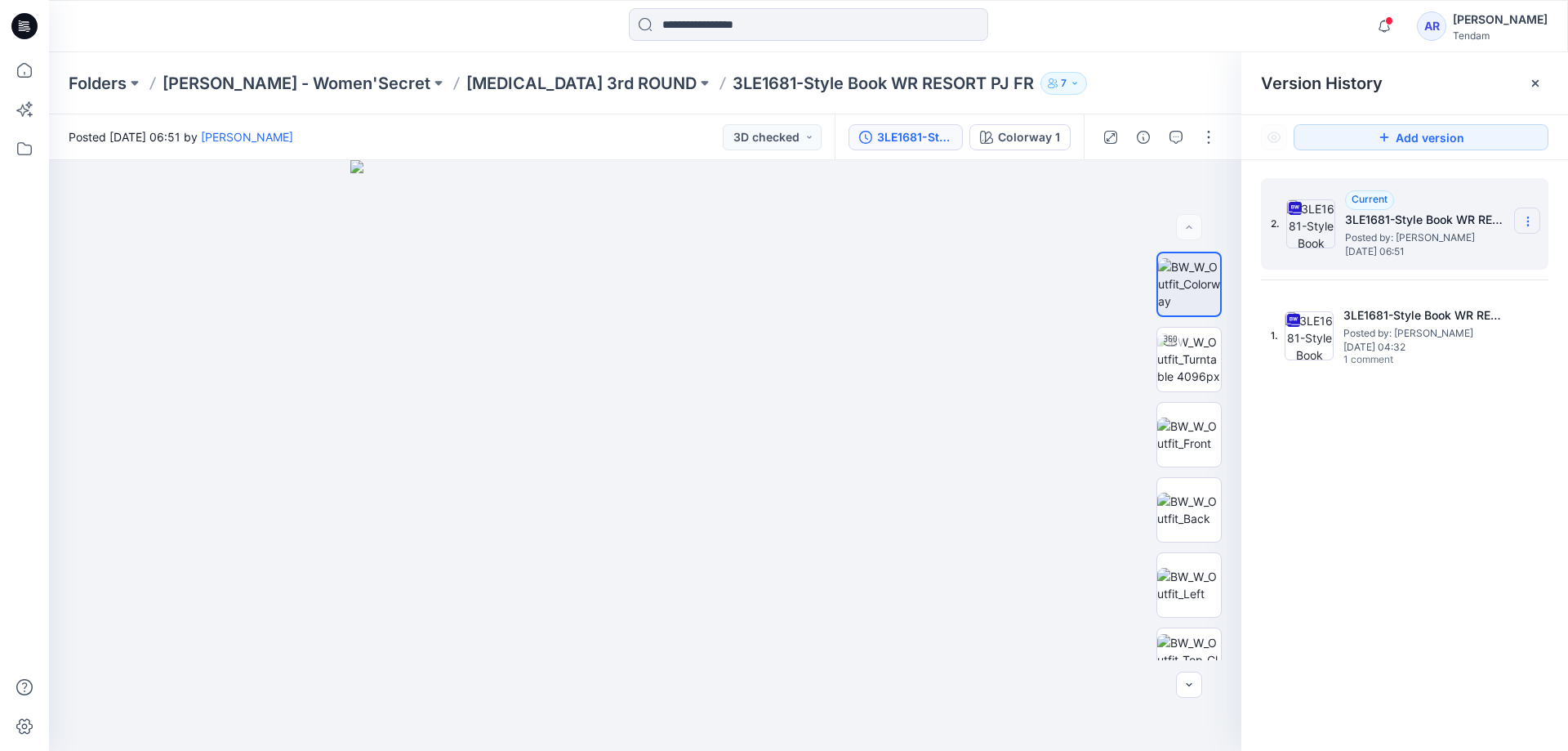
click at [1523, 221] on icon at bounding box center [1528, 221] width 13 height 13
click at [1209, 135] on button "button" at bounding box center [1209, 137] width 27 height 27
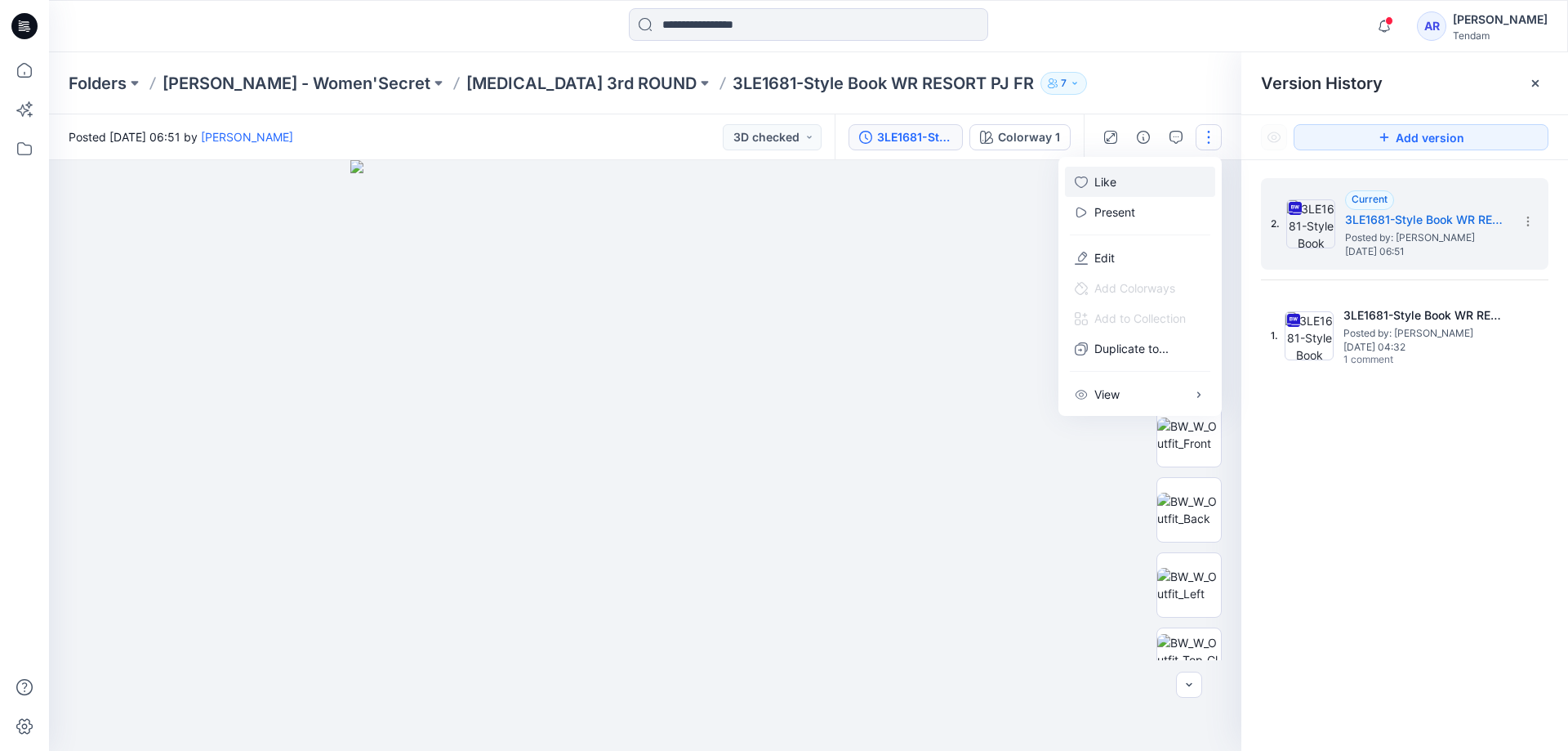
click at [1082, 182] on icon "button" at bounding box center [1081, 182] width 13 height 13
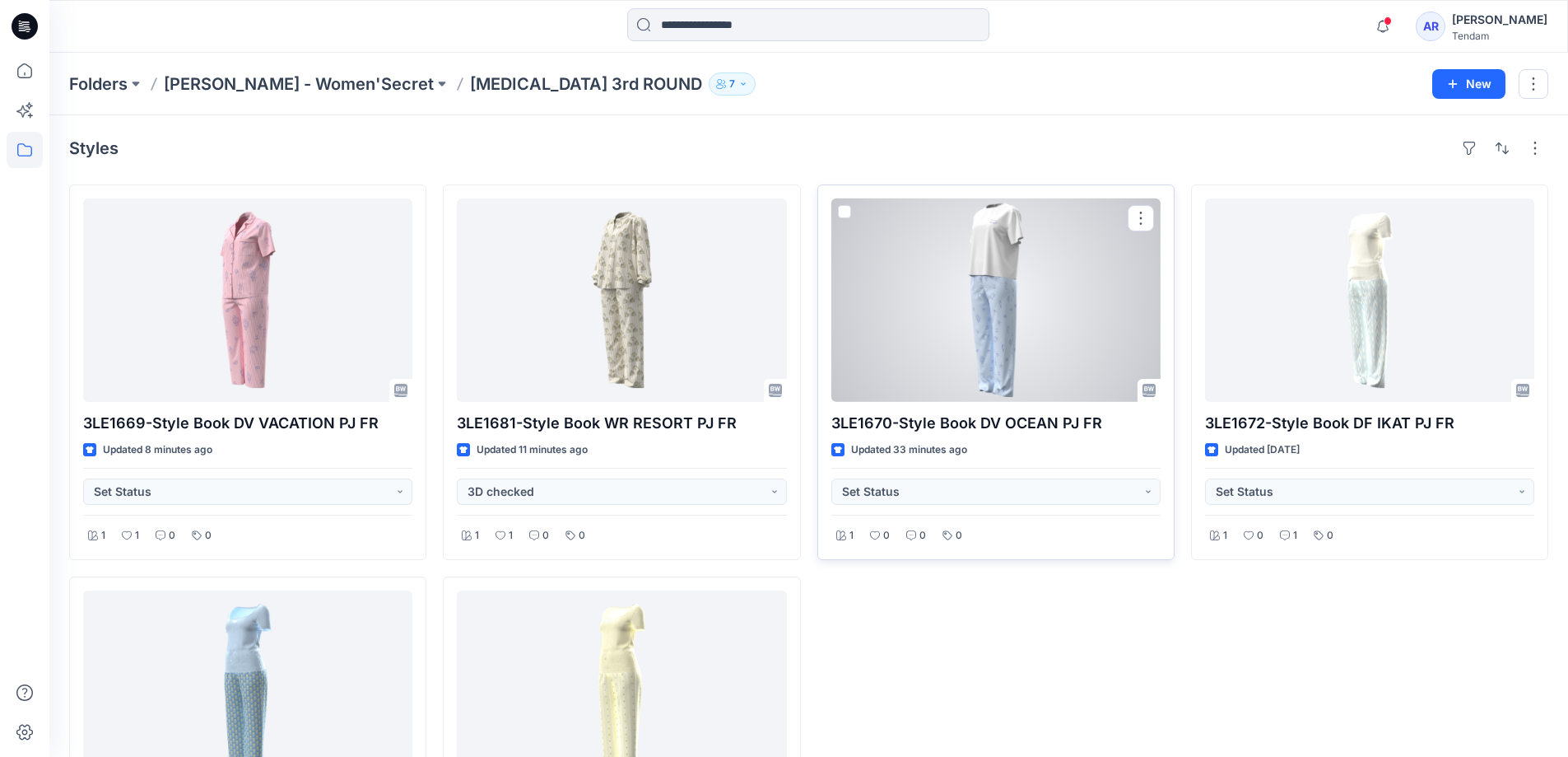
click at [974, 387] on div at bounding box center [996, 300] width 329 height 204
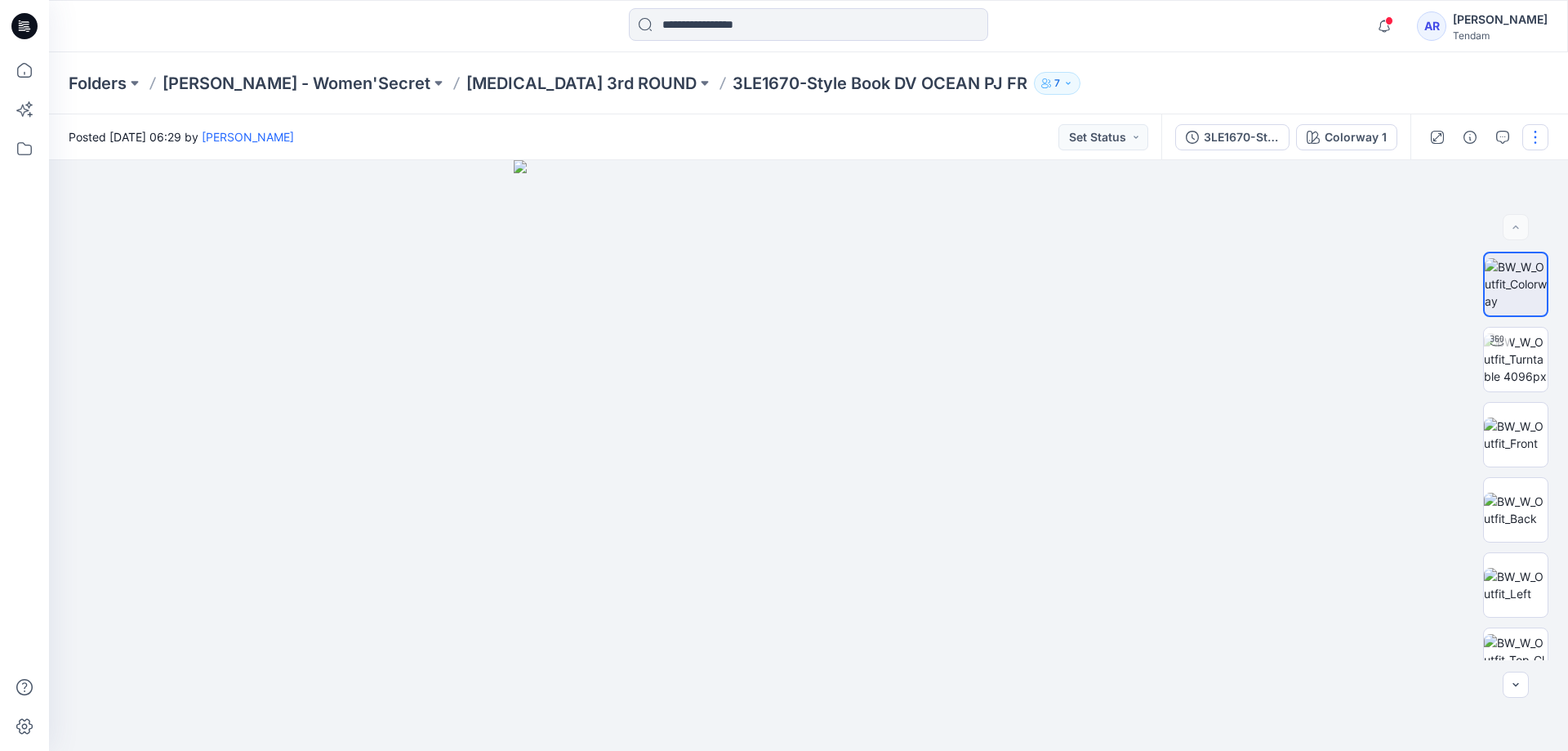
click at [1535, 135] on button "button" at bounding box center [1536, 137] width 27 height 27
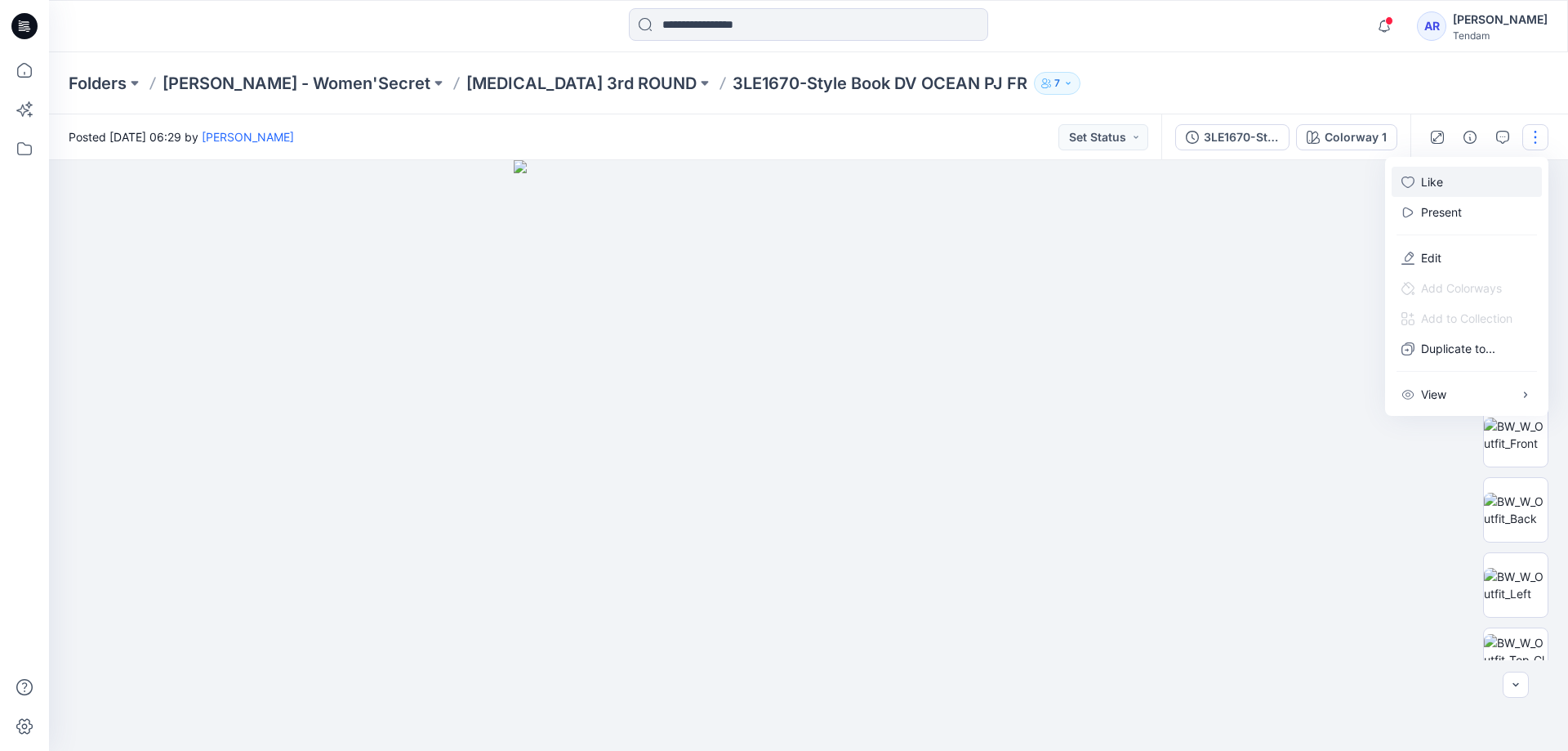
click at [1413, 179] on icon "button" at bounding box center [1408, 182] width 13 height 13
click at [1131, 177] on div at bounding box center [808, 455] width 1519 height 591
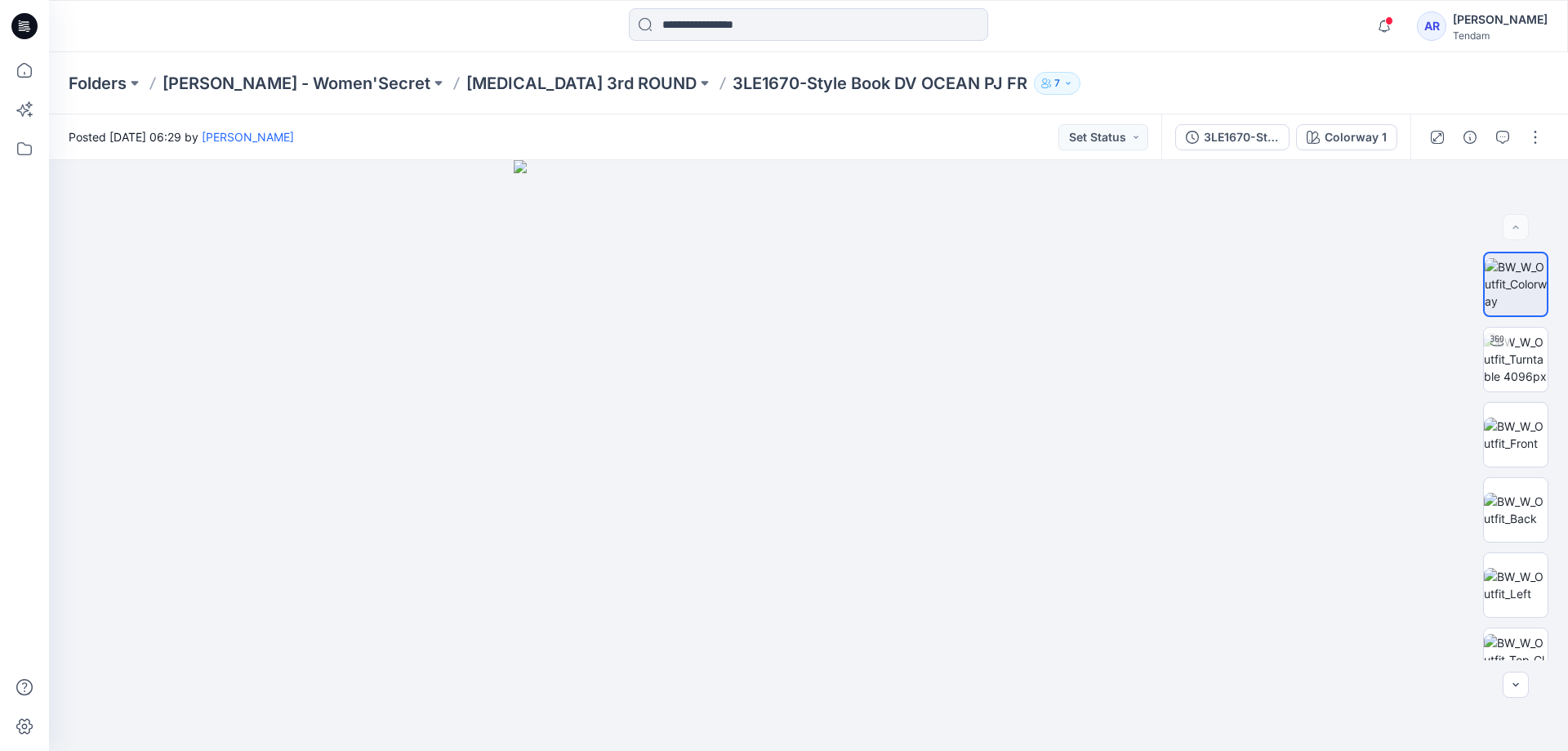
click at [1248, 135] on div "3LE1670-Style Book DV OCEAN PJ FR" at bounding box center [1241, 137] width 75 height 18
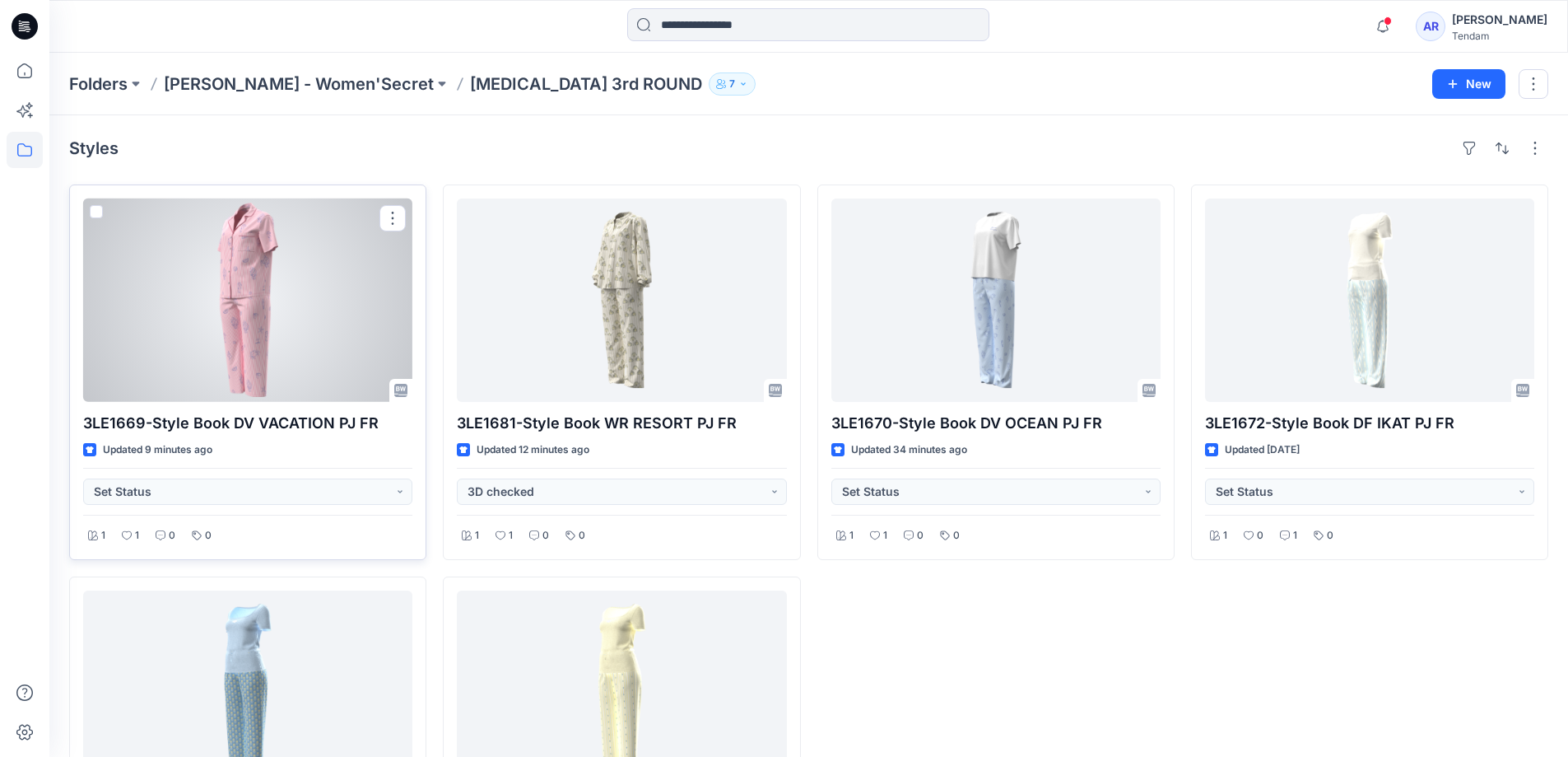
click at [167, 387] on div at bounding box center [247, 300] width 329 height 204
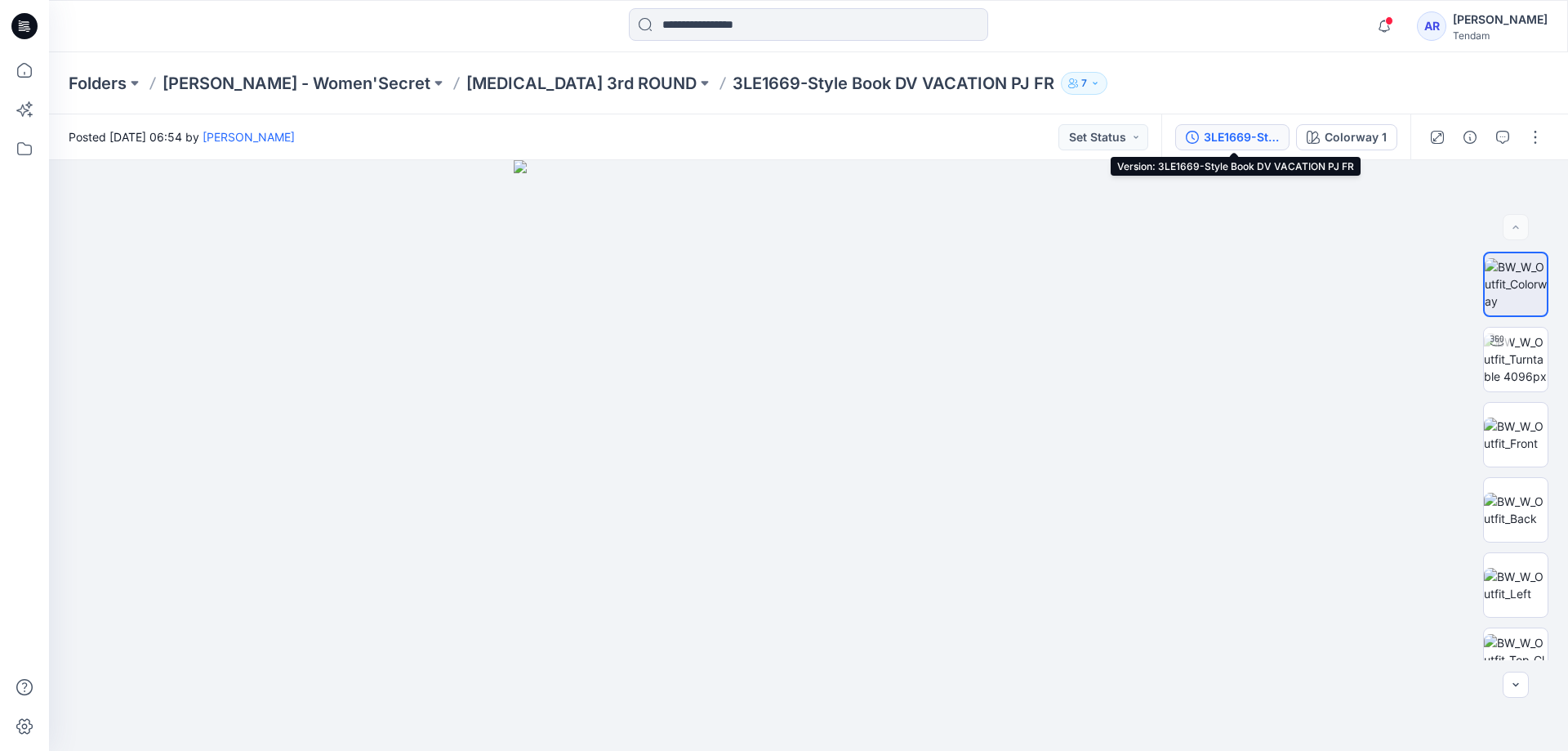
click at [1255, 128] on div "3LE1669-Style Book DV VACATION PJ FR" at bounding box center [1241, 137] width 75 height 18
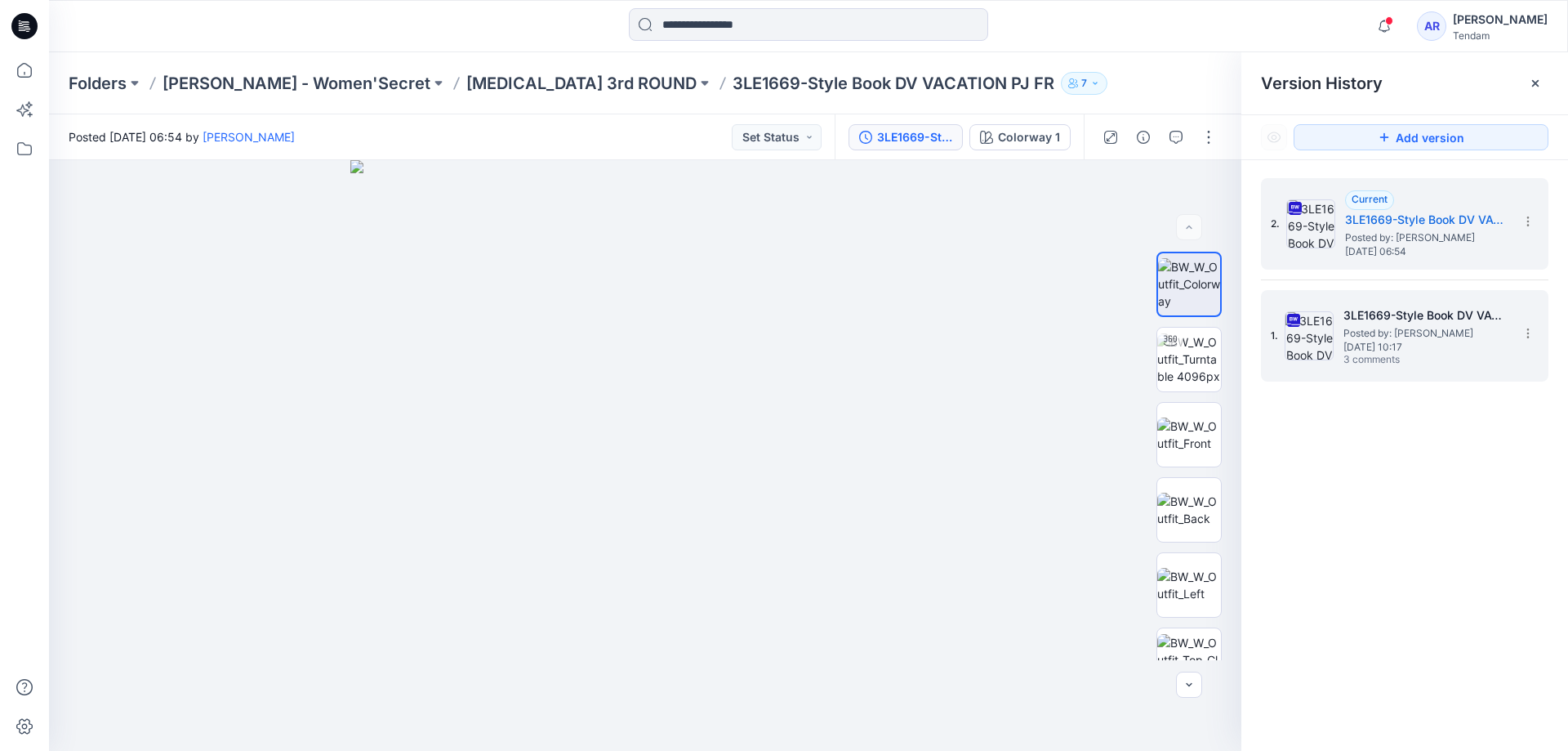
click at [1387, 319] on h5 "3LE1669-Style Book DV VACATION PJ FR" at bounding box center [1425, 315] width 164 height 19
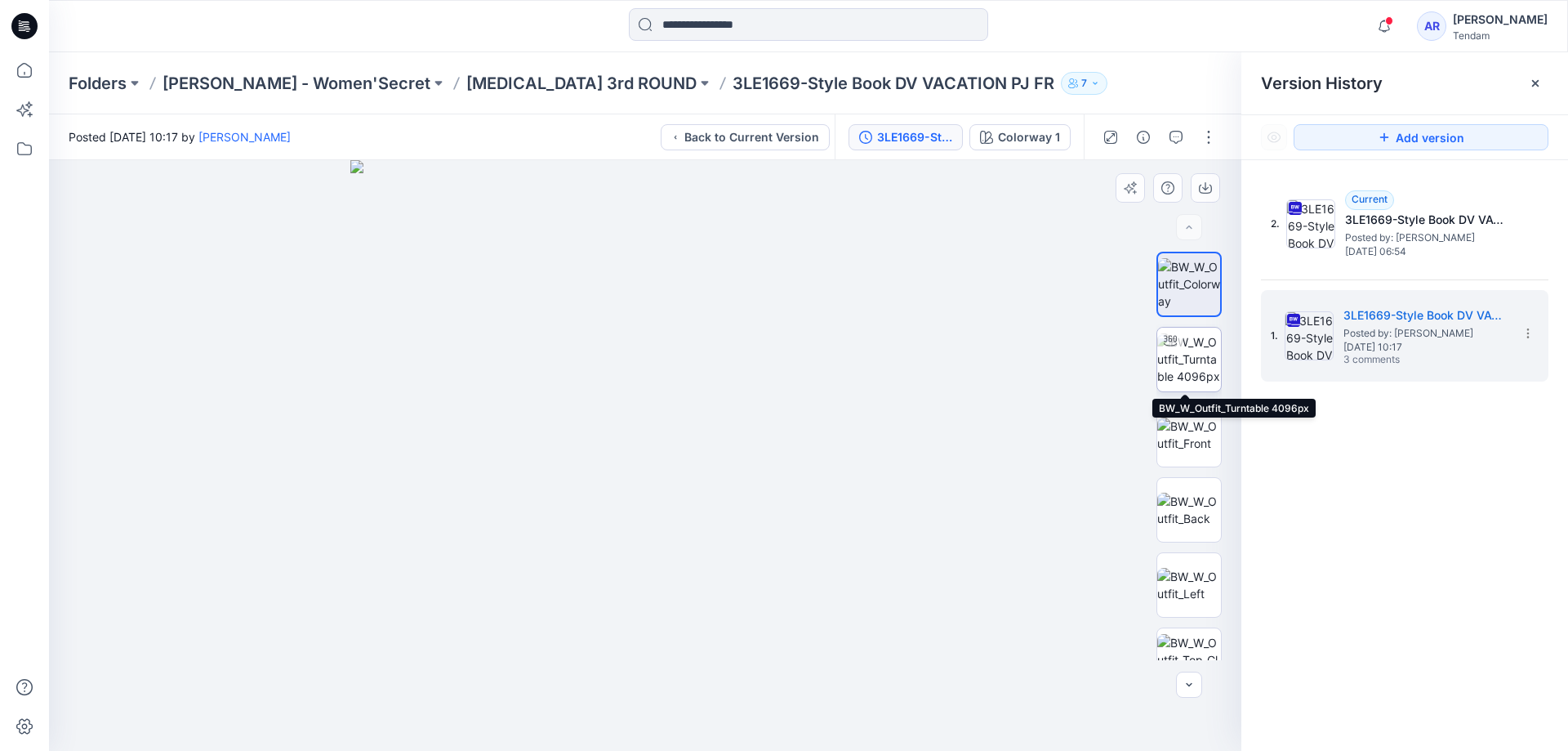
click at [1177, 357] on img at bounding box center [1189, 359] width 64 height 51
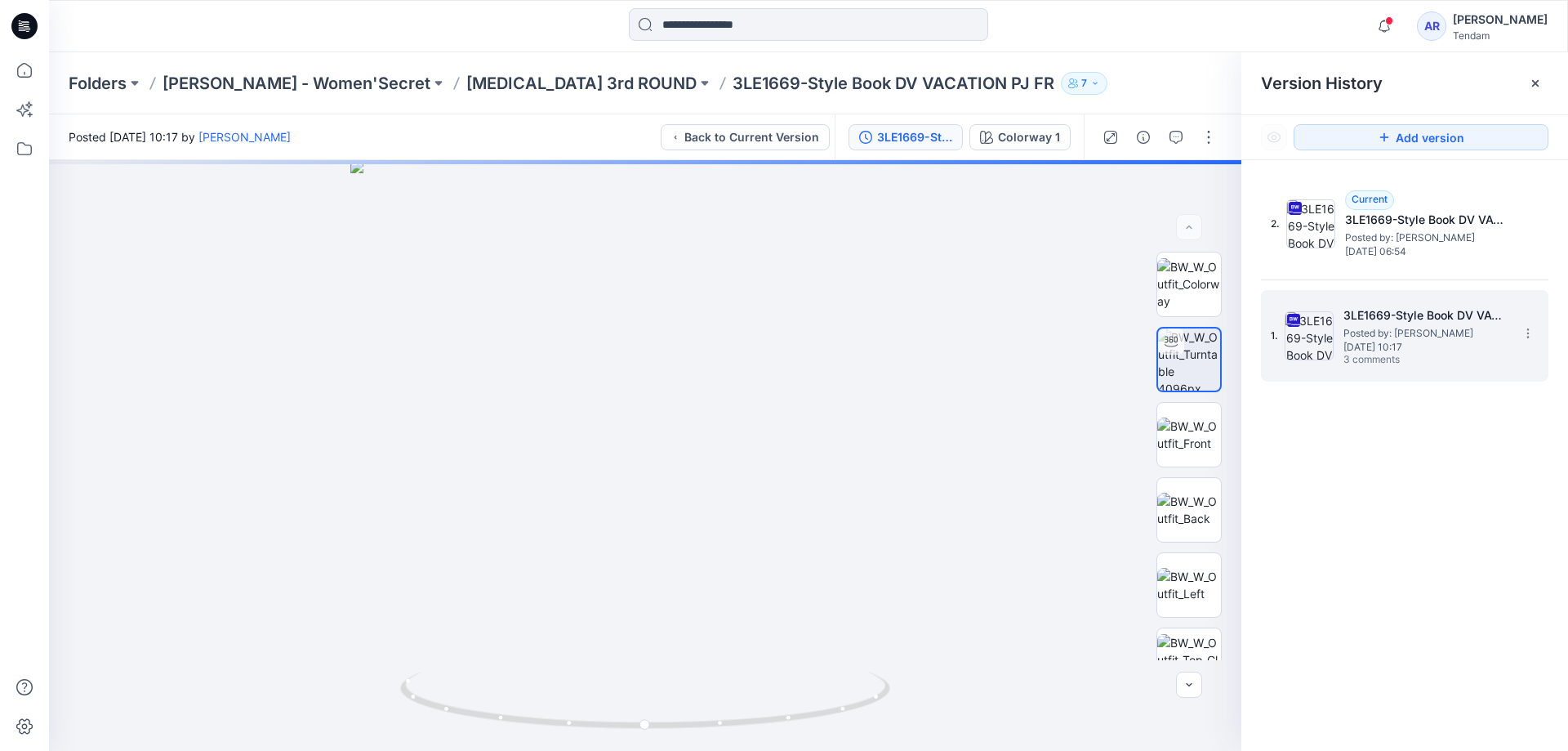
click at [1350, 361] on span "3 comments" at bounding box center [1401, 360] width 114 height 13
click at [1178, 431] on img at bounding box center [1189, 434] width 64 height 35
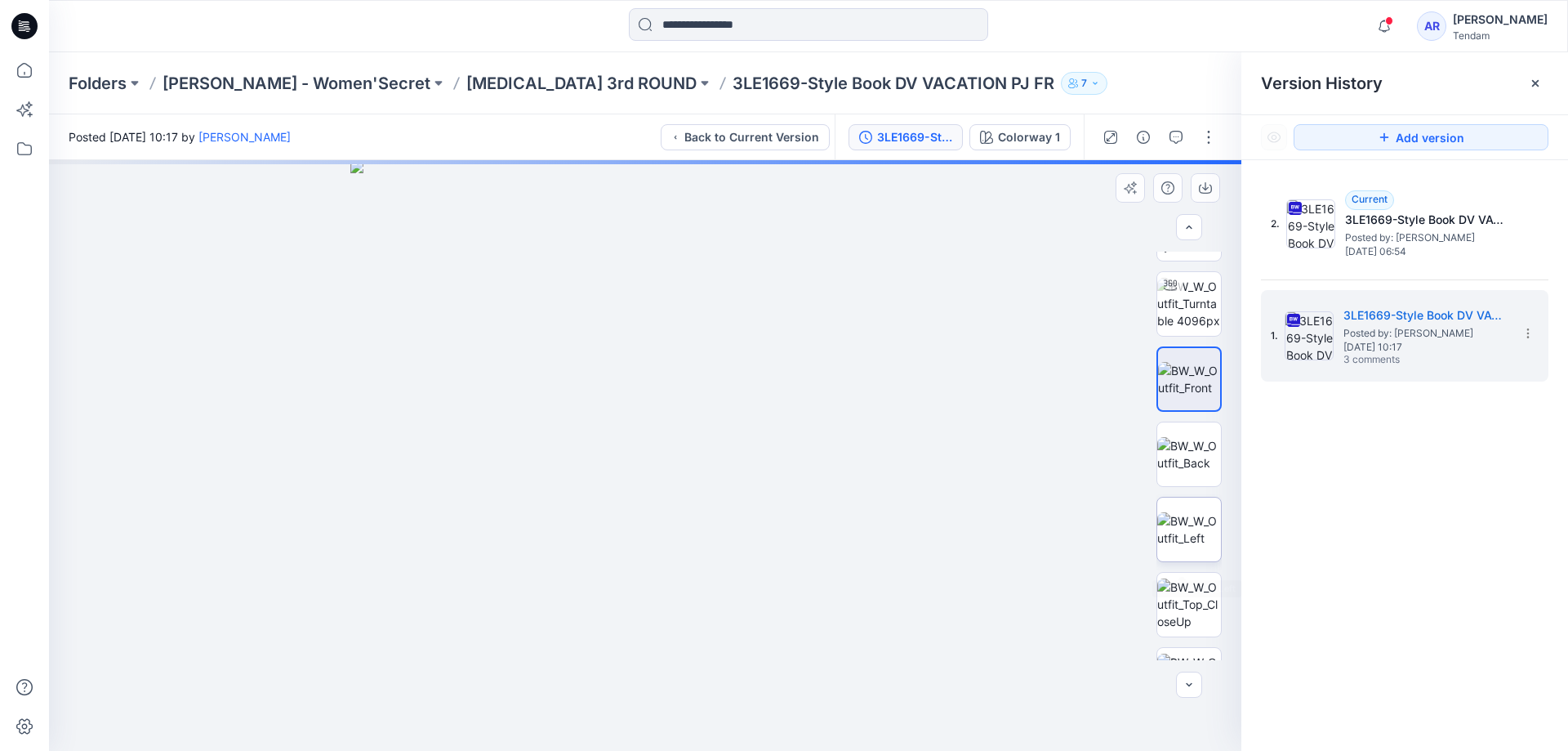
scroll to position [108, 0]
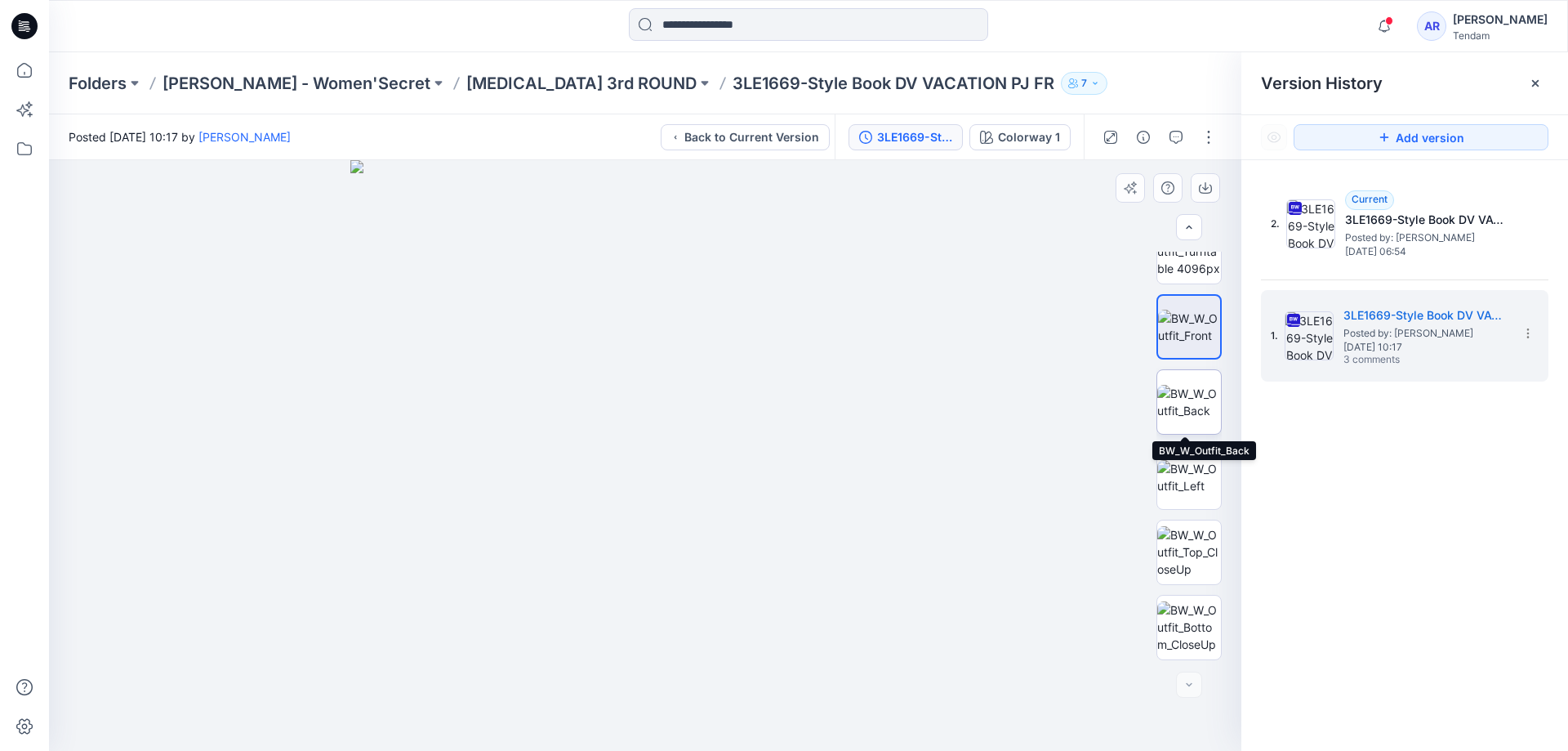
click at [1193, 404] on img at bounding box center [1189, 402] width 64 height 35
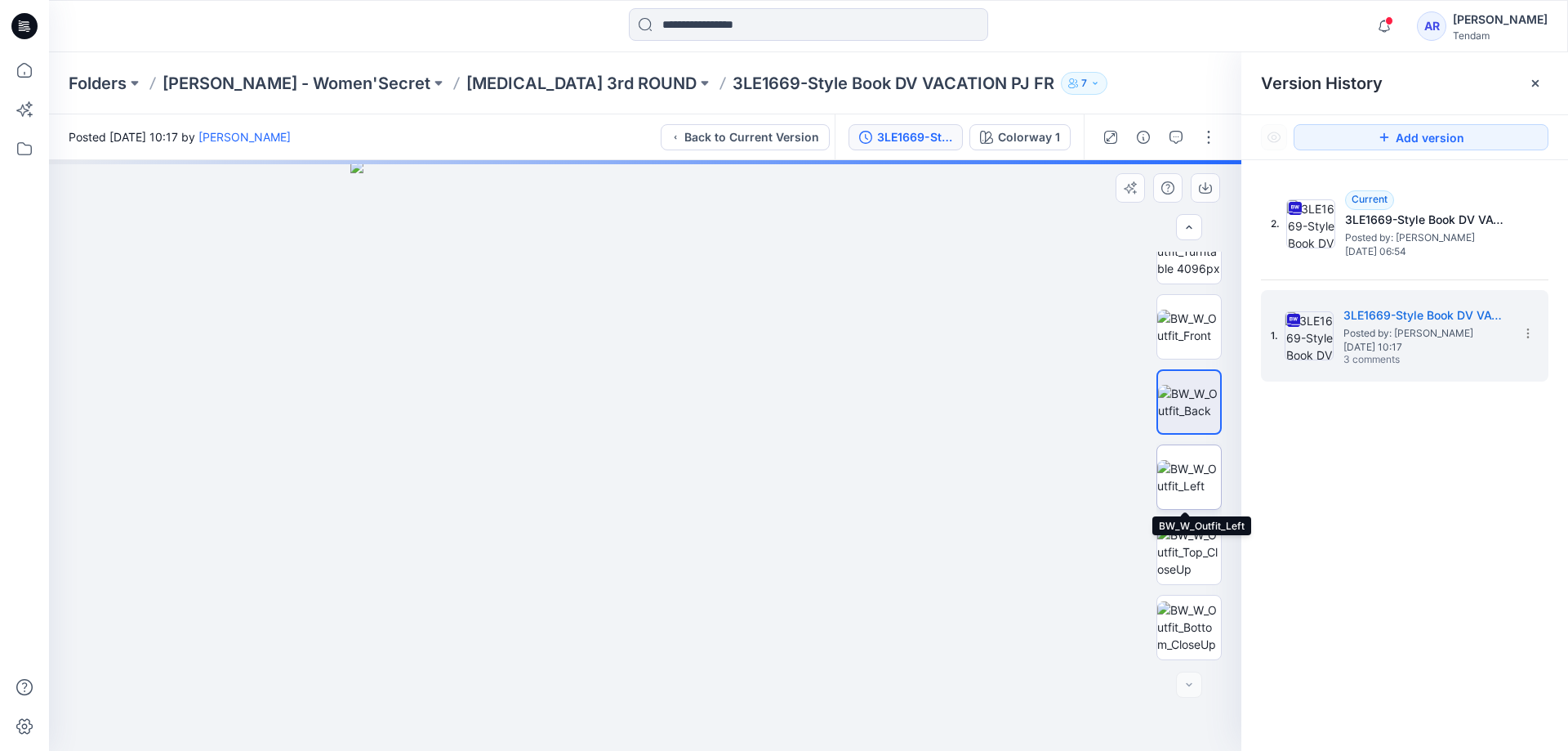
click at [1170, 468] on img at bounding box center [1189, 476] width 64 height 35
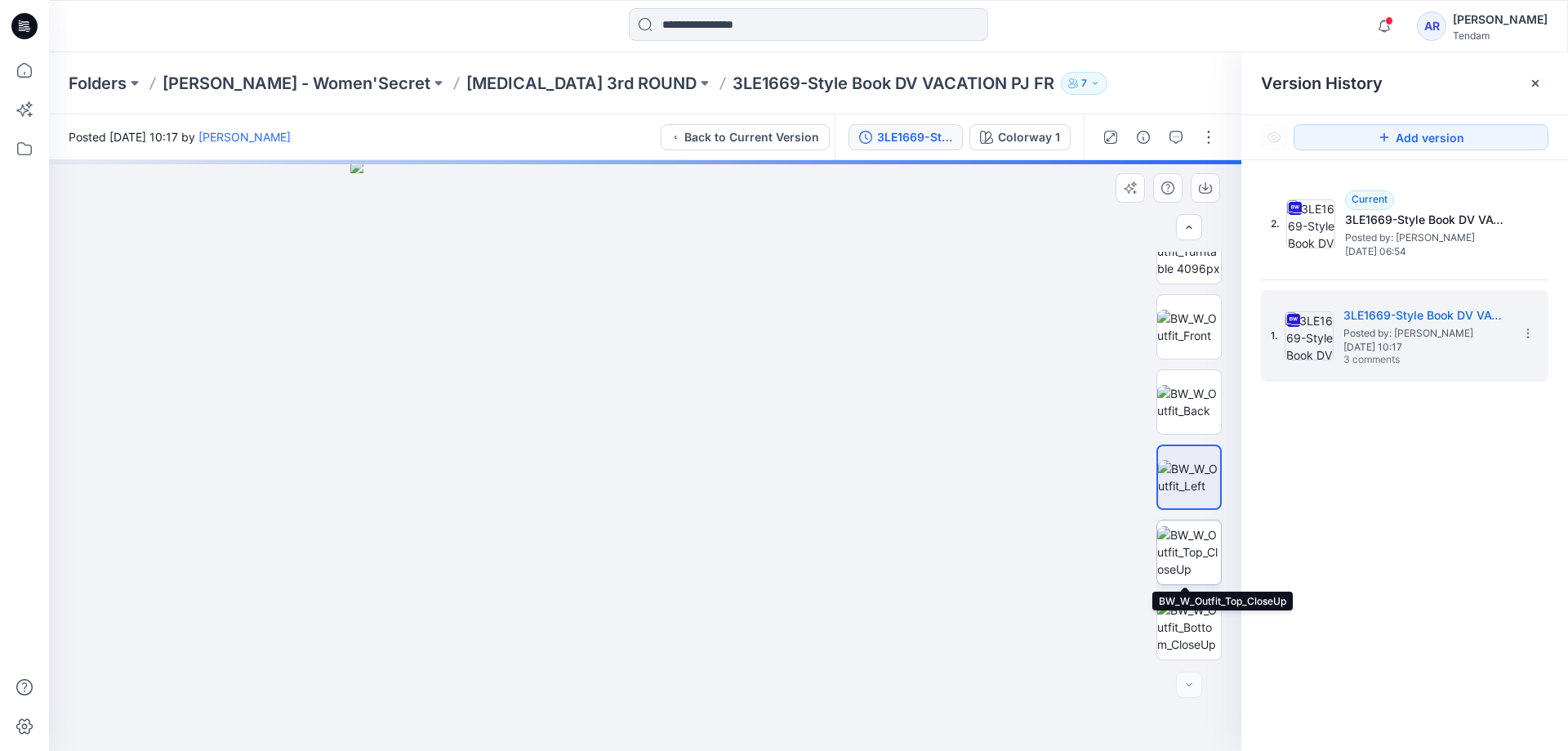
click at [1179, 556] on img at bounding box center [1189, 552] width 64 height 51
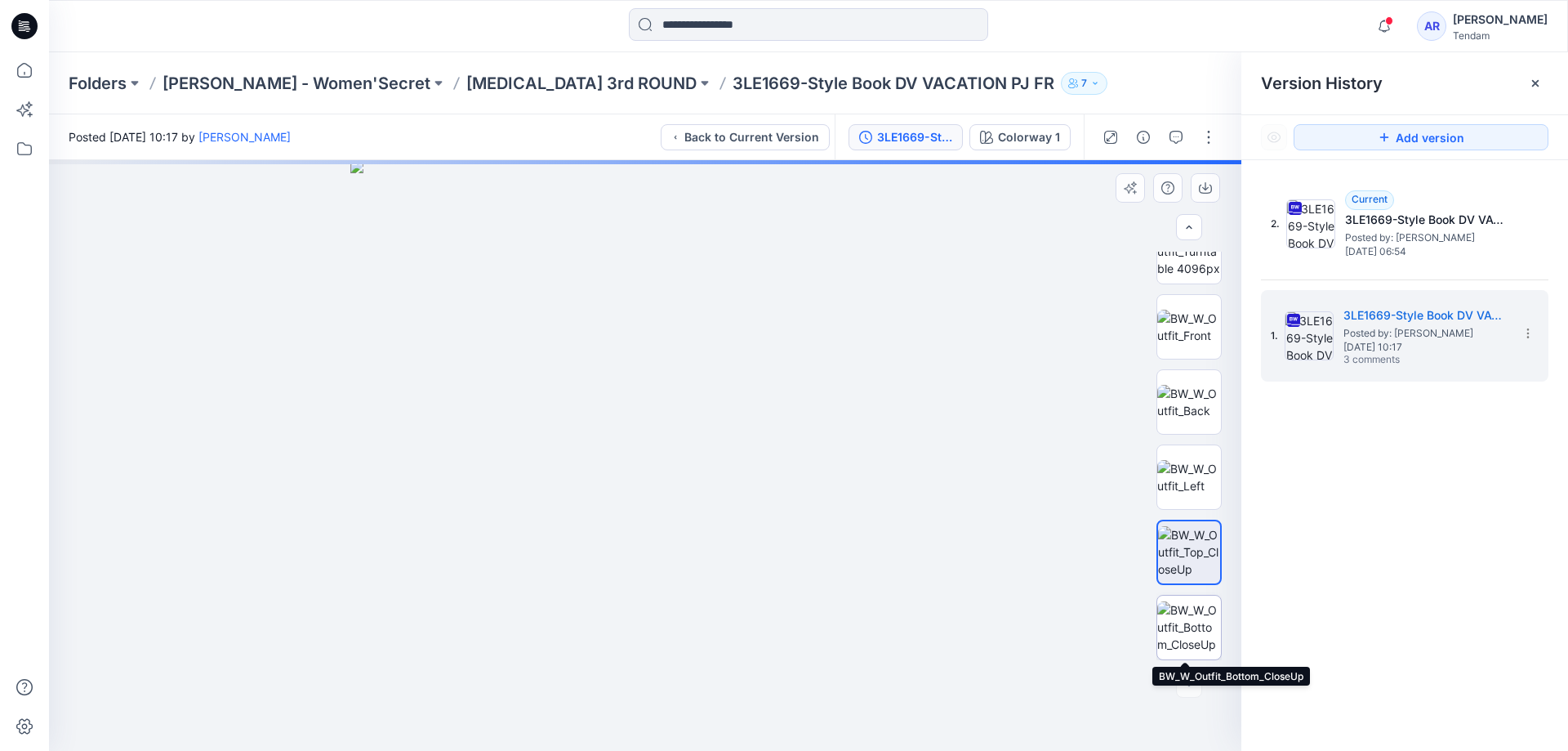
click at [1197, 646] on img at bounding box center [1189, 627] width 64 height 51
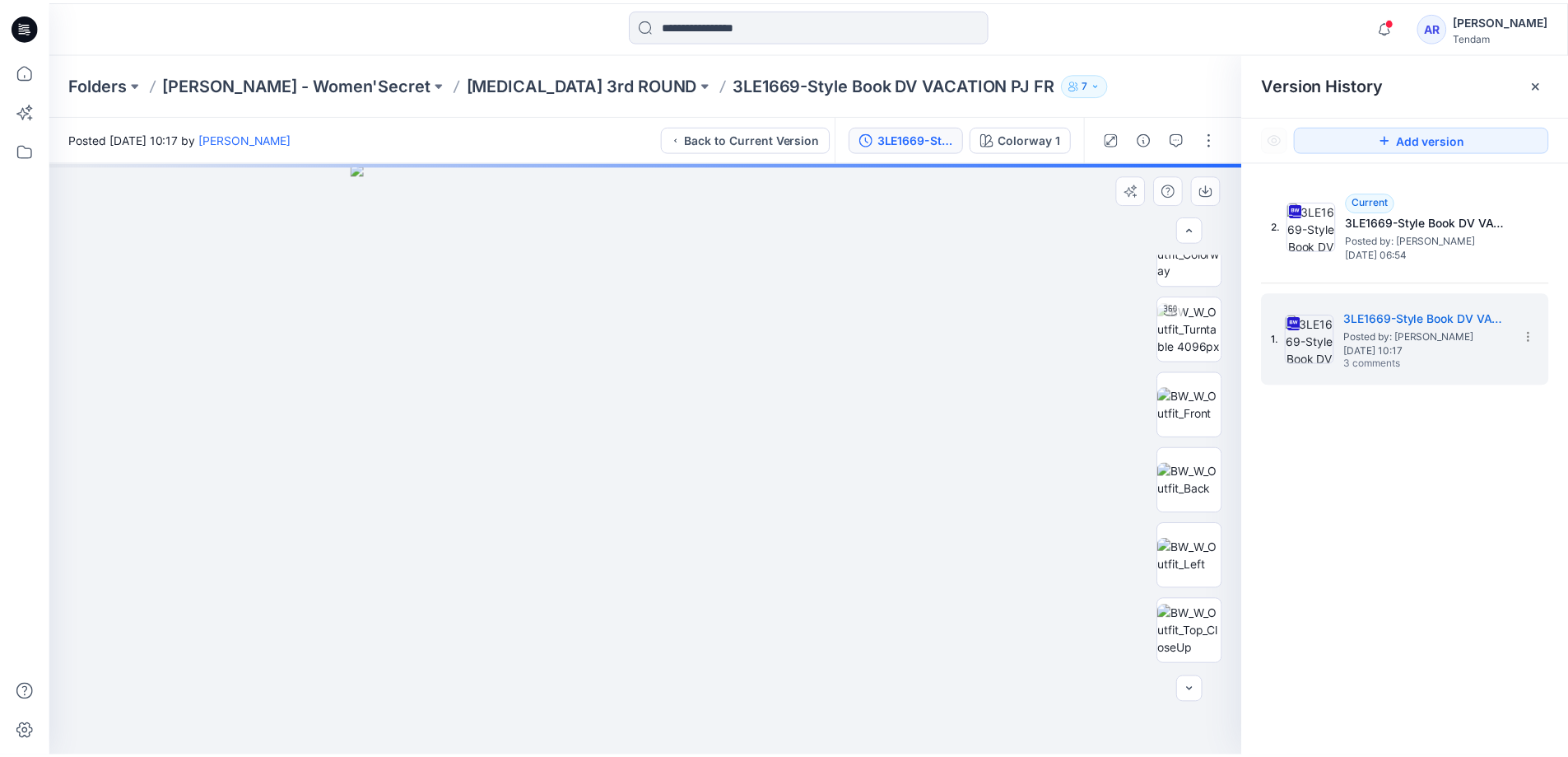
scroll to position [0, 0]
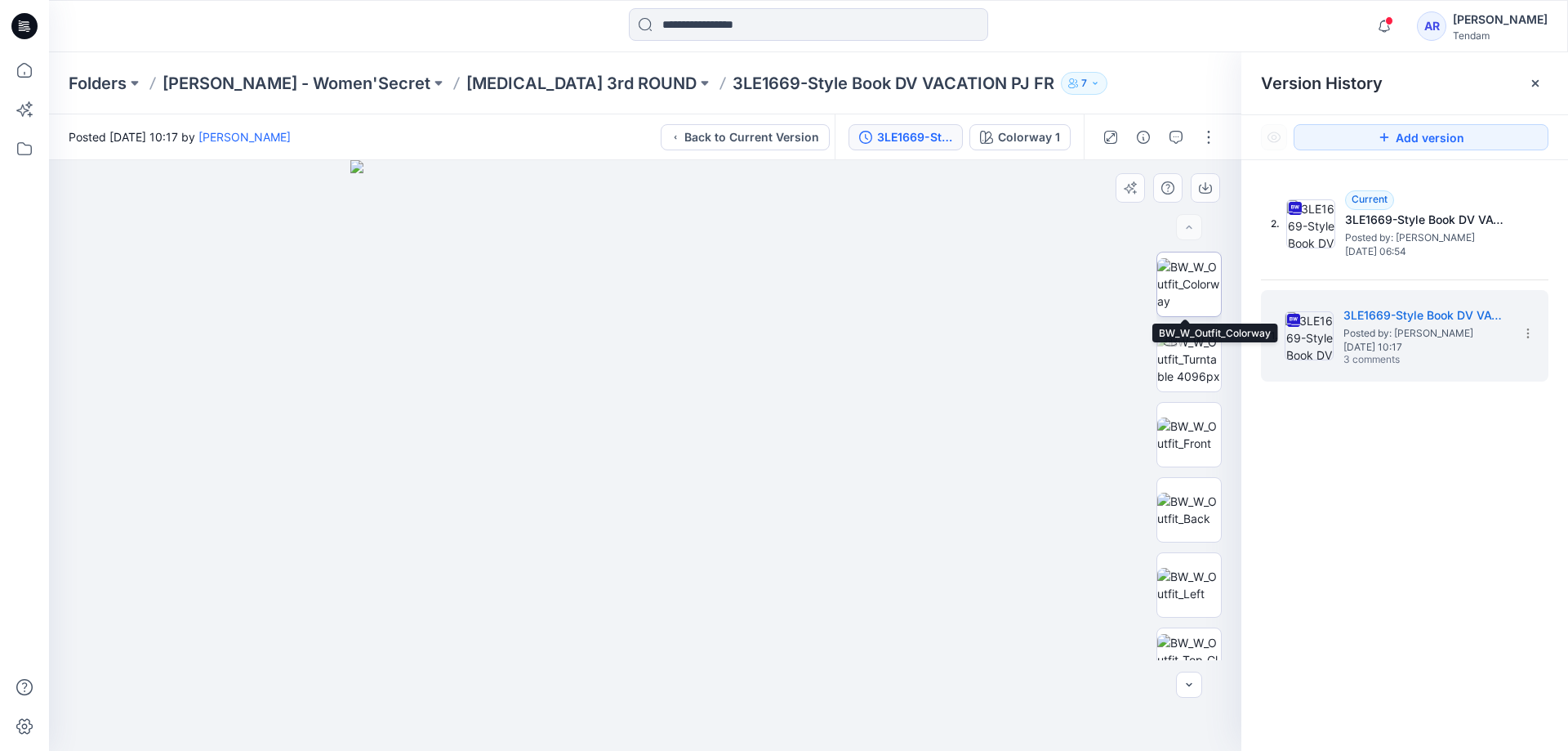
click at [1188, 290] on img at bounding box center [1189, 284] width 64 height 51
click at [1183, 139] on button "button" at bounding box center [1177, 137] width 27 height 27
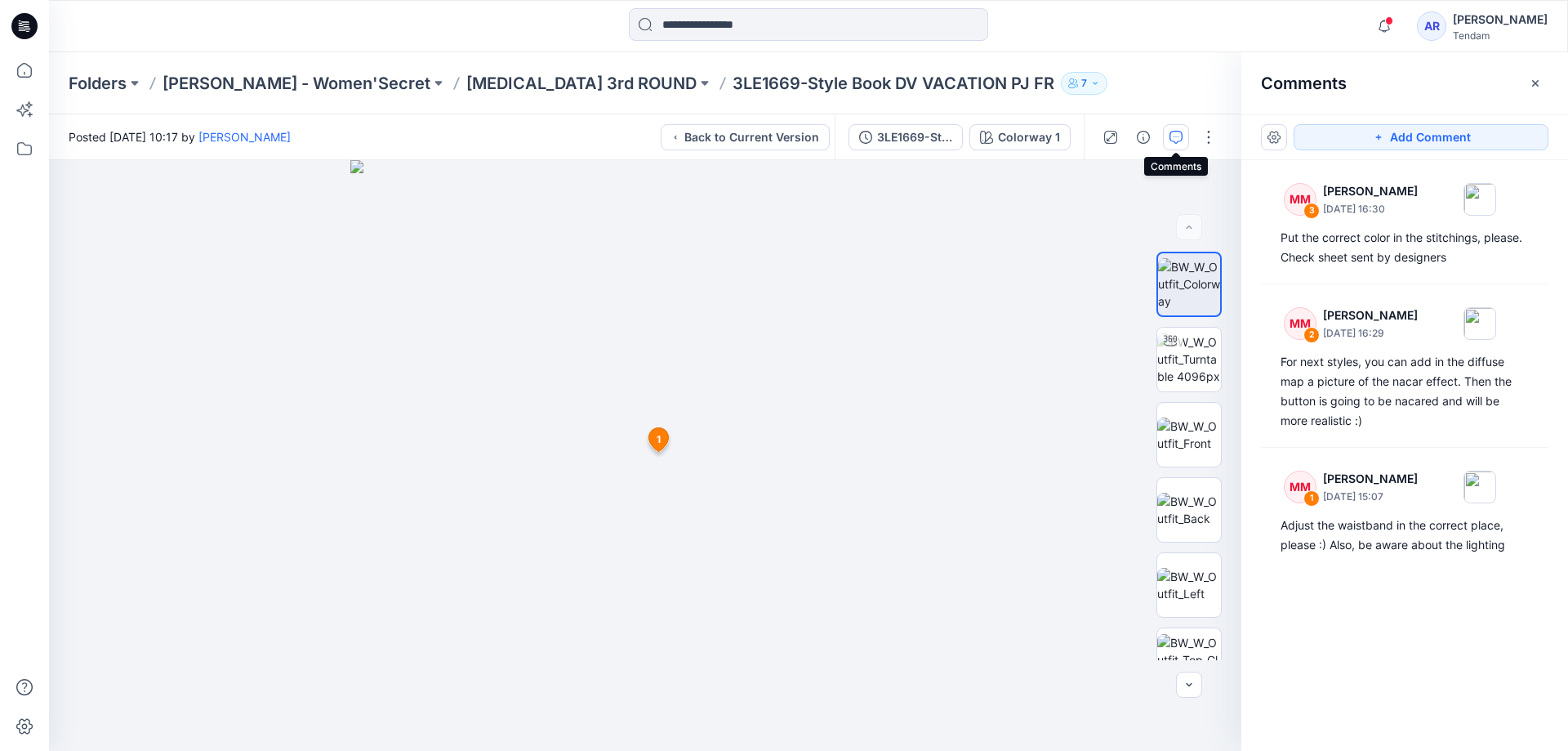
click at [1173, 143] on icon "button" at bounding box center [1176, 137] width 13 height 13
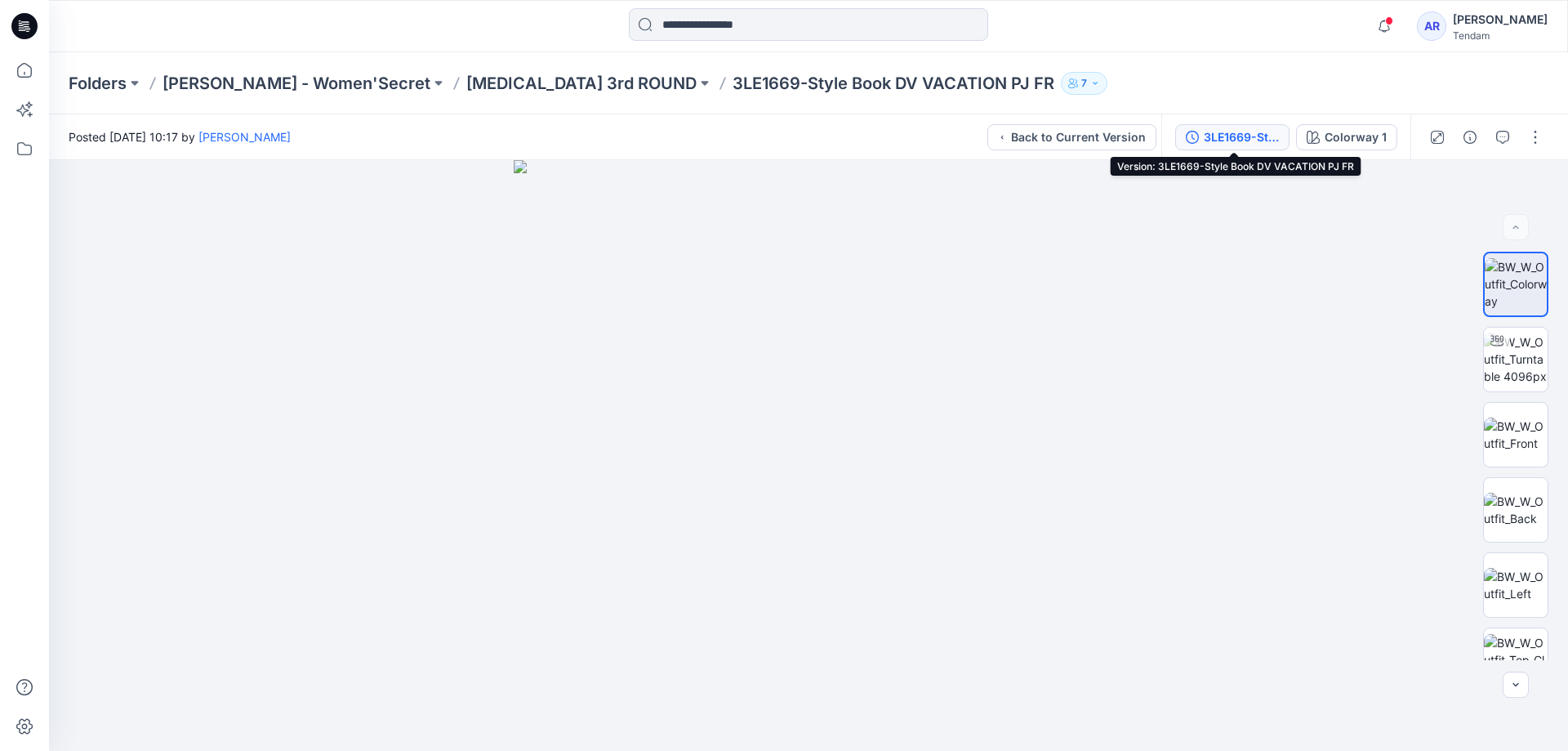
click at [1266, 147] on button "3LE1669-Style Book DV VACATION PJ FR" at bounding box center [1232, 137] width 114 height 27
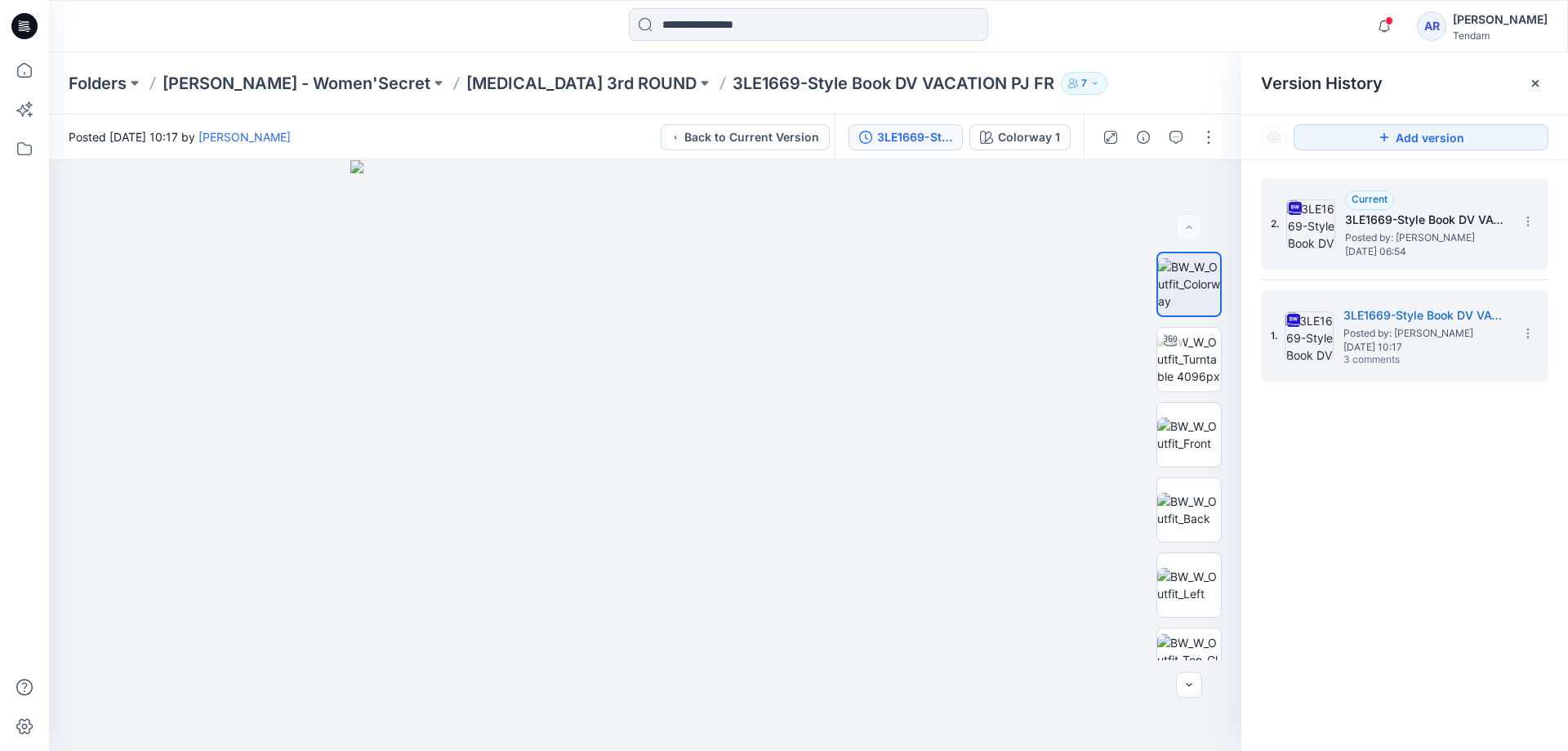
click at [1369, 231] on span "Posted by: Marta Miquel" at bounding box center [1426, 237] width 164 height 16
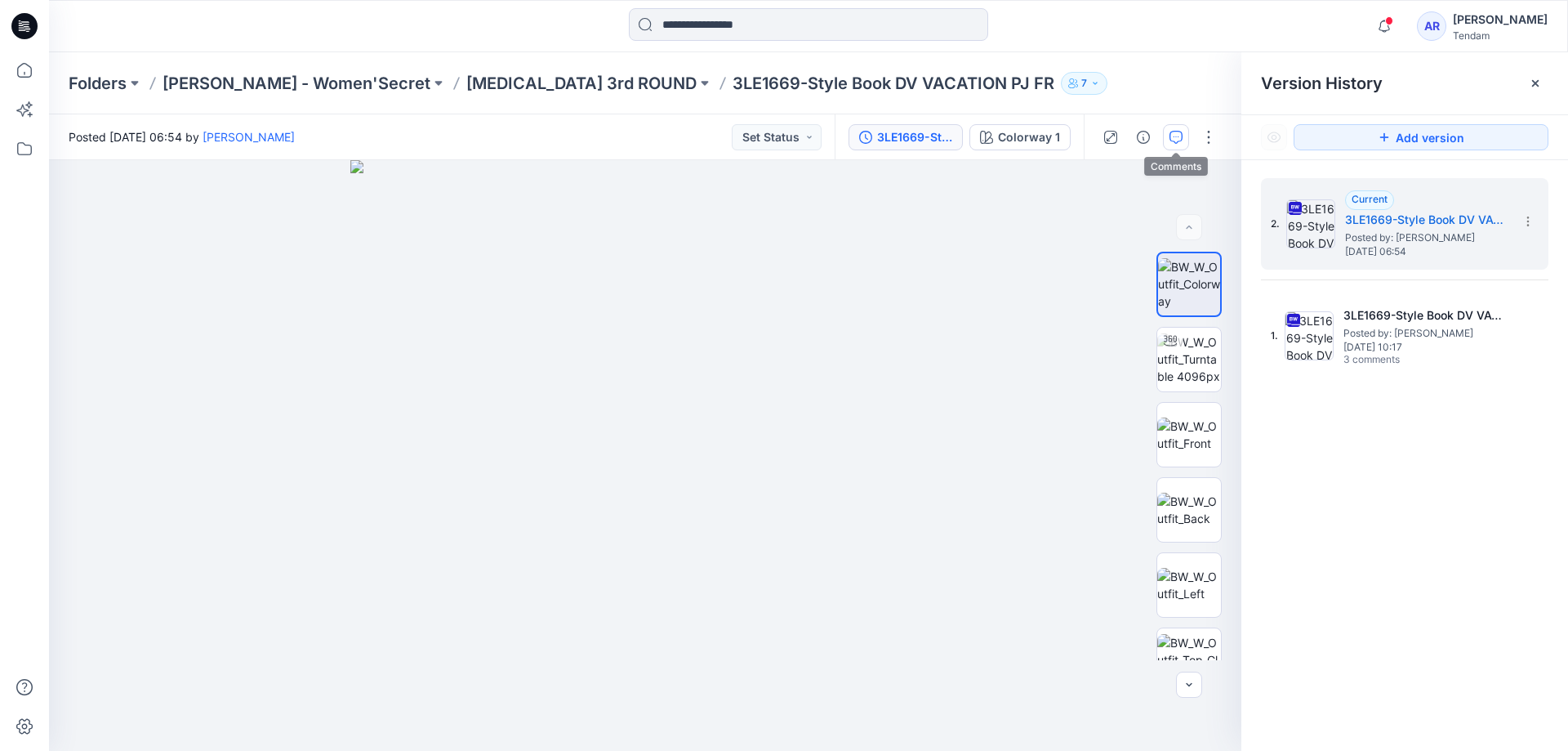
click at [1178, 138] on icon "button" at bounding box center [1176, 137] width 13 height 13
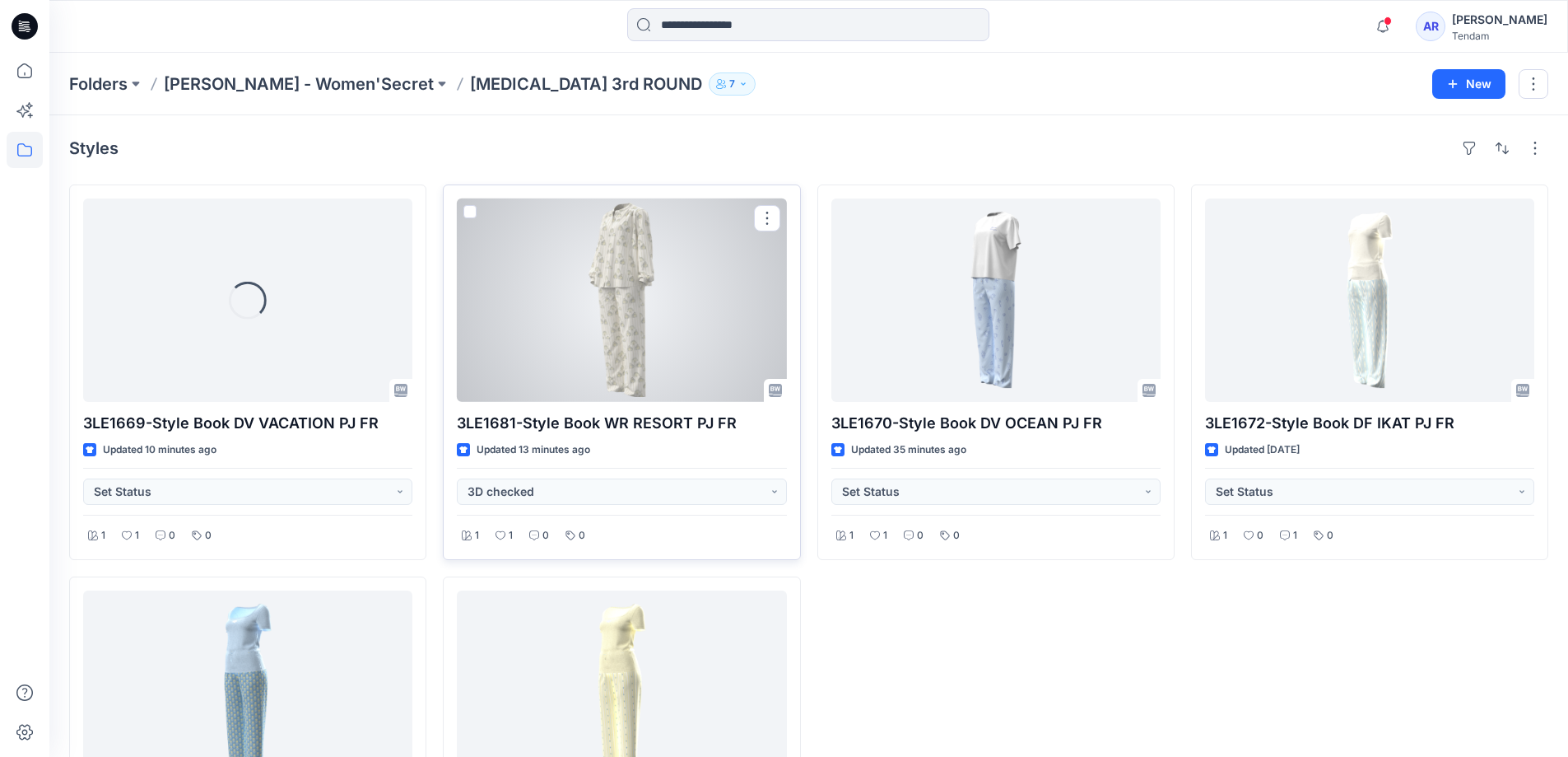
click at [590, 424] on p "3LE1681-Style Book WR RESORT PJ FR" at bounding box center [621, 423] width 329 height 23
click at [588, 383] on div at bounding box center [621, 300] width 329 height 204
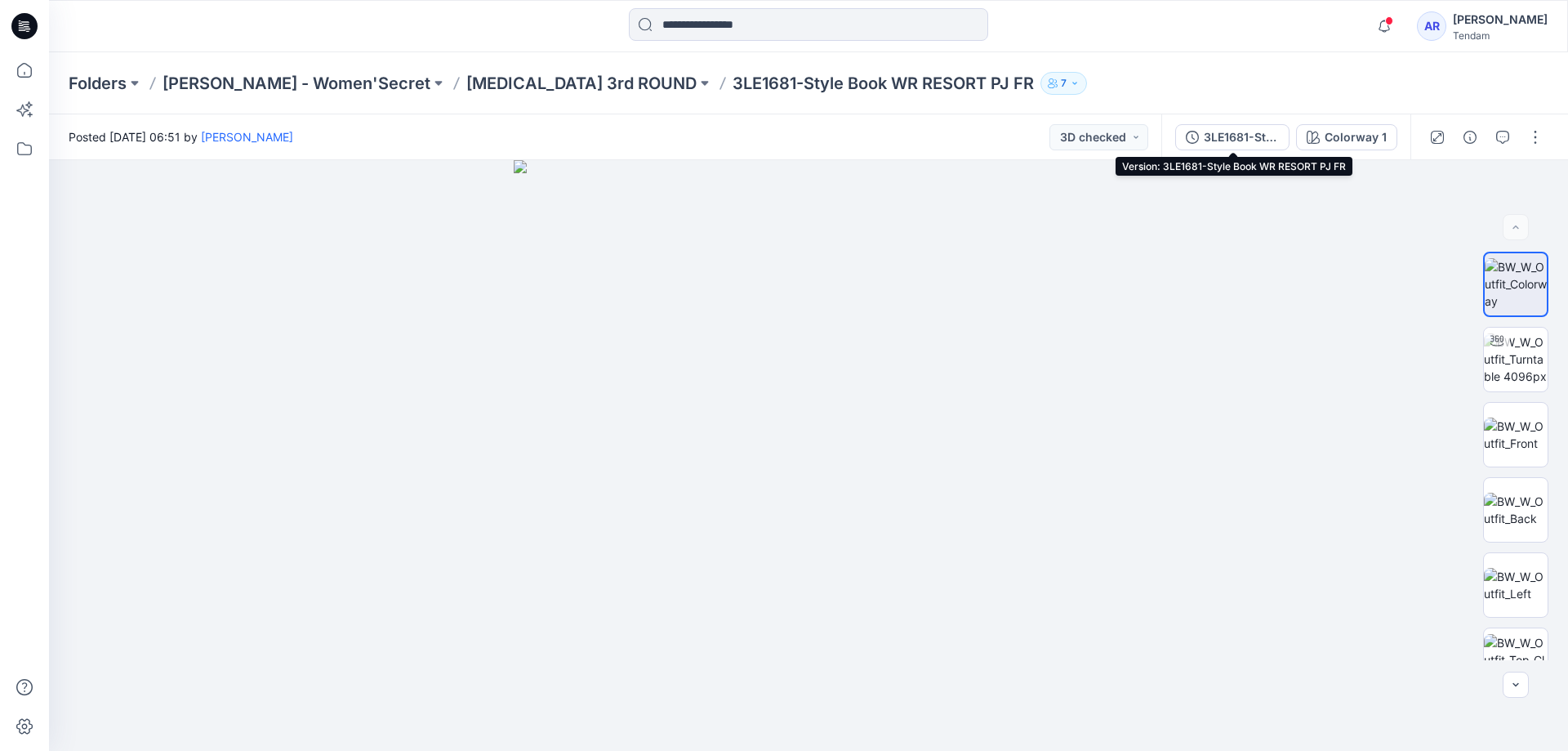
click at [1261, 141] on div "3LE1681-Style Book WR RESORT PJ FR" at bounding box center [1241, 137] width 75 height 18
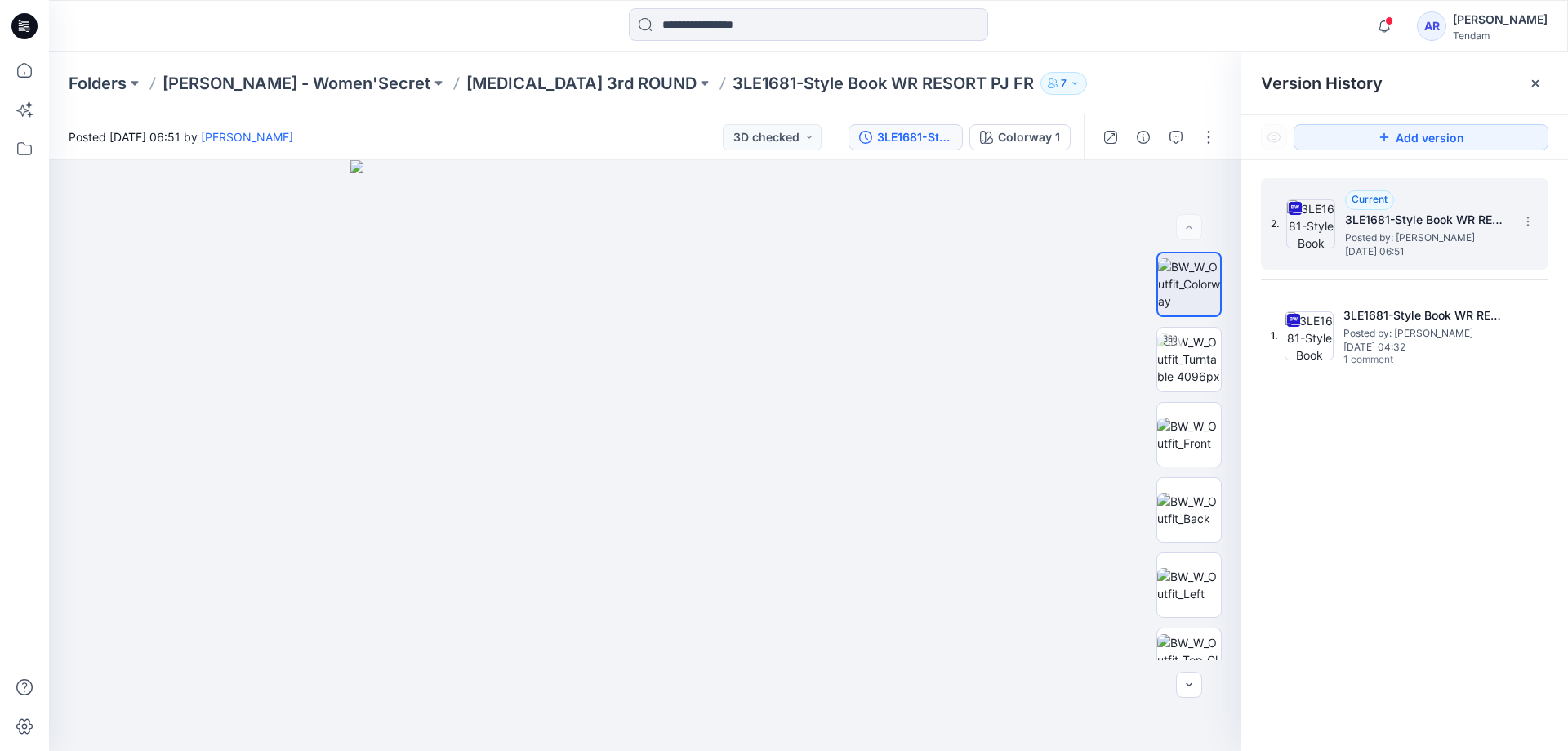
click at [1426, 236] on span "Posted by: Marta Miquel" at bounding box center [1426, 237] width 164 height 16
click at [1181, 143] on button "button" at bounding box center [1177, 137] width 27 height 27
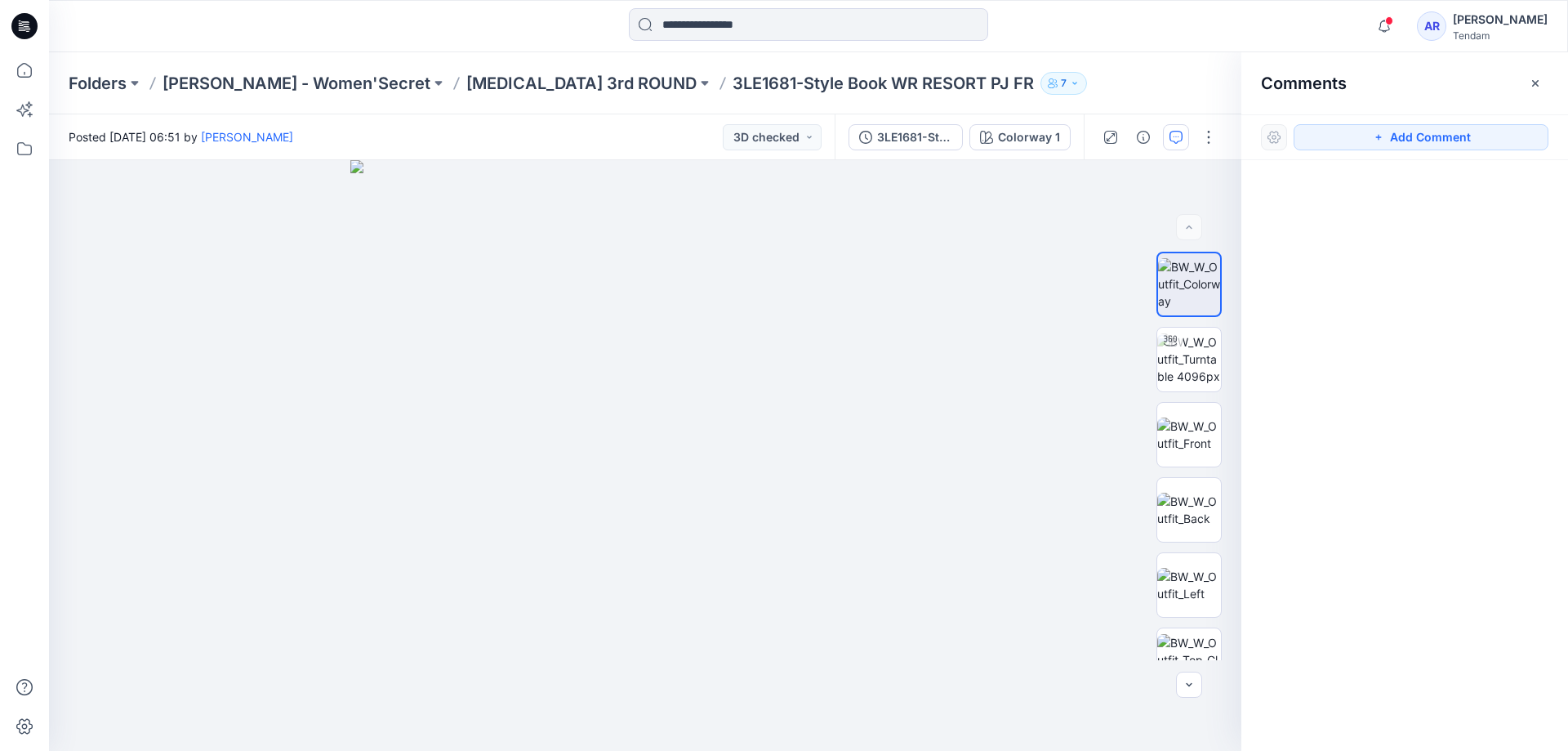
click at [1181, 143] on button "button" at bounding box center [1177, 137] width 27 height 27
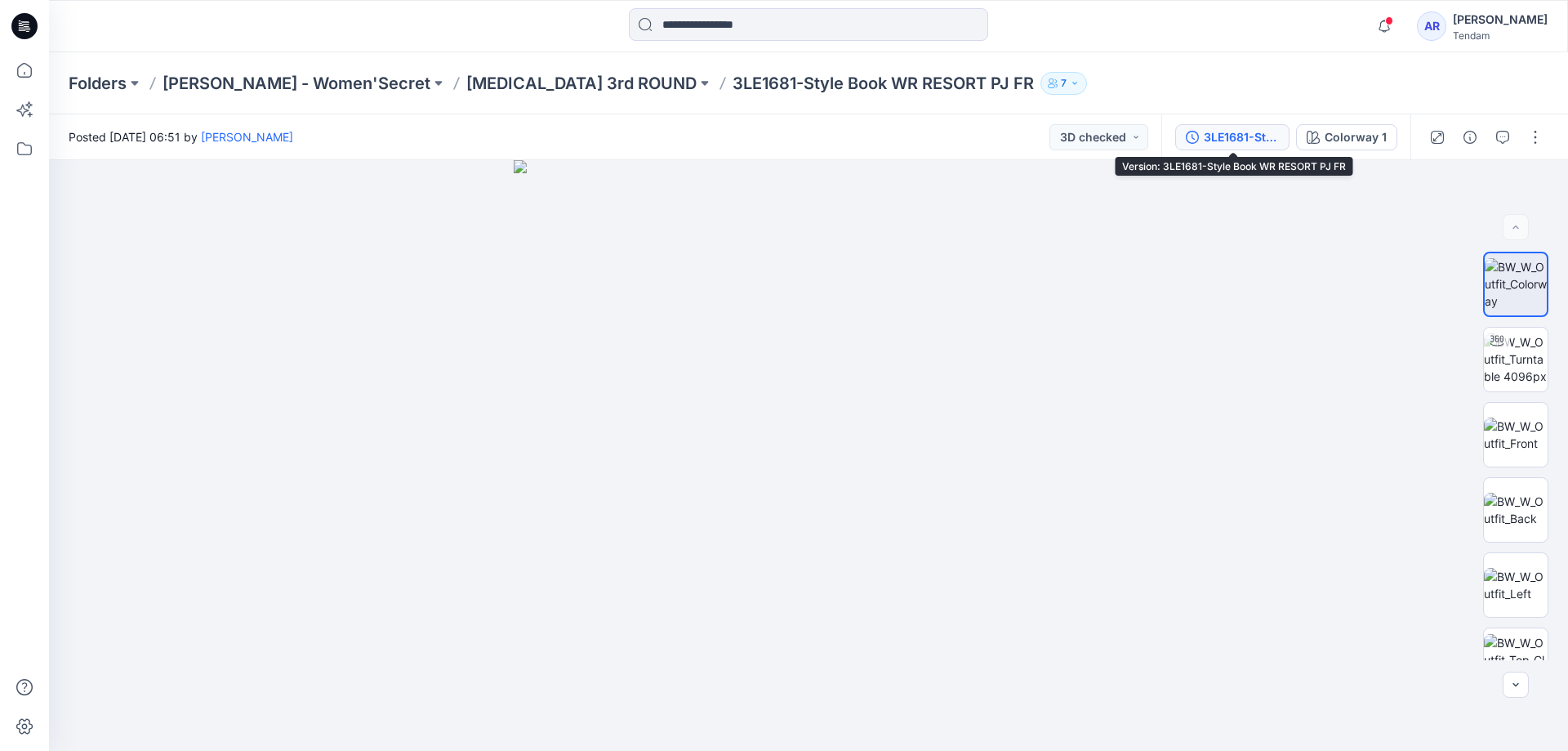
click at [1226, 137] on div "3LE1681-Style Book WR RESORT PJ FR" at bounding box center [1241, 137] width 75 height 18
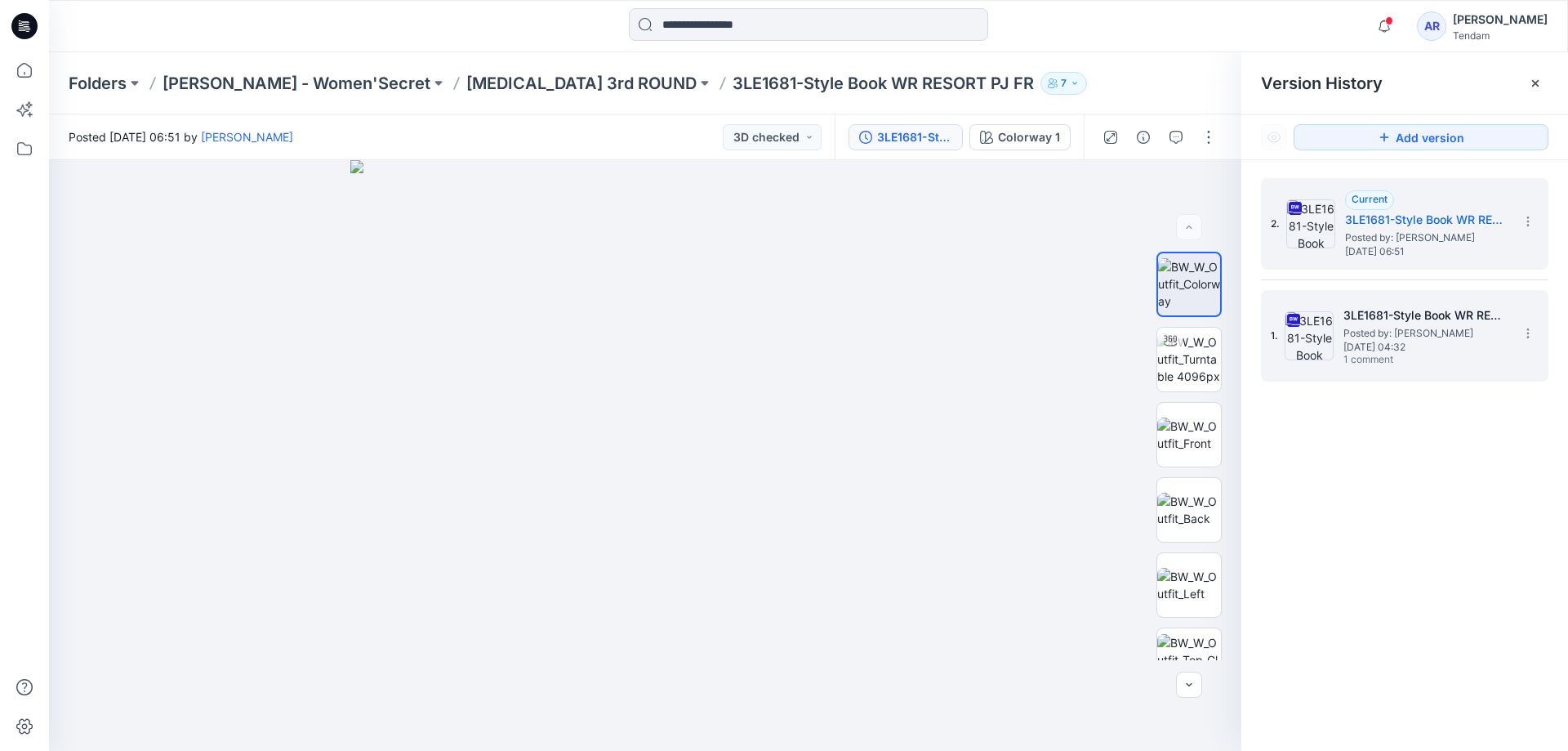
click at [1347, 327] on span "Posted by: Azizur Rahman Tipu" at bounding box center [1425, 333] width 164 height 16
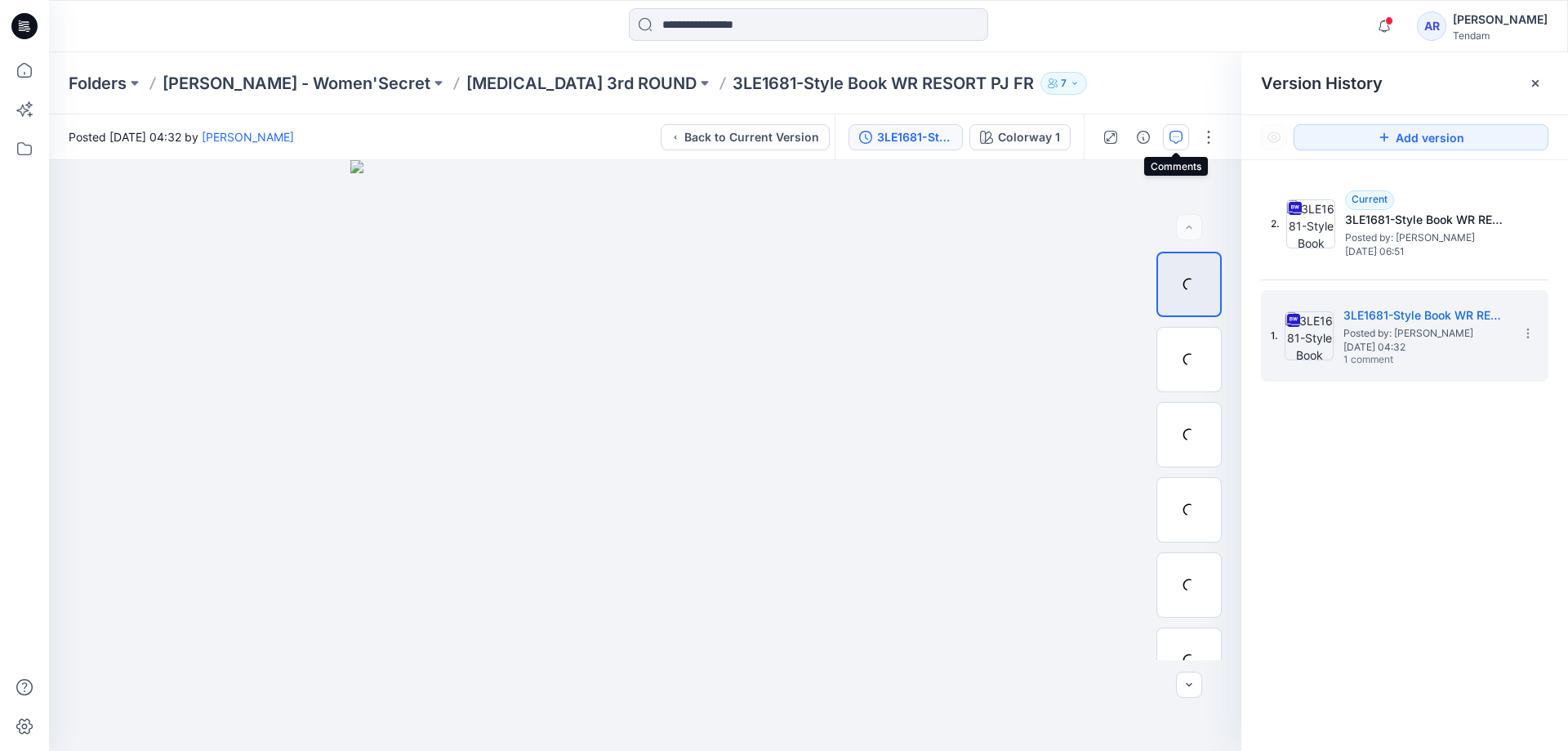
click at [1180, 138] on icon "button" at bounding box center [1176, 137] width 13 height 13
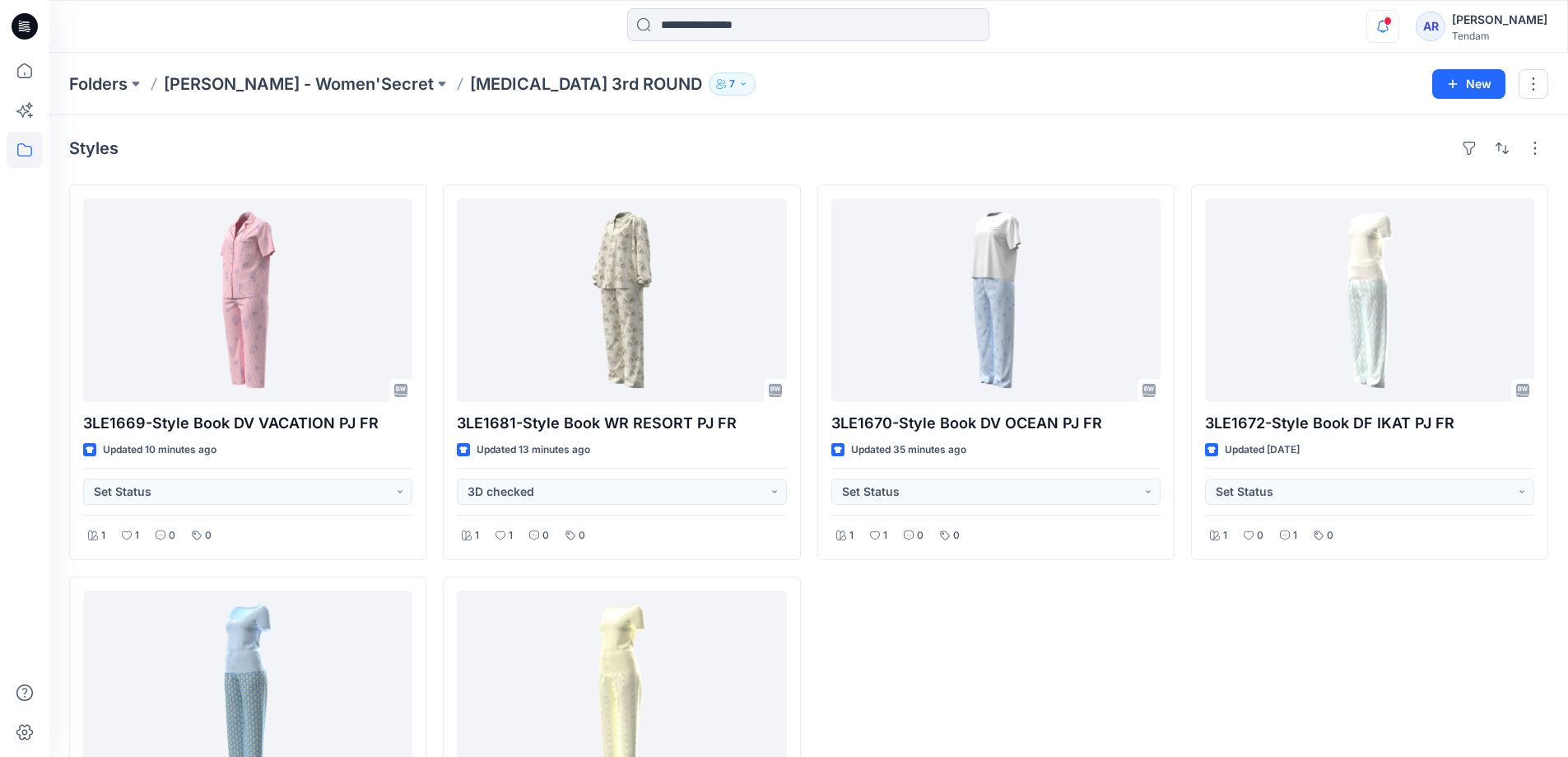
click at [1367, 21] on icon "button" at bounding box center [1382, 26] width 31 height 33
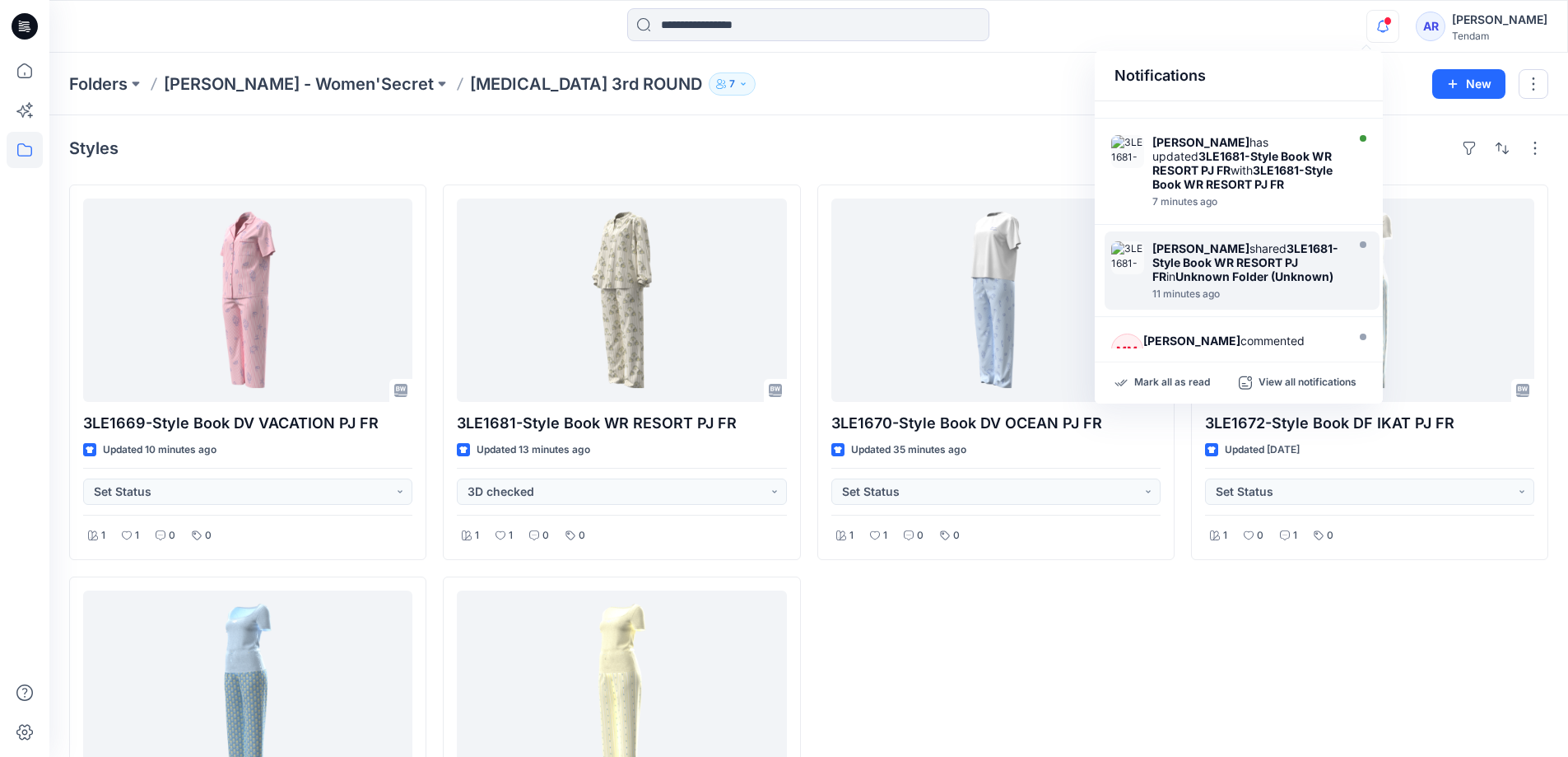
scroll to position [165, 0]
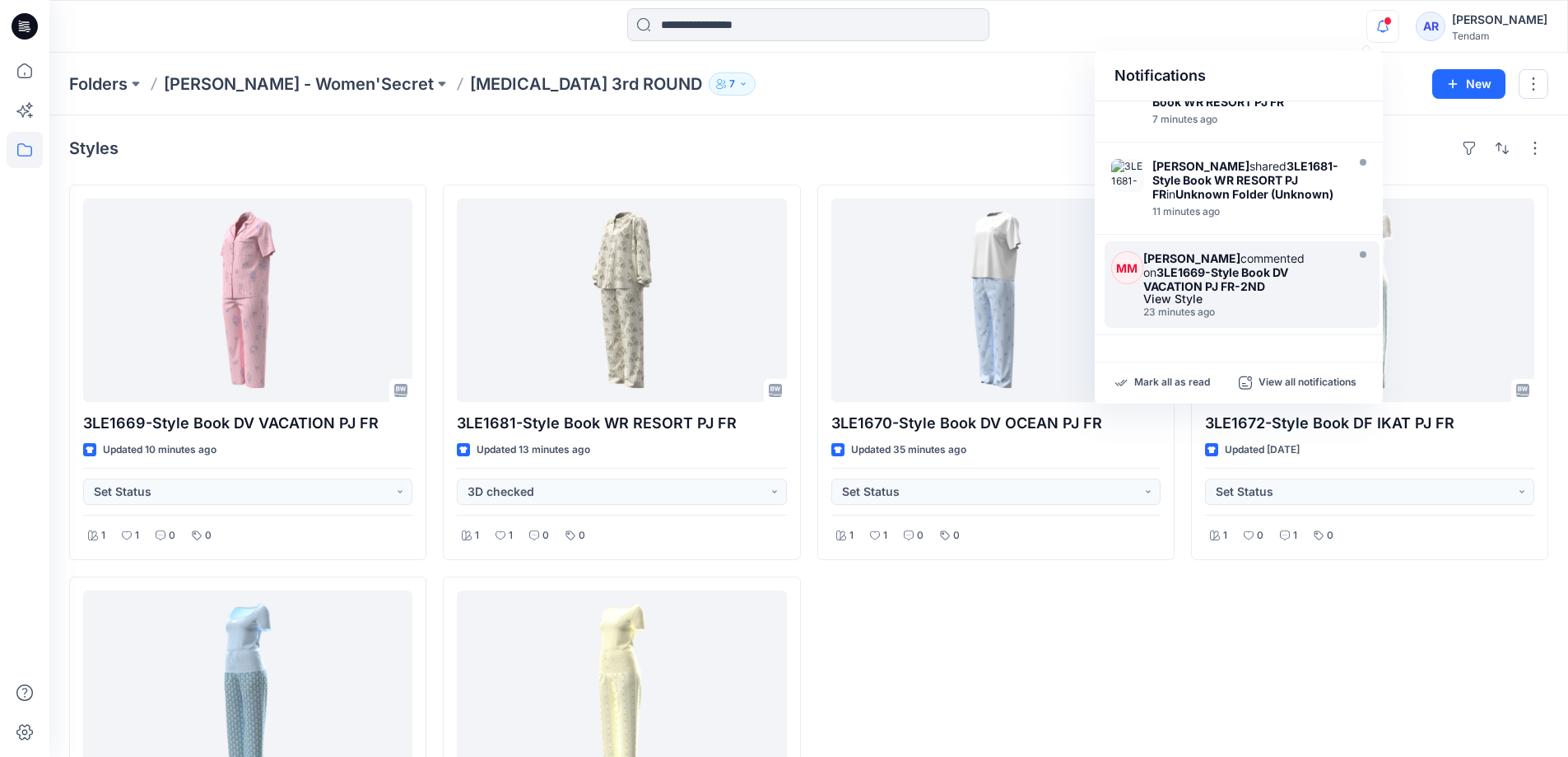
click at [1225, 286] on strong "3LE1669-Style Book DV VACATION PJ FR-2ND" at bounding box center [1215, 279] width 145 height 28
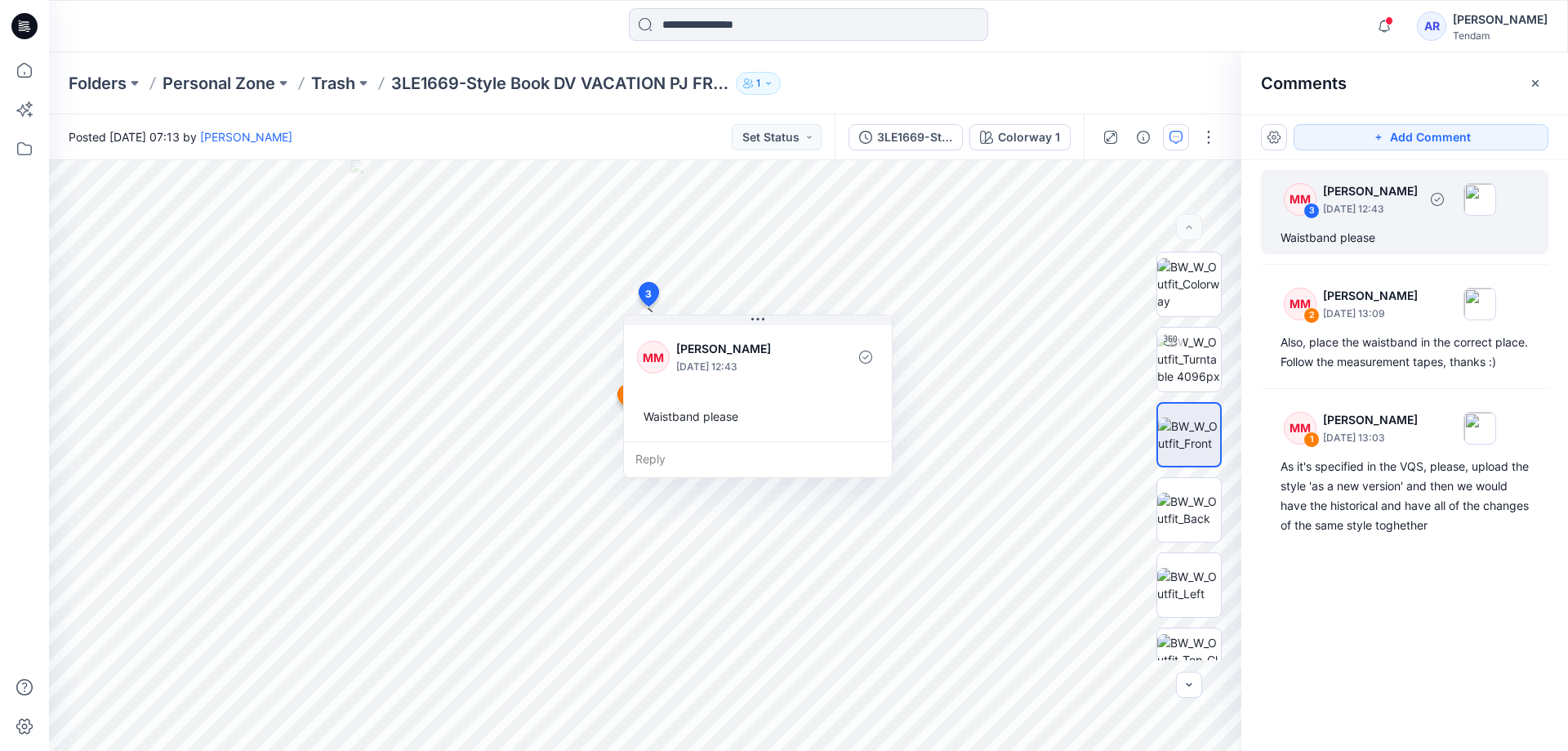
click at [1356, 208] on p "September 04, 2025 12:43" at bounding box center [1371, 209] width 95 height 16
click at [1369, 27] on icon "button" at bounding box center [1384, 26] width 31 height 33
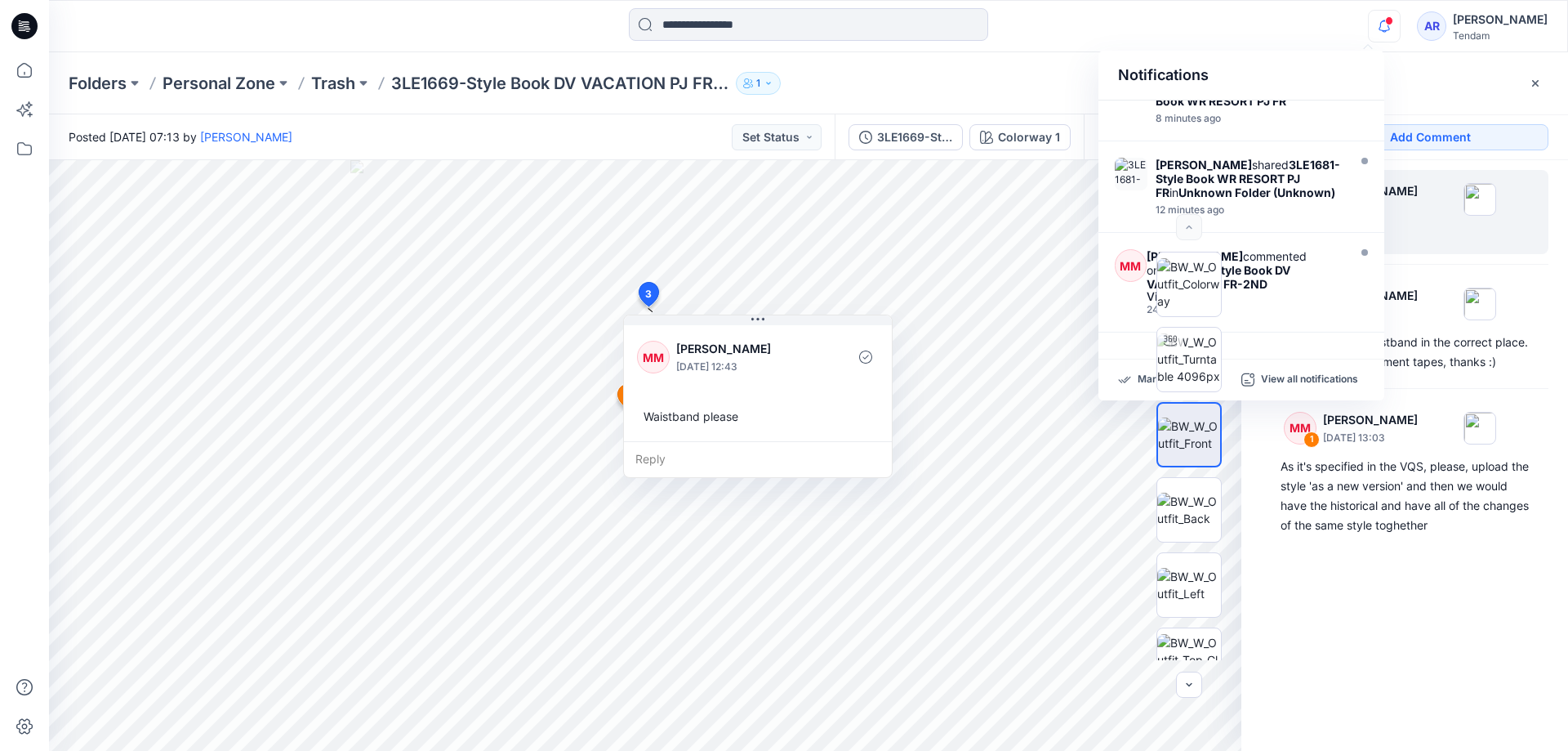
click at [1398, 75] on div "Comments" at bounding box center [1404, 82] width 327 height 61
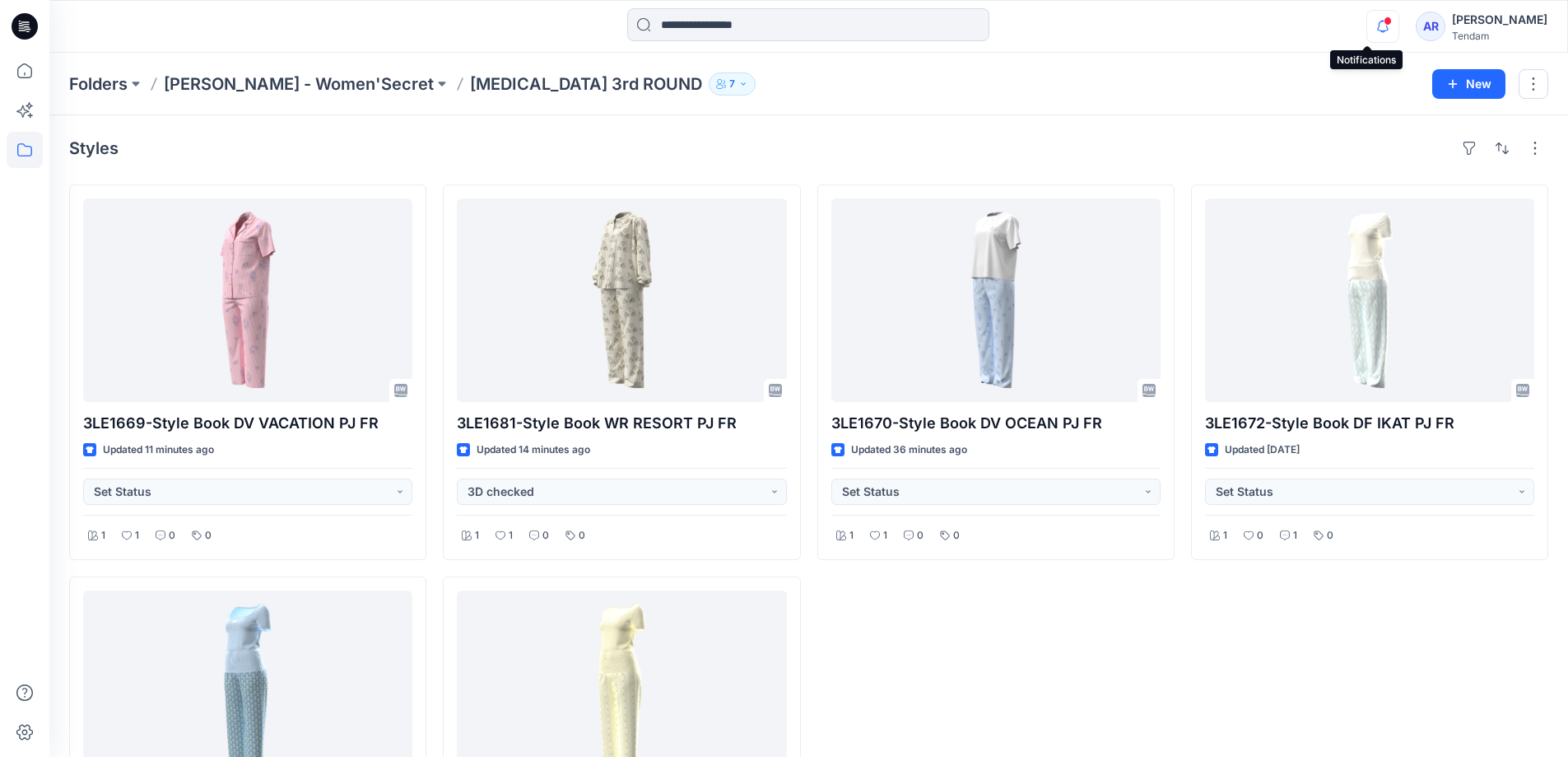
click at [1367, 36] on icon "button" at bounding box center [1382, 26] width 31 height 33
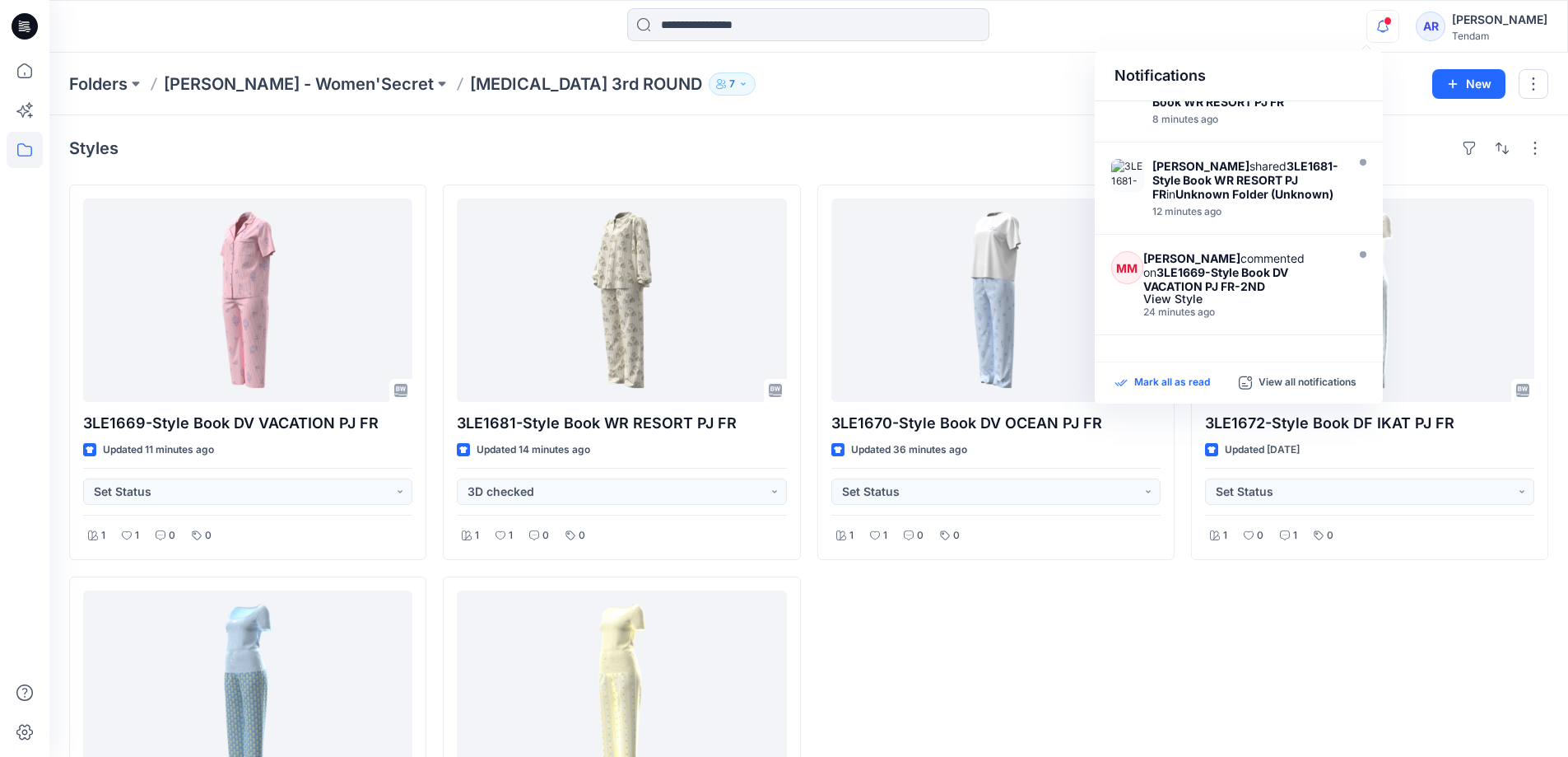
click at [1191, 385] on p "Mark all as read" at bounding box center [1172, 383] width 76 height 15
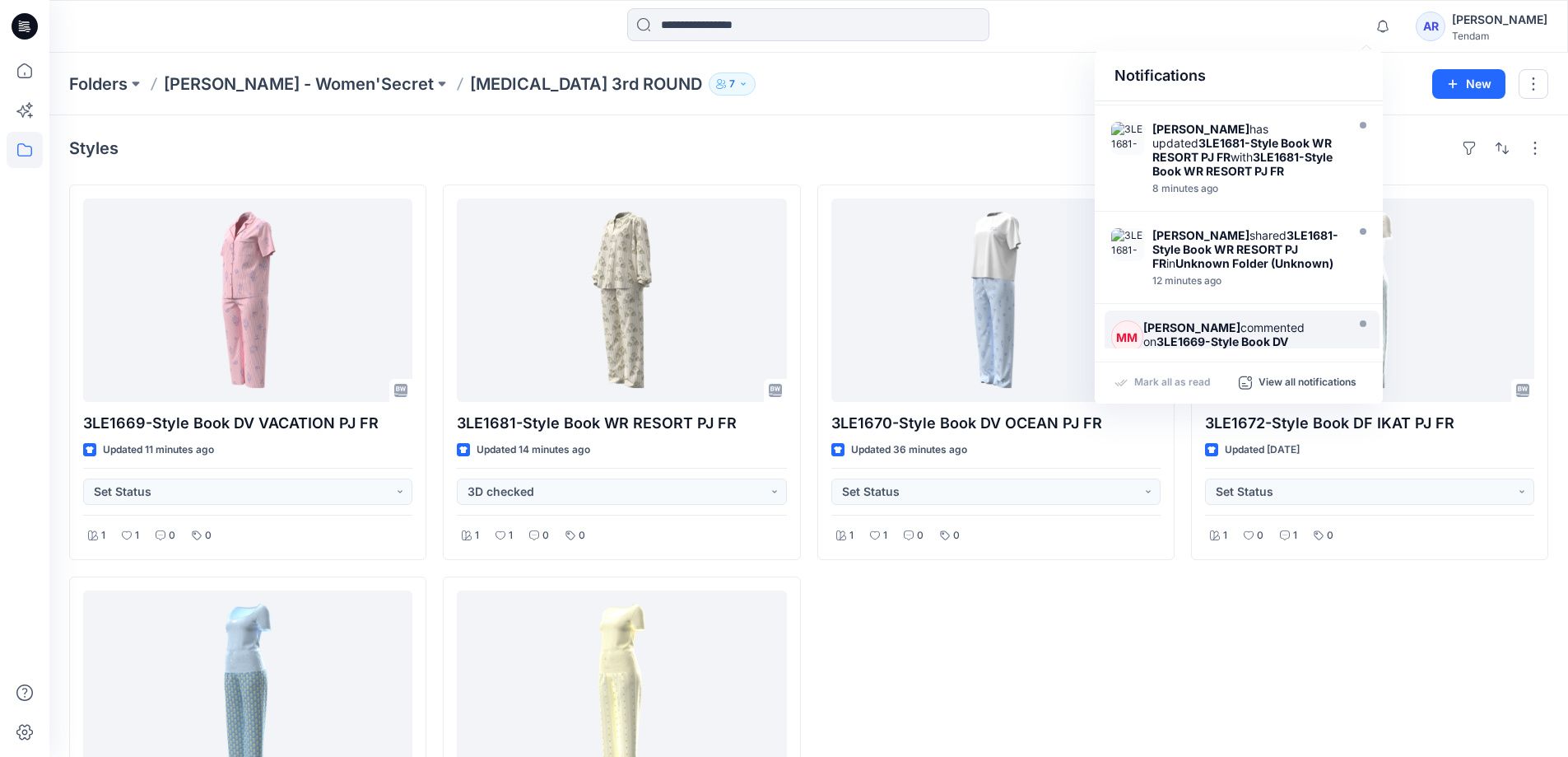
scroll to position [82, 0]
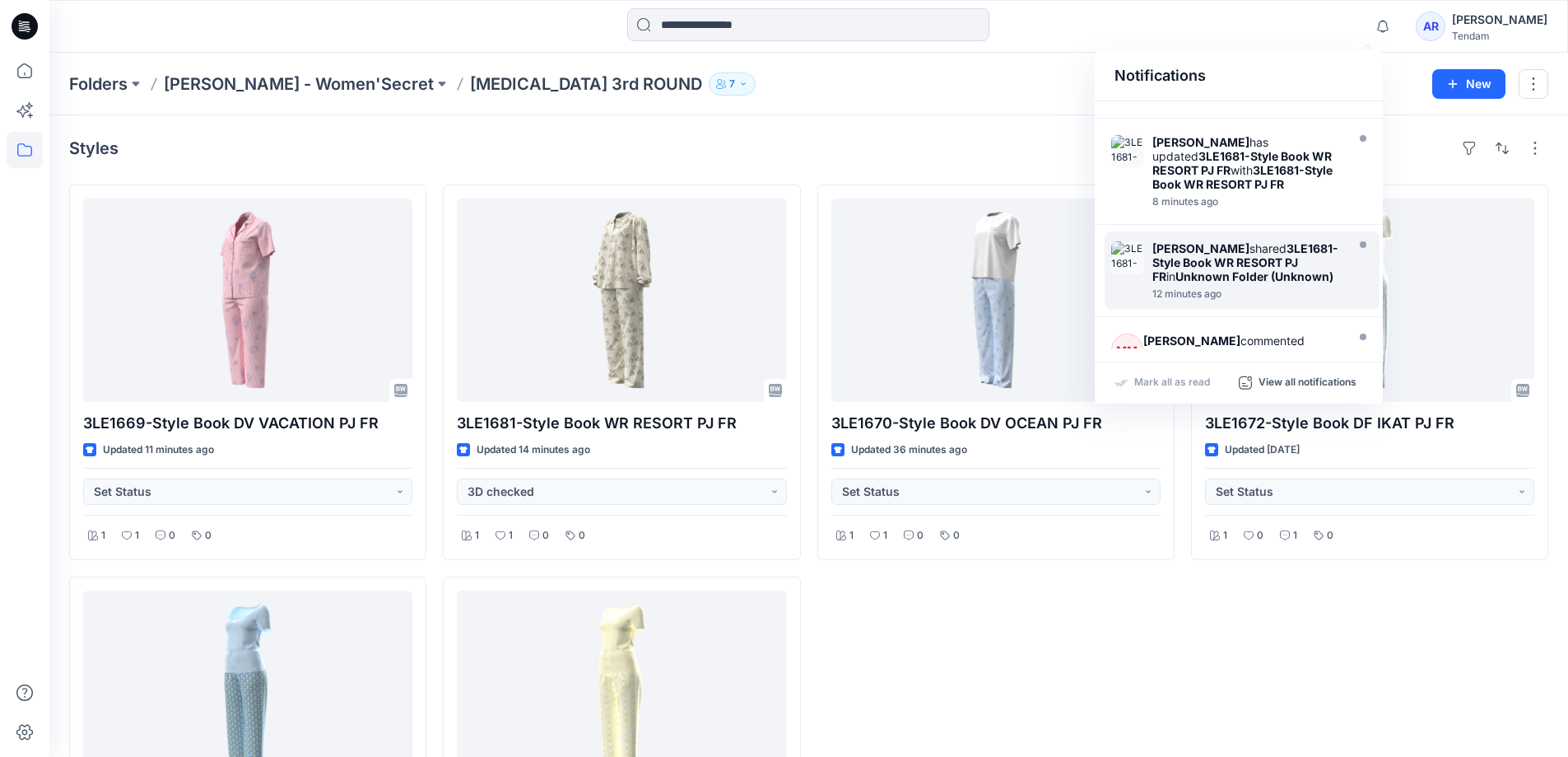
click at [1255, 272] on strong "Unknown Folder (Unknown)" at bounding box center [1254, 277] width 158 height 14
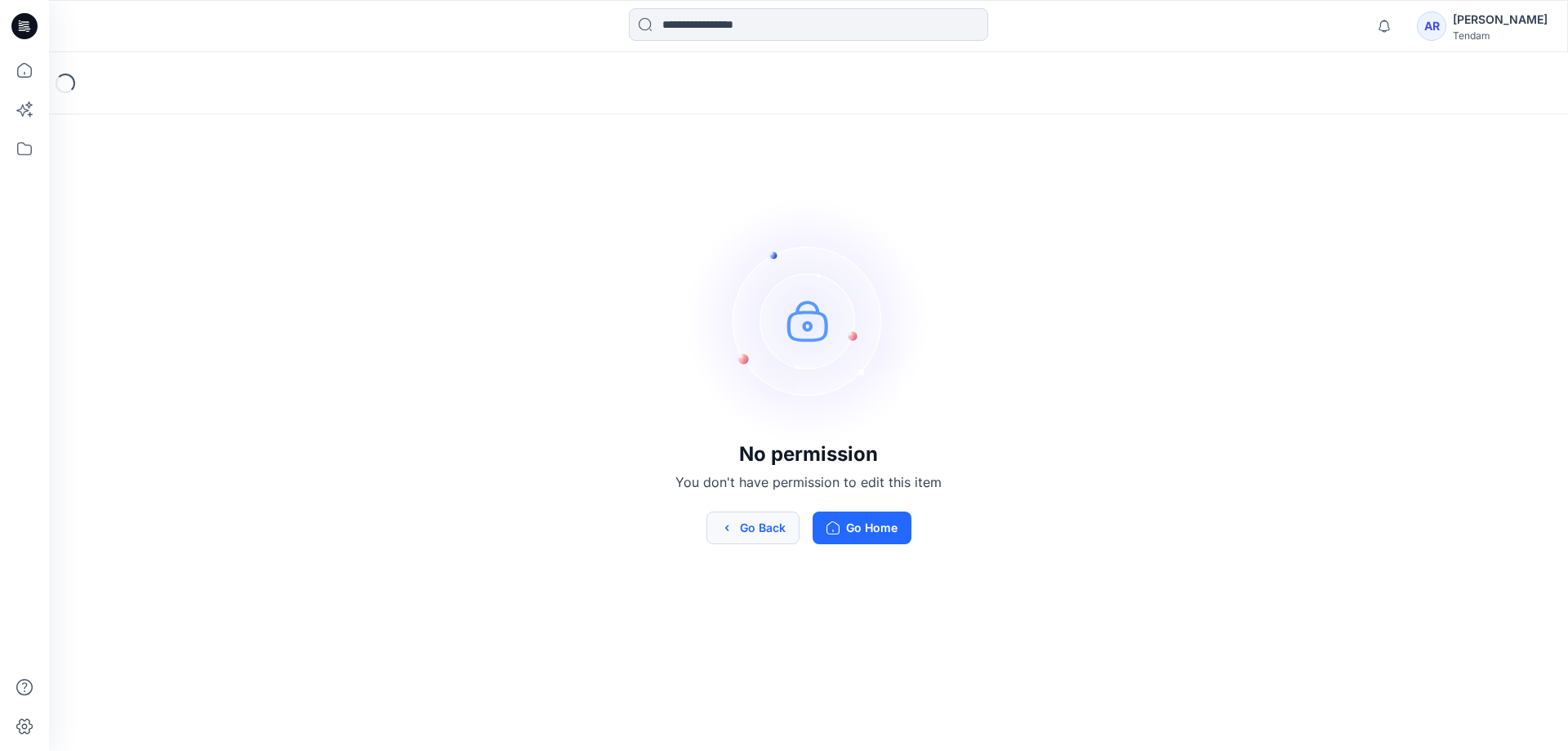
click at [791, 535] on button "Go Back" at bounding box center [753, 528] width 93 height 33
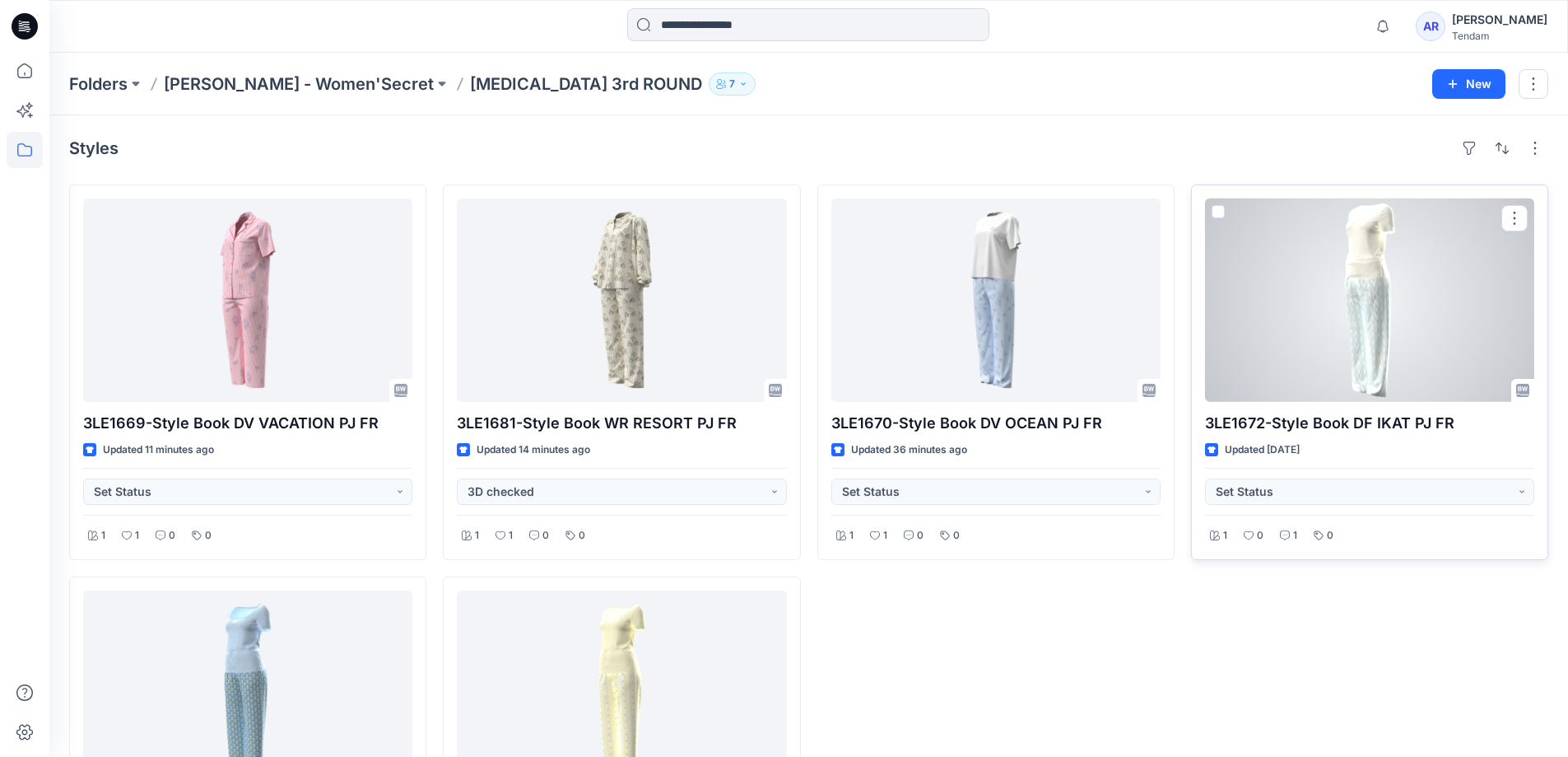
click at [1315, 372] on div at bounding box center [1370, 300] width 329 height 204
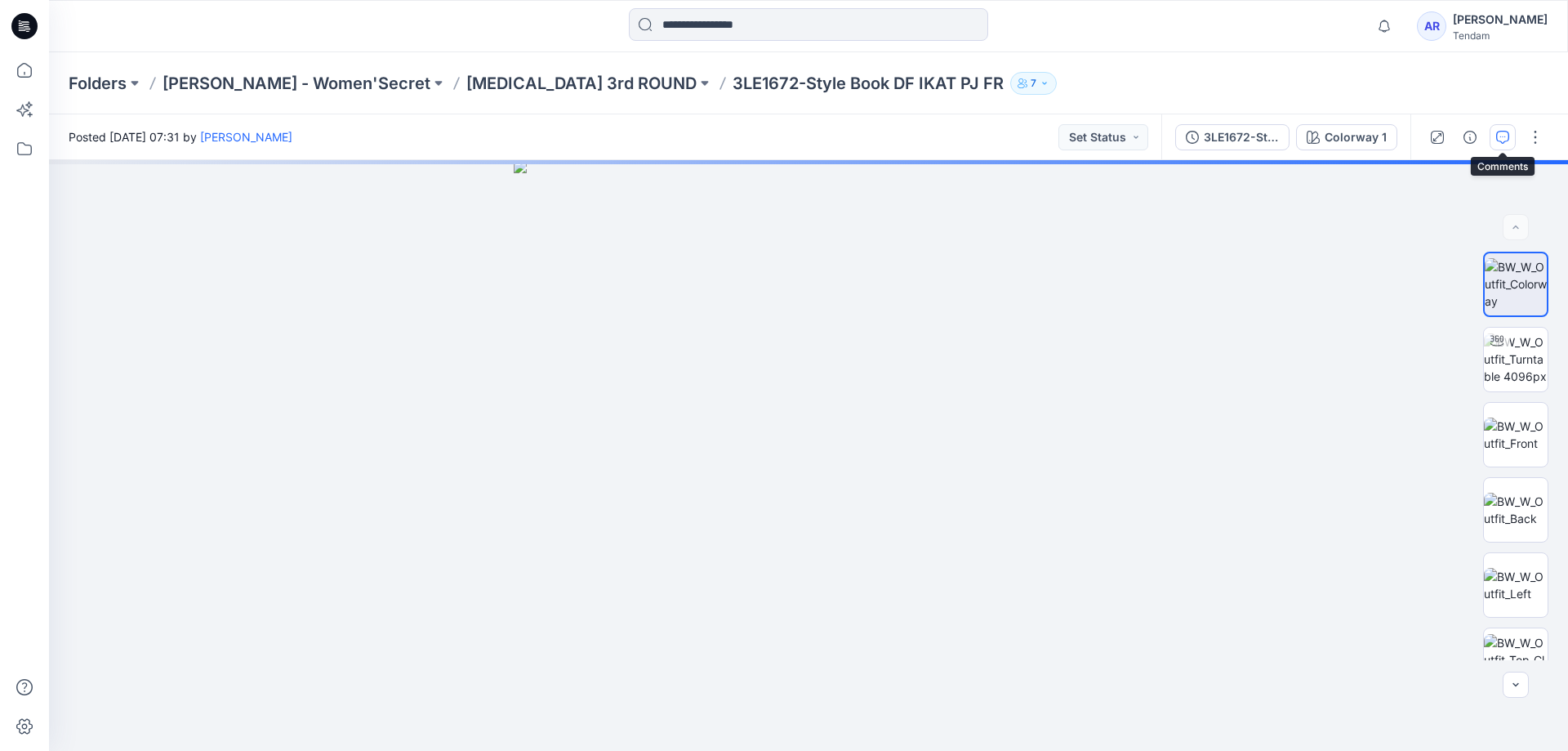
click at [1510, 141] on button "button" at bounding box center [1503, 137] width 27 height 27
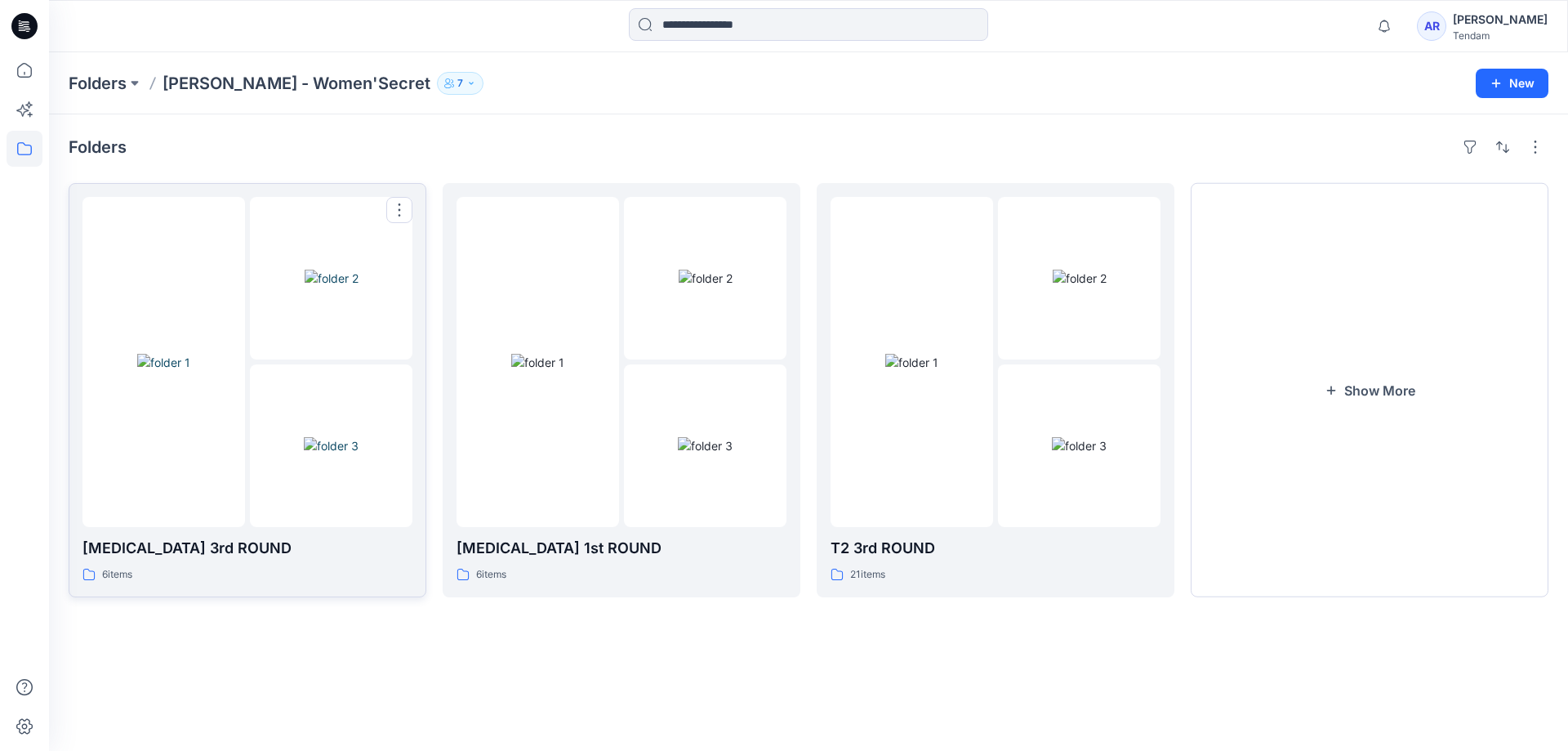
click at [190, 371] on img at bounding box center [164, 361] width 53 height 17
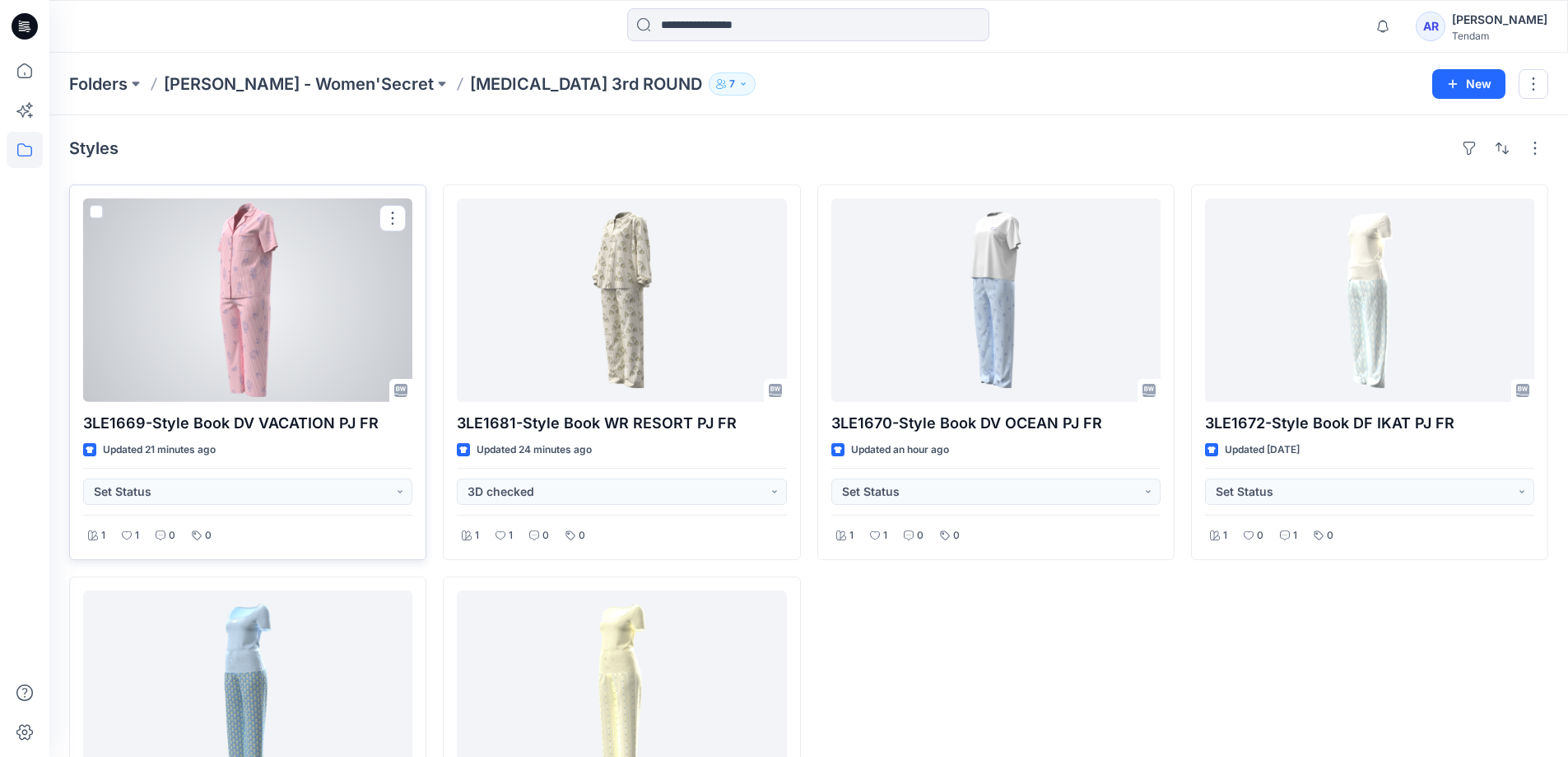
click at [237, 330] on div at bounding box center [247, 300] width 329 height 204
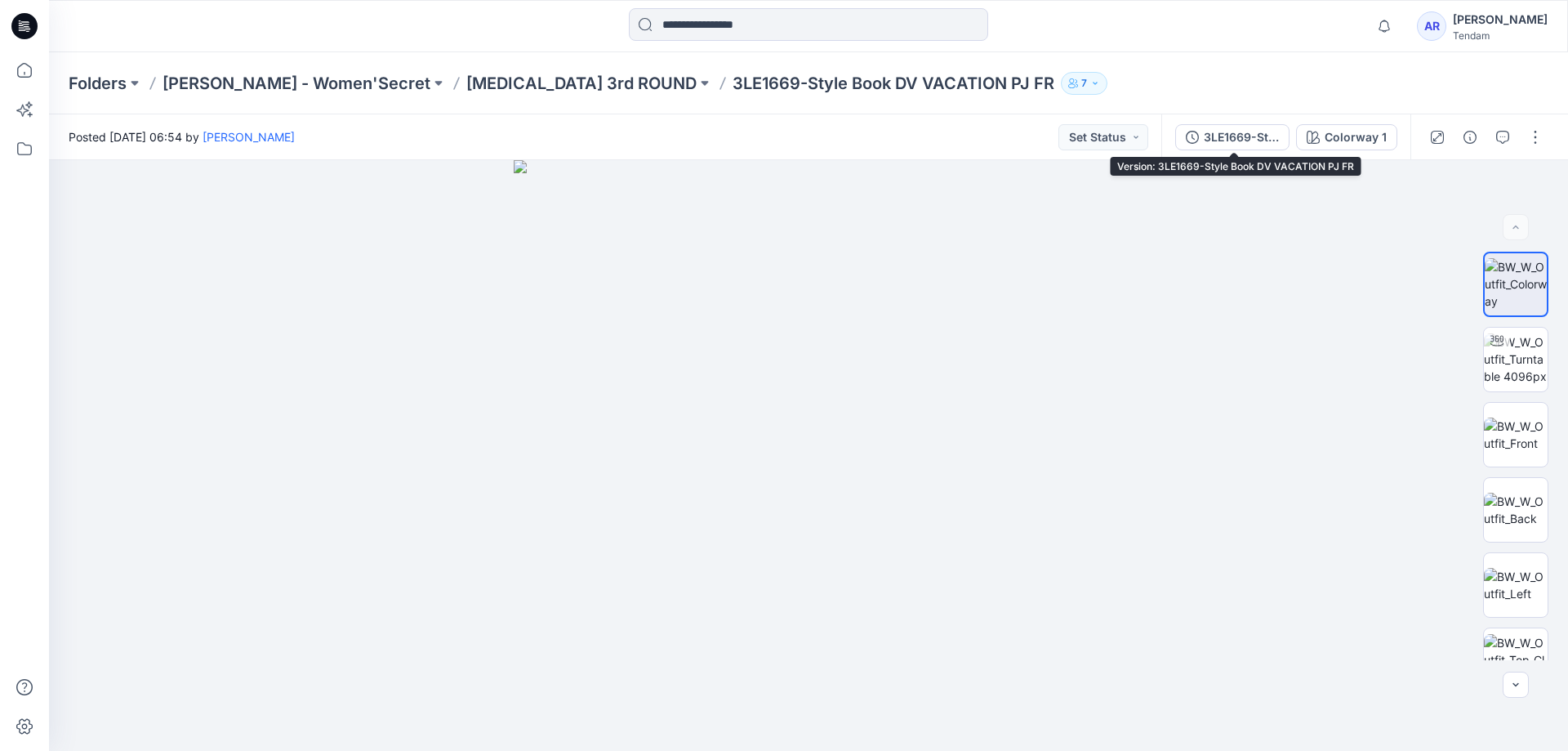
click at [1270, 135] on div "3LE1669-Style Book DV VACATION PJ FR" at bounding box center [1241, 137] width 75 height 18
